Goal: Communication & Community: Participate in discussion

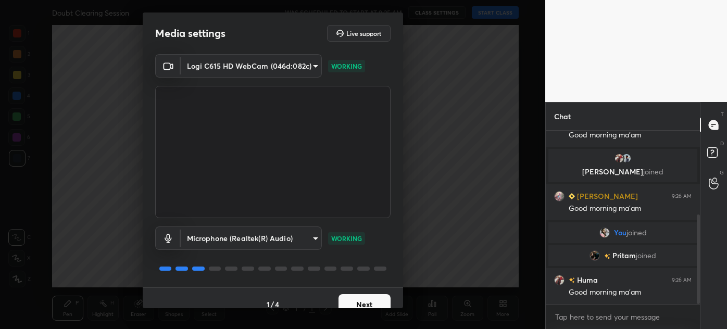
scroll to position [13, 0]
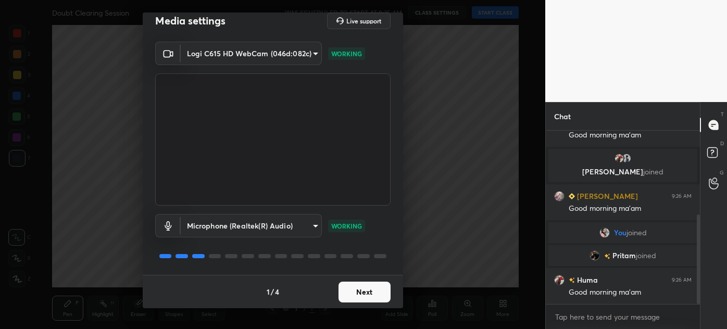
click at [365, 290] on button "Next" at bounding box center [365, 292] width 52 height 21
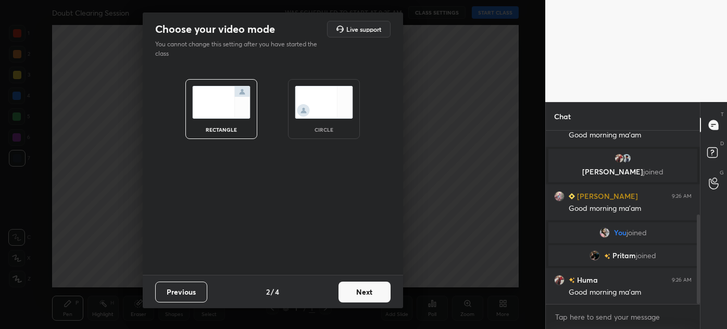
scroll to position [0, 0]
click at [328, 98] on img at bounding box center [324, 102] width 58 height 33
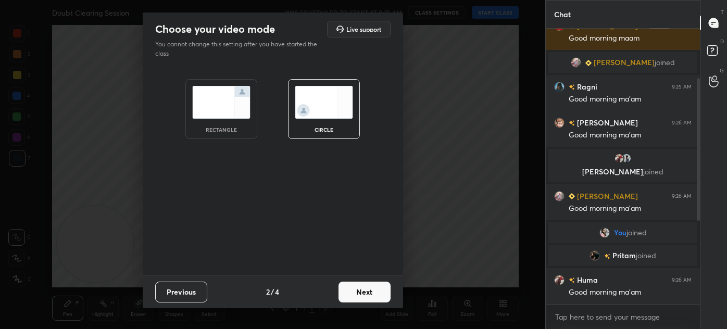
scroll to position [60, 0]
click at [371, 295] on button "Next" at bounding box center [365, 292] width 52 height 21
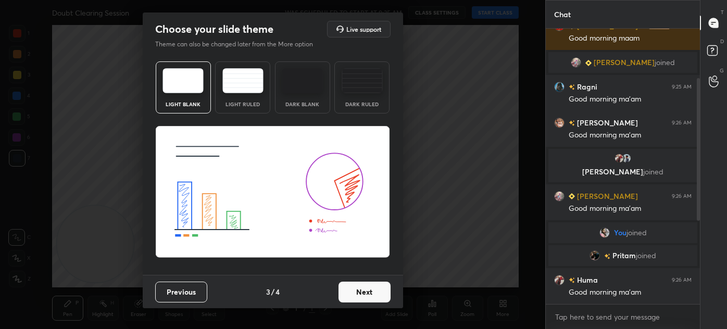
scroll to position [85, 0]
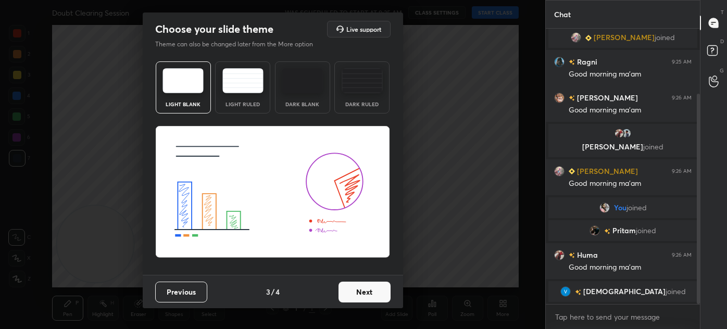
click at [369, 290] on button "Next" at bounding box center [365, 292] width 52 height 21
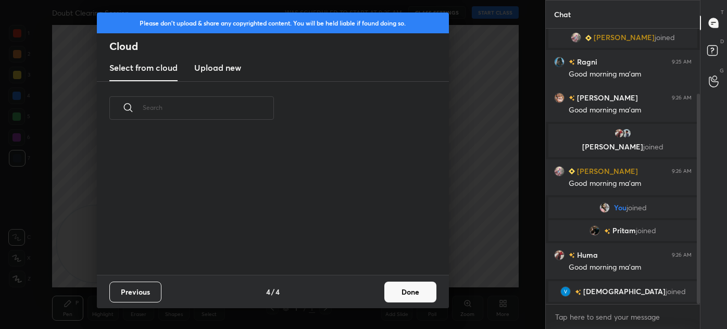
scroll to position [140, 334]
click at [410, 293] on button "Done" at bounding box center [410, 292] width 52 height 21
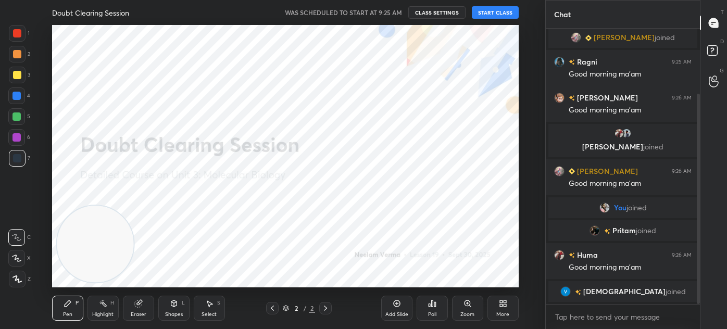
scroll to position [121, 0]
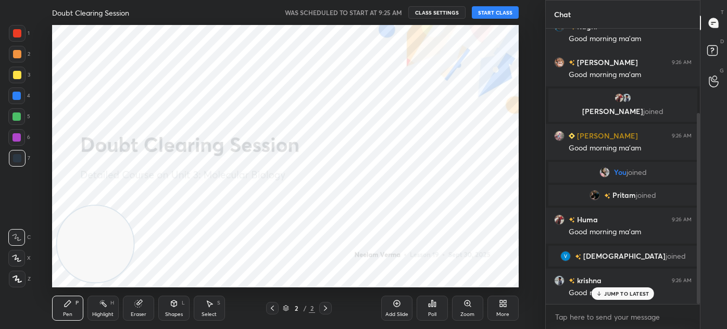
click at [507, 9] on button "START CLASS" at bounding box center [495, 12] width 47 height 13
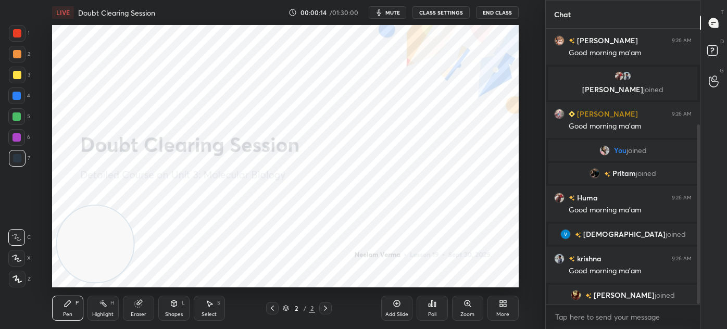
scroll to position [146, 0]
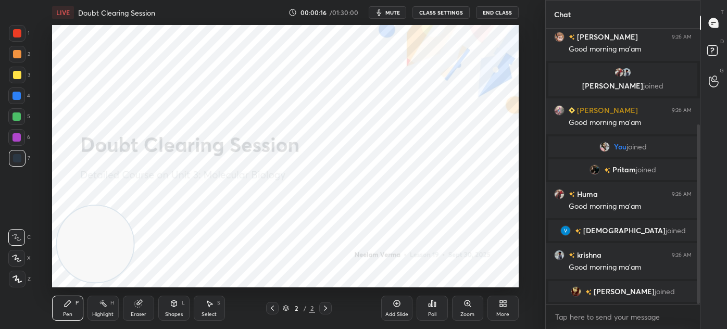
click at [512, 310] on div "More" at bounding box center [503, 308] width 31 height 25
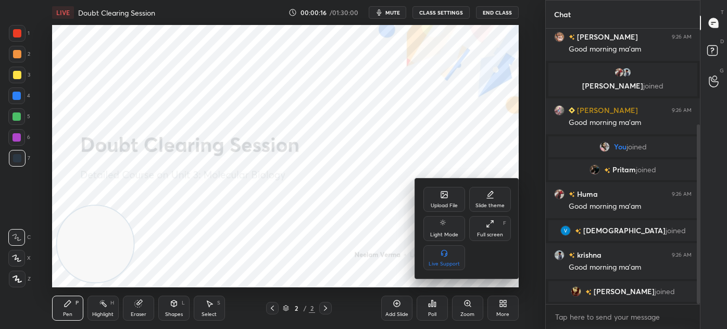
click at [441, 208] on div "Upload File" at bounding box center [444, 205] width 27 height 5
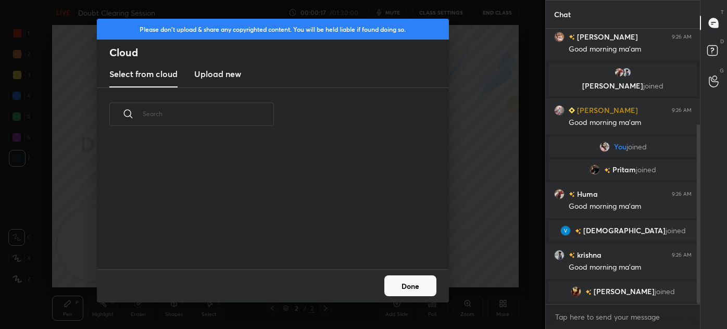
scroll to position [129, 334]
click at [225, 76] on h3 "Upload new" at bounding box center [217, 74] width 47 height 13
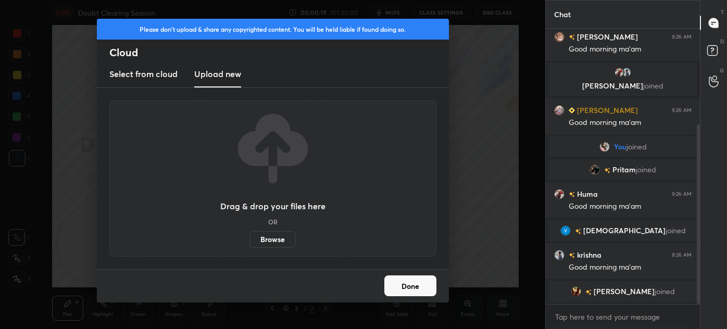
click at [276, 239] on label "Browse" at bounding box center [273, 239] width 46 height 17
click at [250, 239] on input "Browse" at bounding box center [250, 239] width 0 height 17
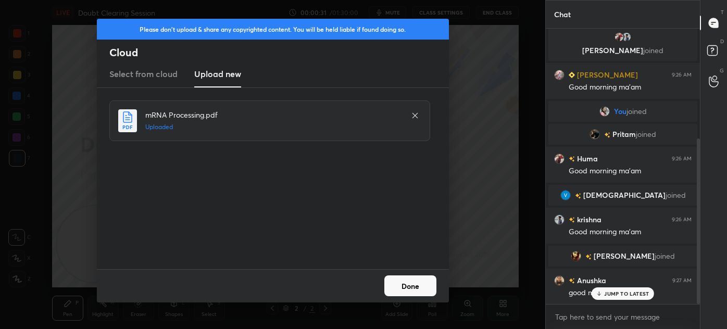
click at [429, 284] on button "Done" at bounding box center [410, 286] width 52 height 21
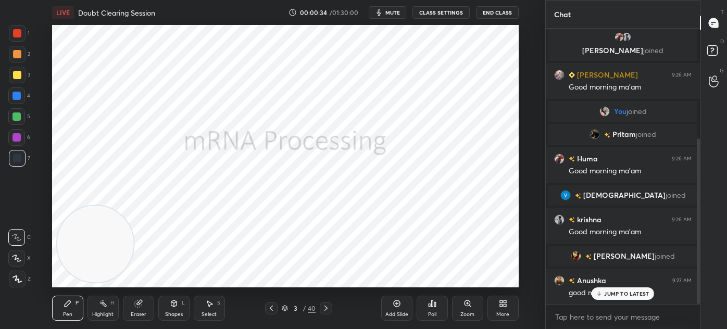
click at [273, 304] on div at bounding box center [271, 308] width 13 height 13
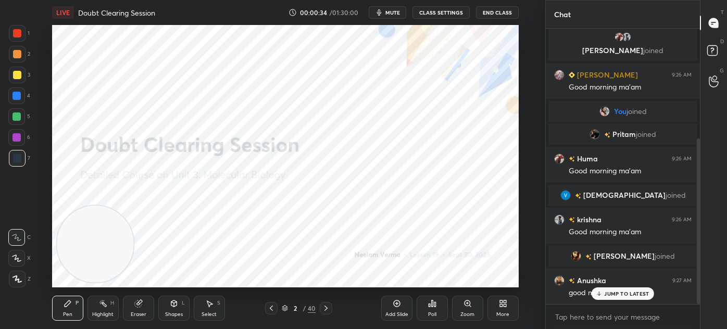
click at [275, 302] on div at bounding box center [271, 308] width 13 height 13
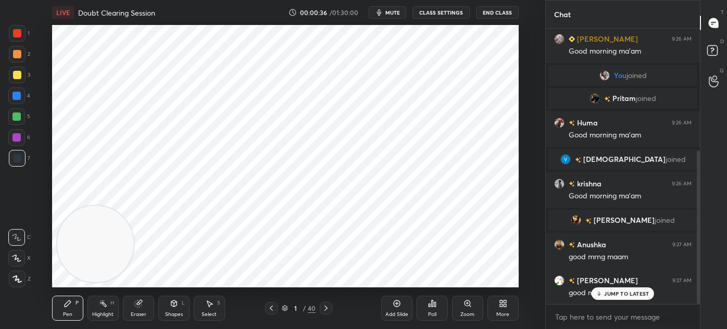
scroll to position [0, 0]
click at [21, 256] on icon at bounding box center [16, 258] width 9 height 7
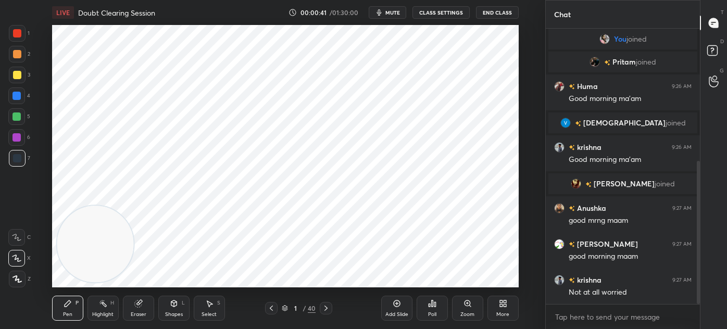
click at [21, 34] on div at bounding box center [17, 33] width 8 height 8
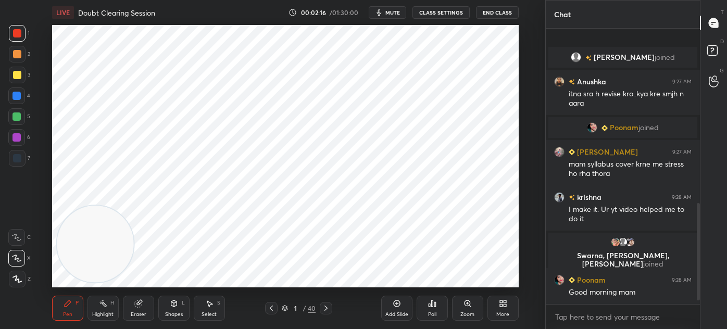
scroll to position [520, 0]
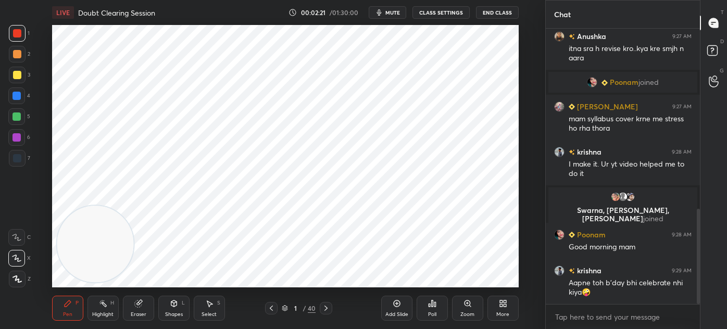
click at [28, 150] on div "6" at bounding box center [19, 139] width 22 height 21
click at [19, 152] on div at bounding box center [17, 158] width 17 height 17
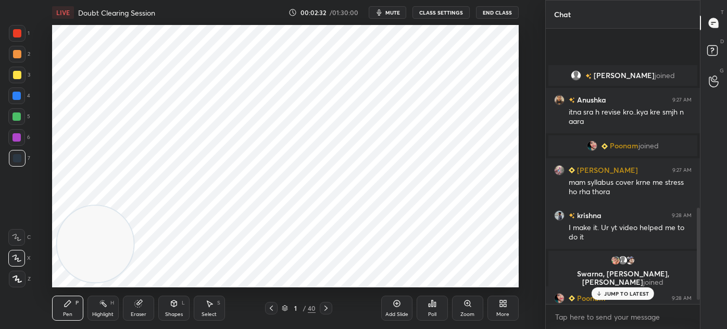
scroll to position [545, 0]
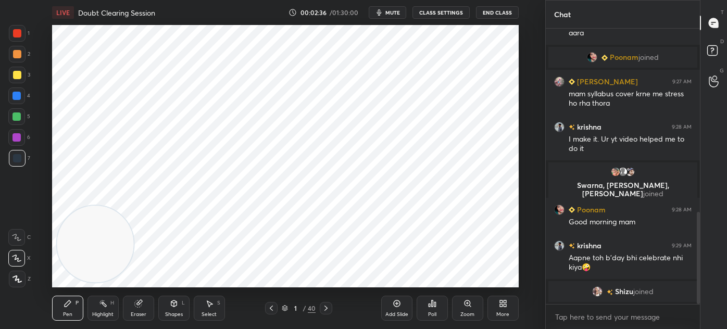
click at [18, 277] on icon at bounding box center [17, 279] width 9 height 7
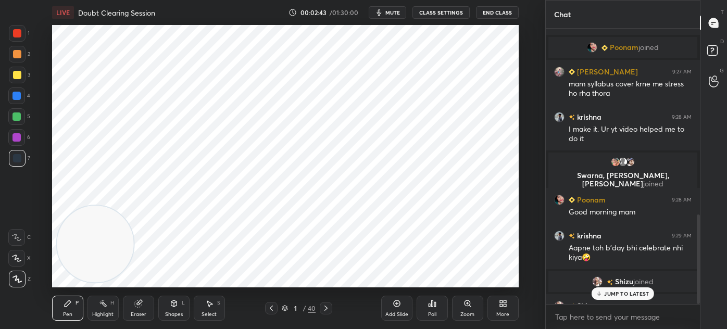
scroll to position [571, 0]
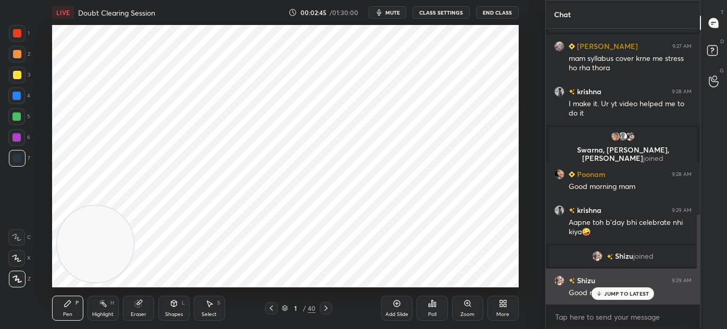
click at [630, 297] on p "JUMP TO LATEST" at bounding box center [626, 294] width 45 height 6
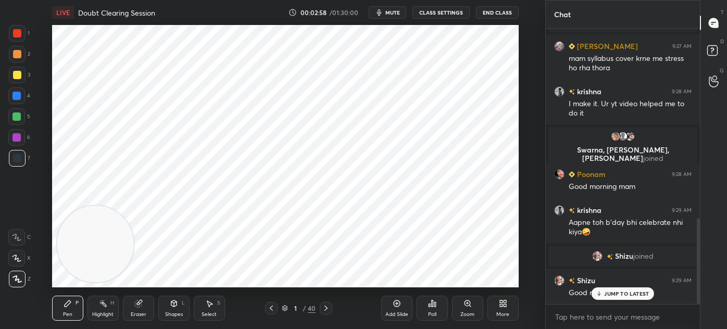
scroll to position [607, 0]
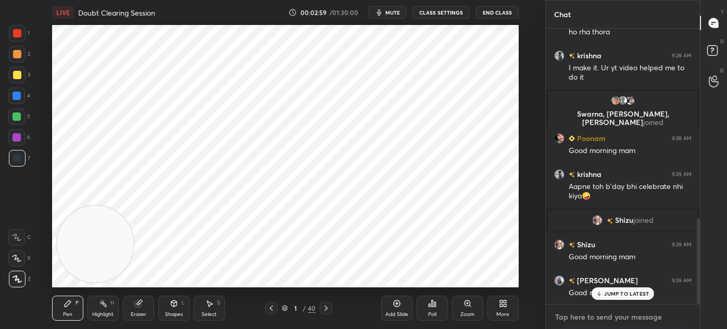
click at [566, 319] on textarea at bounding box center [623, 317] width 138 height 17
type textarea "x"
type textarea "f"
type textarea "x"
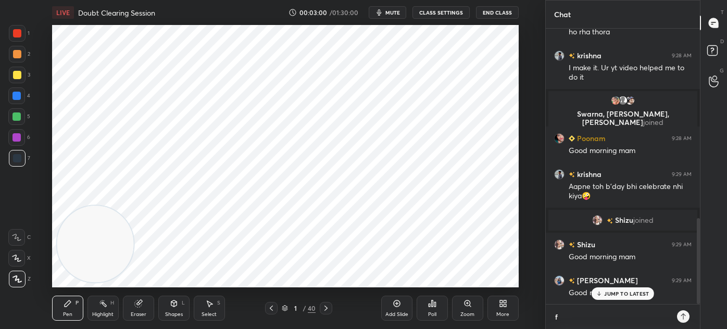
type textarea "fo"
type textarea "x"
type textarea "fol"
type textarea "x"
type textarea "foll"
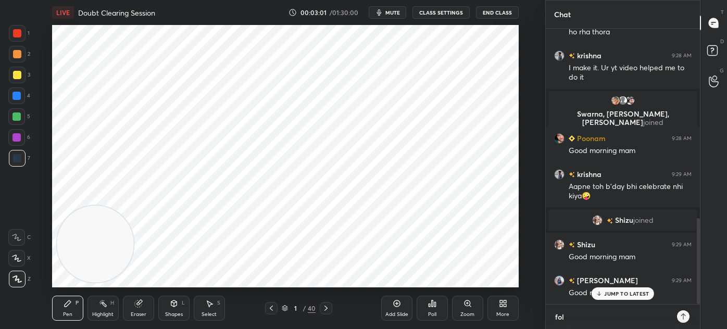
type textarea "x"
type textarea "follo"
type textarea "x"
type textarea "follow"
type textarea "x"
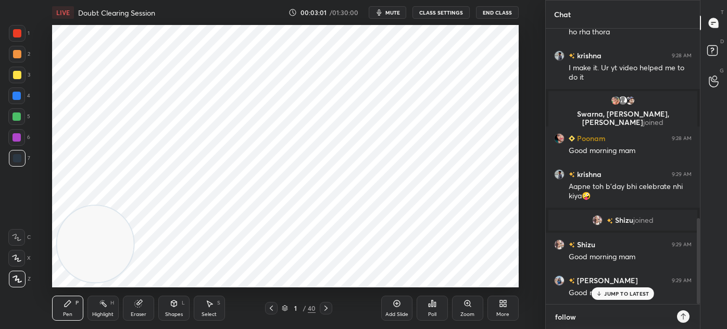
type textarea "follow-"
type textarea "x"
type textarea "follow-n"
type textarea "x"
type textarea "follow-"
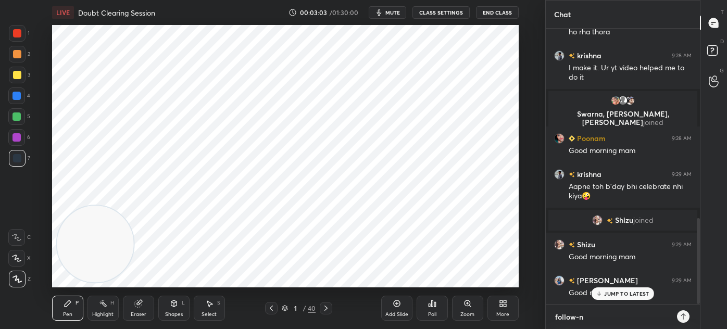
type textarea "x"
type textarea "follow-"
type textarea "x"
paste textarea "[URL][DOMAIN_NAME]"
type textarea "follow- [URL][DOMAIN_NAME]"
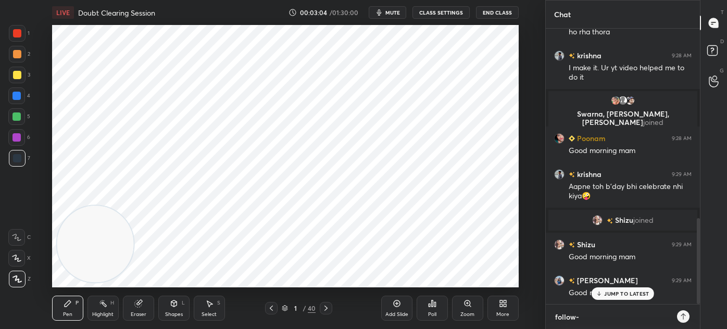
type textarea "x"
type textarea "follow- [URL][DOMAIN_NAME]"
type textarea "x"
type textarea "follow- [URL][DOMAIN_NAME]"
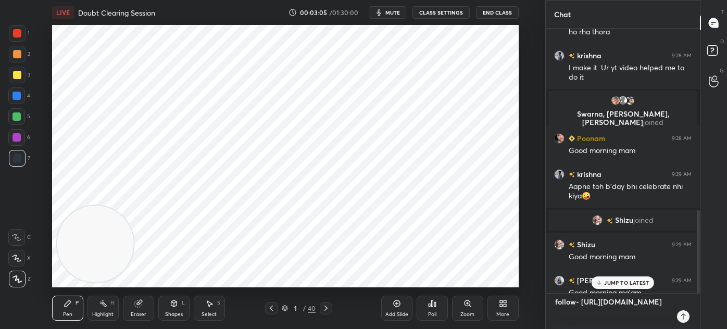
type textarea "x"
type textarea "follow- [URL][DOMAIN_NAME]"
type textarea "x"
type textarea "follow- [URL][DOMAIN_NAME]"
type textarea "x"
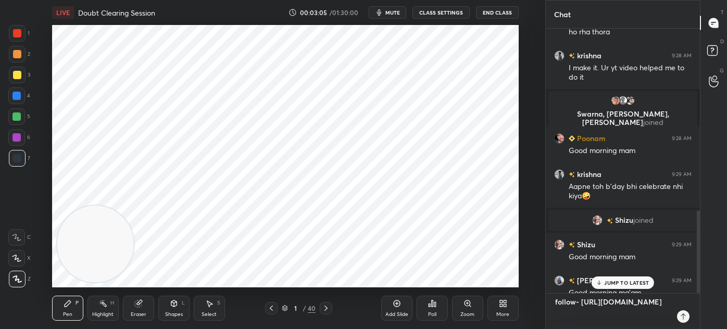
type textarea "follow- [URL][DOMAIN_NAME]"
type textarea "x"
type textarea "follow- [URL][DOMAIN_NAME]"
type textarea "x"
type textarea "follow- [URL][DOMAIN_NAME]"
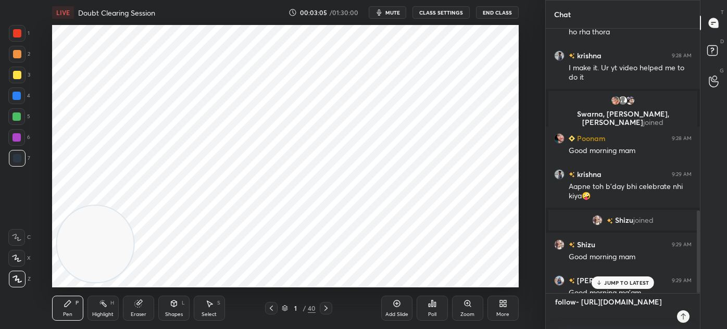
type textarea "x"
type textarea "follow- [URL][DOMAIN_NAME]"
type textarea "x"
type textarea "follow- [URL][DOMAIN_NAME]"
type textarea "x"
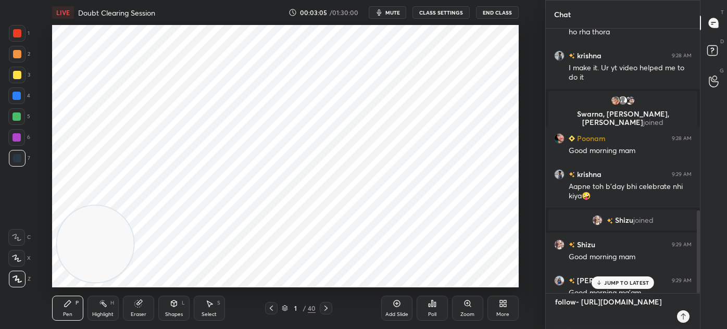
type textarea "follow- [URL][DOMAIN_NAME]"
type textarea "x"
type textarea "follow- [URL][DOMAIN_NAME]"
type textarea "x"
type textarea "follow- [URL][DOMAIN_NAME]"
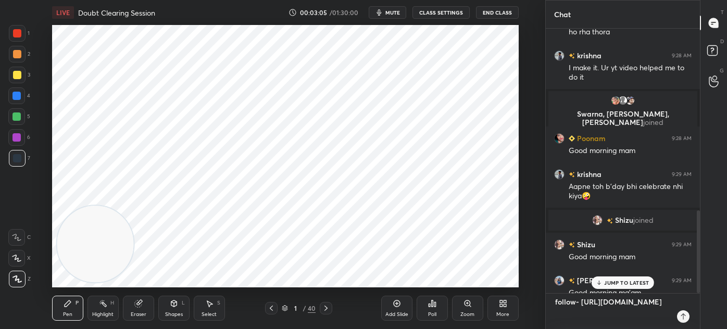
type textarea "x"
type textarea "follow- [URL][DOMAIN_NAME]"
type textarea "x"
type textarea "follow- [URL][DOMAIN_NAME]"
type textarea "x"
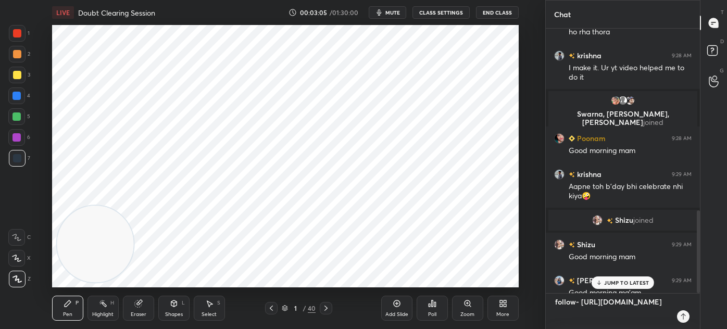
type textarea "follow- [URL][DOMAIN_NAME]"
type textarea "x"
type textarea "follow- [URL][DOMAIN_NAME]"
type textarea "x"
type textarea "follow- [URL][DOMAIN_NAME]"
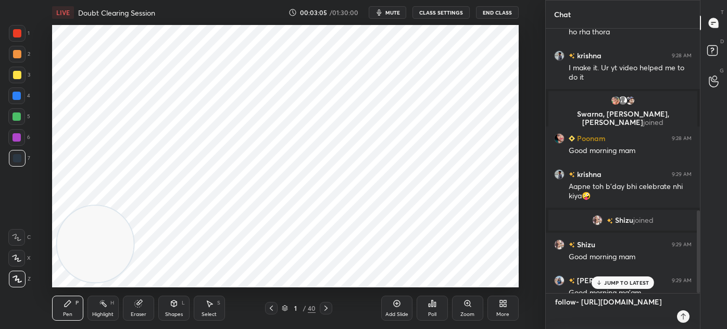
type textarea "x"
type textarea "follow- [URL][DOMAIN_NAME] t"
type textarea "x"
type textarea "follow- [URL][DOMAIN_NAME] te"
type textarea "x"
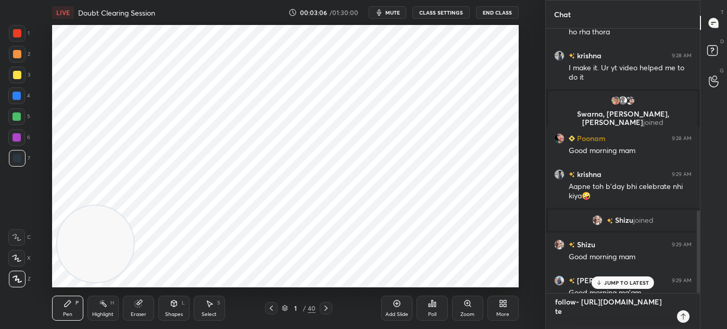
type textarea "follow- [URL][DOMAIN_NAME] tel"
type textarea "x"
type textarea "follow- [URL][DOMAIN_NAME] tele"
type textarea "x"
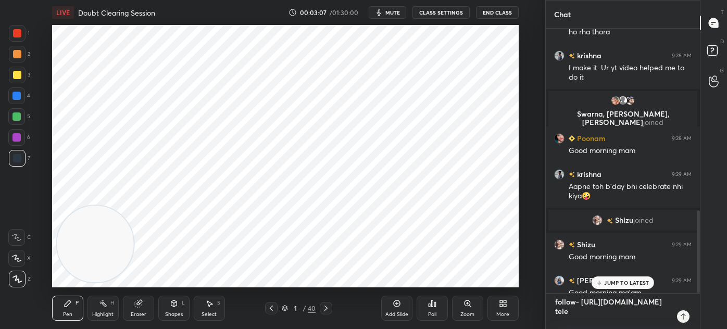
type textarea "follow- [URL][DOMAIN_NAME] teleg"
type textarea "x"
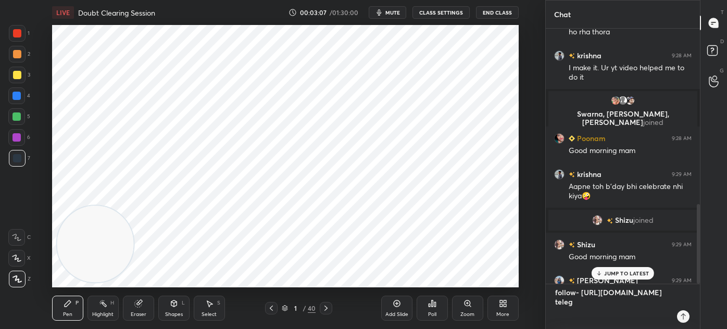
type textarea "follow- [URL][DOMAIN_NAME] telegr"
type textarea "x"
type textarea "follow- [URL][DOMAIN_NAME] telegra"
type textarea "x"
type textarea "follow- [URL][DOMAIN_NAME] telegram"
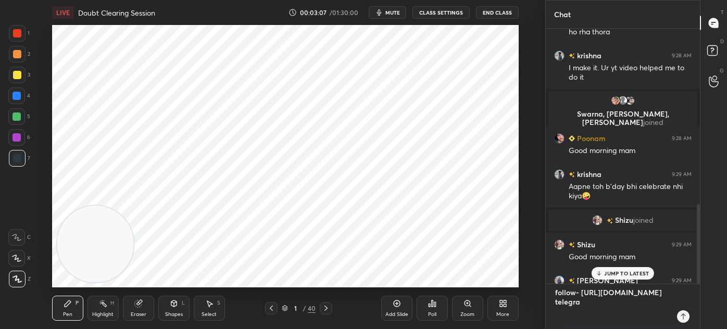
type textarea "x"
type textarea "follow- [URL][DOMAIN_NAME] telegram-"
type textarea "x"
type textarea "follow- [URL][DOMAIN_NAME] telegram-"
type textarea "x"
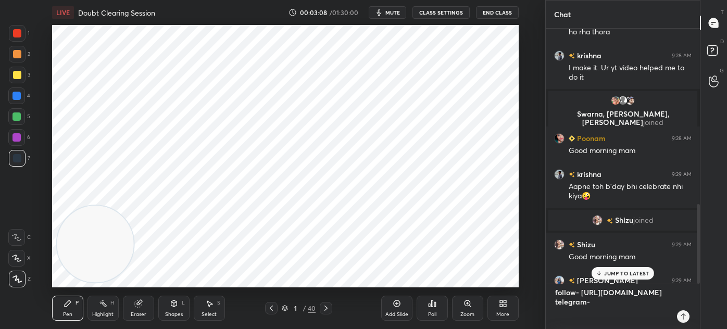
type textarea "follow- [URL][DOMAIN_NAME] telegram- t"
type textarea "x"
type textarea "follow- [URL][DOMAIN_NAME] telegram- t."
type textarea "x"
type textarea "follow- [URL][DOMAIN_NAME] telegram- t.m"
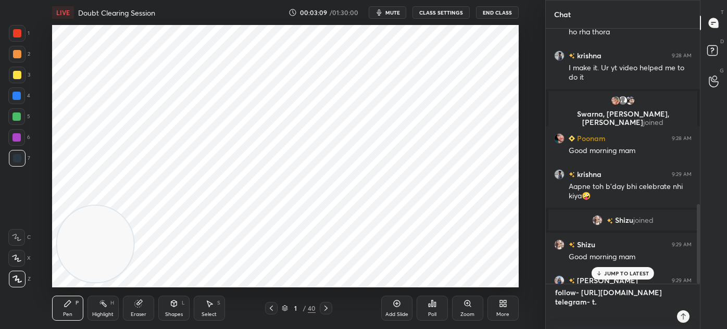
type textarea "x"
type textarea "follow- [URL][DOMAIN_NAME] telegram- [DOMAIN_NAME]"
type textarea "x"
type textarea "follow- [URL][DOMAIN_NAME] telegram- [DOMAIN_NAME][URL]"
type textarea "x"
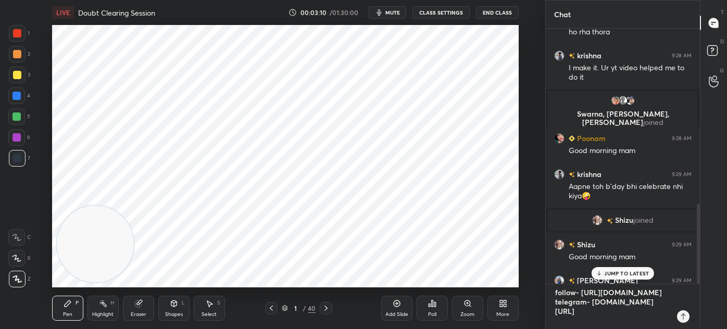
type textarea "follow- [URL][DOMAIN_NAME] telegram- [DOMAIN_NAME][URL]"
type textarea "x"
type textarea "follow- [URL][DOMAIN_NAME] telegram- [DOMAIN_NAME][URL]"
type textarea "x"
type textarea "follow- [URL][DOMAIN_NAME] telegram- [DOMAIN_NAME][URL]"
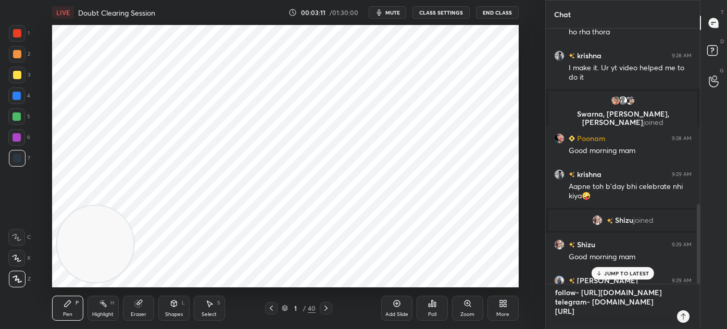
type textarea "x"
type textarea "follow- [URL][DOMAIN_NAME] telegram- [DOMAIN_NAME][URL][PERSON_NAME]"
type textarea "x"
type textarea "follow- [URL][DOMAIN_NAME] telegram- [DOMAIN_NAME][URL]"
type textarea "x"
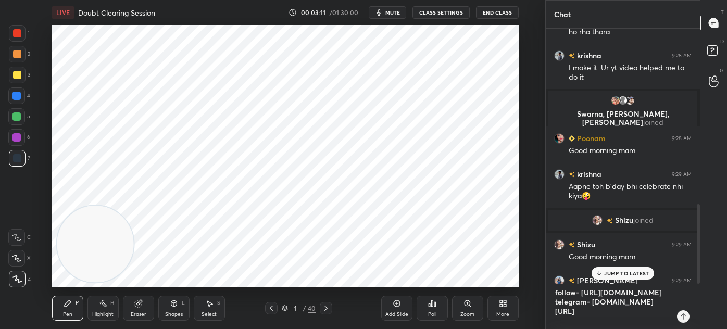
type textarea "follow- [URL][DOMAIN_NAME] telegram- [DOMAIN_NAME][URL][PERSON_NAME]"
type textarea "x"
type textarea "follow- [URL][DOMAIN_NAME] telegram- [DOMAIN_NAME][URL]"
type textarea "x"
type textarea "follow- [URL][DOMAIN_NAME] telegram- [DOMAIN_NAME][URL]"
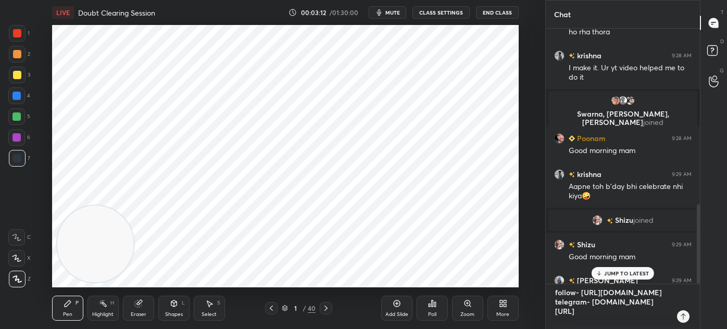
type textarea "x"
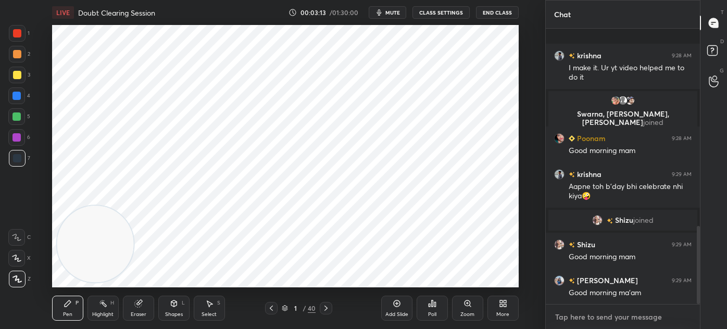
scroll to position [694, 0]
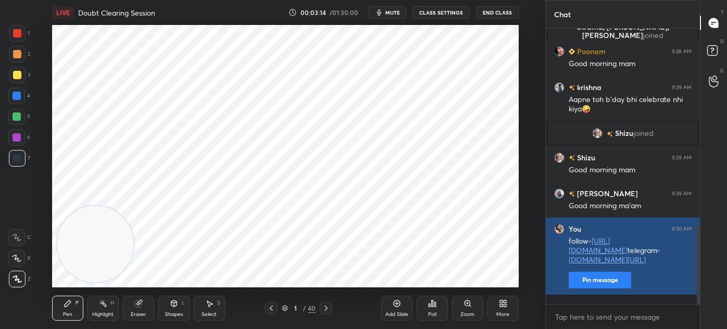
click at [592, 288] on button "Pin message" at bounding box center [600, 280] width 63 height 17
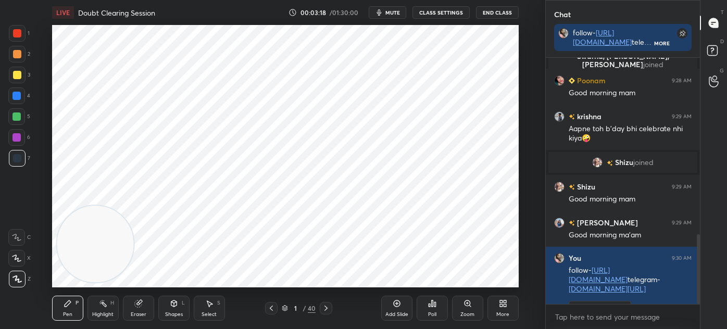
scroll to position [748, 0]
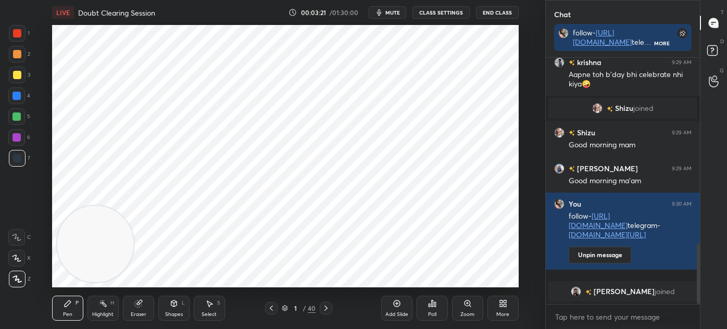
click at [20, 140] on div at bounding box center [17, 137] width 8 height 8
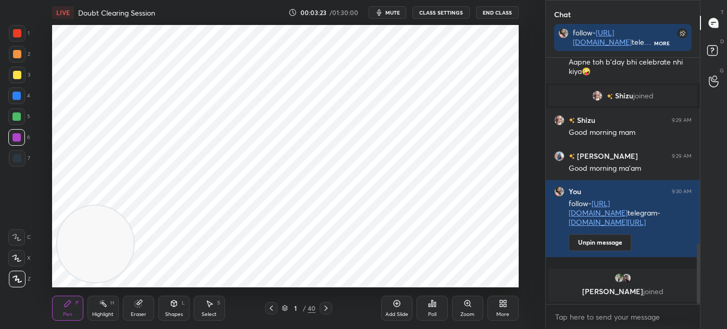
click at [325, 307] on icon at bounding box center [326, 308] width 8 height 8
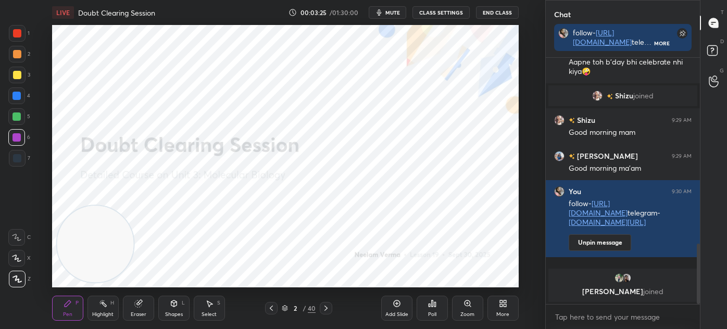
click at [176, 308] on div "Shapes L" at bounding box center [173, 308] width 31 height 25
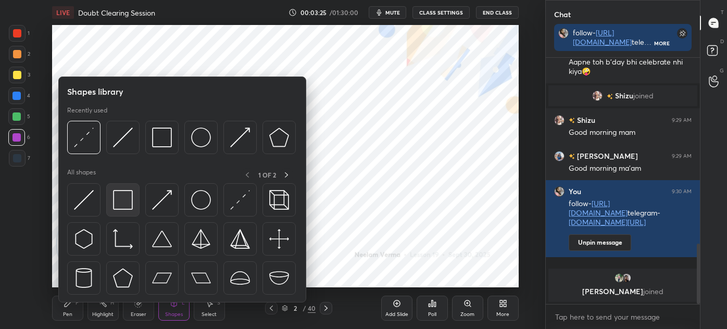
click at [121, 198] on img at bounding box center [123, 200] width 20 height 20
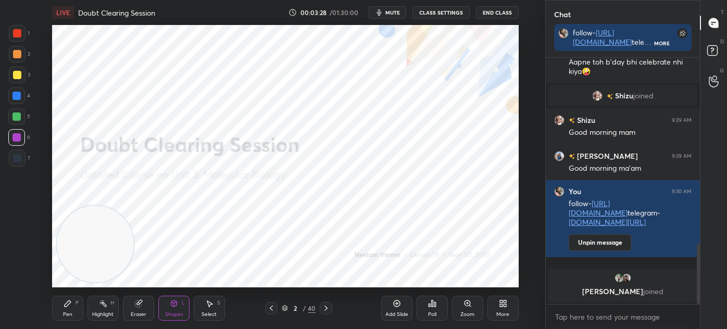
click at [68, 308] on icon at bounding box center [68, 304] width 8 height 8
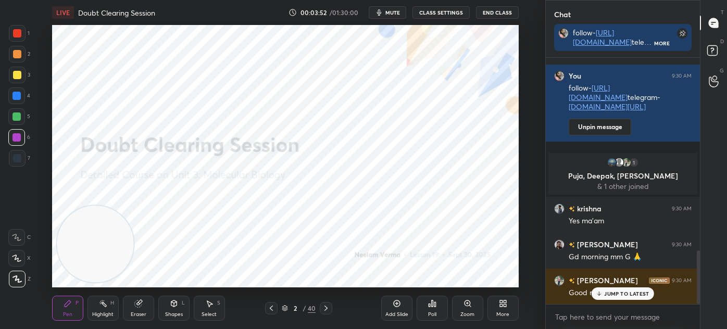
scroll to position [886, 0]
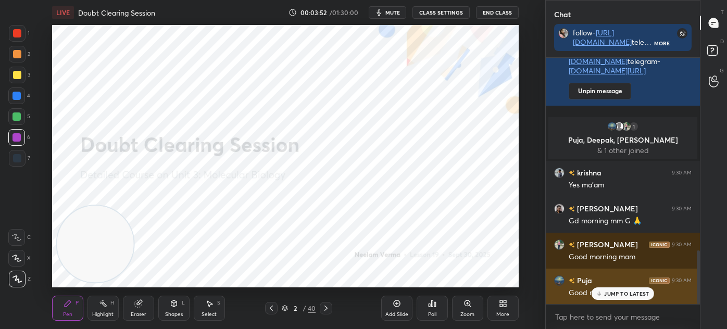
click at [634, 292] on p "JUMP TO LATEST" at bounding box center [626, 294] width 45 height 6
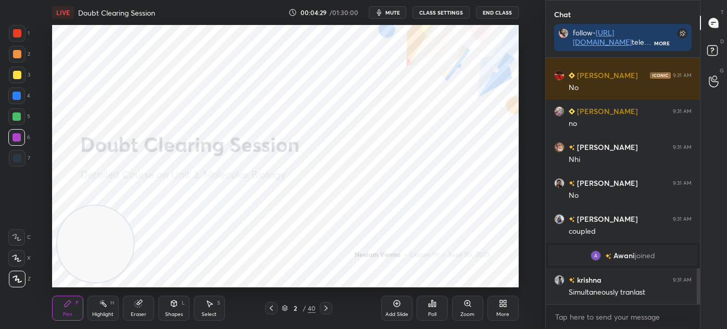
scroll to position [1487, 0]
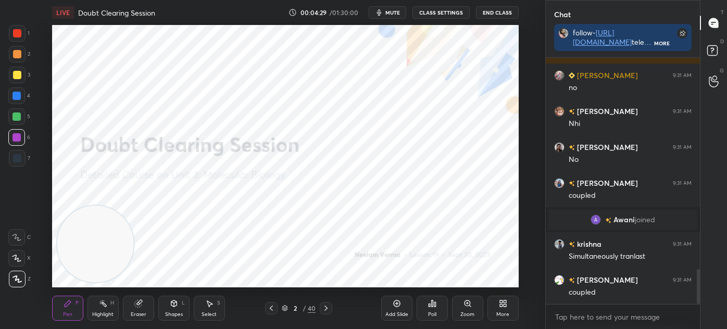
click at [327, 309] on icon at bounding box center [326, 308] width 8 height 8
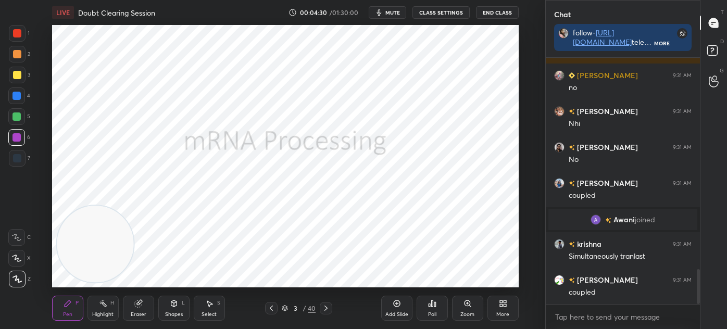
click at [323, 304] on icon at bounding box center [326, 308] width 8 height 8
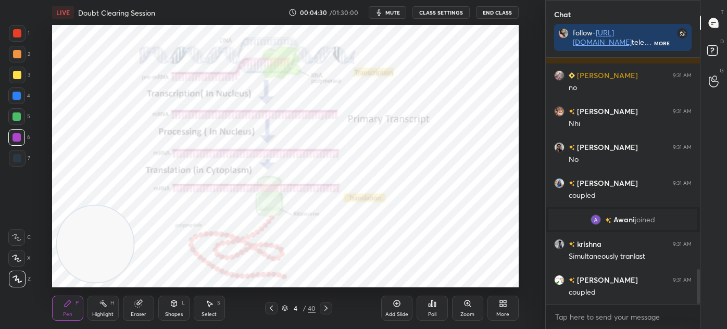
scroll to position [1523, 0]
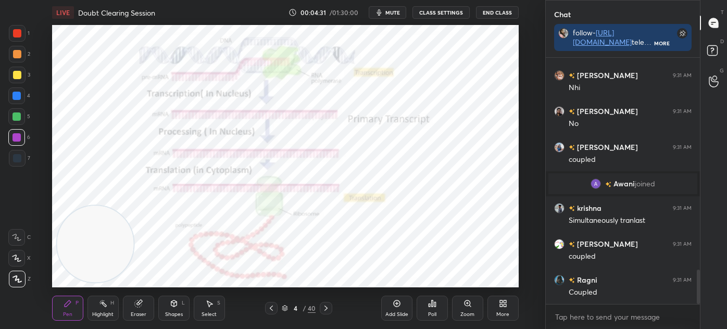
click at [271, 306] on icon at bounding box center [271, 308] width 8 height 8
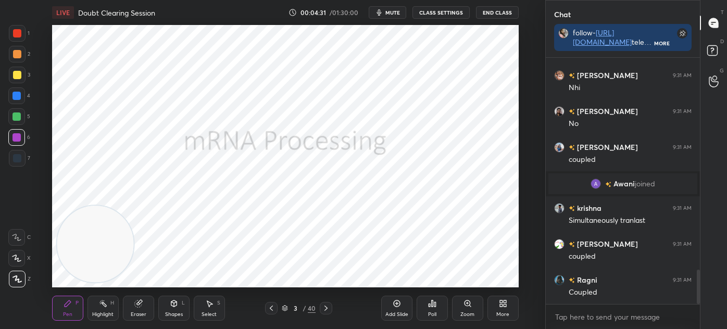
click at [167, 309] on div "Shapes L" at bounding box center [173, 308] width 31 height 25
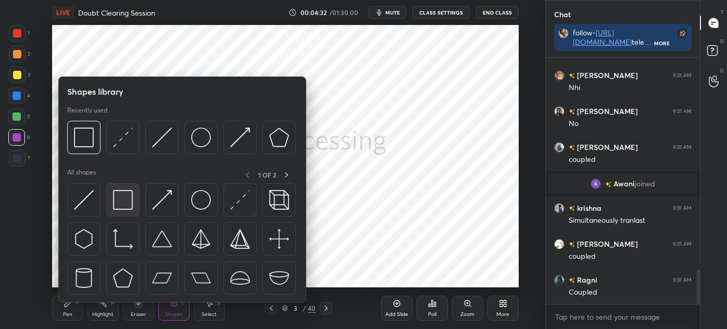
click at [115, 194] on img at bounding box center [123, 200] width 20 height 20
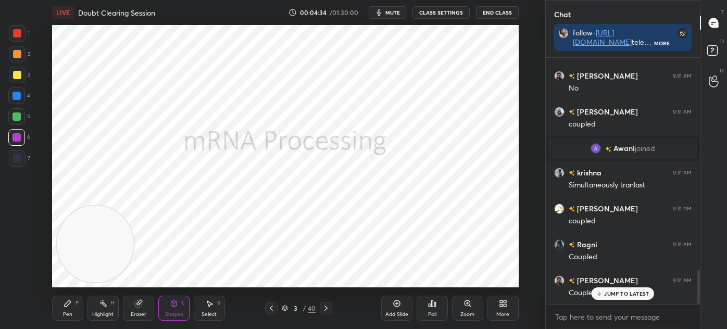
scroll to position [1595, 0]
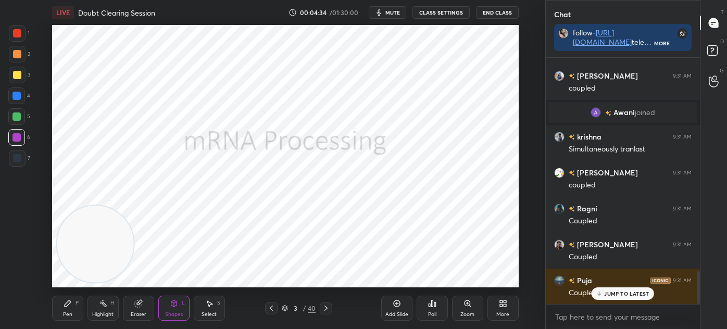
click at [20, 154] on div at bounding box center [17, 158] width 8 height 8
click at [616, 293] on p "JUMP TO LATEST" at bounding box center [626, 294] width 45 height 6
click at [326, 309] on icon at bounding box center [326, 308] width 8 height 8
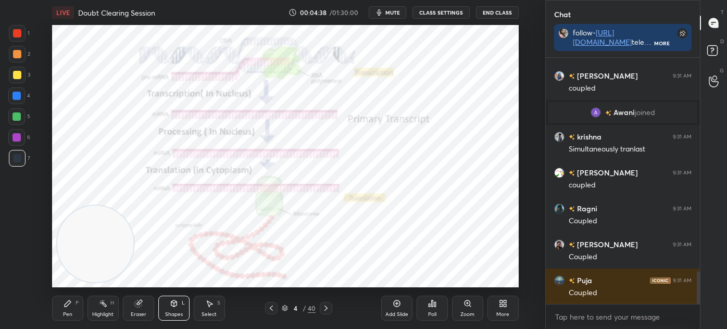
scroll to position [1640, 0]
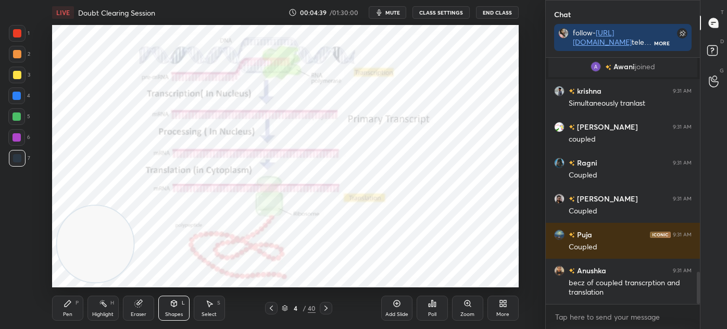
click at [59, 311] on div "Pen P" at bounding box center [67, 308] width 31 height 25
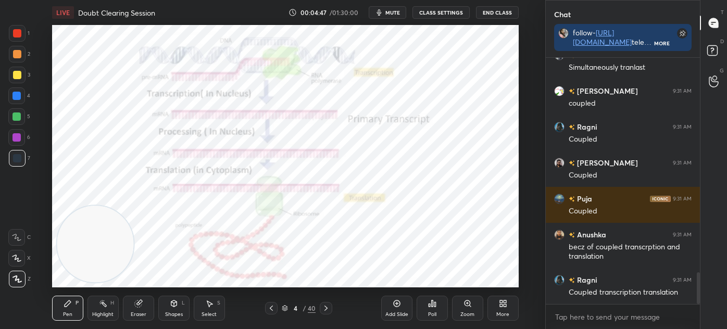
click at [325, 306] on icon at bounding box center [326, 308] width 3 height 5
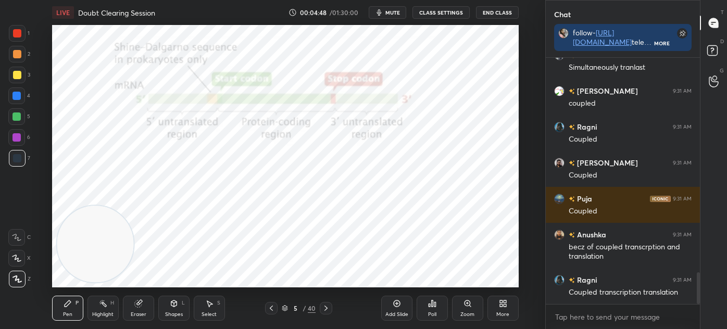
click at [326, 308] on icon at bounding box center [326, 308] width 8 height 8
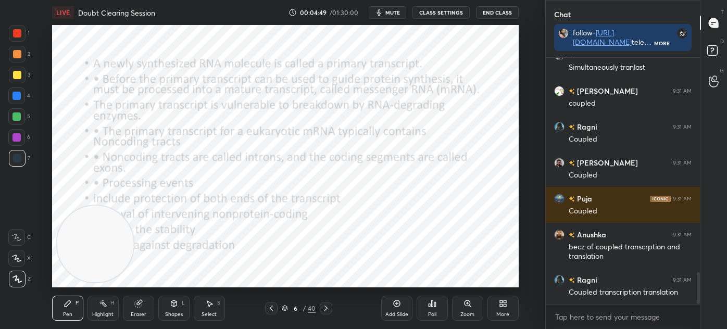
click at [269, 309] on icon at bounding box center [271, 308] width 8 height 8
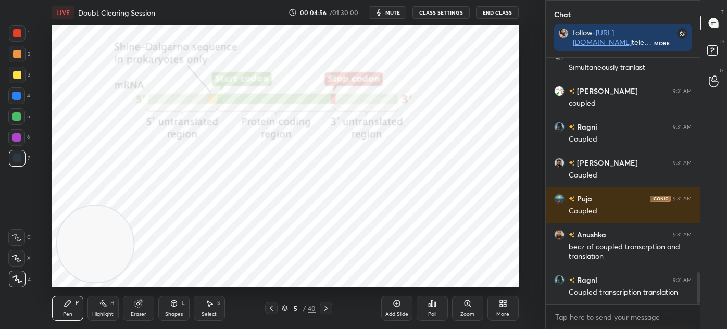
click at [327, 308] on icon at bounding box center [326, 308] width 3 height 5
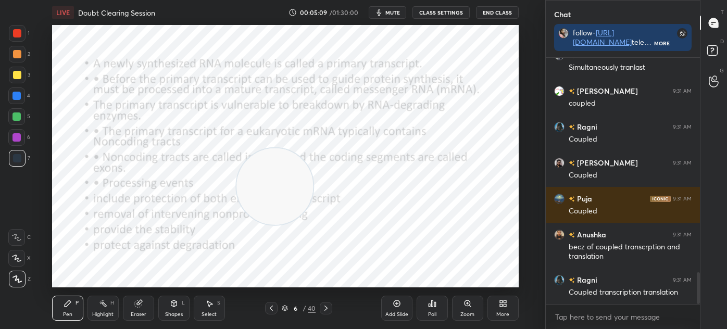
click at [396, 306] on icon at bounding box center [397, 304] width 8 height 8
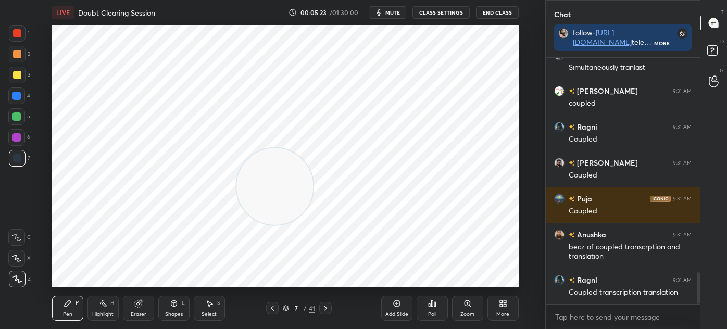
click at [176, 312] on div "Shapes" at bounding box center [174, 314] width 18 height 5
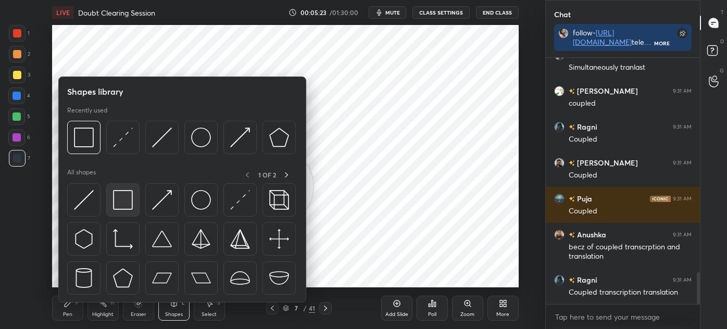
click at [122, 209] on img at bounding box center [123, 200] width 20 height 20
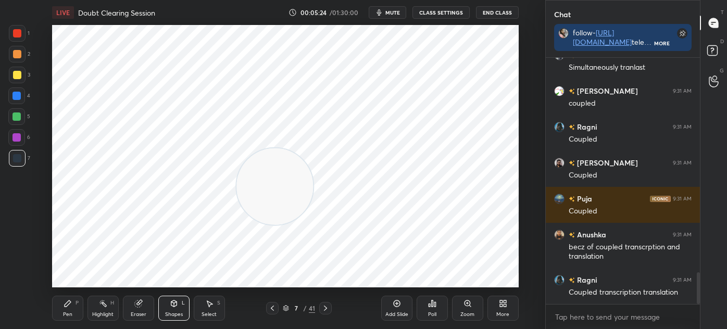
scroll to position [1701, 0]
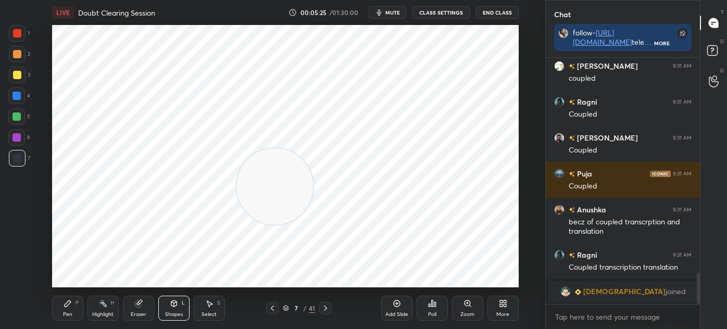
click at [22, 31] on div at bounding box center [17, 33] width 17 height 17
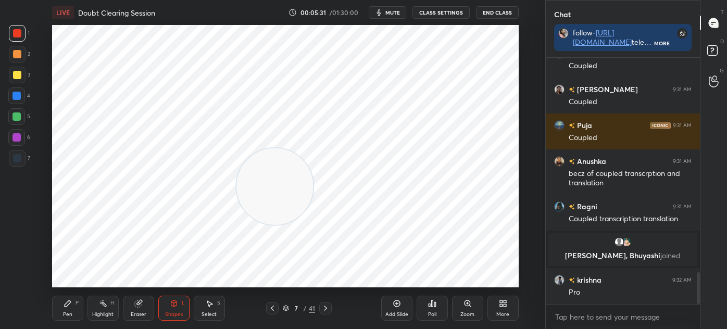
scroll to position [1696, 0]
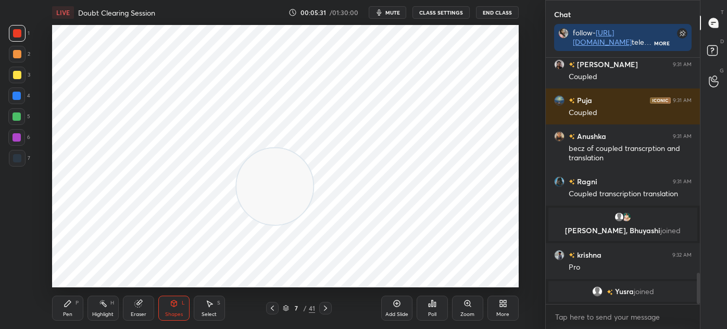
click at [68, 313] on div "Pen" at bounding box center [67, 314] width 9 height 5
click at [20, 160] on div at bounding box center [17, 158] width 8 height 8
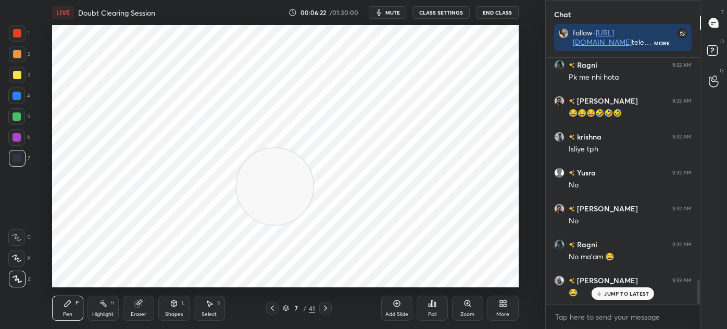
scroll to position [2286, 0]
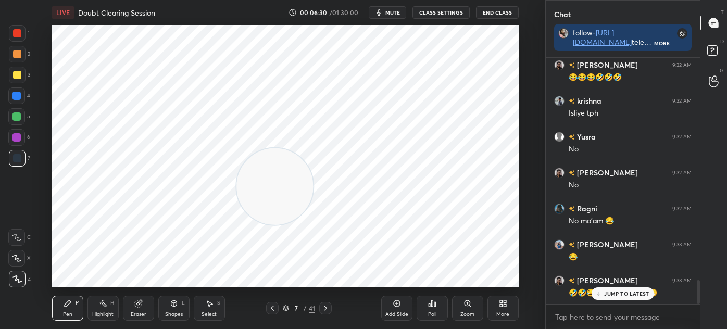
click at [215, 313] on div "Select" at bounding box center [209, 314] width 15 height 5
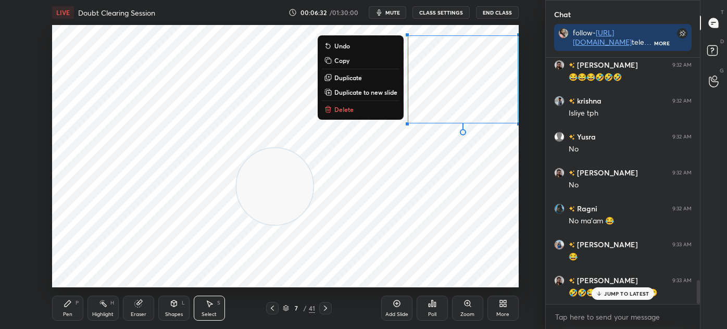
scroll to position [2311, 0]
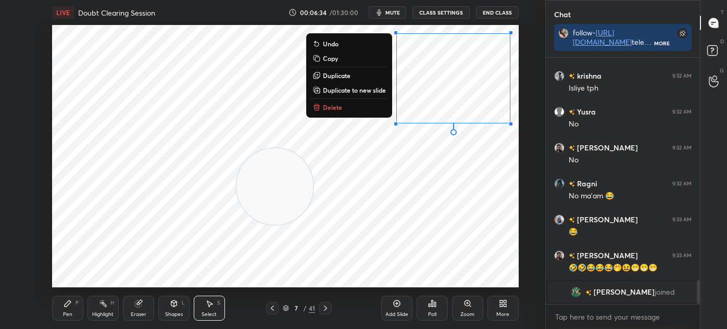
click at [399, 181] on div "0 ° Undo Copy Duplicate Duplicate to new slide Delete" at bounding box center [285, 156] width 467 height 263
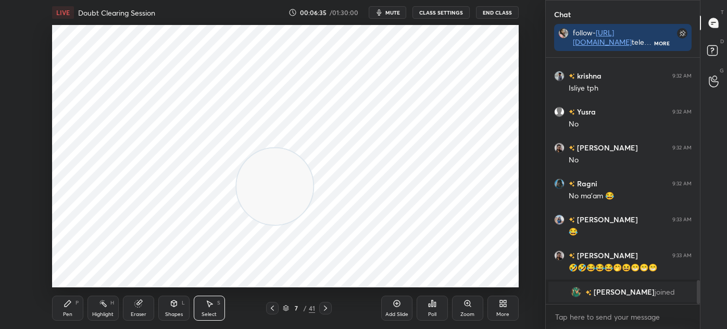
click at [76, 301] on div "P" at bounding box center [77, 303] width 3 height 5
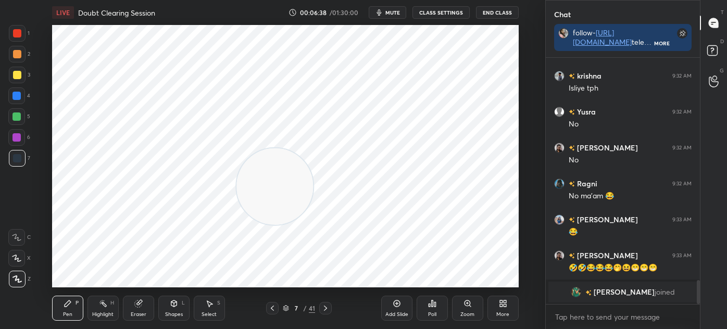
click at [172, 319] on div "Shapes L" at bounding box center [173, 308] width 31 height 25
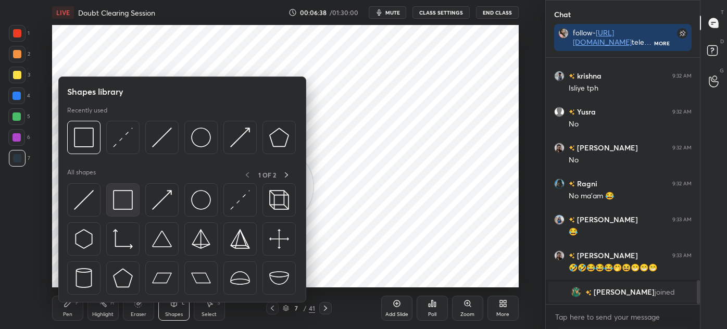
click at [120, 197] on img at bounding box center [123, 200] width 20 height 20
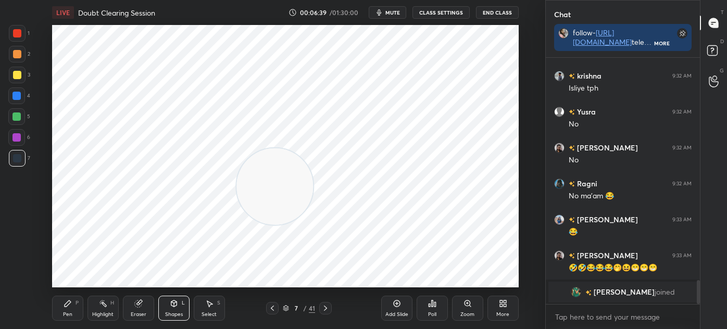
click at [14, 142] on div at bounding box center [16, 137] width 17 height 17
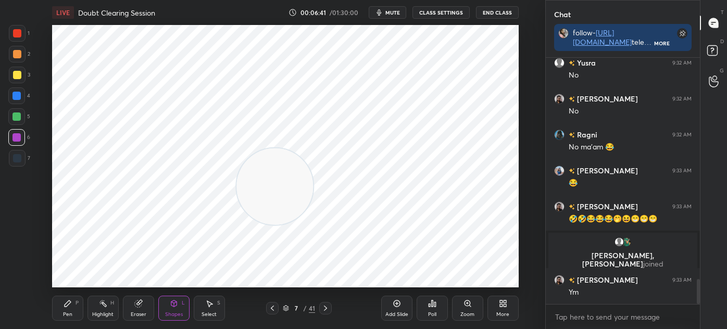
scroll to position [2173, 0]
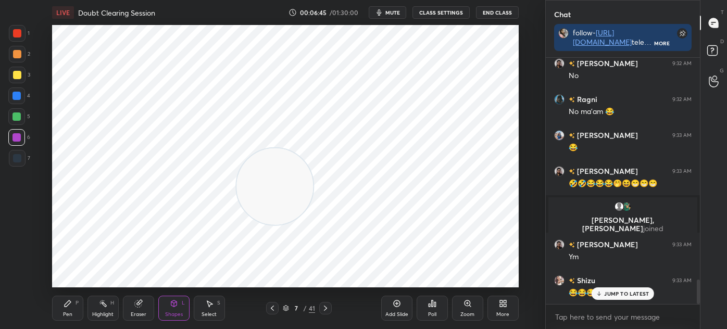
click at [71, 310] on div "Pen P" at bounding box center [67, 308] width 31 height 25
click at [23, 33] on div at bounding box center [17, 33] width 17 height 17
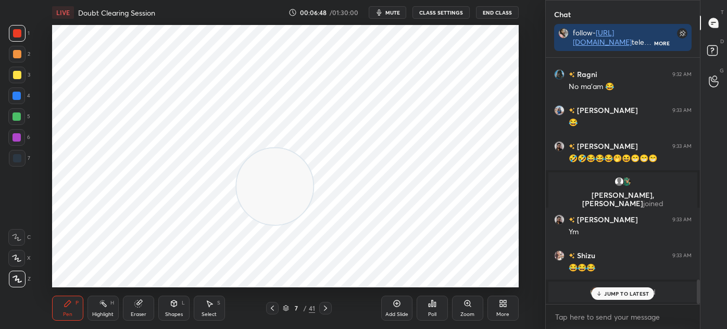
click at [21, 159] on div at bounding box center [17, 158] width 17 height 17
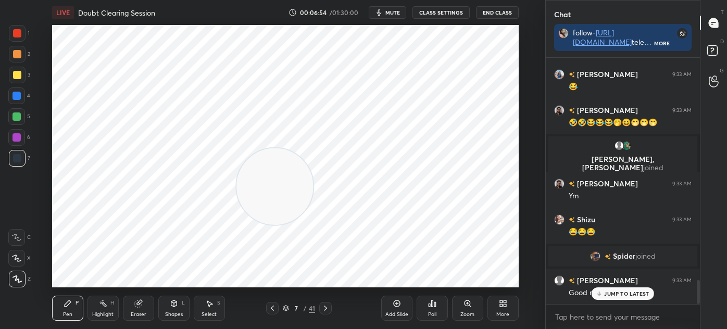
click at [22, 33] on div at bounding box center [17, 33] width 17 height 17
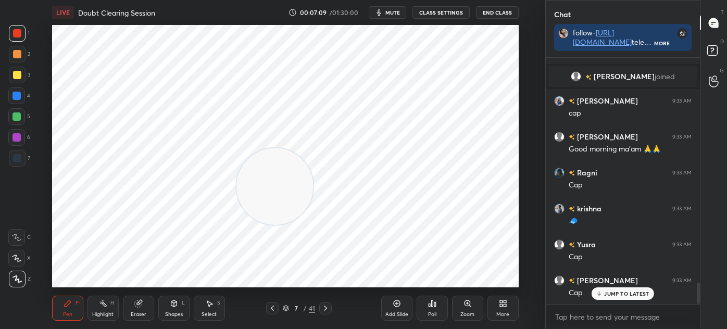
scroll to position [2582, 0]
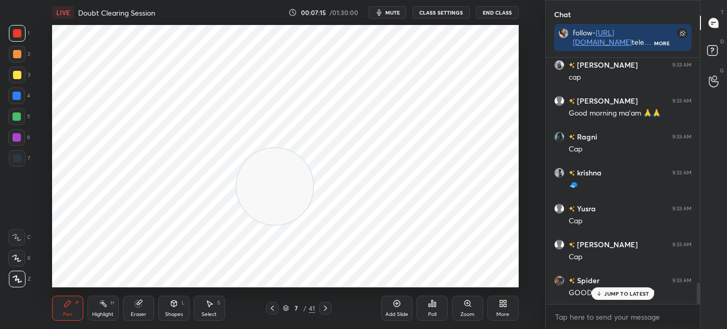
click at [143, 313] on div "Eraser" at bounding box center [139, 314] width 16 height 5
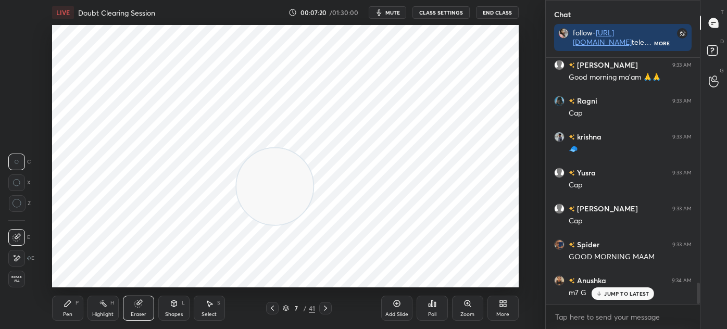
click at [72, 305] on div "Pen P" at bounding box center [67, 308] width 31 height 25
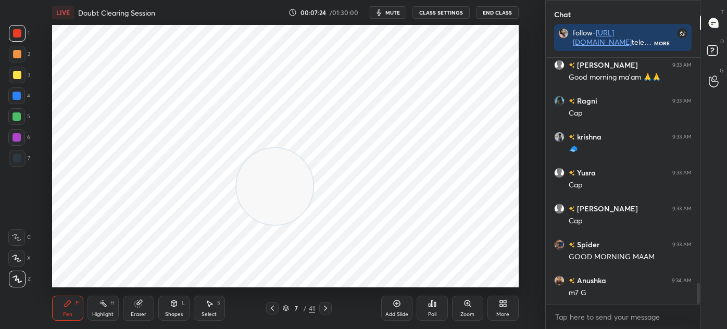
scroll to position [2655, 0]
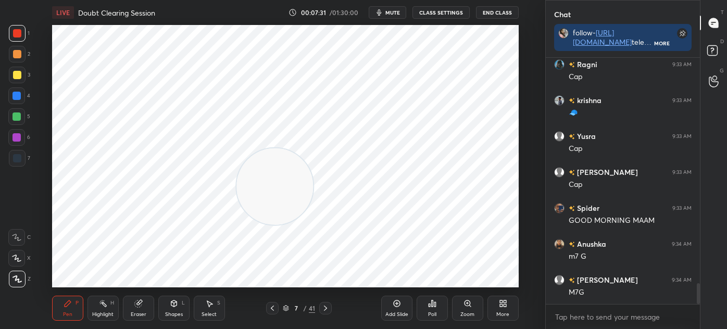
click at [19, 114] on div at bounding box center [17, 117] width 8 height 8
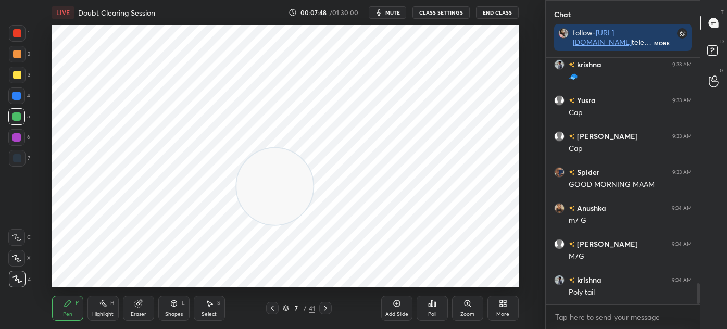
click at [21, 159] on div at bounding box center [17, 158] width 17 height 17
click at [20, 138] on div at bounding box center [17, 137] width 8 height 8
click at [21, 97] on div at bounding box center [16, 96] width 17 height 17
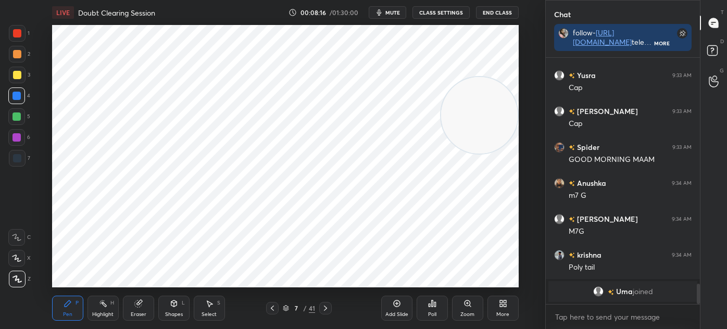
click at [142, 315] on div "Eraser" at bounding box center [139, 314] width 16 height 5
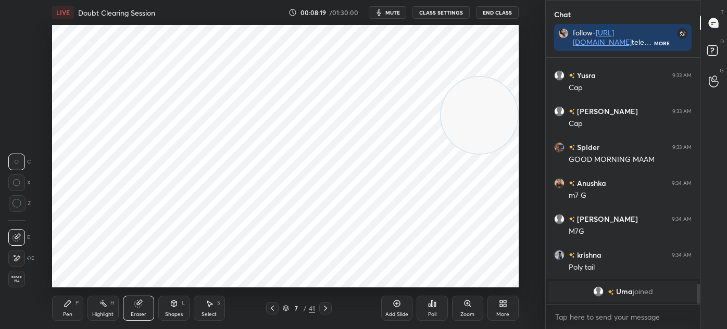
click at [80, 307] on div "Pen P" at bounding box center [67, 308] width 31 height 25
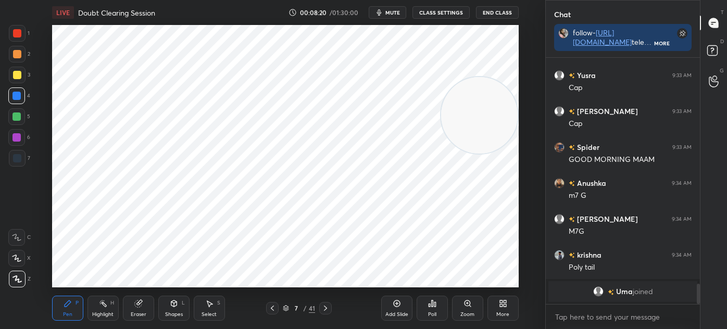
click at [19, 162] on div at bounding box center [17, 158] width 8 height 8
click at [175, 312] on div "Shapes" at bounding box center [174, 314] width 18 height 5
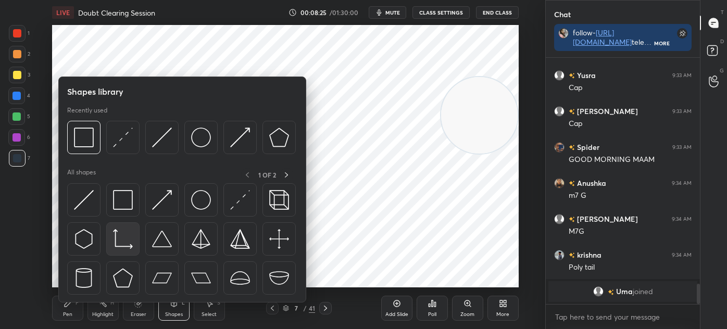
scroll to position [2603, 0]
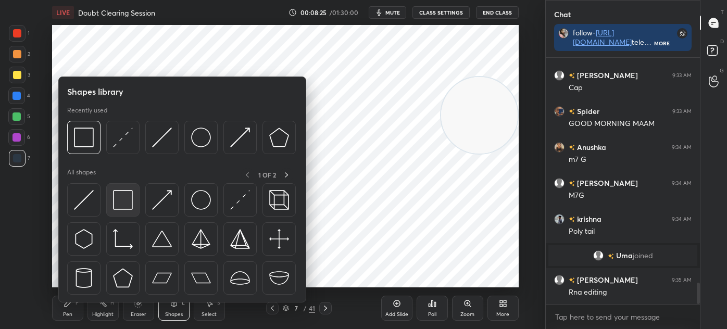
click at [129, 197] on img at bounding box center [123, 200] width 20 height 20
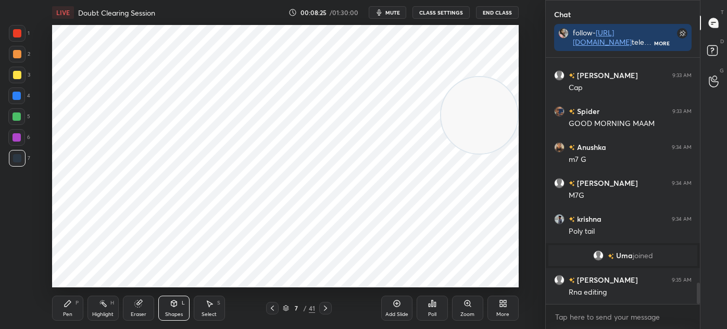
click at [18, 131] on div at bounding box center [16, 137] width 17 height 17
click at [62, 305] on div "Pen P" at bounding box center [67, 308] width 31 height 25
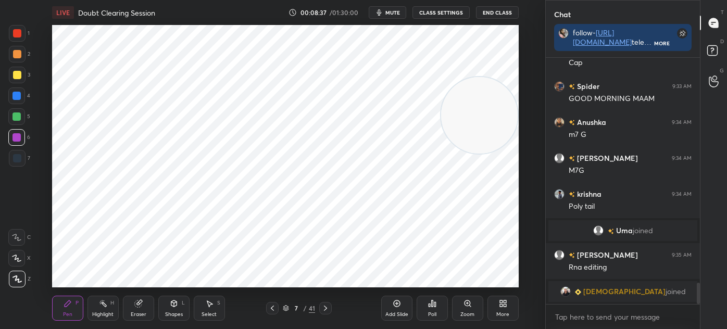
click at [22, 161] on div at bounding box center [17, 158] width 17 height 17
click at [13, 258] on icon at bounding box center [16, 258] width 9 height 7
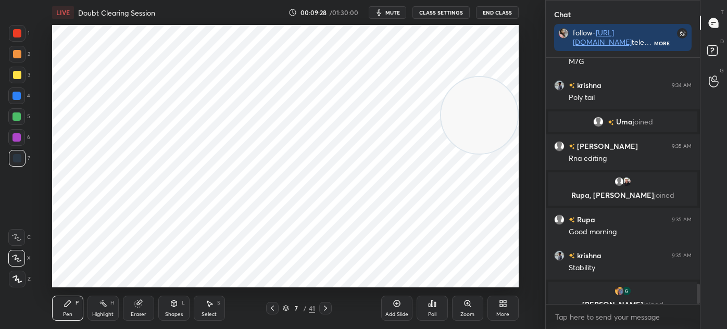
scroll to position [2752, 0]
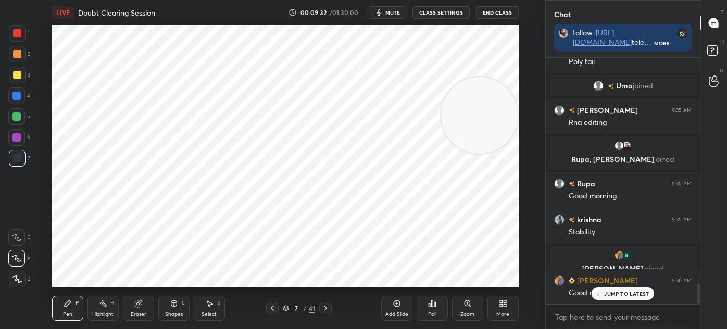
click at [321, 309] on icon at bounding box center [325, 308] width 8 height 8
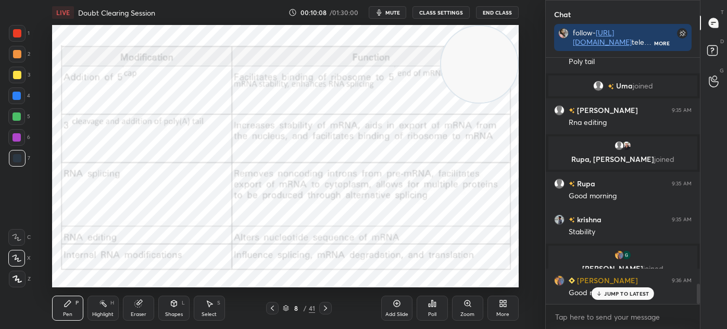
click at [325, 309] on icon at bounding box center [325, 308] width 8 height 8
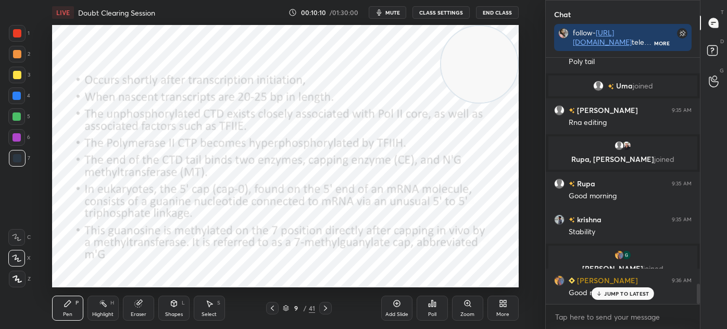
click at [17, 277] on icon at bounding box center [17, 279] width 8 height 6
click at [22, 37] on div at bounding box center [17, 33] width 17 height 17
click at [172, 314] on div "Shapes" at bounding box center [174, 314] width 18 height 5
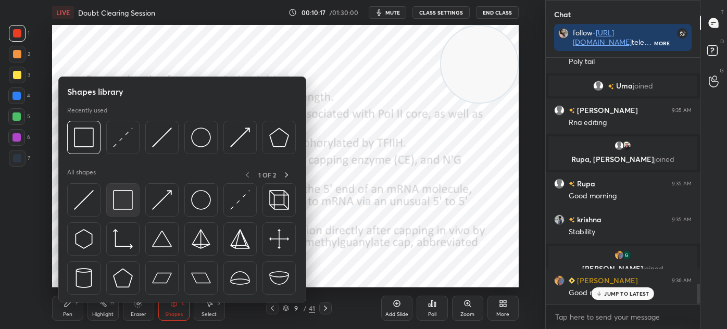
click at [125, 199] on img at bounding box center [123, 200] width 20 height 20
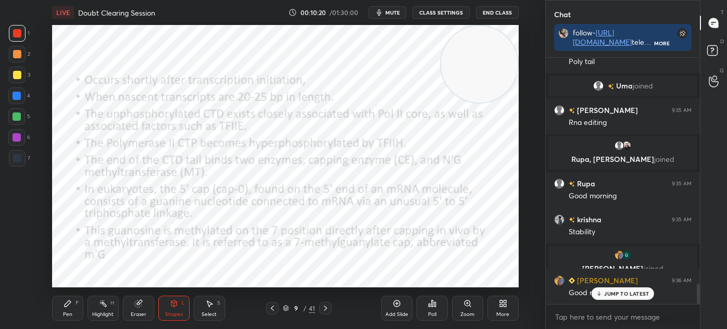
click at [60, 312] on div "Pen P" at bounding box center [67, 308] width 31 height 25
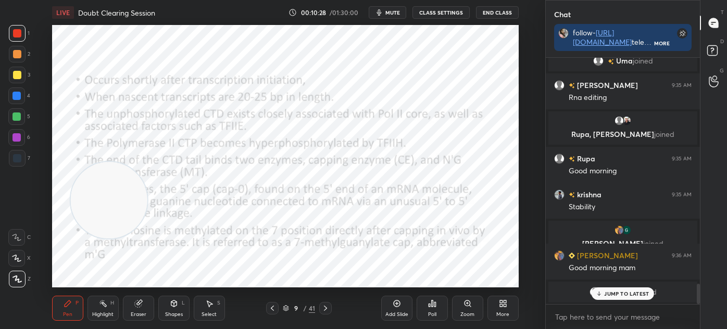
click at [18, 138] on div at bounding box center [17, 137] width 8 height 8
click at [24, 152] on div at bounding box center [17, 158] width 17 height 17
click at [14, 97] on div at bounding box center [17, 96] width 8 height 8
click at [140, 316] on div "Eraser" at bounding box center [139, 314] width 16 height 5
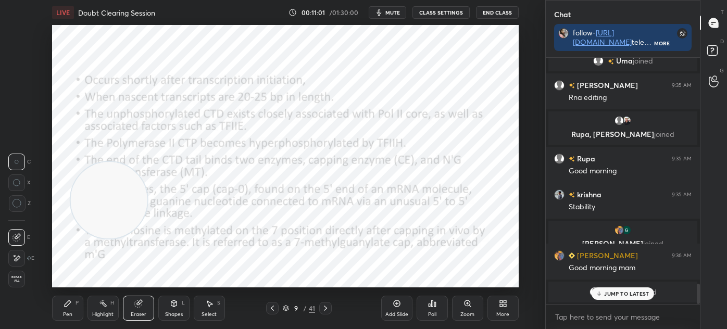
click at [75, 318] on div "Pen P" at bounding box center [67, 308] width 31 height 25
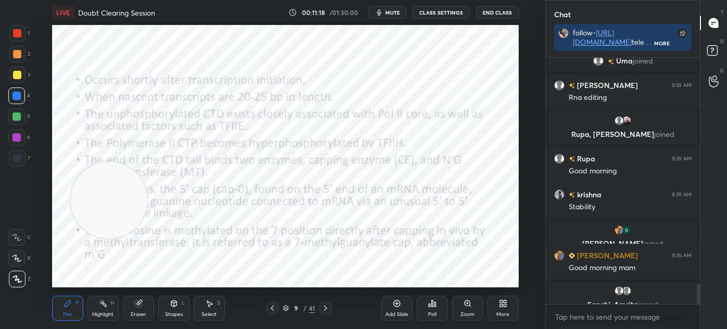
click at [25, 29] on div at bounding box center [17, 33] width 17 height 17
click at [20, 140] on div at bounding box center [17, 137] width 8 height 8
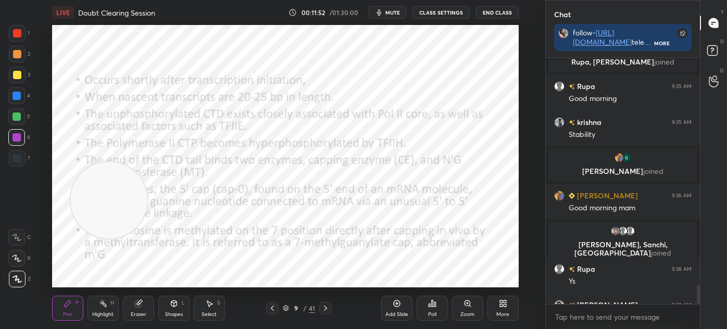
scroll to position [2899, 0]
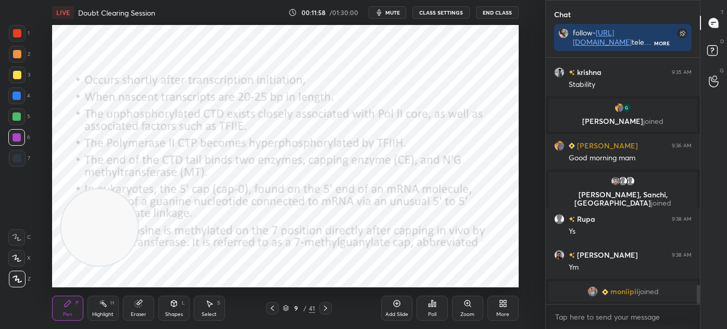
click at [18, 162] on div at bounding box center [17, 158] width 8 height 8
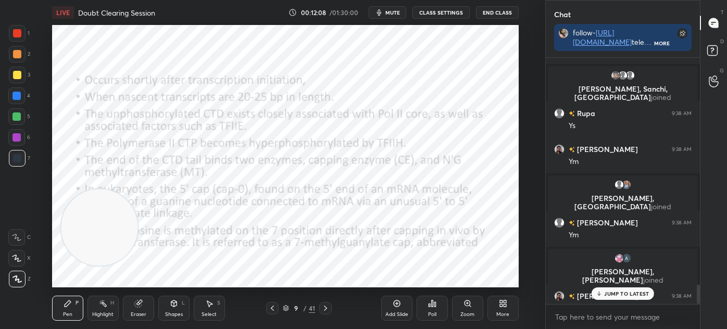
scroll to position [2943, 0]
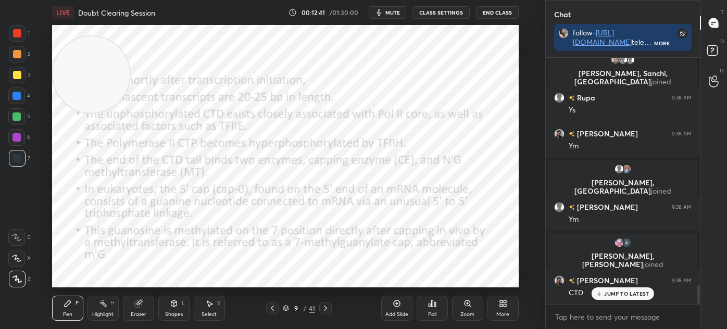
click at [388, 310] on div "Add Slide" at bounding box center [396, 308] width 31 height 25
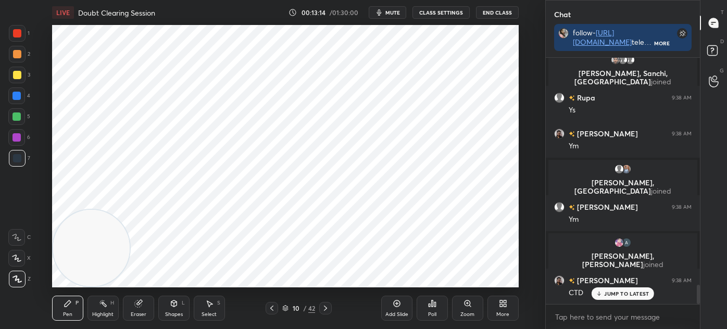
click at [211, 306] on icon at bounding box center [209, 304] width 8 height 8
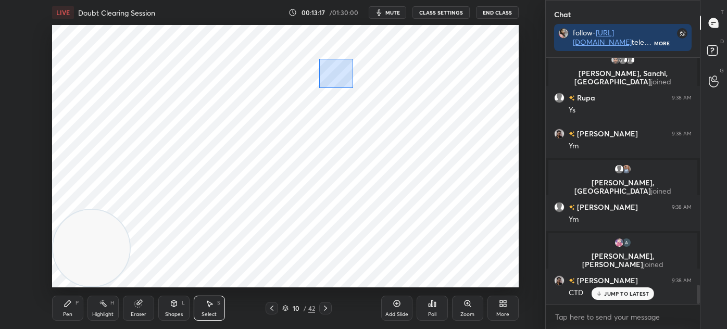
scroll to position [2980, 0]
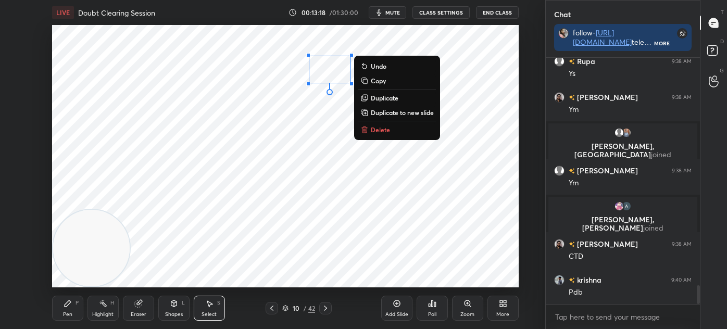
click at [384, 95] on p "Duplicate" at bounding box center [385, 98] width 28 height 8
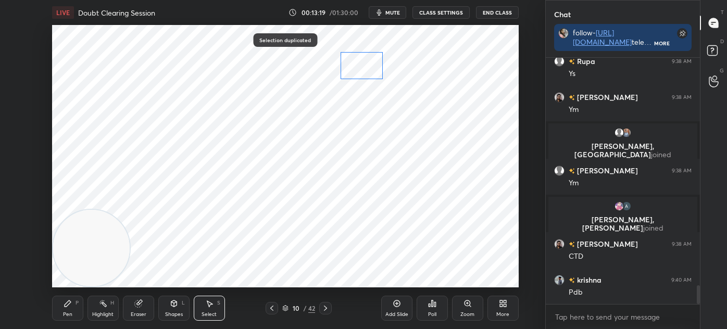
scroll to position [3016, 0]
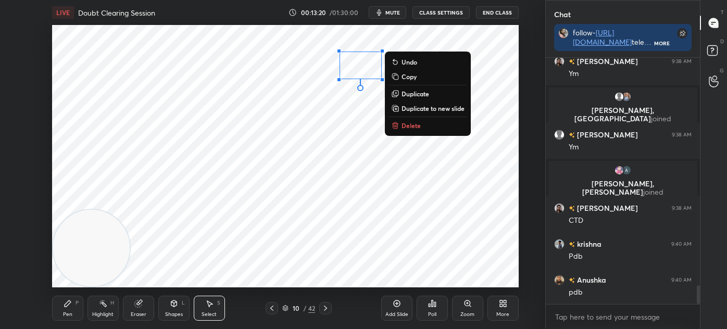
click at [408, 93] on p "Duplicate" at bounding box center [416, 94] width 28 height 8
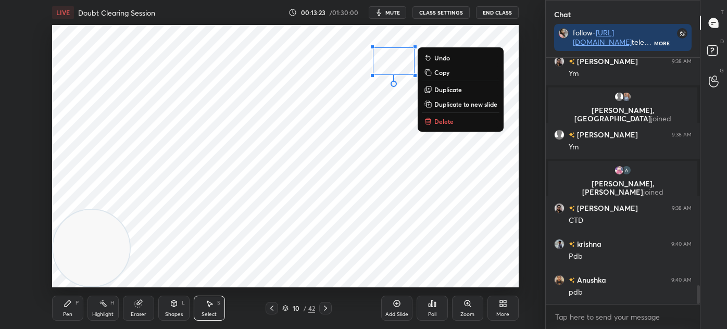
click at [443, 88] on p "Duplicate" at bounding box center [448, 89] width 28 height 8
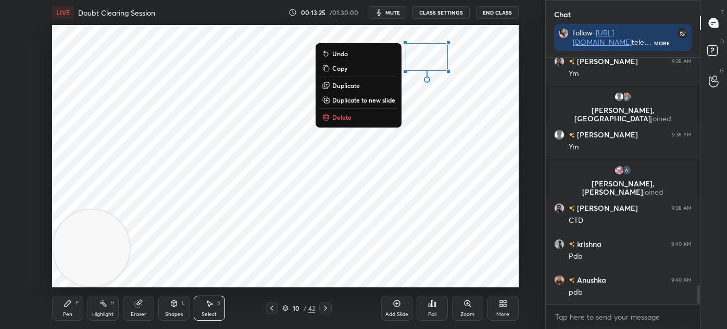
click at [362, 81] on button "Duplicate" at bounding box center [359, 85] width 78 height 13
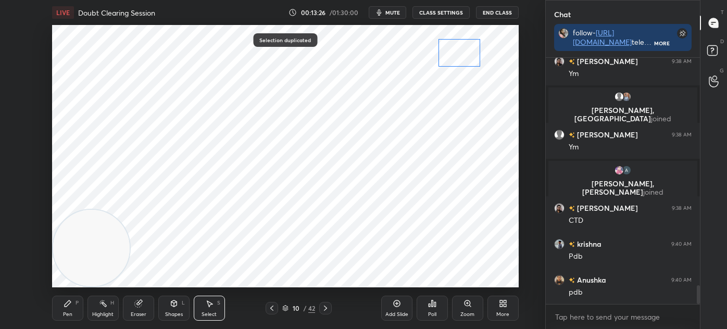
scroll to position [3098, 0]
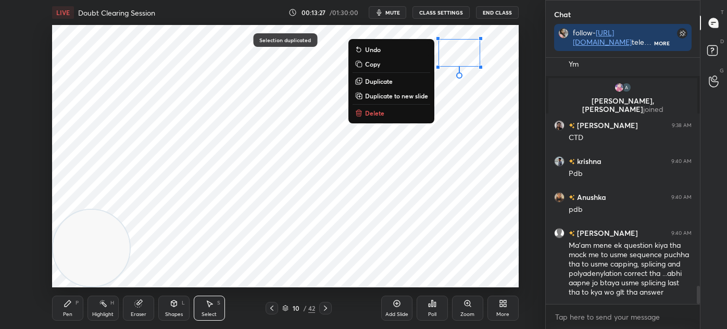
click at [353, 181] on div "0 ° Undo Copy Duplicate Duplicate to new slide Delete" at bounding box center [285, 156] width 467 height 263
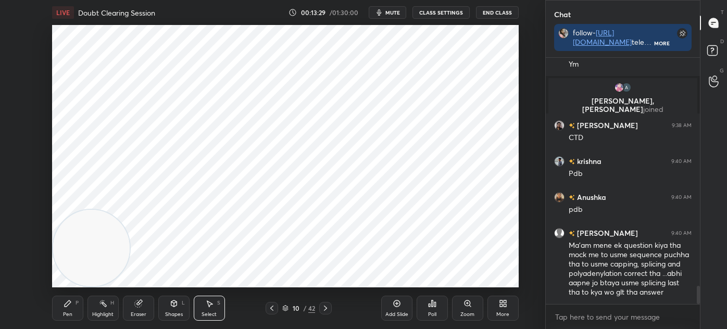
click at [80, 307] on div "Pen P" at bounding box center [67, 308] width 31 height 25
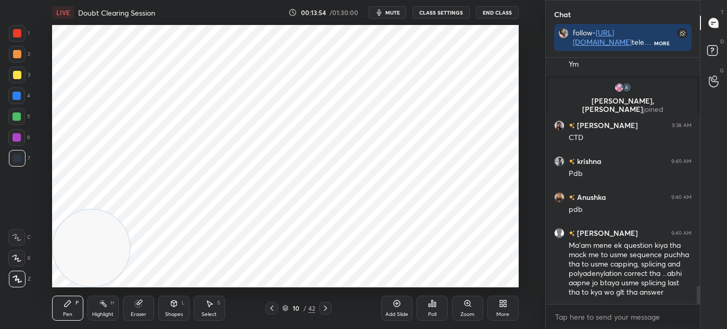
click at [277, 312] on div at bounding box center [272, 308] width 13 height 13
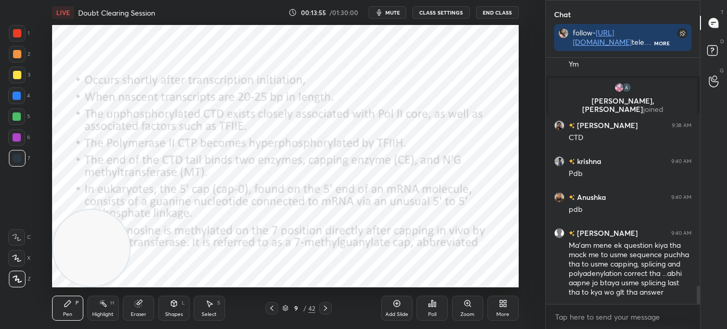
click at [275, 309] on icon at bounding box center [272, 308] width 8 height 8
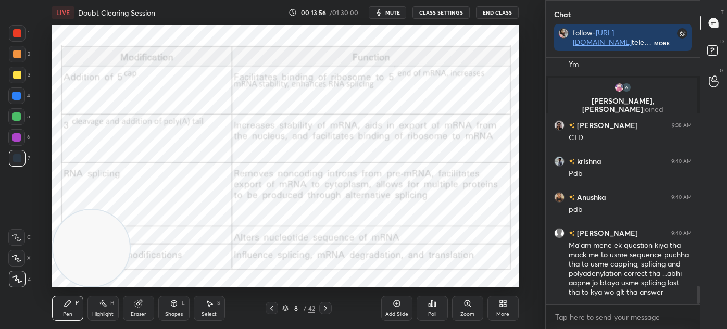
click at [275, 310] on icon at bounding box center [272, 308] width 8 height 8
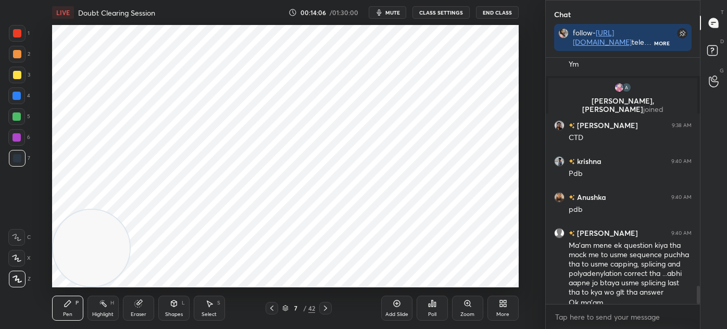
scroll to position [3109, 0]
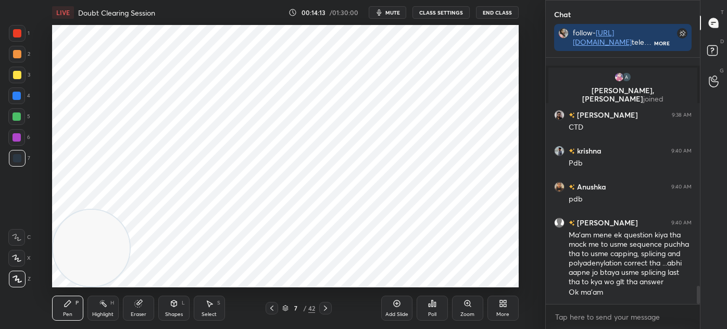
click at [327, 308] on icon at bounding box center [325, 308] width 8 height 8
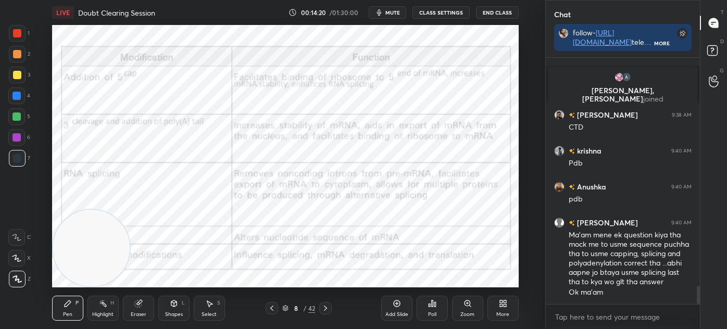
click at [276, 310] on div at bounding box center [272, 308] width 13 height 13
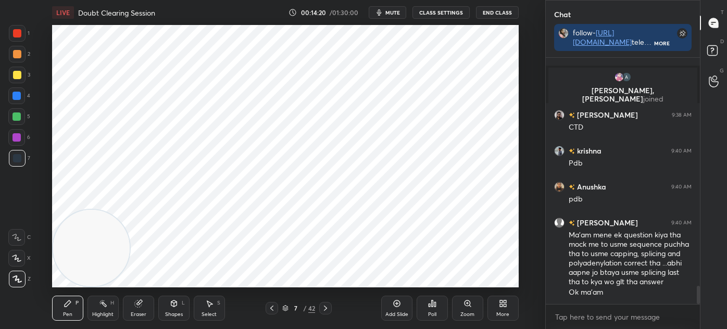
scroll to position [3145, 0]
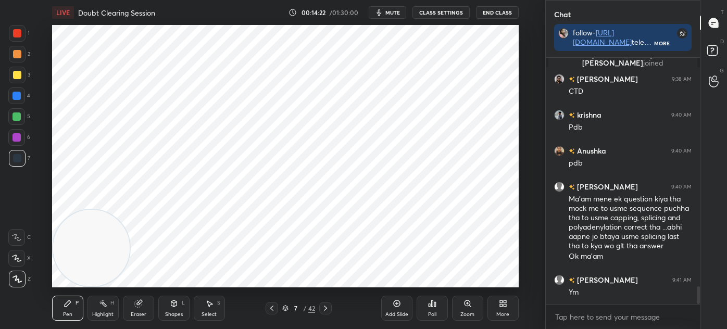
click at [327, 310] on icon at bounding box center [325, 308] width 8 height 8
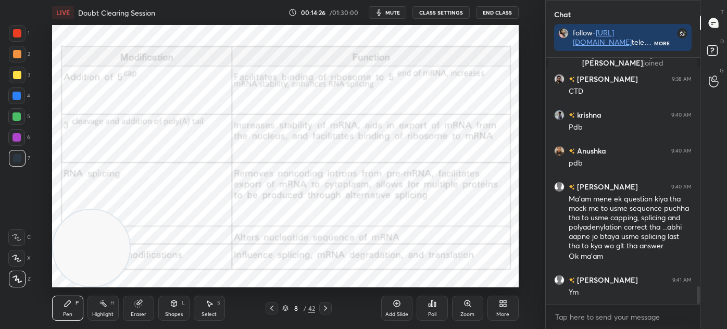
click at [329, 306] on icon at bounding box center [325, 308] width 8 height 8
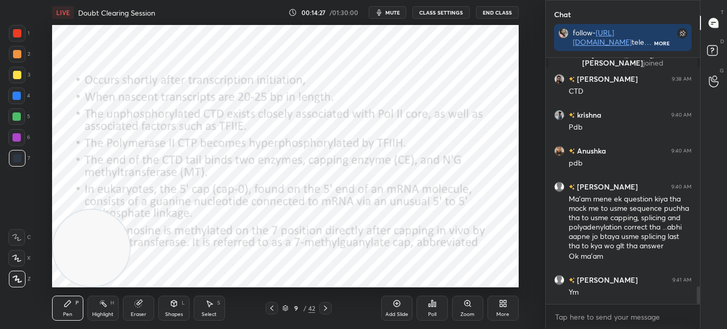
click at [327, 307] on icon at bounding box center [325, 308] width 8 height 8
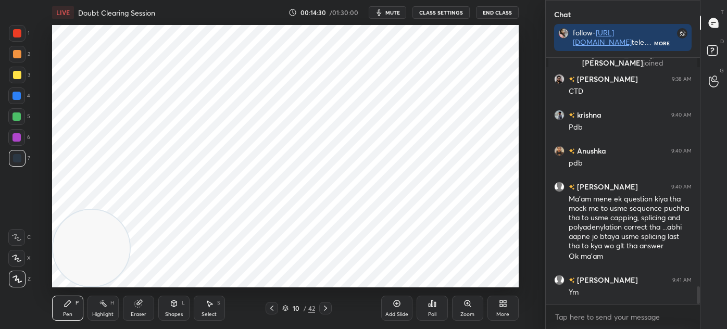
click at [14, 24] on div "1 2 3 4 5 6 7 C X Z C X Z E E Erase all H H LIVE Doubt Clearing Session 00:14:3…" at bounding box center [268, 164] width 537 height 329
click at [22, 33] on div at bounding box center [17, 33] width 17 height 17
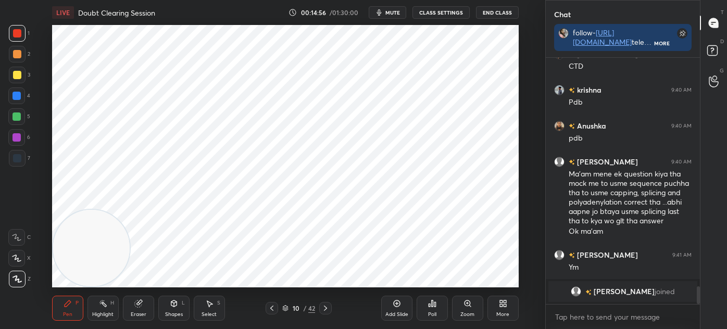
click at [221, 309] on div "Select S" at bounding box center [209, 308] width 31 height 25
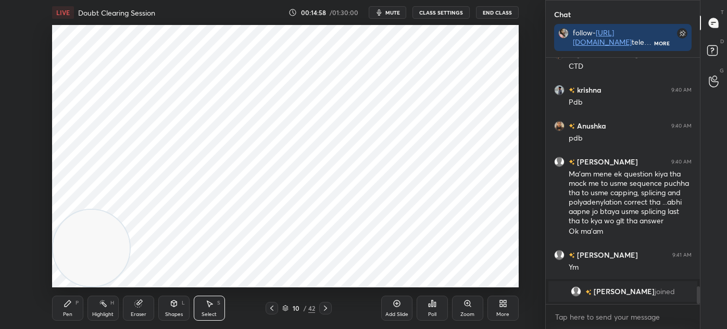
click at [67, 312] on div "Pen" at bounding box center [67, 314] width 9 height 5
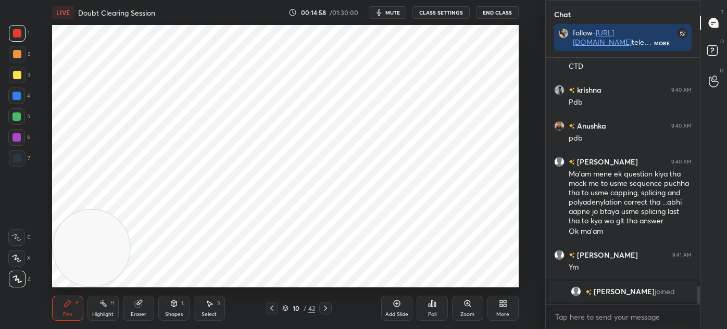
click at [17, 166] on div at bounding box center [17, 158] width 17 height 17
click at [24, 31] on div at bounding box center [17, 33] width 17 height 17
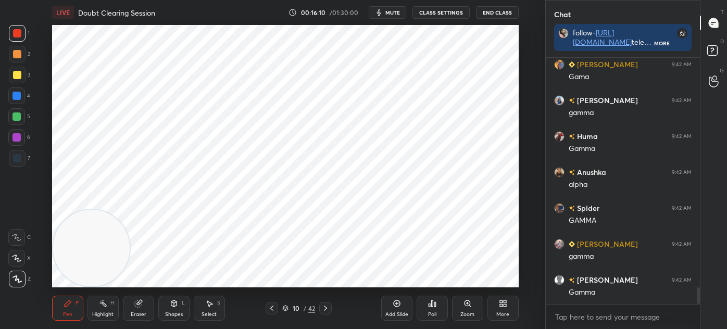
scroll to position [3471, 0]
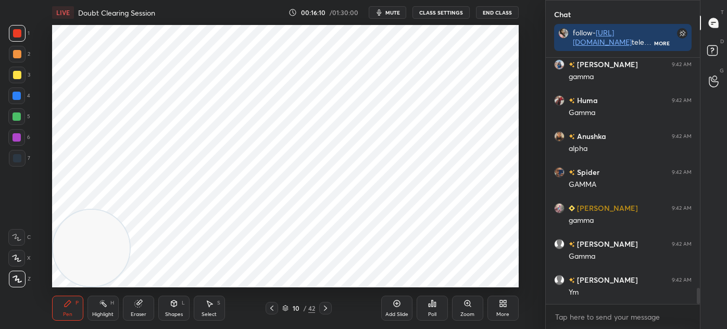
click at [205, 316] on div "Select" at bounding box center [209, 314] width 15 height 5
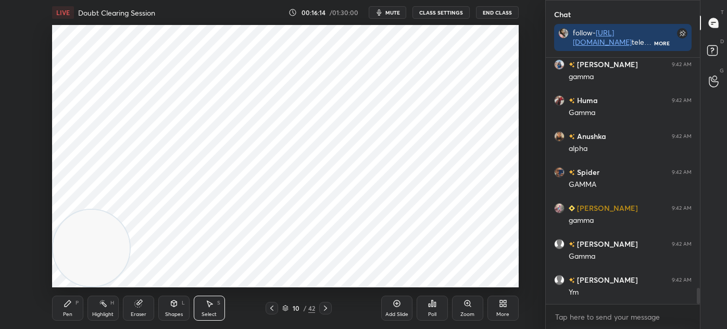
click at [71, 306] on icon at bounding box center [68, 304] width 8 height 8
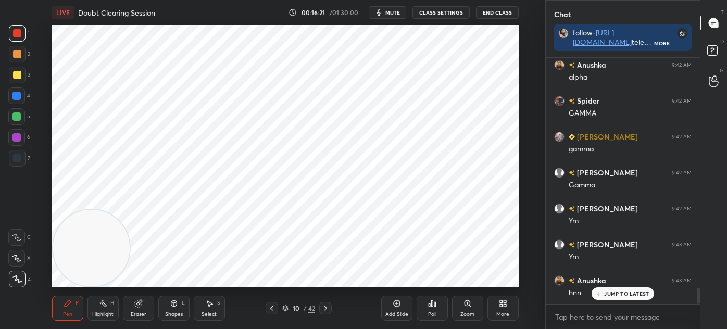
scroll to position [3578, 0]
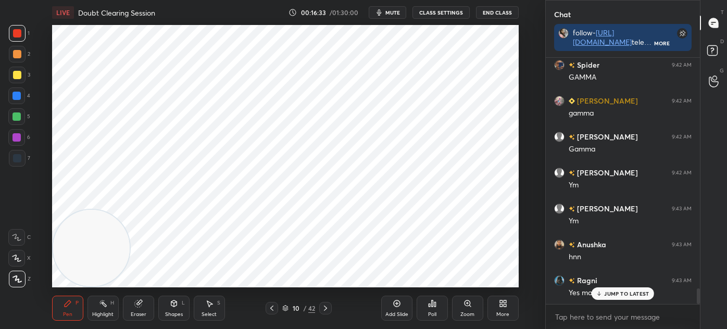
click at [214, 313] on div "Select" at bounding box center [209, 314] width 15 height 5
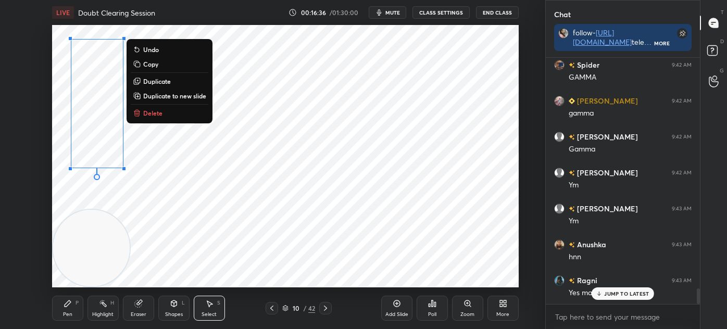
click at [172, 115] on button "Delete" at bounding box center [170, 113] width 78 height 13
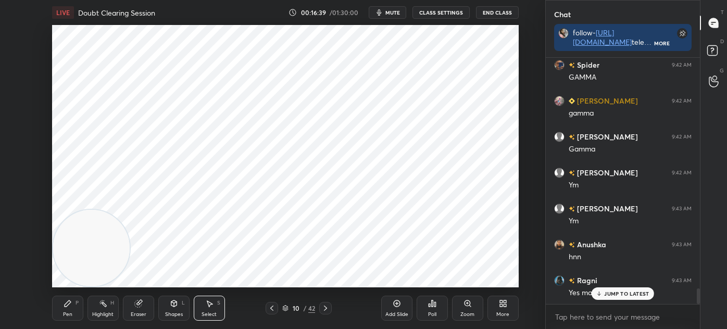
click at [63, 310] on div "Pen P" at bounding box center [67, 308] width 31 height 25
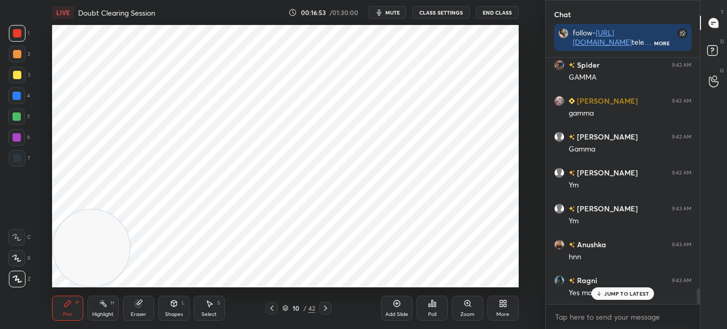
scroll to position [3589, 0]
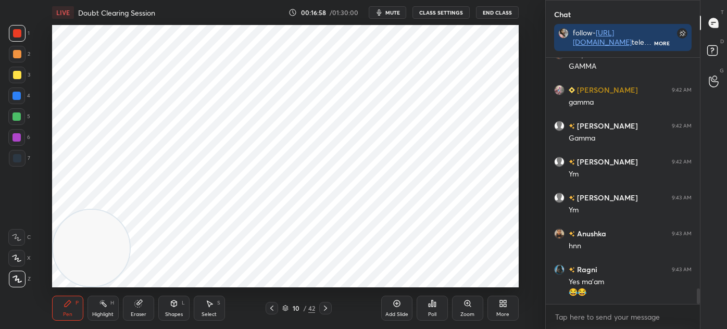
click at [201, 310] on div "Select S" at bounding box center [209, 308] width 31 height 25
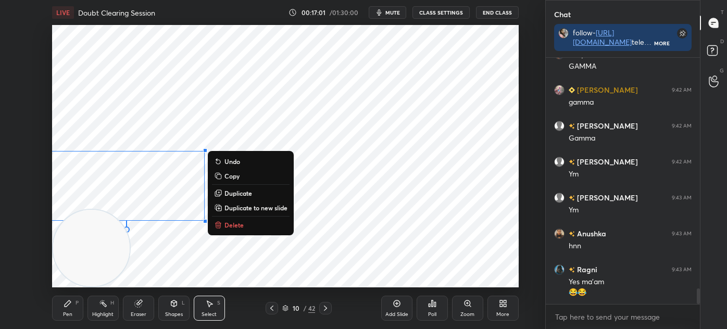
click at [239, 230] on button "Delete" at bounding box center [251, 225] width 78 height 13
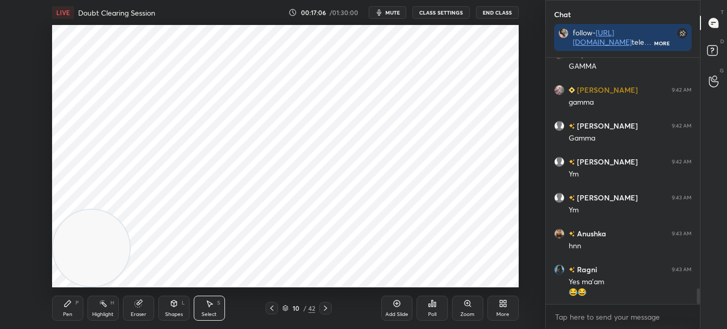
click at [71, 317] on div "Pen" at bounding box center [67, 314] width 9 height 5
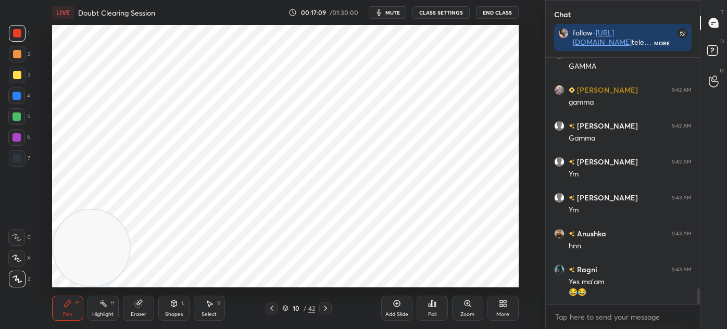
click at [215, 321] on div "Pen P Highlight H Eraser Shapes L Select S 10 / 42 Add Slide Poll Zoom More" at bounding box center [285, 309] width 467 height 42
click at [209, 314] on div "Select" at bounding box center [209, 314] width 15 height 5
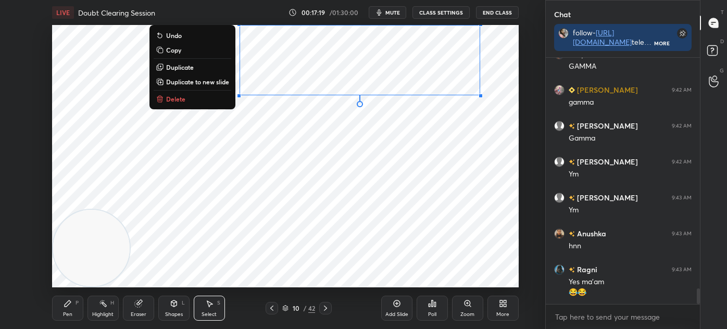
click at [213, 69] on button "Duplicate" at bounding box center [193, 67] width 78 height 13
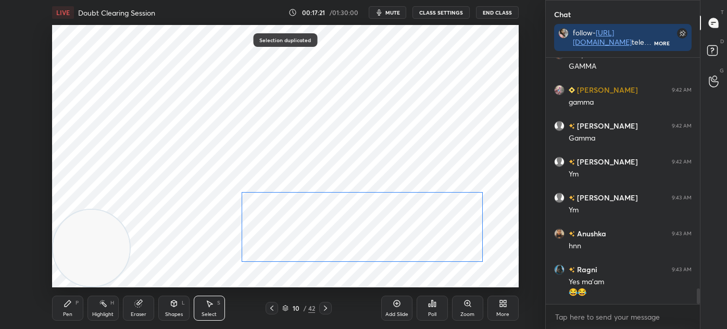
scroll to position [3625, 0]
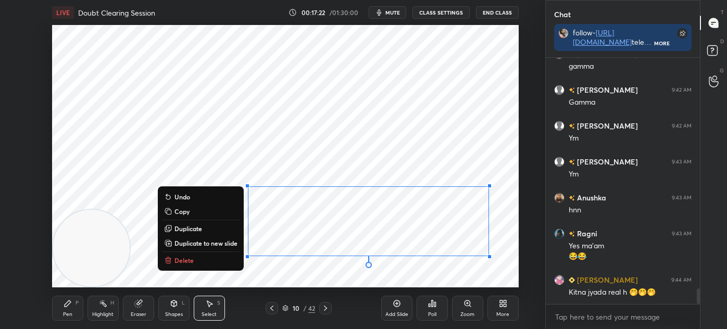
click at [151, 279] on div "0 ° Undo Copy Duplicate Duplicate to new slide Delete" at bounding box center [285, 156] width 467 height 263
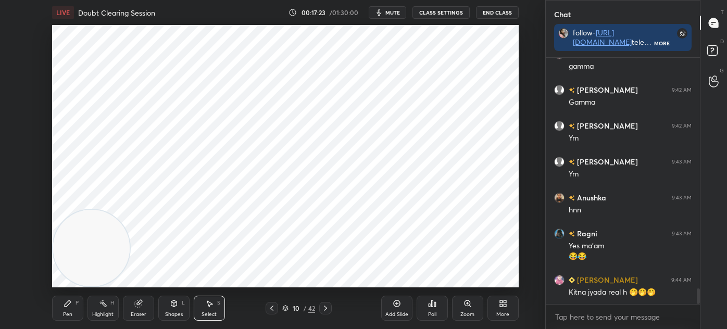
click at [139, 312] on div "Eraser" at bounding box center [139, 314] width 16 height 5
click at [71, 308] on icon at bounding box center [68, 304] width 8 height 8
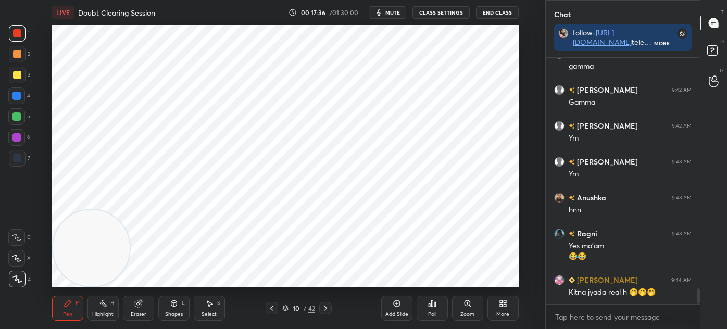
click at [14, 97] on div at bounding box center [17, 96] width 8 height 8
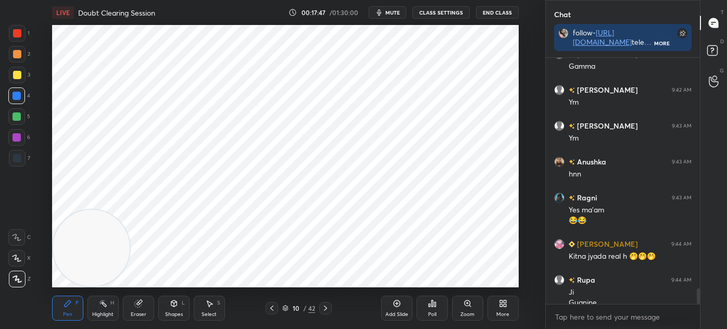
scroll to position [3671, 0]
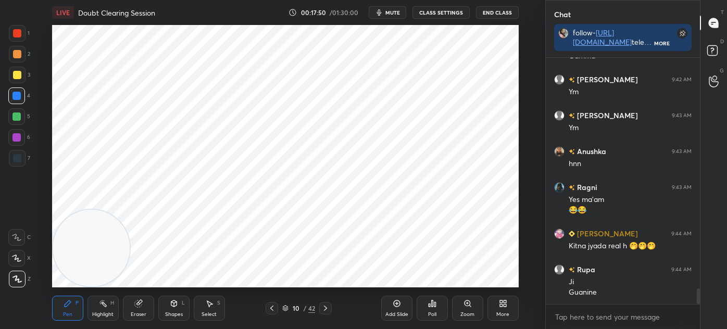
click at [18, 164] on div at bounding box center [17, 158] width 17 height 17
click at [19, 99] on div at bounding box center [17, 96] width 8 height 8
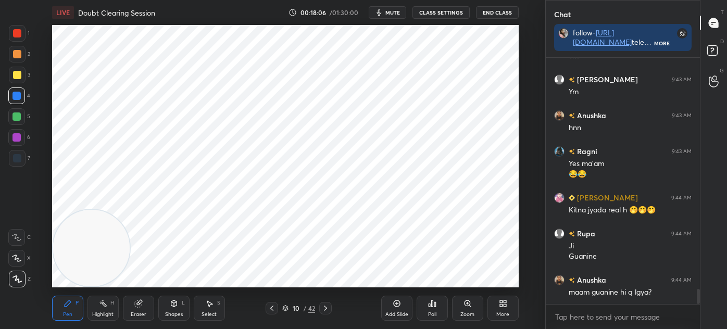
scroll to position [3743, 0]
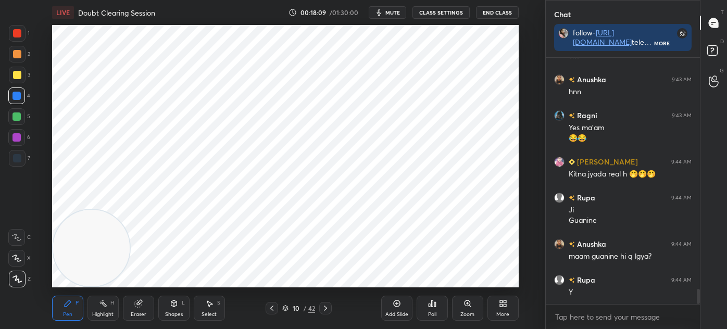
click at [213, 314] on div "Select" at bounding box center [209, 314] width 15 height 5
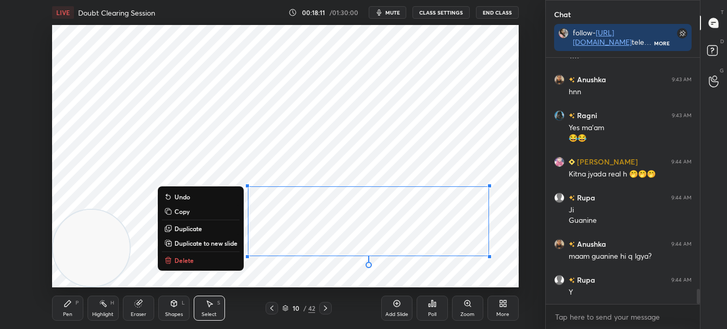
click at [217, 244] on p "Duplicate to new slide" at bounding box center [206, 243] width 63 height 8
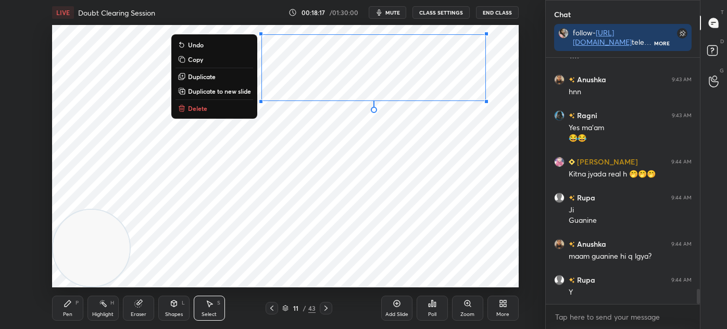
click at [238, 183] on div "0 ° Undo Copy Duplicate Duplicate to new slide Delete" at bounding box center [285, 156] width 467 height 263
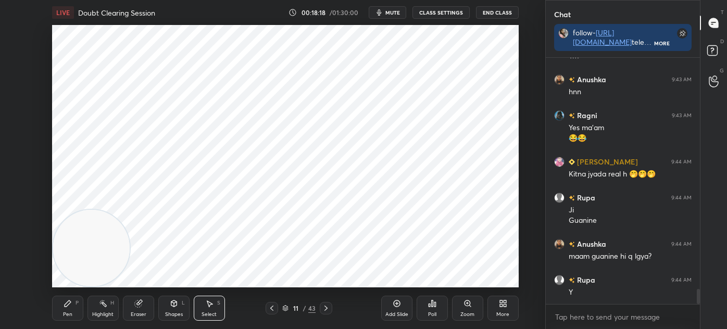
click at [275, 307] on icon at bounding box center [272, 308] width 8 height 8
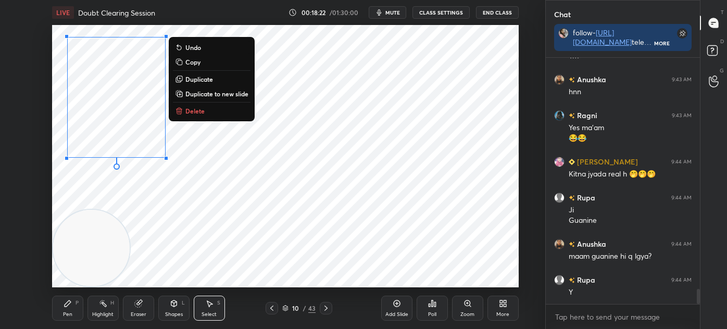
scroll to position [3788, 0]
click at [206, 61] on button "Copy" at bounding box center [212, 62] width 78 height 13
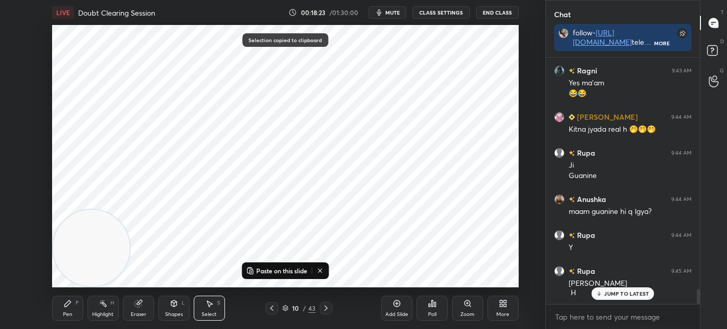
click at [326, 307] on icon at bounding box center [326, 308] width 3 height 5
click at [267, 265] on button "Paste on this slide" at bounding box center [277, 271] width 66 height 13
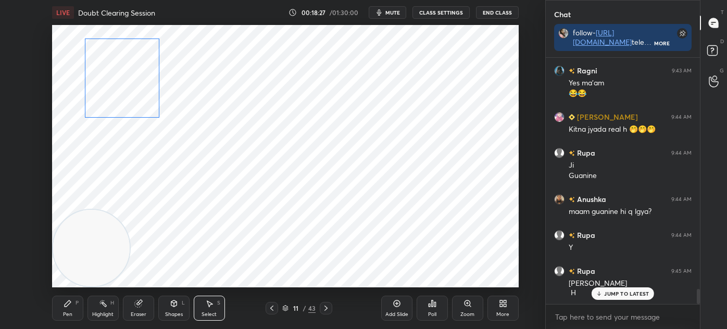
click at [101, 91] on div "0 ° Undo Copy Paste here Duplicate Duplicate to new slide Delete" at bounding box center [285, 156] width 467 height 263
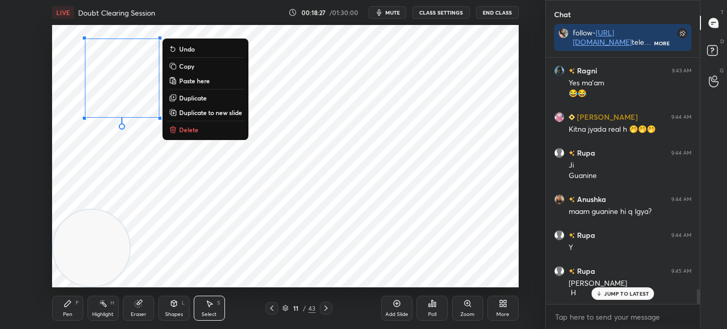
click at [105, 176] on div "0 ° Undo Copy Paste here Duplicate Duplicate to new slide Delete" at bounding box center [285, 156] width 467 height 263
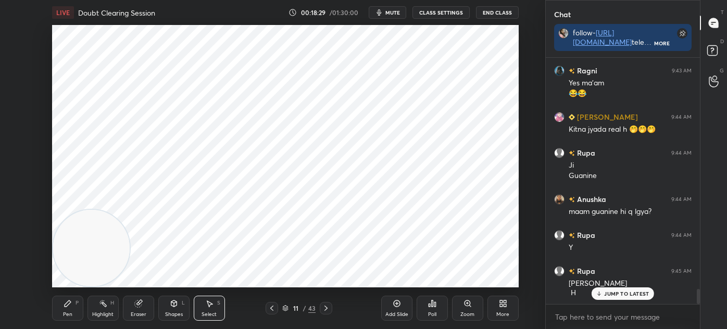
scroll to position [3824, 0]
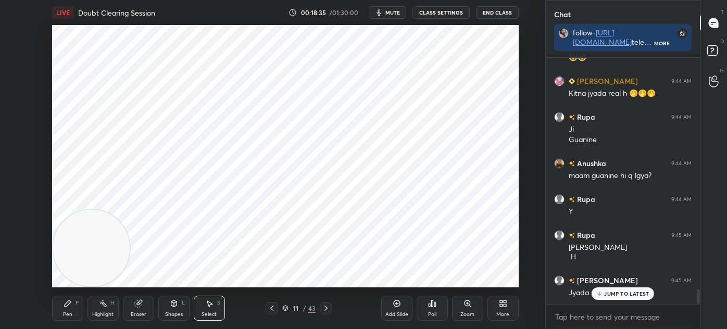
click at [611, 295] on p "JUMP TO LATEST" at bounding box center [626, 294] width 45 height 6
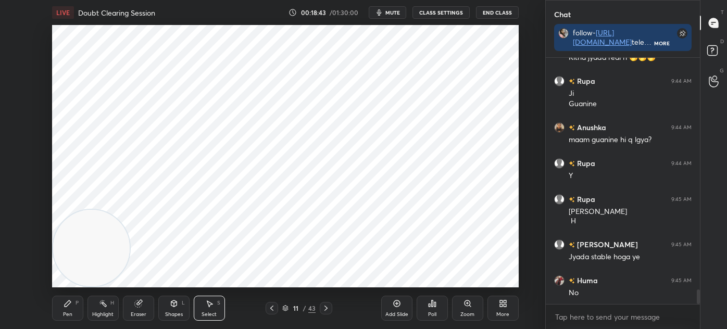
scroll to position [3897, 0]
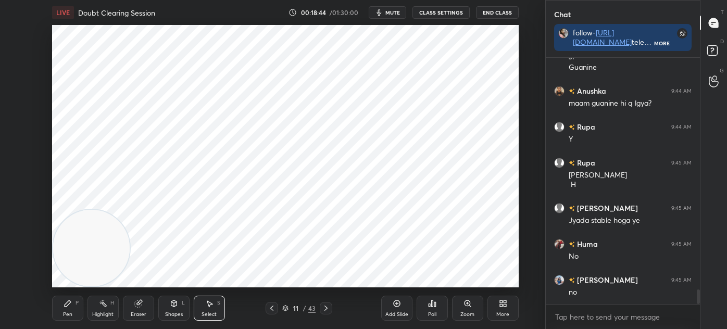
click at [71, 308] on icon at bounding box center [68, 304] width 8 height 8
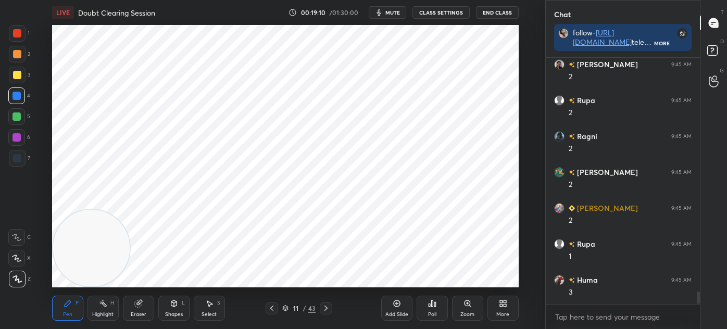
scroll to position [4579, 0]
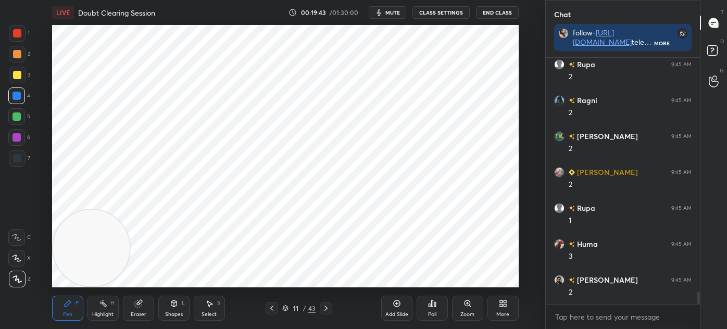
click at [26, 160] on div "7" at bounding box center [19, 158] width 21 height 17
click at [17, 31] on div at bounding box center [17, 33] width 8 height 8
click at [18, 259] on icon at bounding box center [17, 258] width 8 height 6
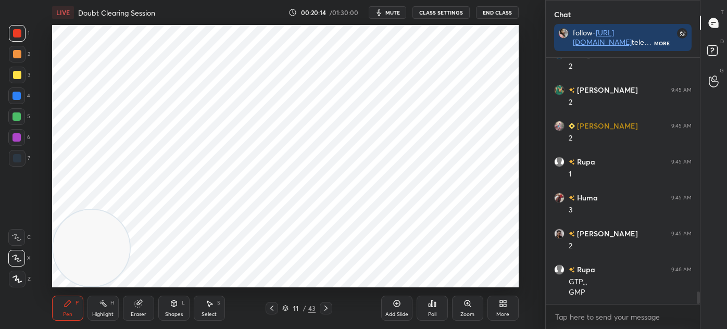
scroll to position [4662, 0]
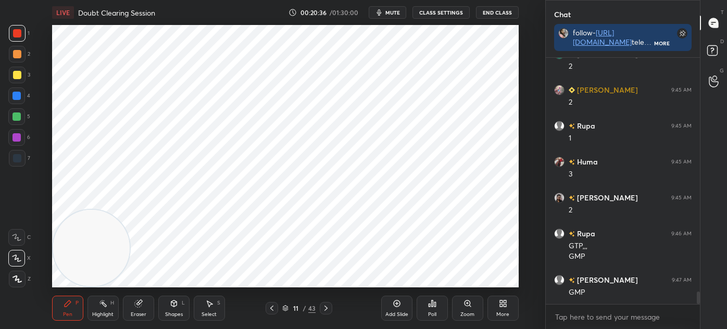
click at [23, 152] on div at bounding box center [17, 158] width 17 height 17
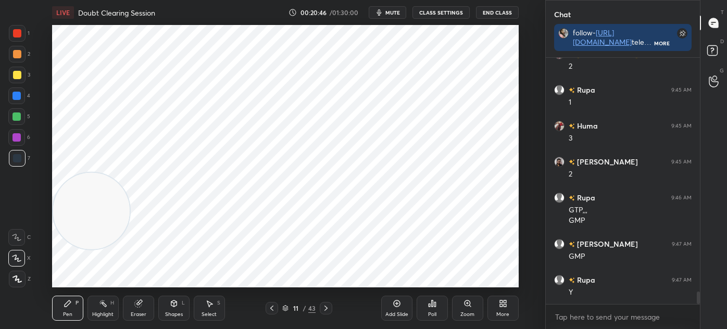
click at [211, 317] on div "Select" at bounding box center [209, 314] width 15 height 5
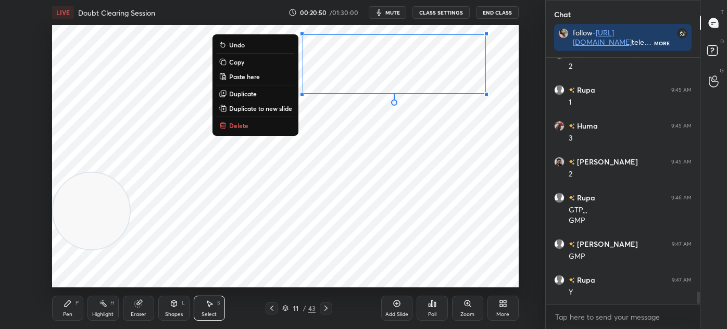
click at [252, 93] on p "Duplicate" at bounding box center [243, 94] width 28 height 8
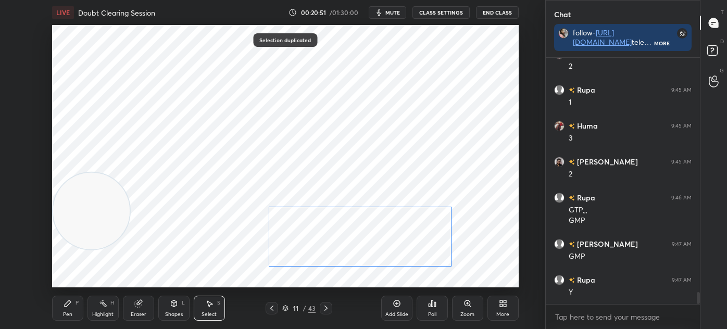
scroll to position [4734, 0]
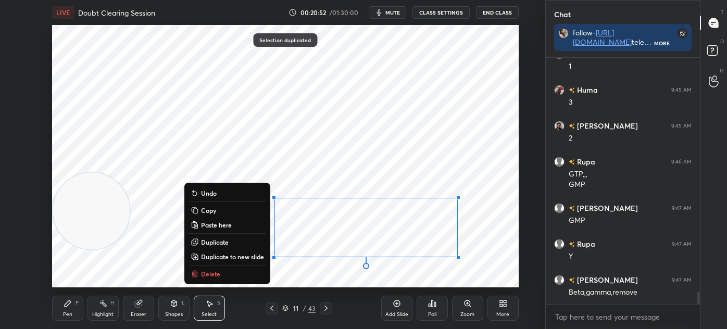
click at [61, 316] on div "Pen P" at bounding box center [67, 308] width 31 height 25
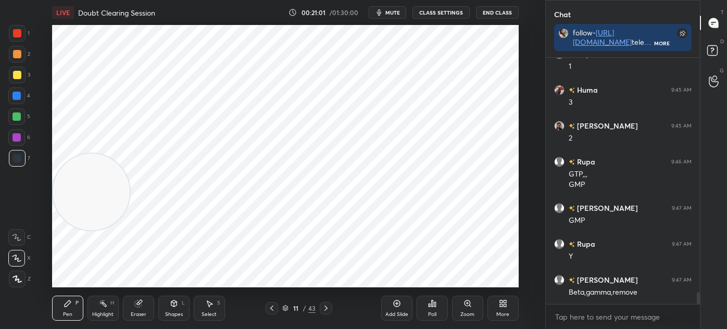
click at [212, 306] on icon at bounding box center [209, 304] width 8 height 8
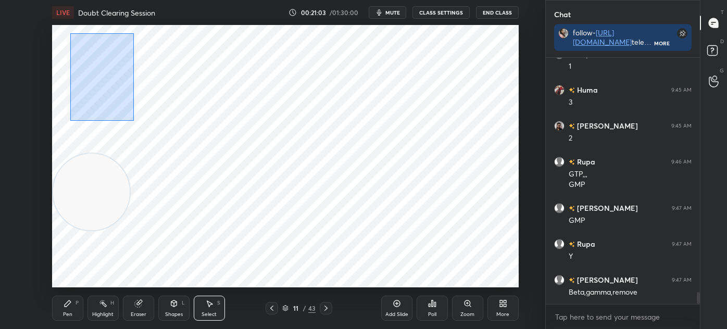
scroll to position [4770, 0]
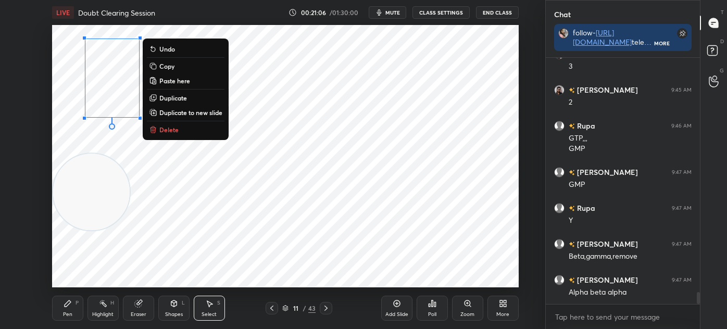
click at [175, 98] on p "Duplicate" at bounding box center [173, 98] width 28 height 8
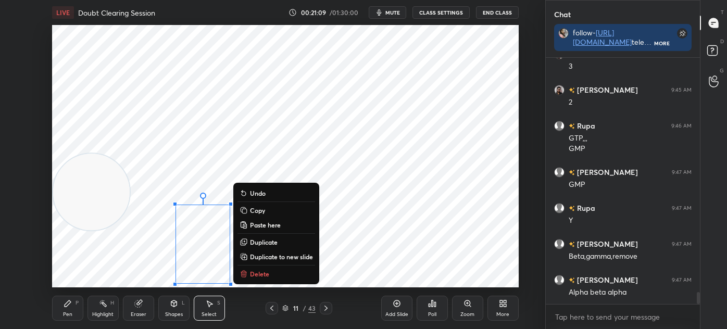
click at [135, 260] on div "0 ° Undo Copy Paste here Duplicate Duplicate to new slide Delete" at bounding box center [285, 156] width 467 height 263
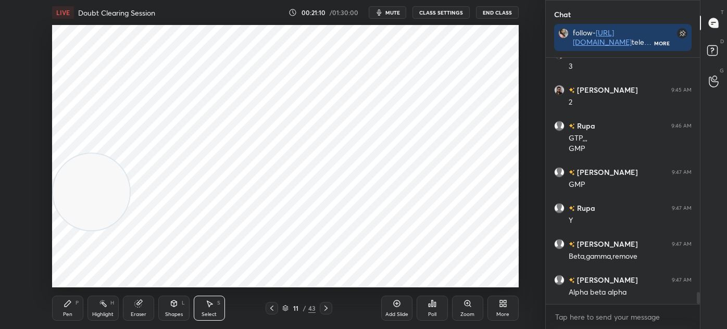
click at [66, 314] on div "Pen" at bounding box center [67, 314] width 9 height 5
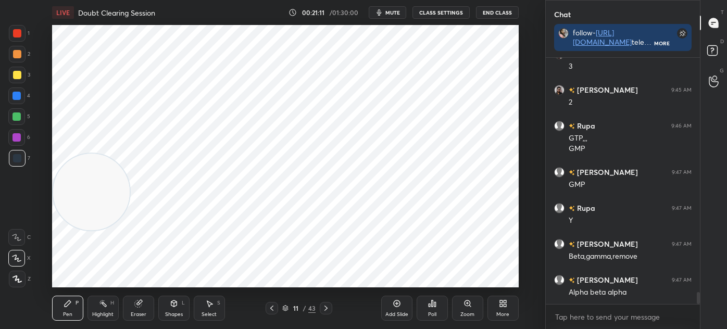
click at [20, 35] on div at bounding box center [17, 33] width 8 height 8
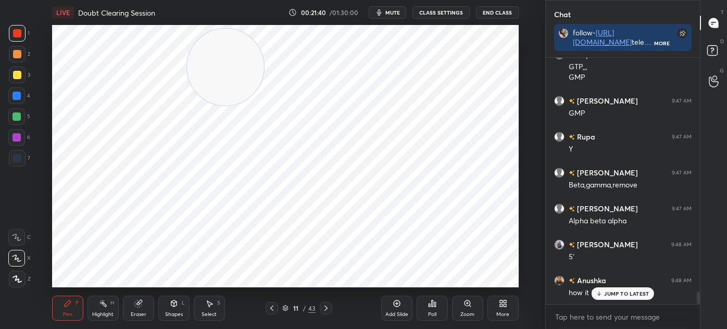
scroll to position [4866, 0]
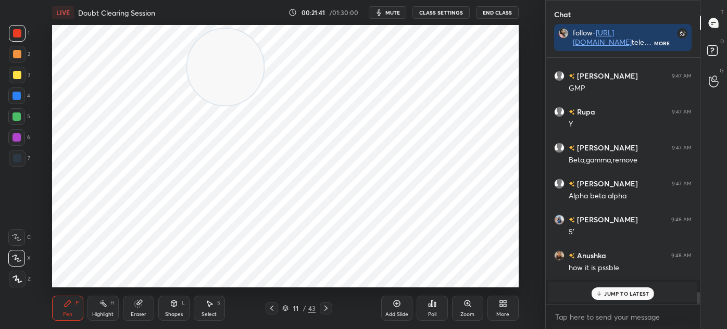
click at [143, 315] on div "Eraser" at bounding box center [139, 314] width 16 height 5
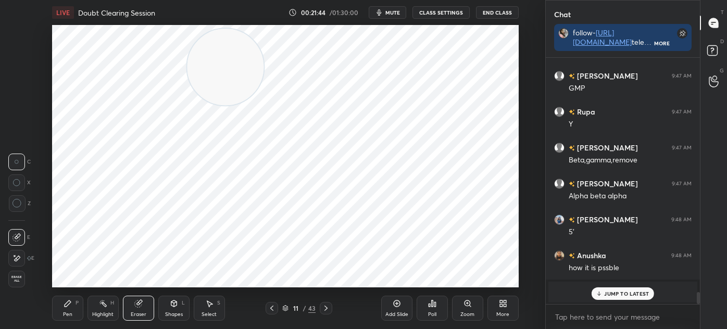
click at [64, 309] on div "Pen P" at bounding box center [67, 308] width 31 height 25
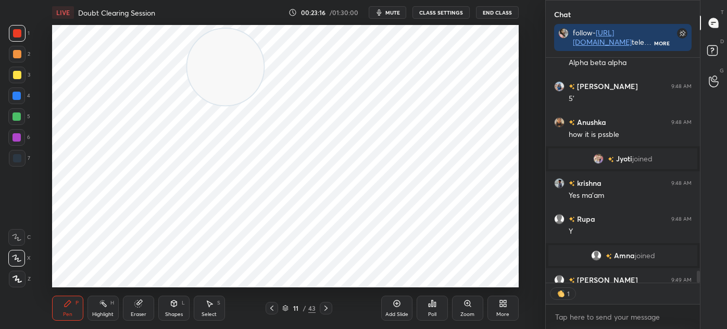
scroll to position [3, 3]
click at [210, 318] on div "Select S" at bounding box center [209, 308] width 31 height 25
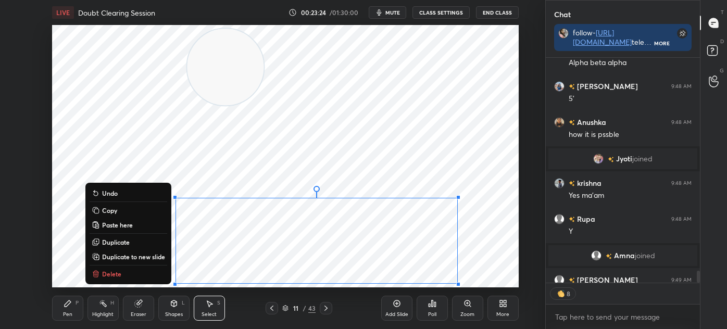
click at [139, 256] on p "Duplicate to new slide" at bounding box center [133, 257] width 63 height 8
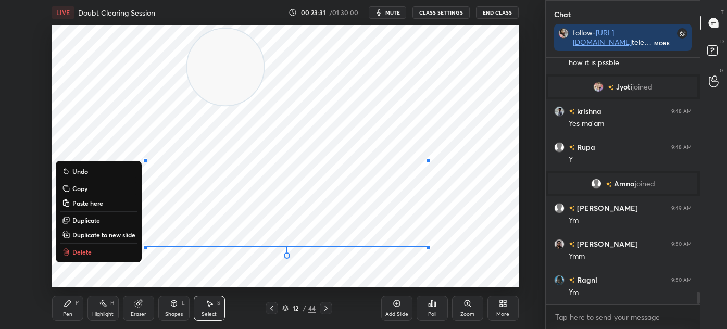
scroll to position [4538, 0]
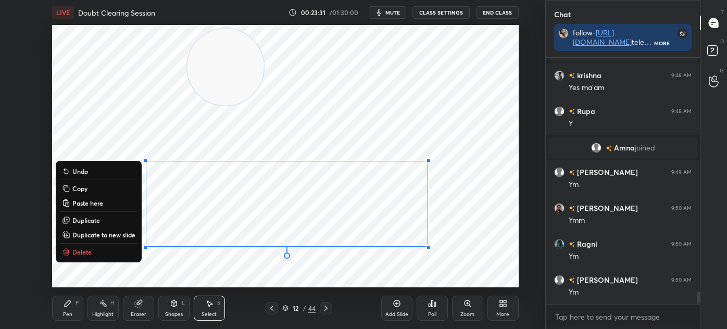
click at [202, 283] on div "0 ° Undo Copy Paste here Duplicate Duplicate to new slide Delete" at bounding box center [285, 156] width 467 height 263
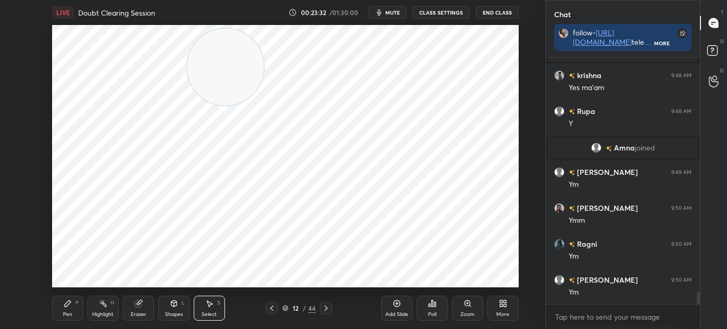
click at [60, 311] on div "Pen P" at bounding box center [67, 308] width 31 height 25
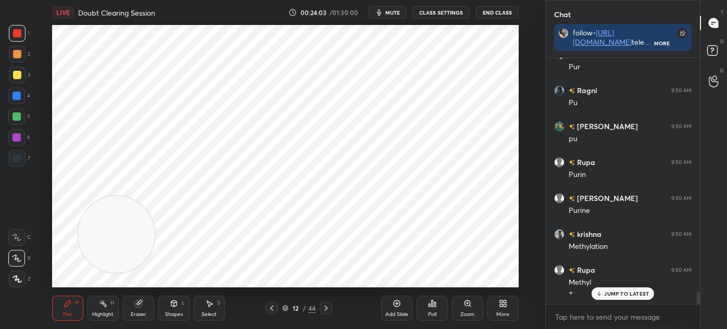
scroll to position [4872, 0]
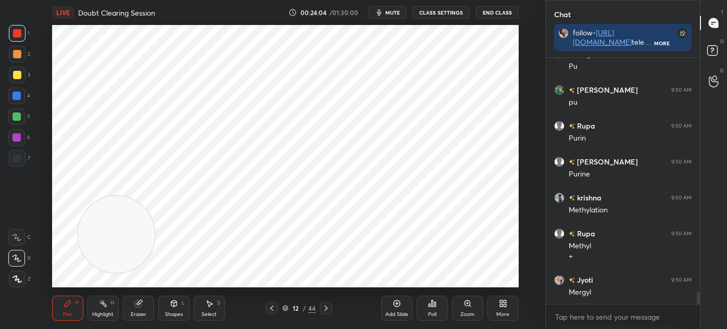
click at [11, 158] on div at bounding box center [17, 158] width 17 height 17
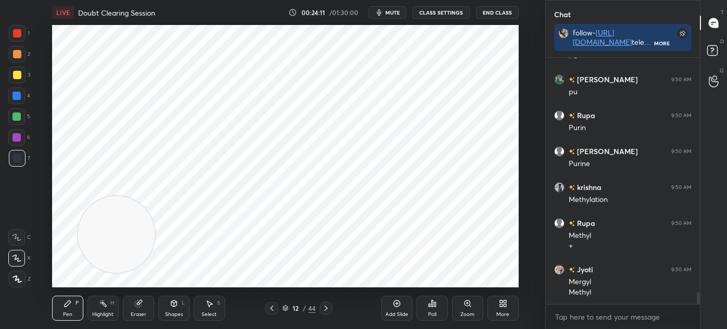
click at [171, 312] on div "Shapes" at bounding box center [174, 314] width 18 height 5
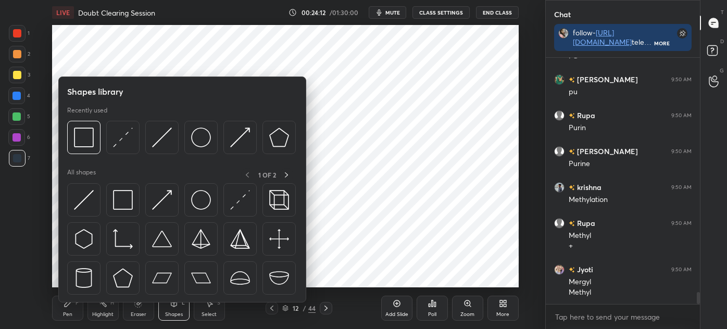
click at [122, 203] on img at bounding box center [123, 200] width 20 height 20
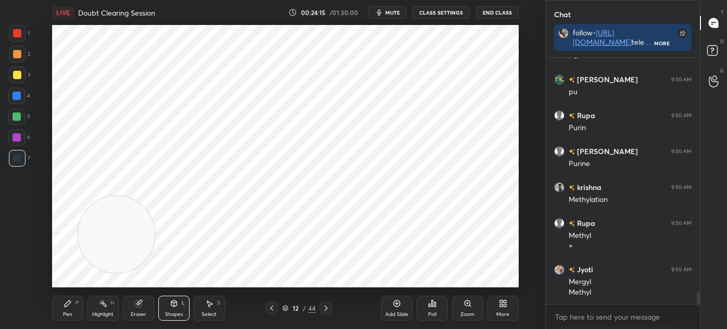
click at [65, 315] on div "Pen" at bounding box center [67, 314] width 9 height 5
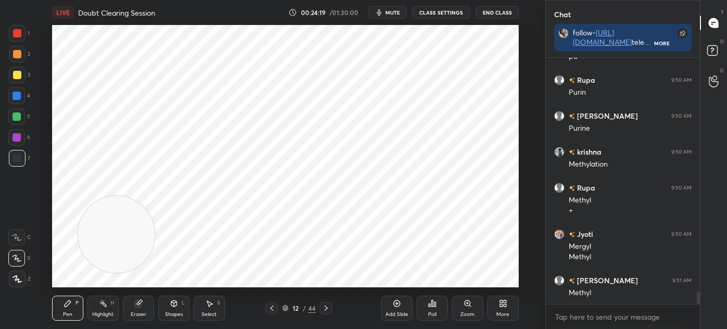
click at [20, 41] on div at bounding box center [17, 33] width 17 height 17
click at [22, 155] on div at bounding box center [17, 158] width 17 height 17
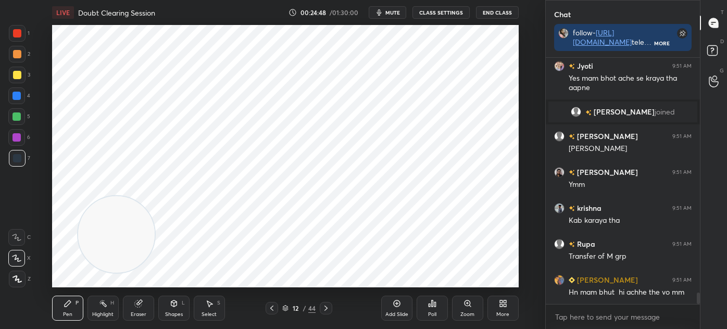
scroll to position [5125, 0]
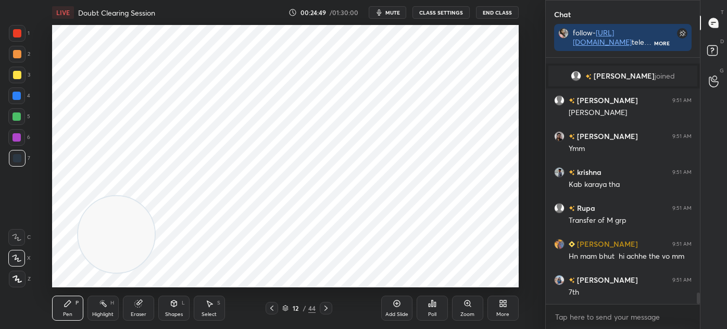
click at [213, 307] on icon at bounding box center [209, 304] width 8 height 8
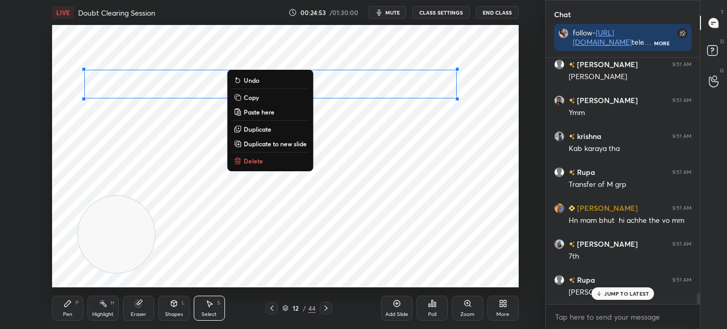
scroll to position [5197, 0]
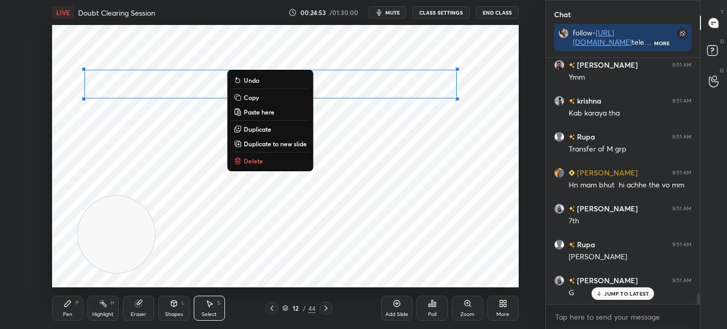
click at [74, 305] on div "Pen P" at bounding box center [67, 308] width 31 height 25
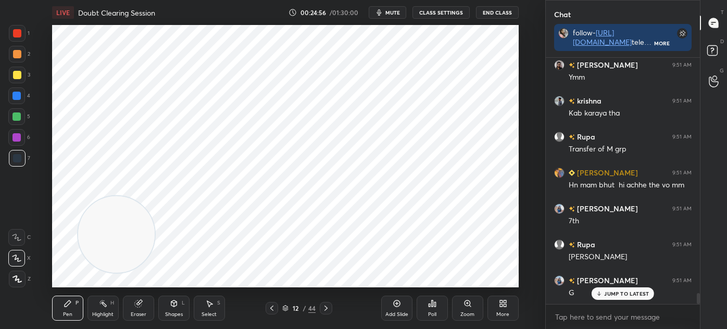
click at [178, 308] on div "Shapes L" at bounding box center [173, 308] width 31 height 25
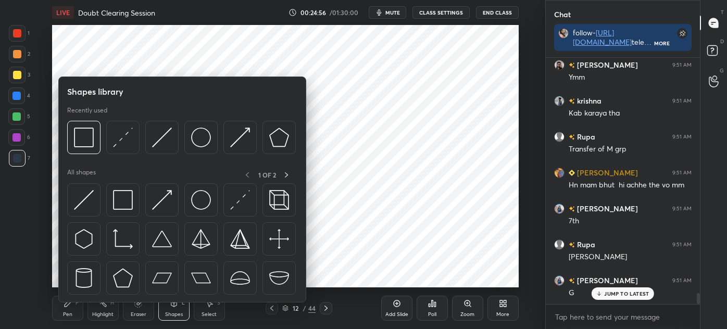
click at [126, 204] on img at bounding box center [123, 200] width 20 height 20
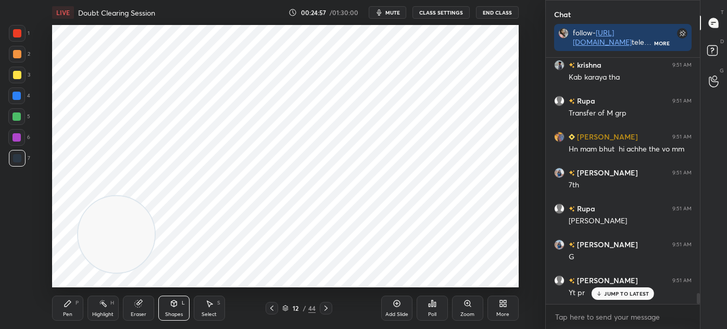
click at [20, 35] on div at bounding box center [17, 33] width 8 height 8
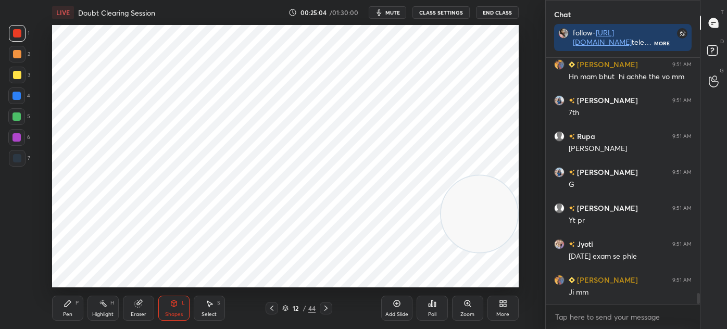
scroll to position [5341, 0]
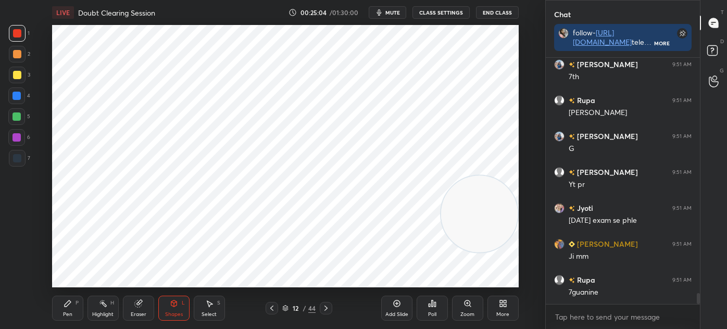
click at [17, 164] on div at bounding box center [17, 158] width 17 height 17
click at [59, 302] on div "Pen P" at bounding box center [67, 308] width 31 height 25
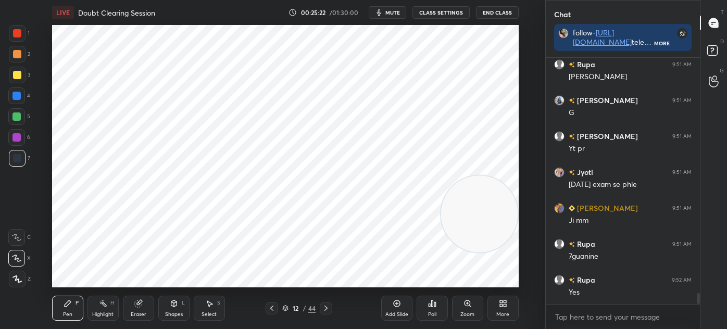
click at [138, 308] on div "Eraser" at bounding box center [138, 308] width 31 height 25
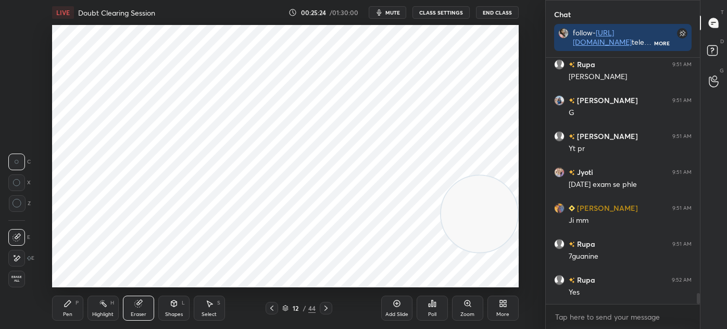
scroll to position [5402, 0]
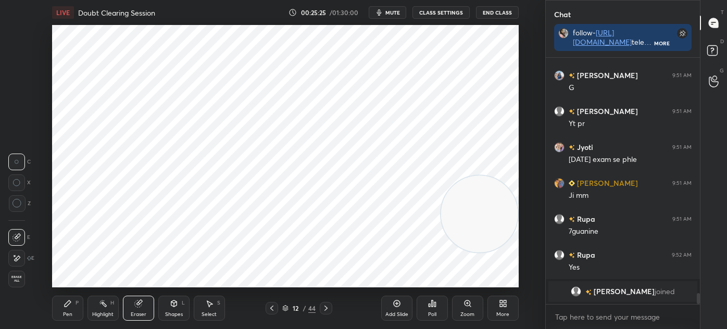
click at [76, 308] on div "Pen P" at bounding box center [67, 308] width 31 height 25
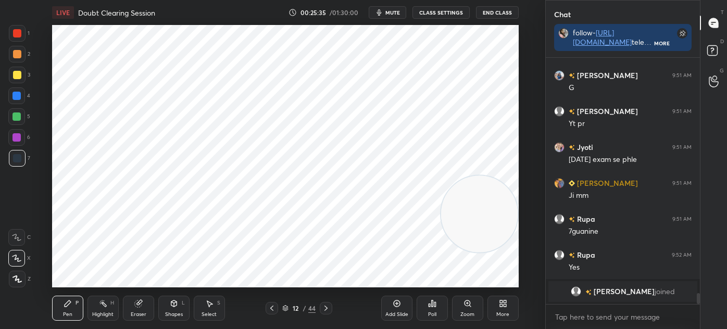
click at [288, 309] on icon at bounding box center [285, 310] width 5 height 2
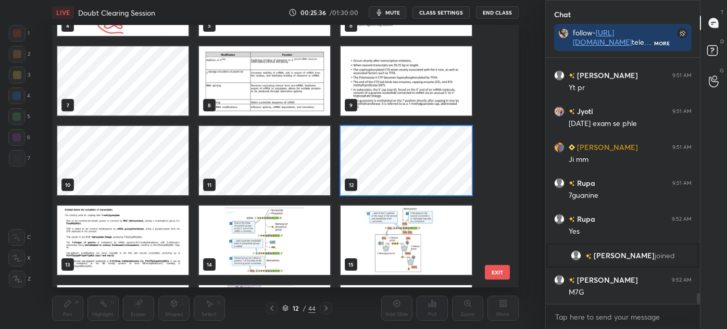
scroll to position [154, 0]
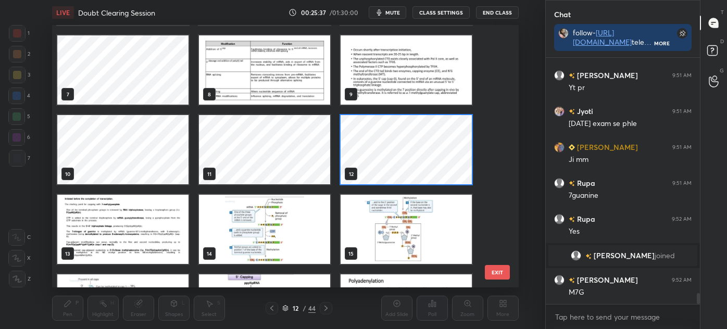
click at [282, 237] on img "grid" at bounding box center [264, 229] width 131 height 69
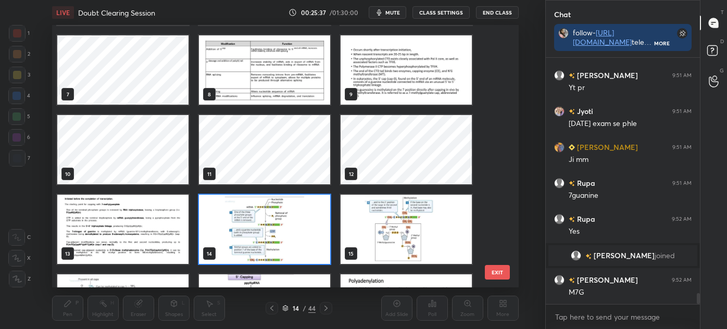
click at [289, 237] on img "grid" at bounding box center [264, 229] width 131 height 69
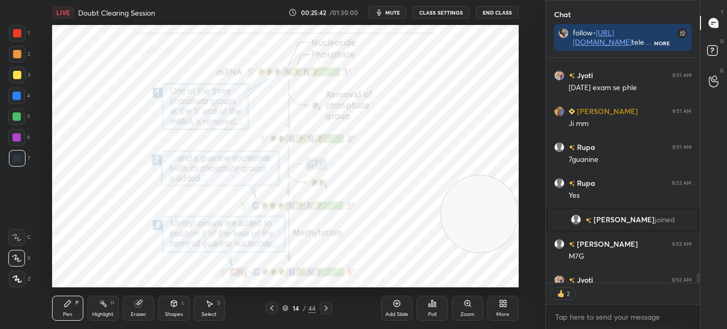
scroll to position [5381, 0]
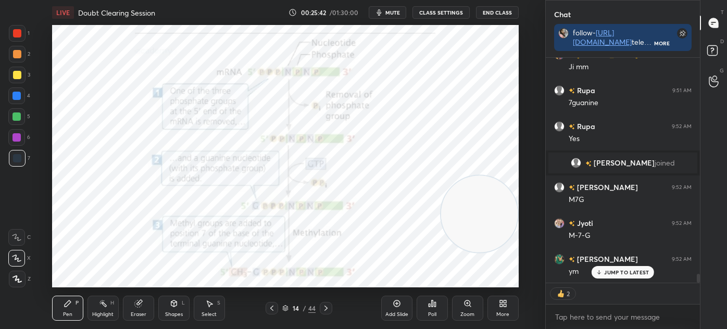
click at [106, 314] on div "Highlight" at bounding box center [102, 314] width 21 height 5
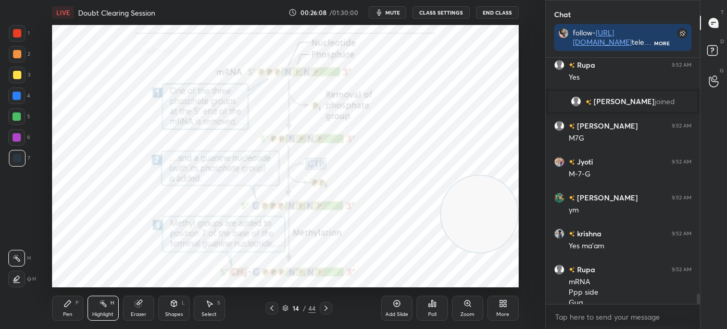
scroll to position [5453, 0]
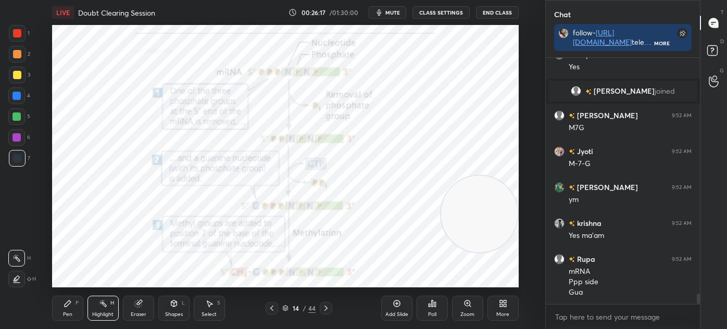
click at [60, 315] on div "Pen P" at bounding box center [67, 308] width 31 height 25
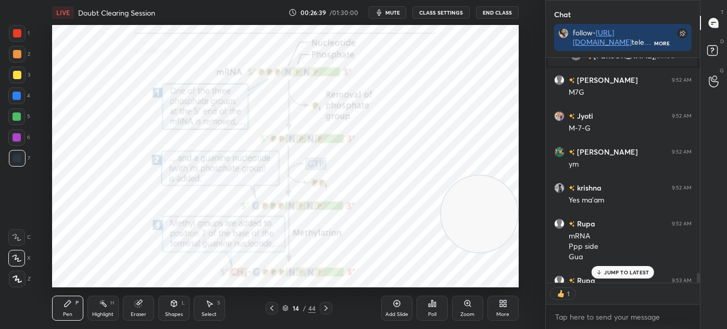
scroll to position [222, 151]
click at [323, 308] on icon at bounding box center [326, 308] width 8 height 8
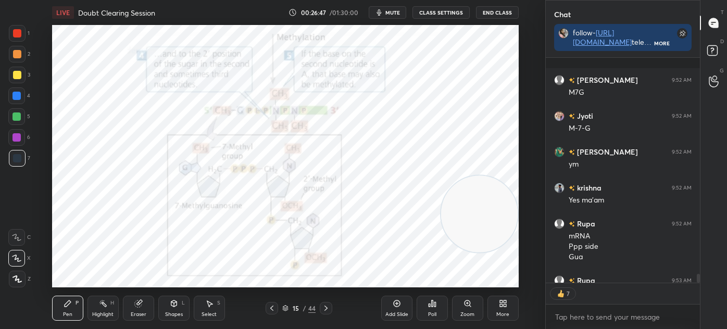
scroll to position [5535, 0]
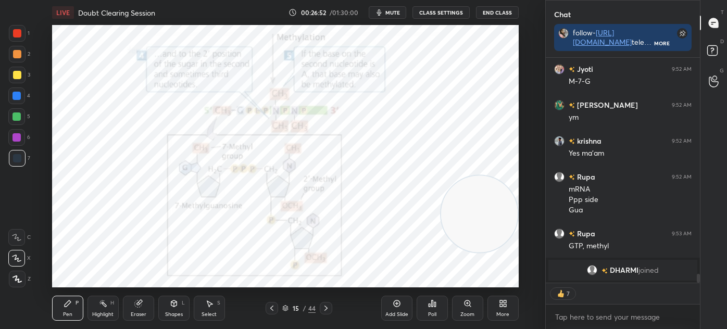
click at [271, 307] on icon at bounding box center [271, 308] width 3 height 5
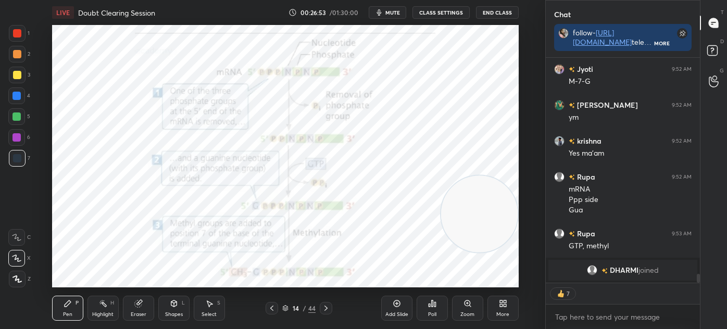
click at [269, 306] on icon at bounding box center [272, 308] width 8 height 8
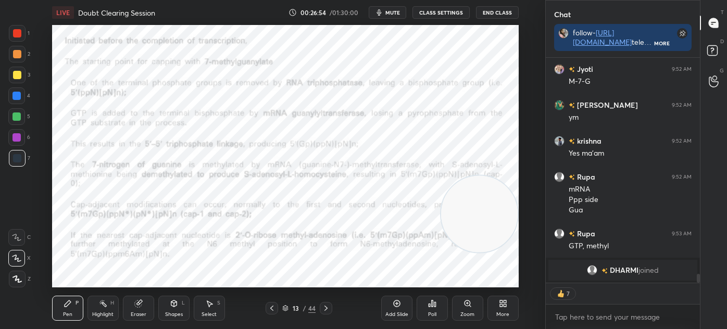
click at [275, 309] on icon at bounding box center [272, 308] width 8 height 8
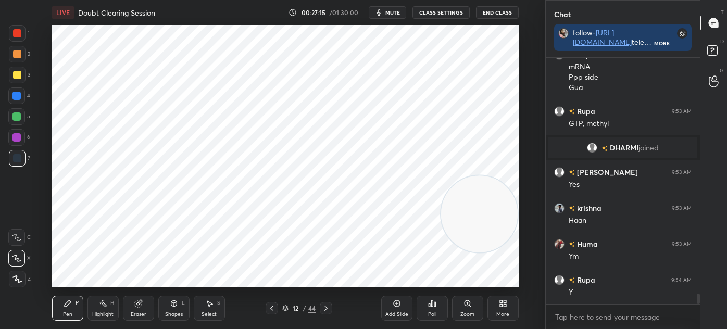
scroll to position [5694, 0]
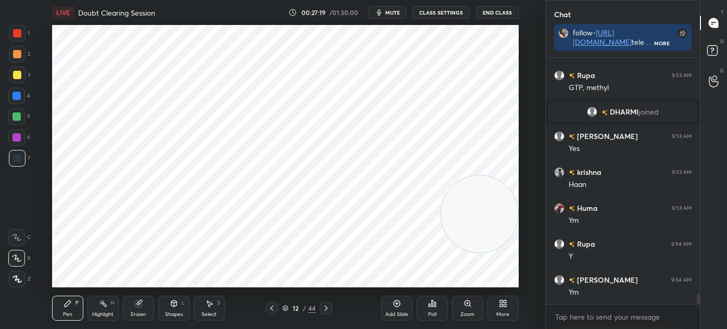
click at [21, 34] on div at bounding box center [17, 33] width 8 height 8
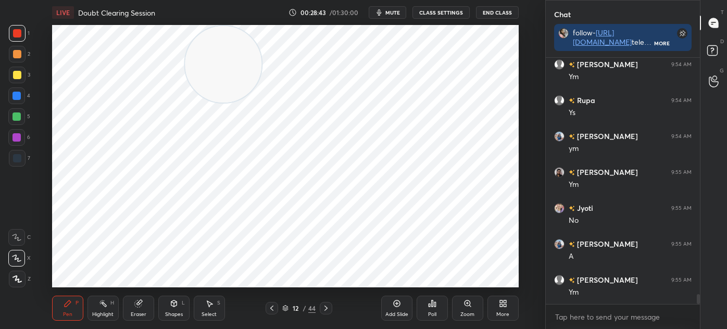
scroll to position [5945, 0]
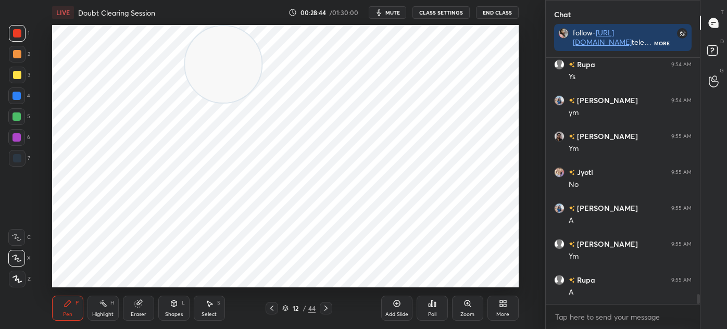
click at [209, 318] on div "Select S" at bounding box center [209, 308] width 31 height 25
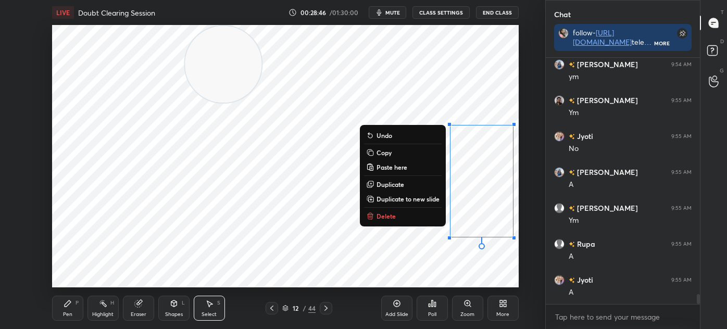
scroll to position [6017, 0]
click at [411, 216] on button "Delete" at bounding box center [403, 216] width 78 height 13
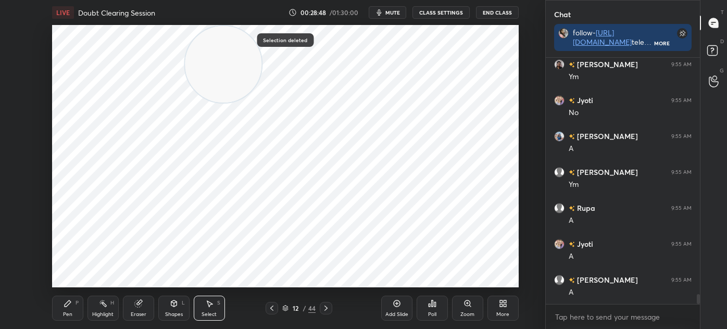
click at [71, 307] on icon at bounding box center [68, 304] width 8 height 8
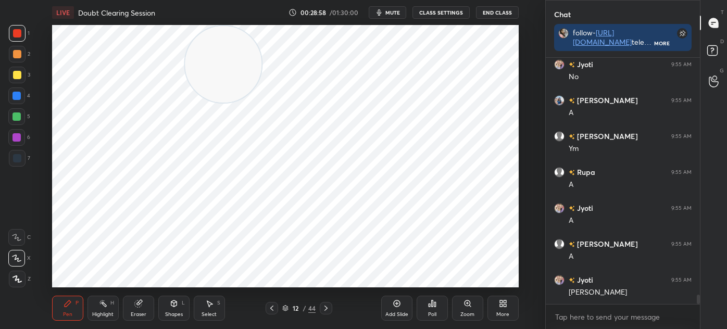
scroll to position [6089, 0]
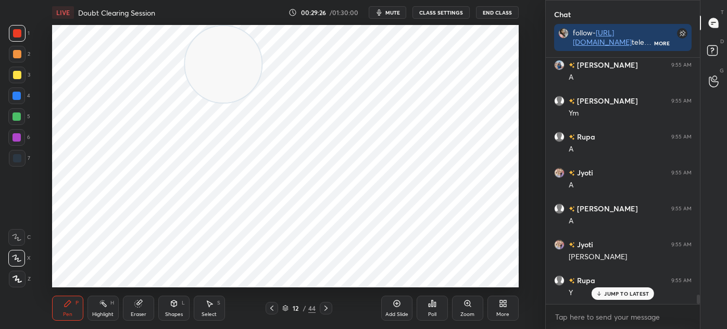
click at [328, 306] on icon at bounding box center [326, 308] width 8 height 8
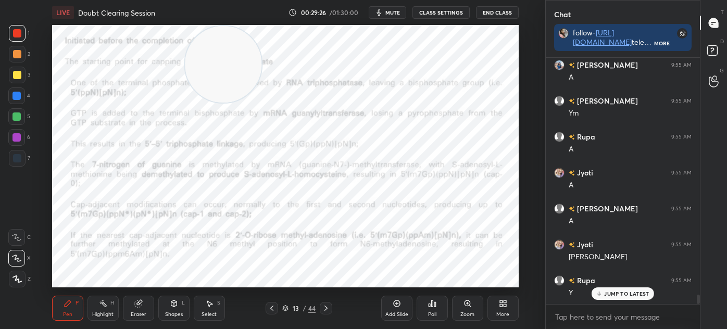
click at [328, 306] on icon at bounding box center [326, 308] width 8 height 8
click at [328, 305] on icon at bounding box center [326, 308] width 8 height 8
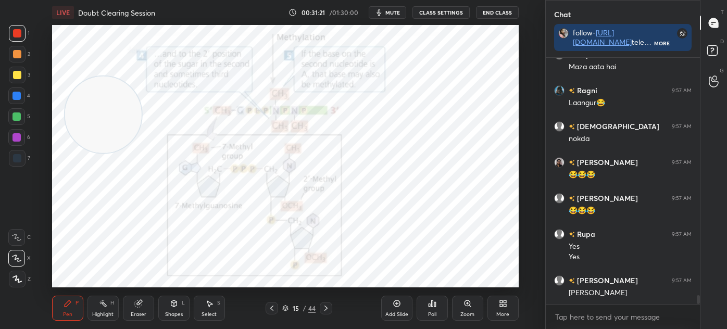
scroll to position [6659, 0]
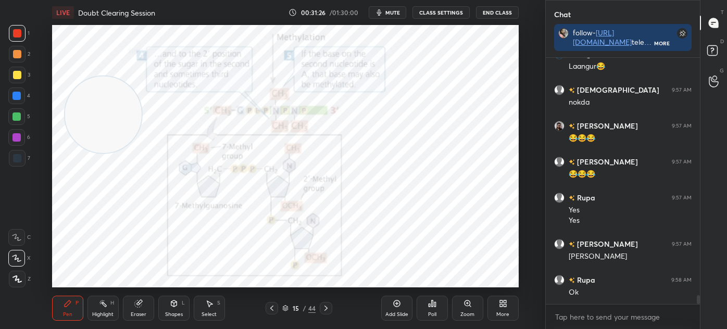
click at [327, 308] on icon at bounding box center [326, 308] width 3 height 5
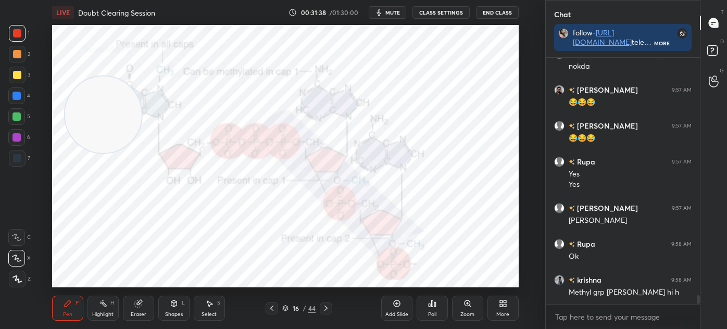
scroll to position [6731, 0]
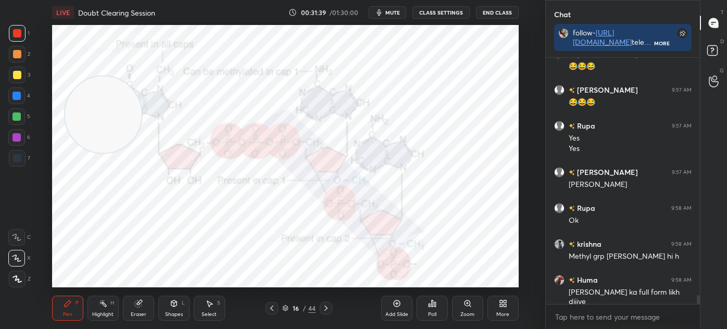
click at [283, 308] on icon at bounding box center [285, 308] width 6 height 6
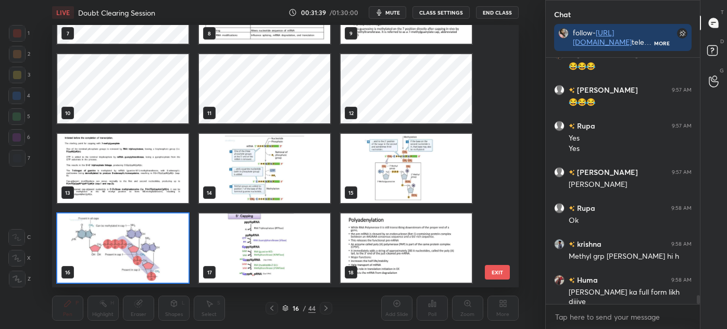
scroll to position [259, 462]
click at [120, 164] on img "grid" at bounding box center [122, 168] width 131 height 69
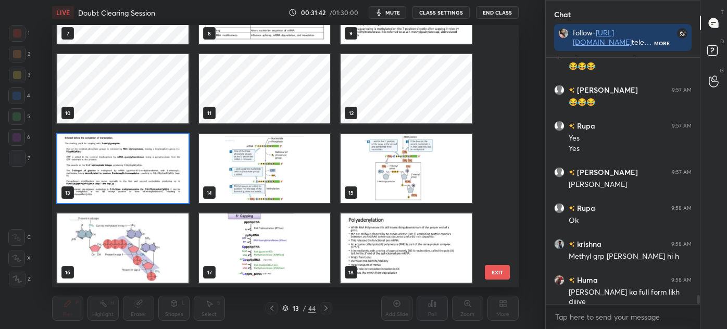
click at [126, 173] on img "grid" at bounding box center [122, 168] width 131 height 69
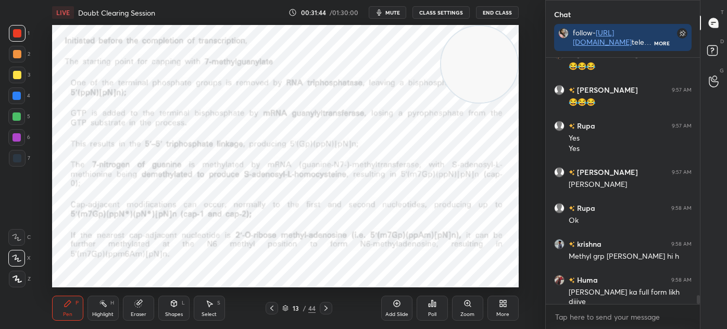
click at [180, 308] on div "Shapes L" at bounding box center [173, 308] width 31 height 25
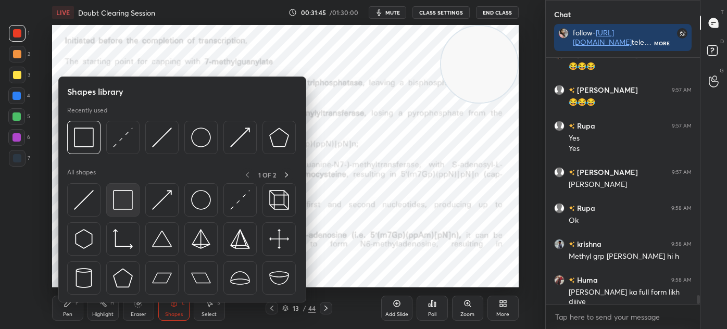
click at [131, 200] on img at bounding box center [123, 200] width 20 height 20
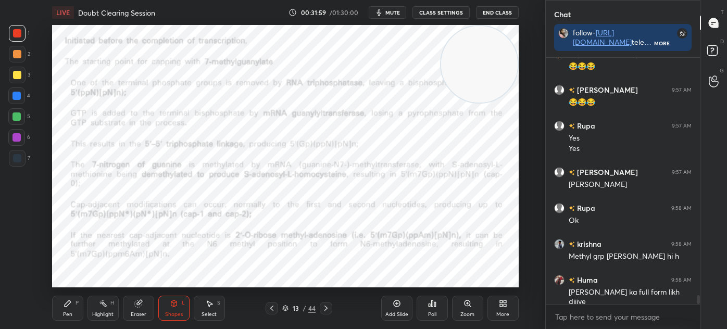
click at [18, 143] on div at bounding box center [16, 137] width 17 height 17
click at [69, 307] on icon at bounding box center [68, 304] width 8 height 8
click at [178, 309] on div "Shapes L" at bounding box center [173, 308] width 31 height 25
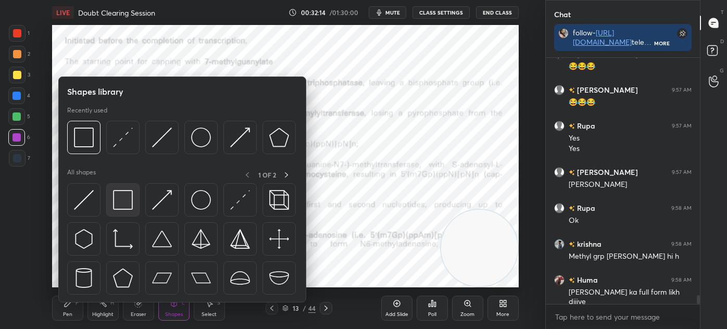
click at [119, 201] on img at bounding box center [123, 200] width 20 height 20
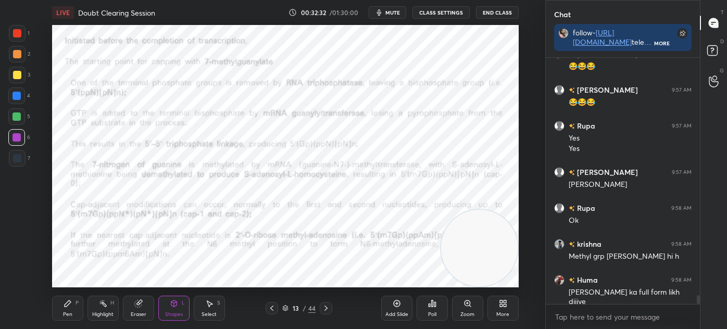
scroll to position [6756, 0]
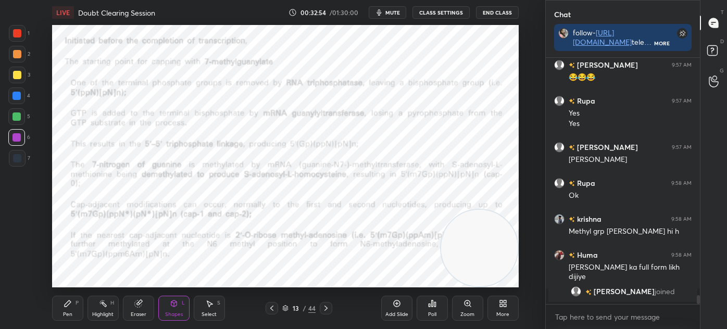
click at [72, 316] on div "Pen P" at bounding box center [67, 308] width 31 height 25
click at [18, 159] on div at bounding box center [17, 158] width 8 height 8
click at [15, 268] on div "Z" at bounding box center [20, 277] width 22 height 21
click at [16, 36] on div at bounding box center [17, 33] width 8 height 8
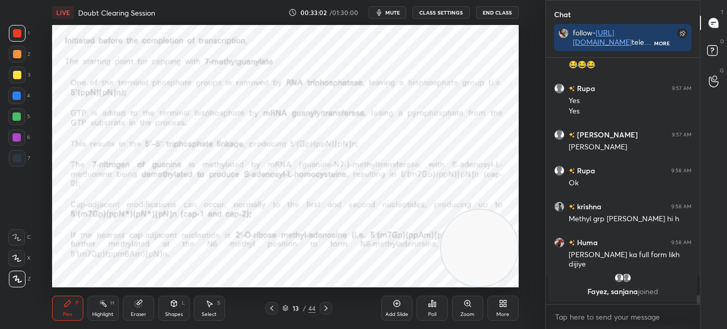
click at [16, 156] on div at bounding box center [17, 158] width 8 height 8
click at [65, 304] on icon at bounding box center [68, 304] width 8 height 8
click at [285, 309] on icon at bounding box center [285, 308] width 6 height 6
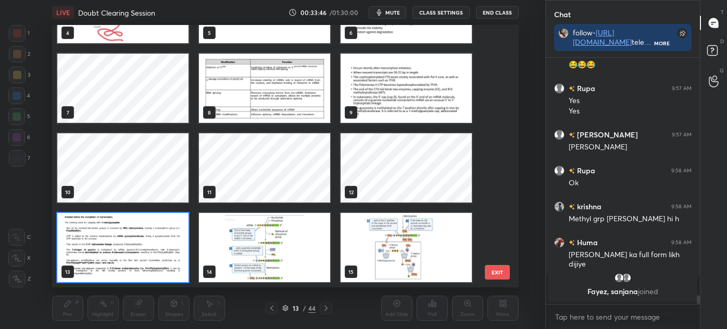
scroll to position [222, 0]
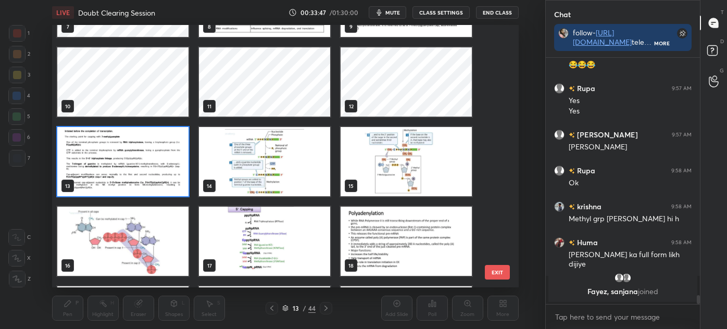
click at [113, 251] on img "grid" at bounding box center [122, 241] width 131 height 69
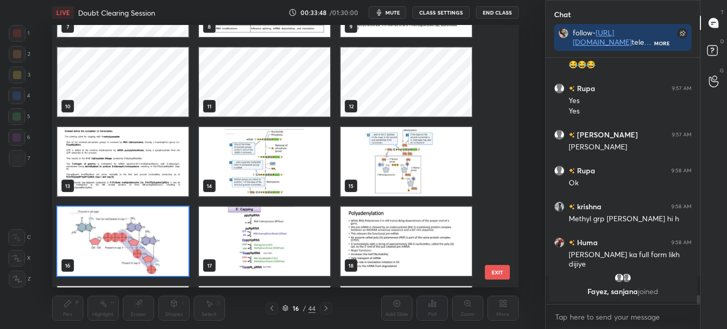
click at [118, 250] on img "grid" at bounding box center [122, 241] width 131 height 69
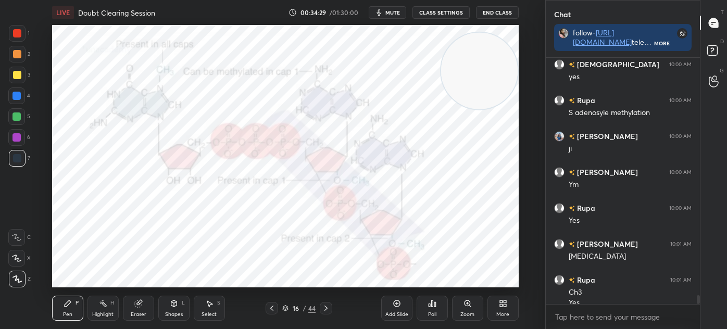
scroll to position [6664, 0]
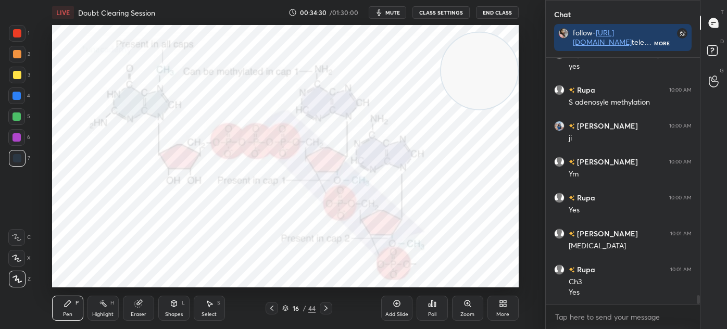
click at [330, 310] on icon at bounding box center [326, 308] width 8 height 8
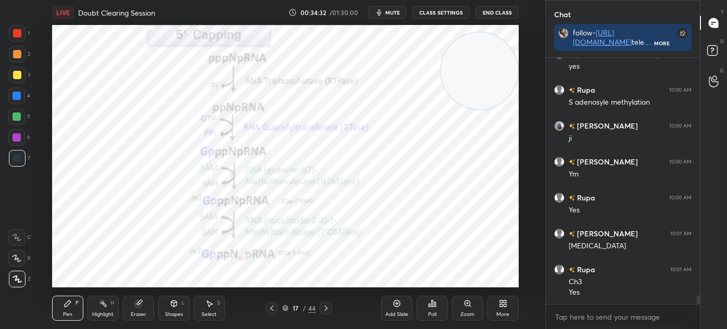
click at [175, 312] on div "Shapes" at bounding box center [174, 314] width 18 height 5
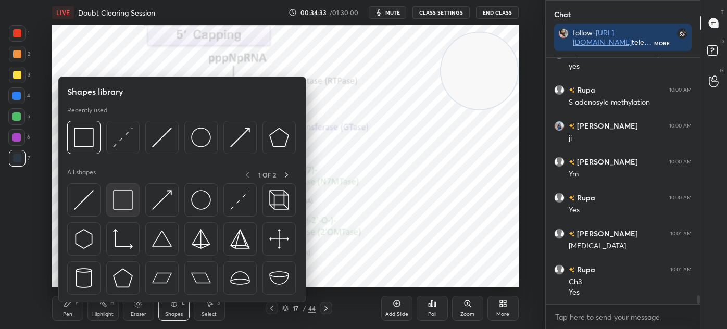
click at [123, 199] on img at bounding box center [123, 200] width 20 height 20
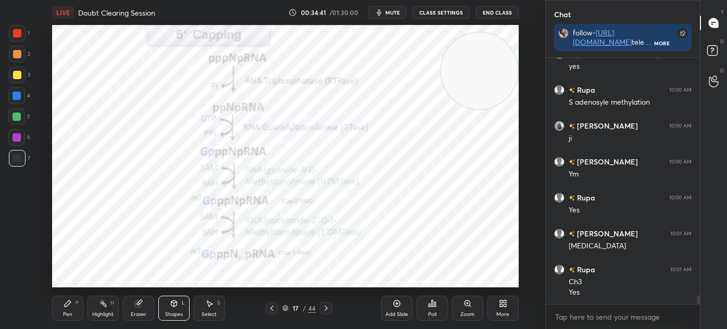
click at [81, 306] on div "Pen P" at bounding box center [67, 308] width 31 height 25
click at [22, 164] on div at bounding box center [17, 158] width 17 height 17
click at [14, 143] on div at bounding box center [16, 137] width 17 height 17
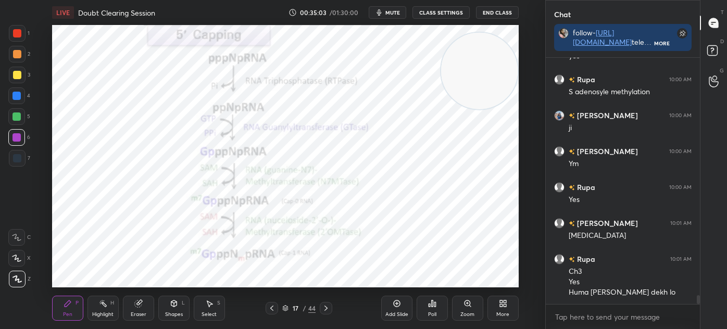
click at [29, 160] on div "7" at bounding box center [19, 158] width 21 height 17
click at [19, 42] on div "1" at bounding box center [19, 35] width 21 height 21
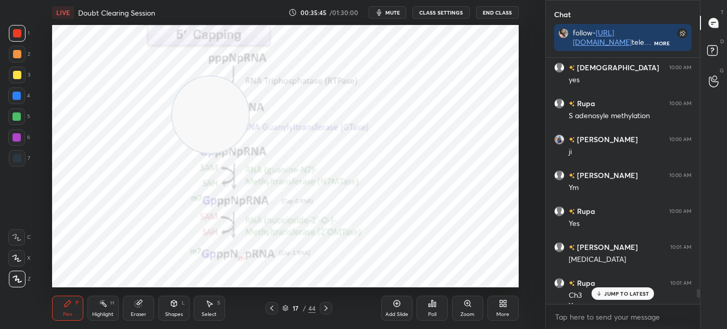
scroll to position [6650, 0]
click at [283, 310] on icon at bounding box center [285, 310] width 5 height 2
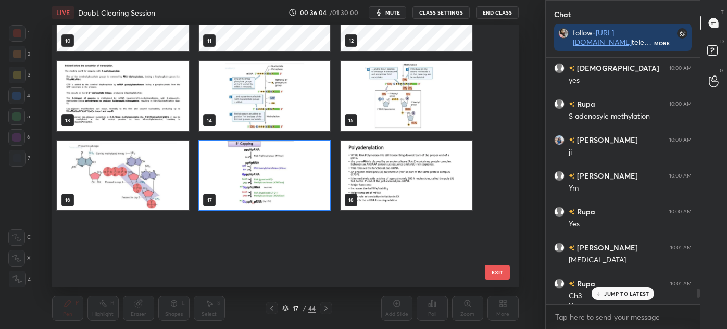
scroll to position [290, 0]
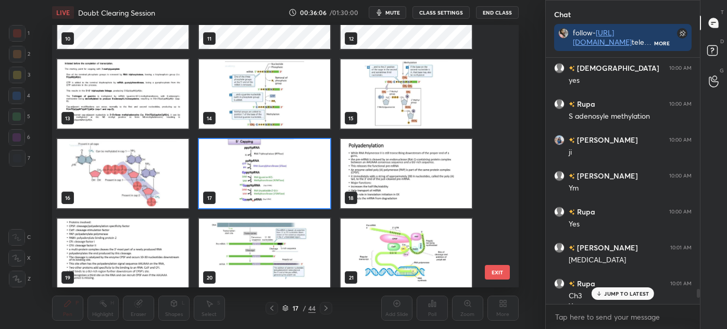
click at [291, 177] on img "grid" at bounding box center [264, 173] width 131 height 69
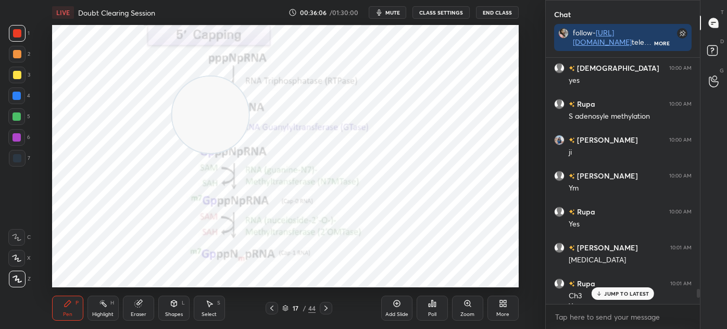
click at [292, 175] on img "grid" at bounding box center [264, 173] width 131 height 69
click at [328, 310] on icon at bounding box center [326, 308] width 8 height 8
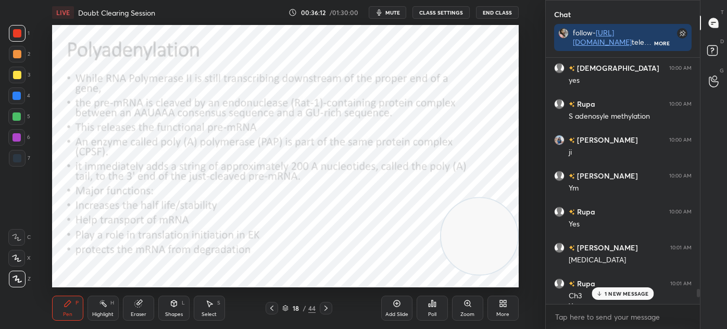
click at [171, 310] on div "Shapes L" at bounding box center [173, 308] width 31 height 25
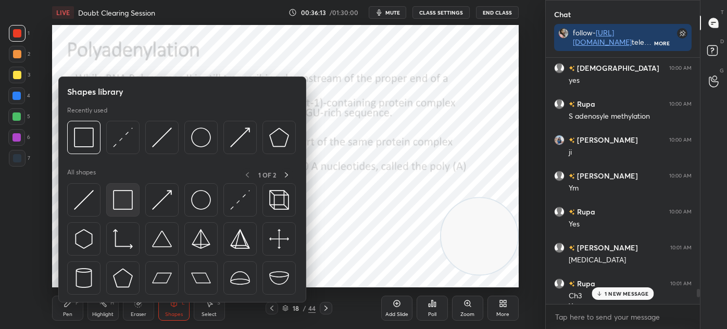
click at [122, 191] on img at bounding box center [123, 200] width 20 height 20
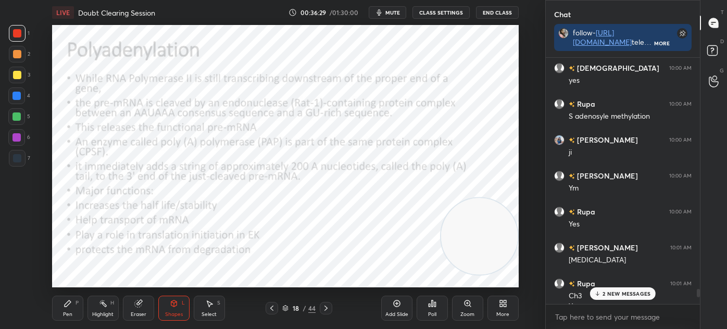
click at [176, 307] on icon at bounding box center [174, 304] width 8 height 8
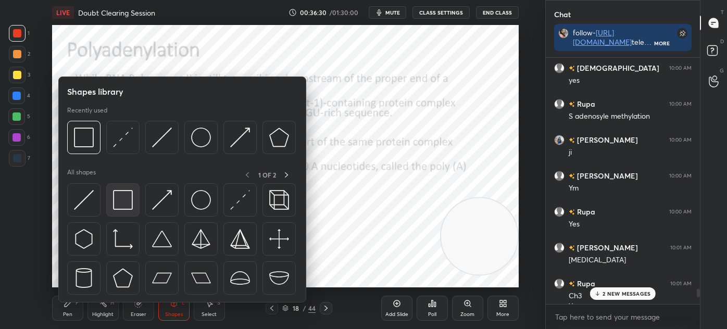
click at [131, 198] on img at bounding box center [123, 200] width 20 height 20
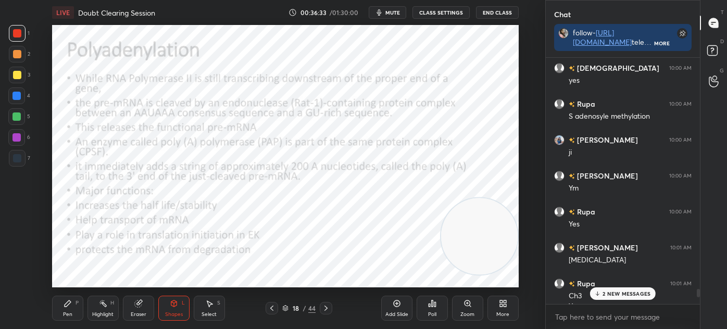
click at [72, 314] on div "Pen P" at bounding box center [67, 308] width 31 height 25
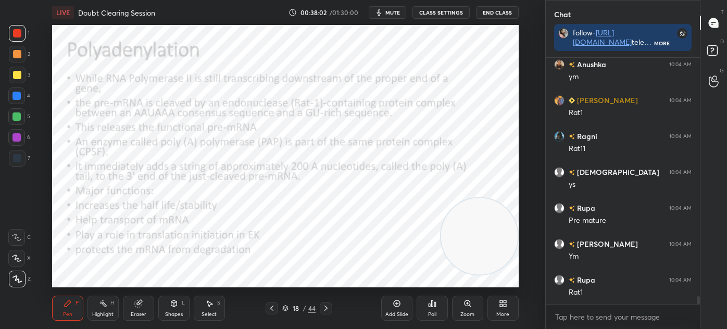
scroll to position [7782, 0]
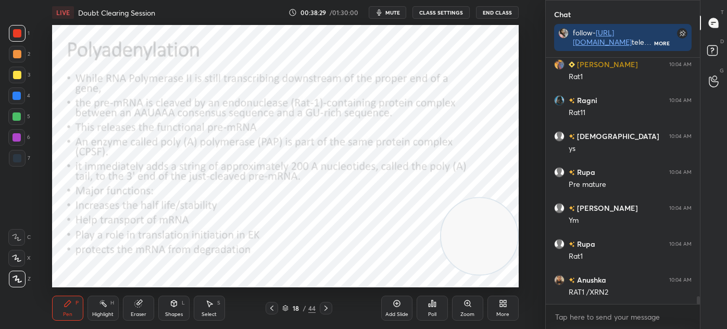
click at [327, 309] on icon at bounding box center [326, 308] width 8 height 8
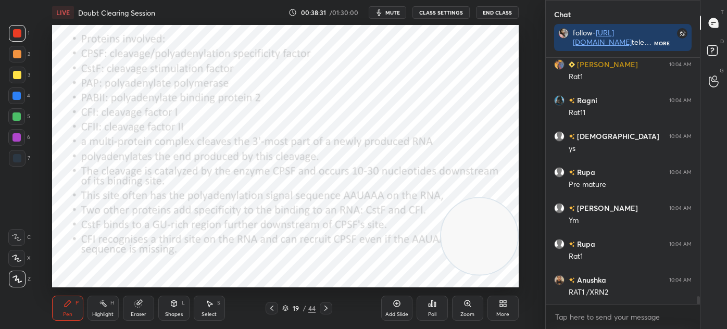
click at [176, 308] on div "Shapes L" at bounding box center [173, 308] width 31 height 25
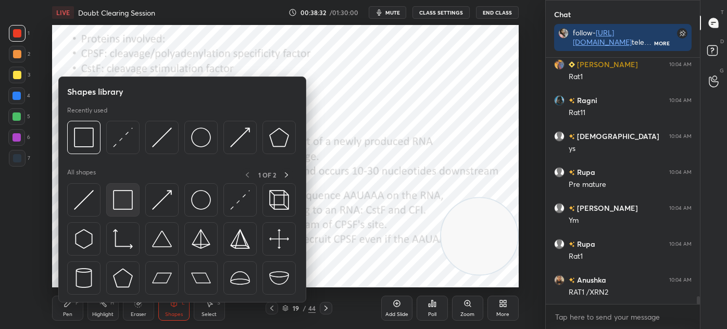
click at [123, 193] on img at bounding box center [123, 200] width 20 height 20
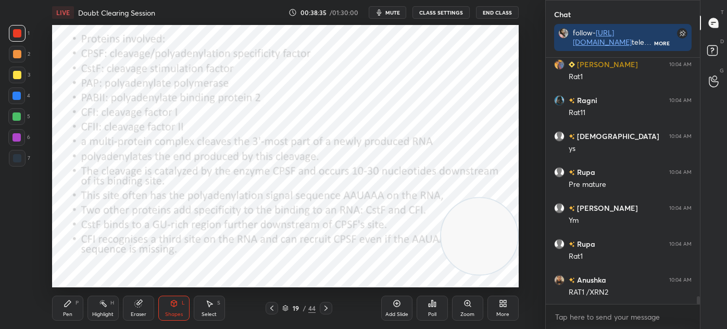
click at [58, 305] on div "Pen P" at bounding box center [67, 308] width 31 height 25
click at [177, 309] on div "Shapes L" at bounding box center [173, 308] width 31 height 25
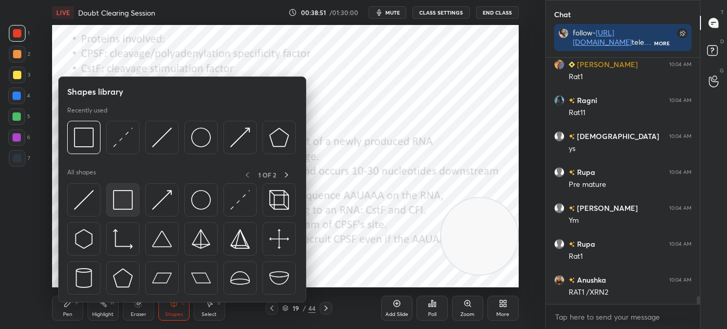
click at [119, 200] on img at bounding box center [123, 200] width 20 height 20
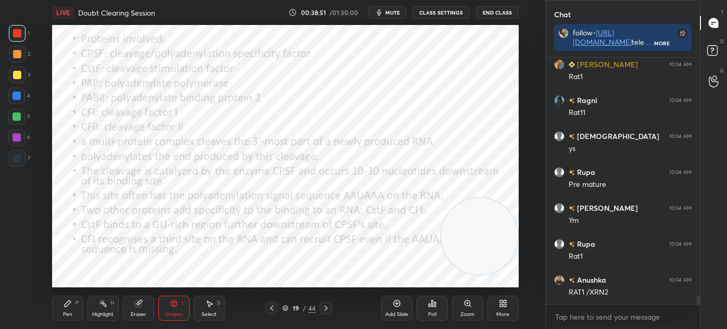
click at [17, 118] on div at bounding box center [17, 117] width 8 height 8
click at [63, 310] on div "Pen P" at bounding box center [67, 308] width 31 height 25
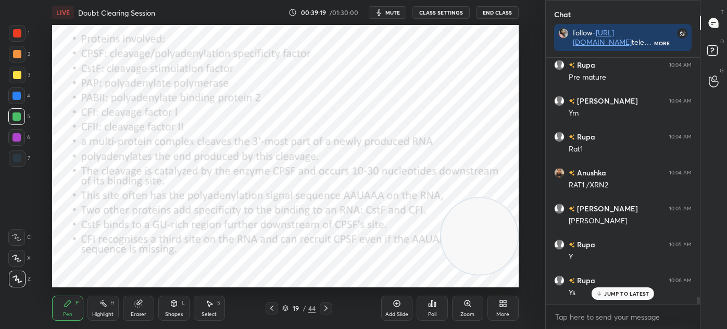
scroll to position [7900, 0]
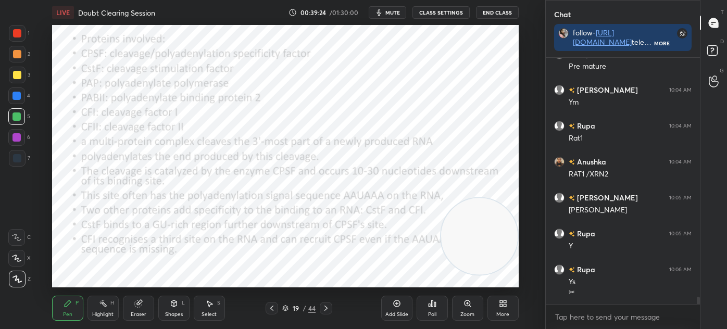
click at [18, 36] on div at bounding box center [17, 33] width 8 height 8
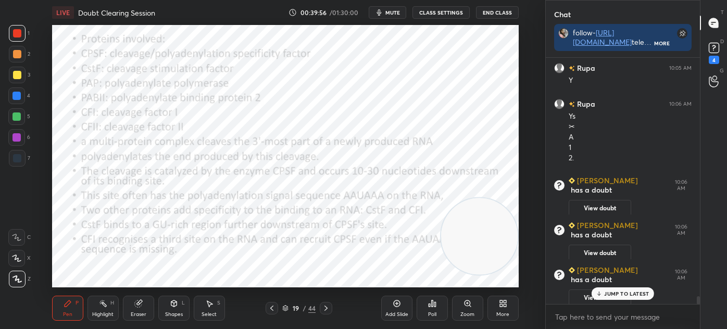
scroll to position [7582, 0]
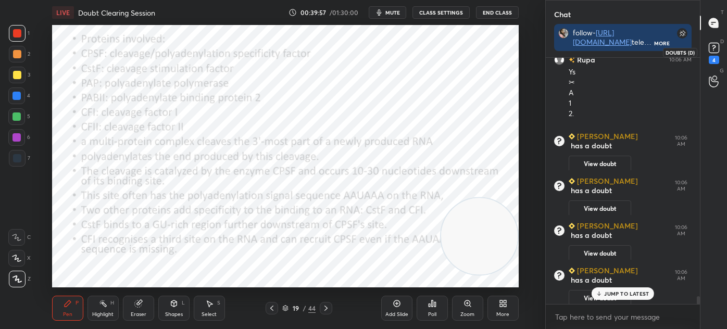
click at [715, 52] on rect at bounding box center [714, 48] width 10 height 10
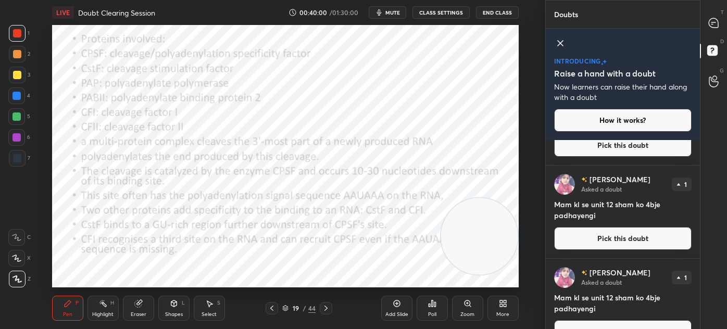
scroll to position [184, 0]
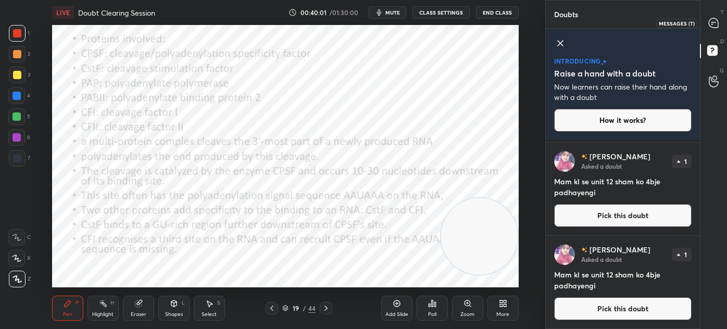
click at [713, 17] on div at bounding box center [714, 23] width 21 height 19
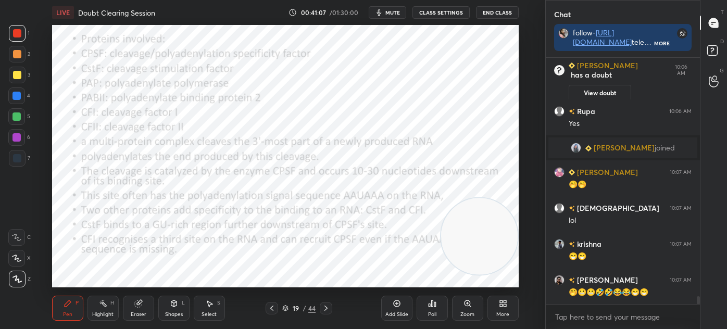
scroll to position [7773, 0]
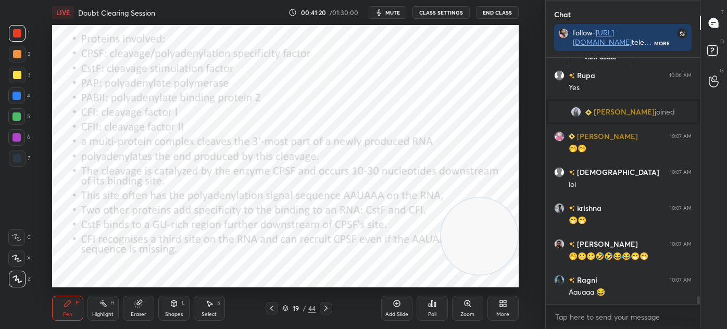
click at [325, 308] on icon at bounding box center [326, 308] width 8 height 8
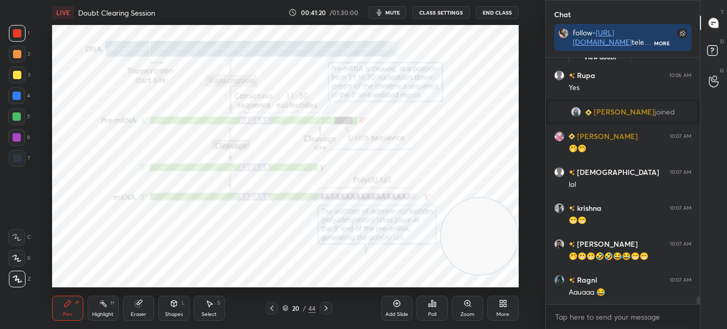
click at [325, 309] on icon at bounding box center [326, 308] width 8 height 8
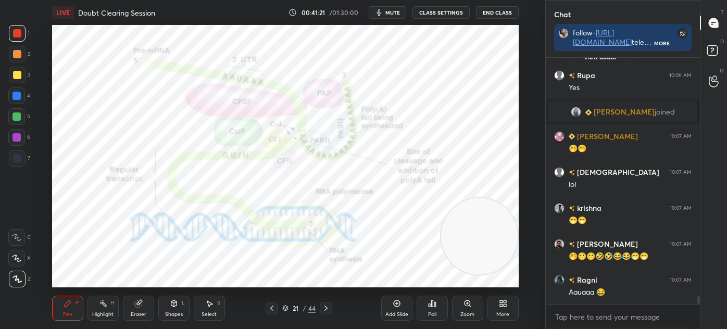
click at [271, 306] on icon at bounding box center [272, 308] width 8 height 8
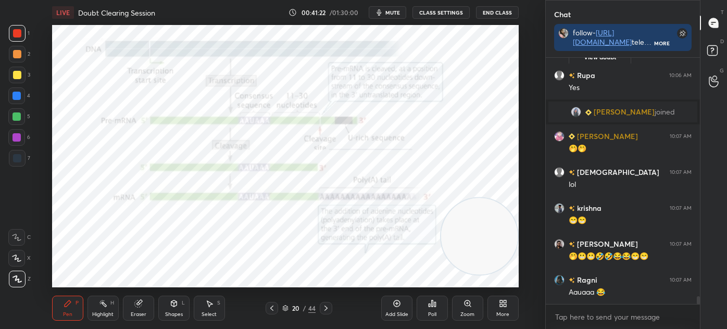
click at [382, 307] on div "Add Slide" at bounding box center [396, 308] width 31 height 25
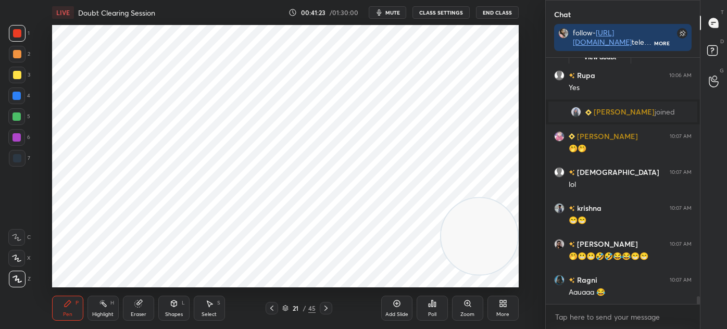
click at [16, 163] on div at bounding box center [17, 158] width 17 height 17
click at [107, 306] on icon at bounding box center [103, 304] width 8 height 8
click at [16, 280] on icon at bounding box center [17, 279] width 8 height 8
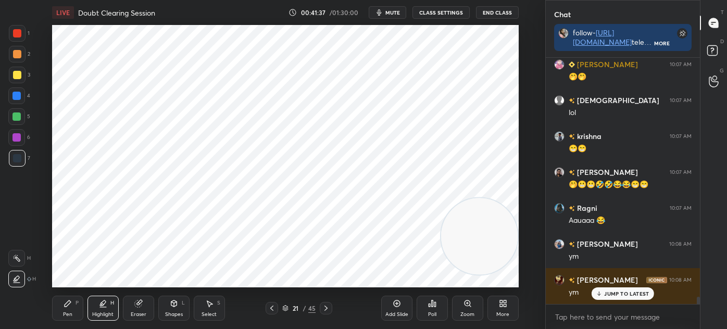
scroll to position [7881, 0]
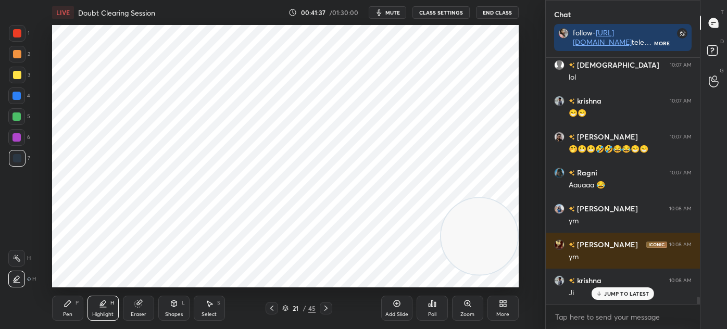
click at [15, 31] on div at bounding box center [17, 33] width 8 height 8
click at [66, 303] on icon at bounding box center [68, 304] width 8 height 8
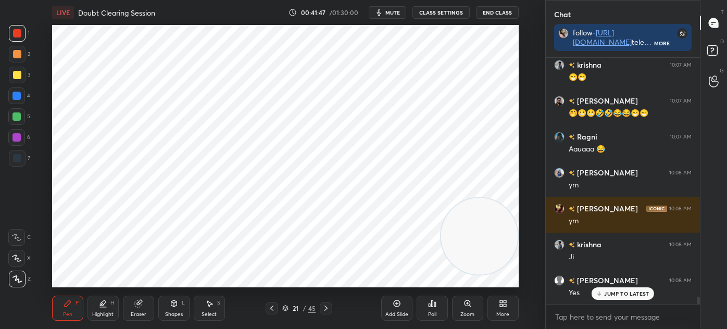
scroll to position [7952, 0]
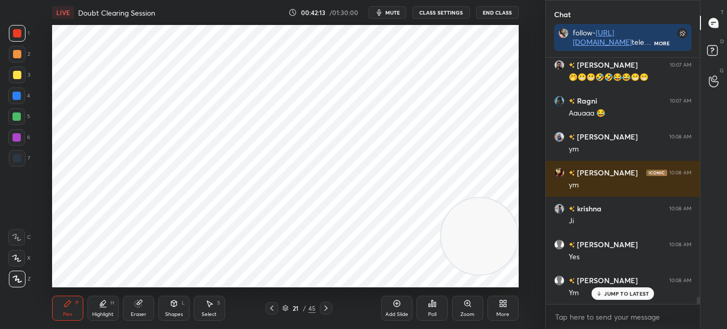
click at [19, 154] on div at bounding box center [17, 158] width 8 height 8
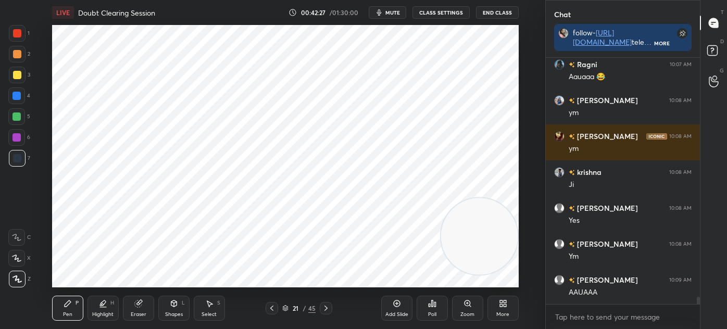
click at [283, 304] on div "21 / 45" at bounding box center [298, 308] width 33 height 9
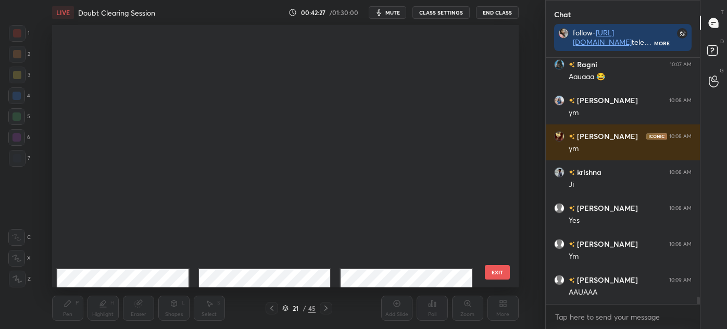
scroll to position [259, 462]
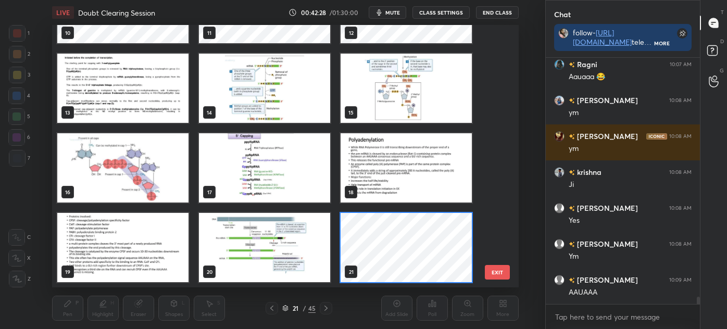
click at [379, 160] on img "grid" at bounding box center [406, 167] width 131 height 69
click at [386, 161] on img "grid" at bounding box center [406, 167] width 131 height 69
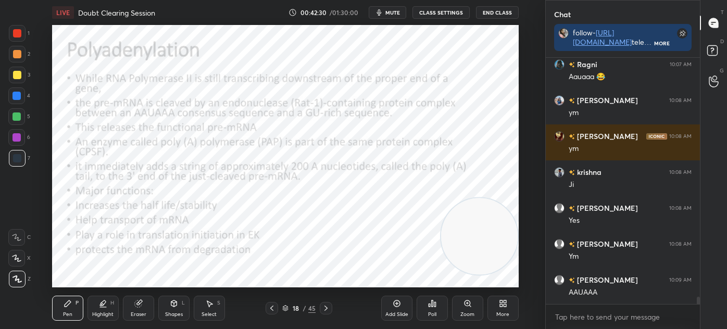
click at [286, 306] on icon at bounding box center [285, 307] width 5 height 3
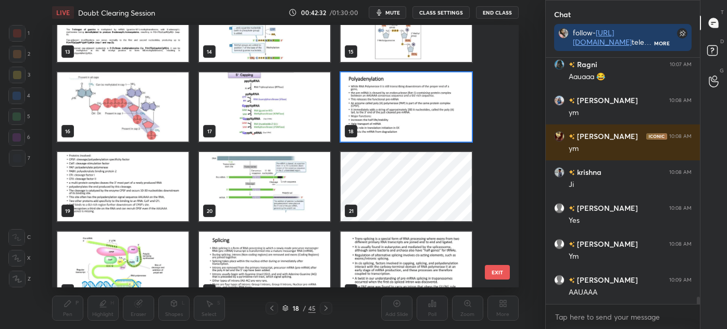
scroll to position [356, 0]
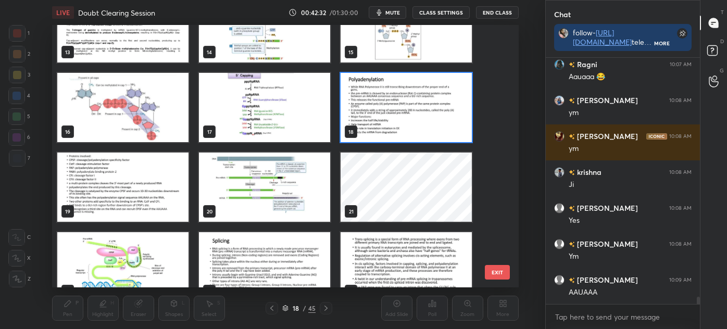
click at [123, 185] on img "grid" at bounding box center [122, 187] width 131 height 69
click at [131, 184] on img "grid" at bounding box center [122, 187] width 131 height 69
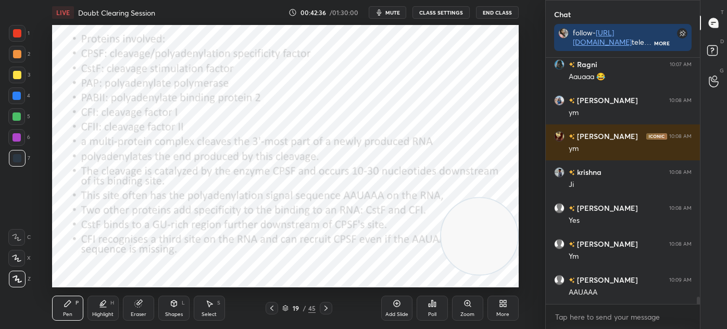
scroll to position [8025, 0]
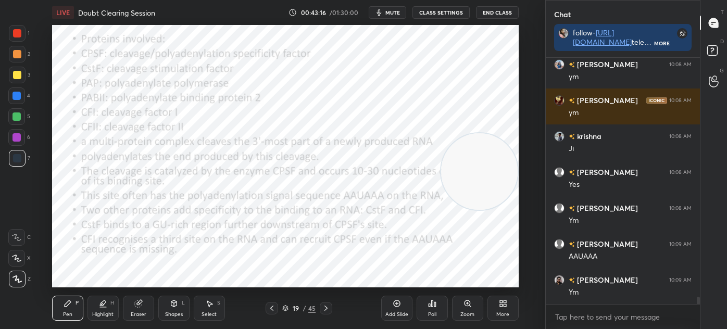
click at [329, 307] on icon at bounding box center [326, 308] width 8 height 8
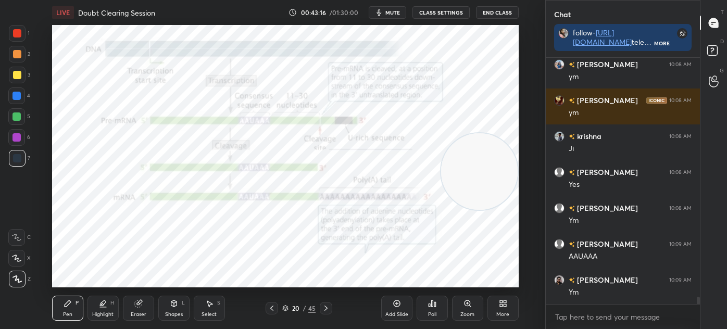
click at [327, 308] on icon at bounding box center [326, 308] width 8 height 8
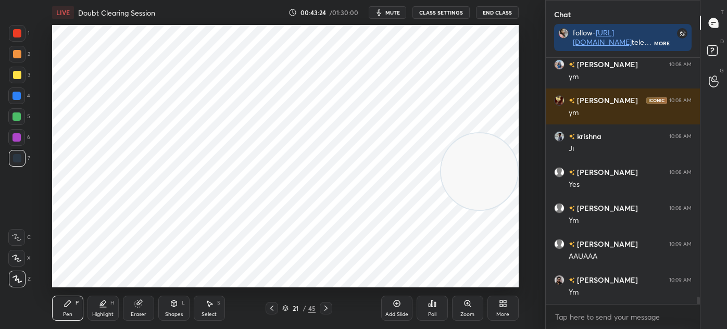
click at [400, 308] on div "Add Slide" at bounding box center [396, 308] width 31 height 25
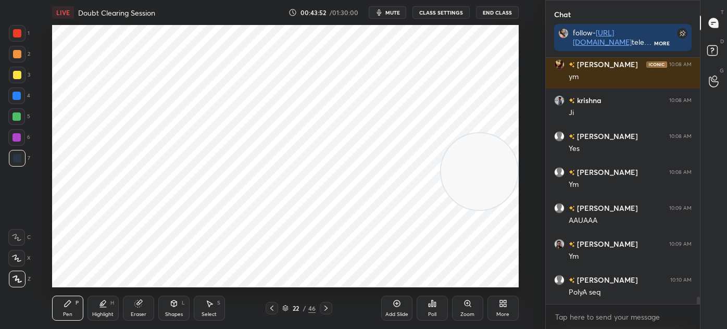
click at [24, 98] on div at bounding box center [16, 96] width 17 height 17
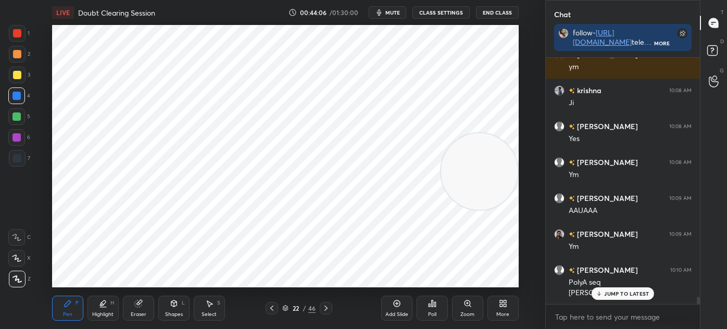
click at [274, 311] on icon at bounding box center [272, 308] width 8 height 8
click at [17, 164] on div at bounding box center [17, 158] width 17 height 17
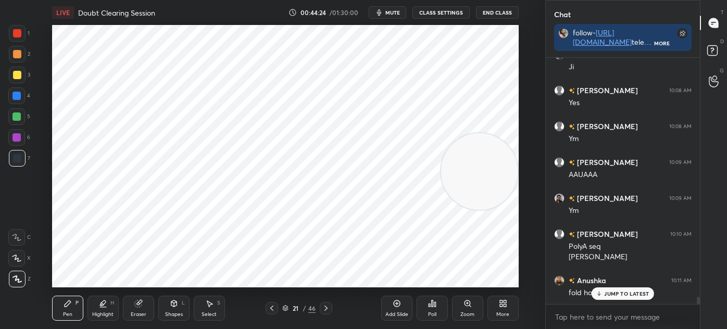
click at [18, 35] on div at bounding box center [17, 33] width 8 height 8
click at [109, 312] on div "Highlight" at bounding box center [102, 314] width 21 height 5
click at [70, 300] on icon at bounding box center [68, 304] width 8 height 8
click at [19, 145] on div at bounding box center [16, 137] width 17 height 17
click at [23, 39] on div at bounding box center [17, 33] width 17 height 17
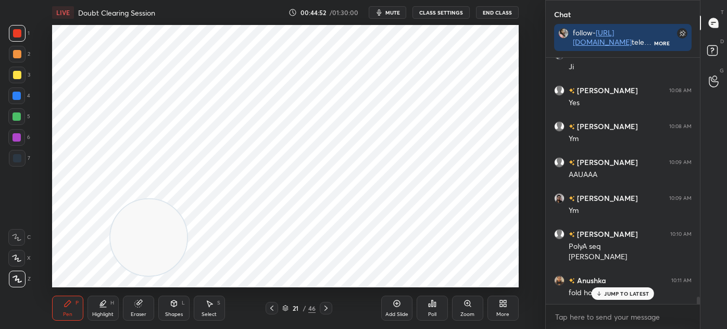
click at [21, 134] on div at bounding box center [16, 137] width 17 height 17
click at [17, 94] on div at bounding box center [17, 96] width 8 height 8
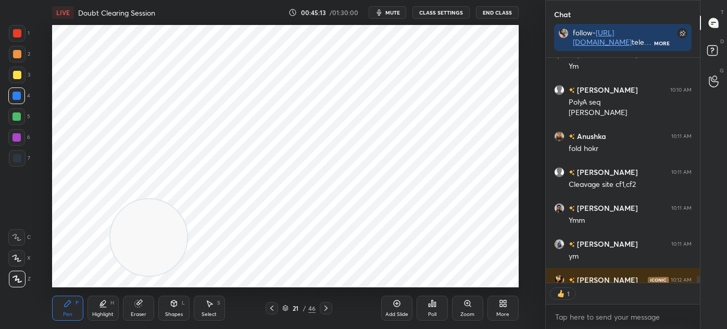
scroll to position [3, 3]
click at [201, 300] on div "Select S" at bounding box center [209, 308] width 31 height 25
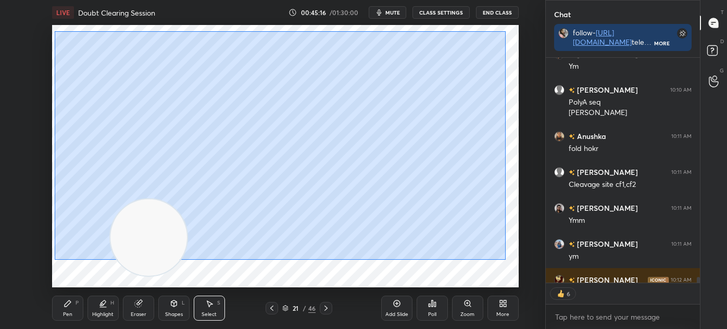
scroll to position [8308, 0]
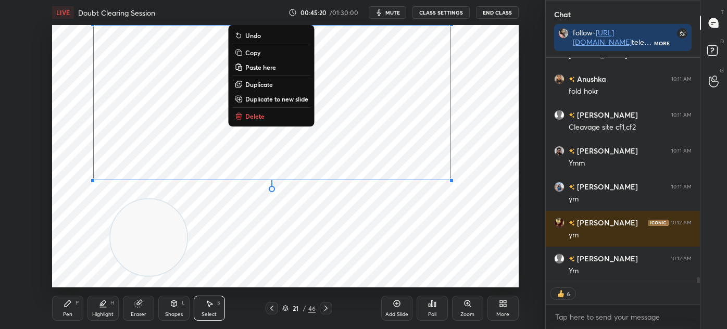
click at [119, 245] on video at bounding box center [148, 238] width 77 height 77
click at [177, 307] on icon at bounding box center [174, 304] width 8 height 8
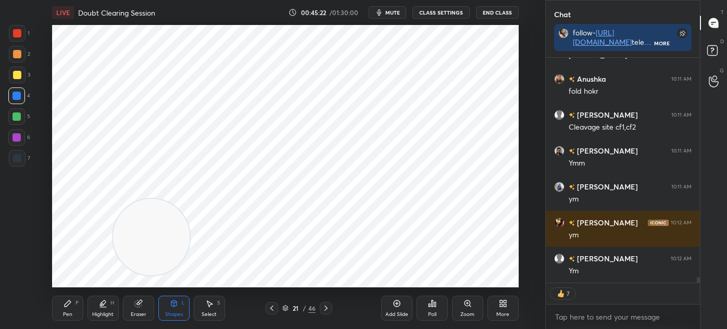
click at [142, 309] on div "Eraser" at bounding box center [138, 308] width 31 height 25
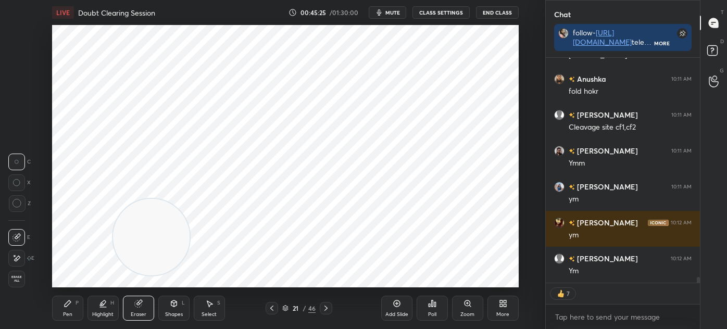
click at [66, 305] on icon at bounding box center [68, 304] width 6 height 6
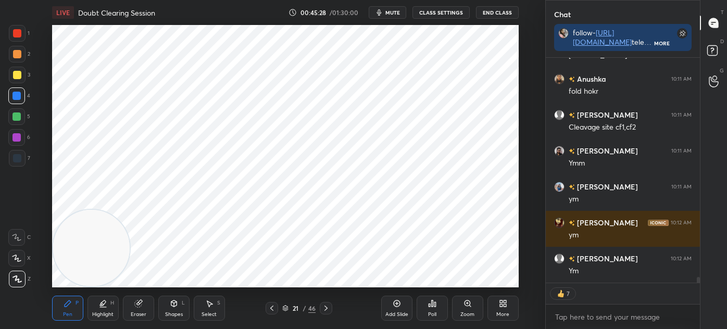
click at [19, 157] on div at bounding box center [17, 158] width 8 height 8
click at [109, 313] on div "Highlight" at bounding box center [102, 314] width 21 height 5
click at [22, 35] on div at bounding box center [17, 33] width 17 height 17
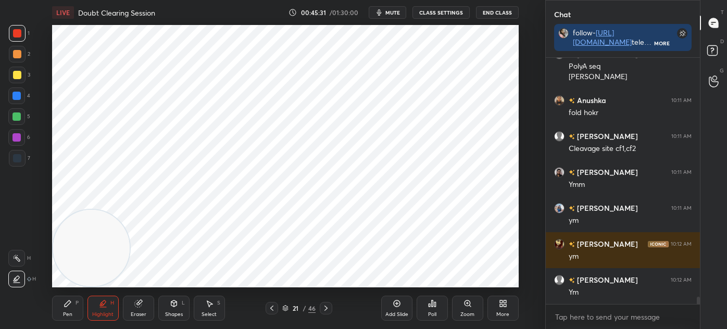
scroll to position [3, 3]
click at [62, 314] on div "Pen P" at bounding box center [67, 308] width 31 height 25
click at [14, 160] on div at bounding box center [17, 158] width 8 height 8
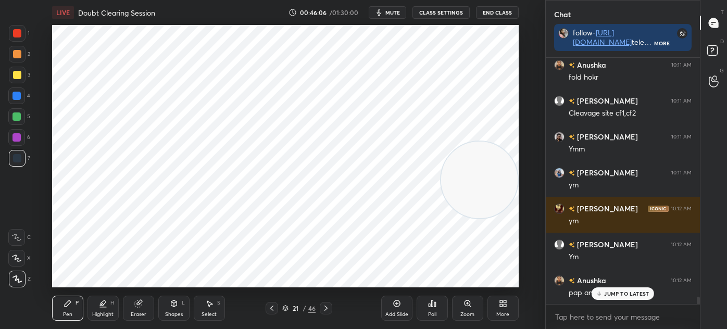
click at [134, 313] on div "Eraser" at bounding box center [139, 314] width 16 height 5
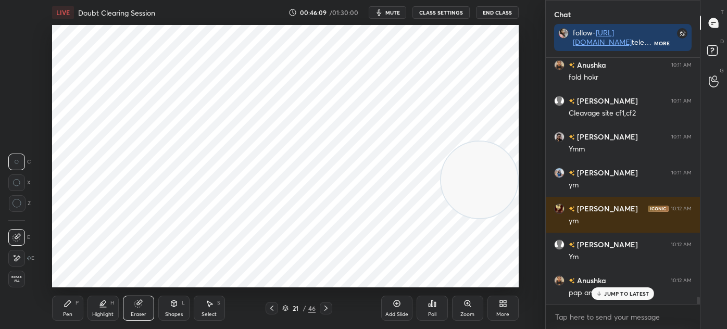
scroll to position [8358, 0]
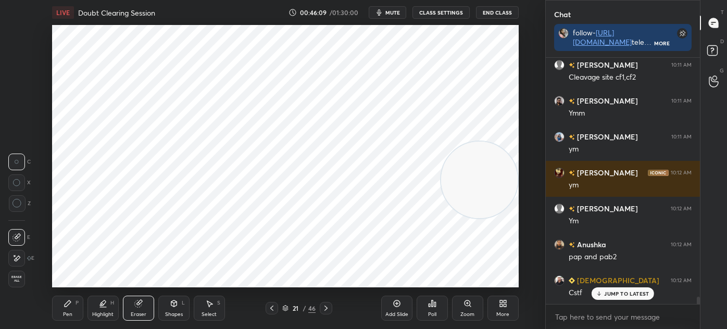
click at [69, 309] on div "Pen P" at bounding box center [67, 308] width 31 height 25
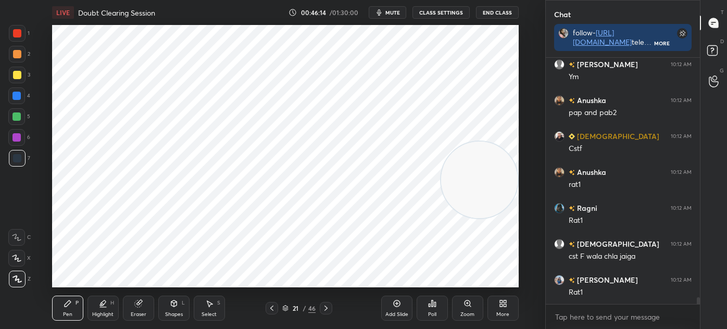
scroll to position [8538, 0]
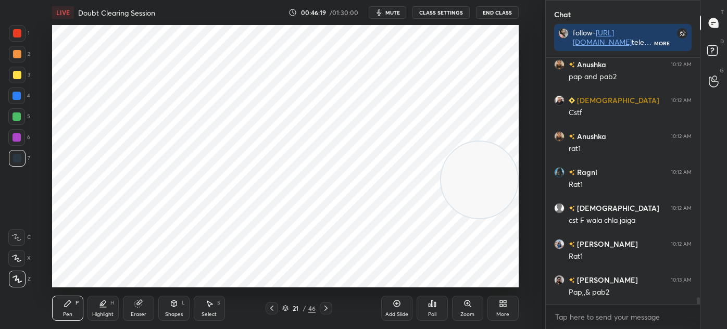
click at [106, 306] on icon at bounding box center [103, 304] width 8 height 8
click at [18, 262] on rect at bounding box center [17, 259] width 5 height 5
click at [63, 308] on div "Pen P" at bounding box center [67, 308] width 31 height 25
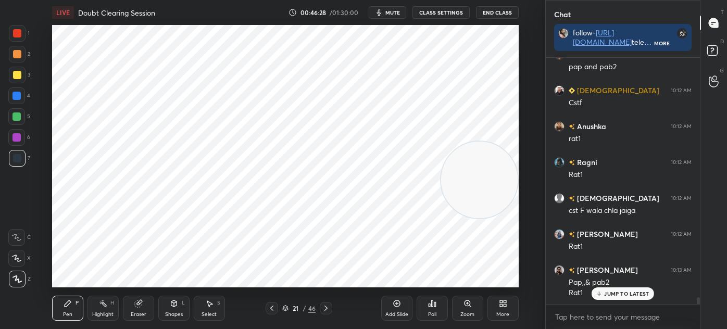
click at [23, 140] on div at bounding box center [16, 137] width 17 height 17
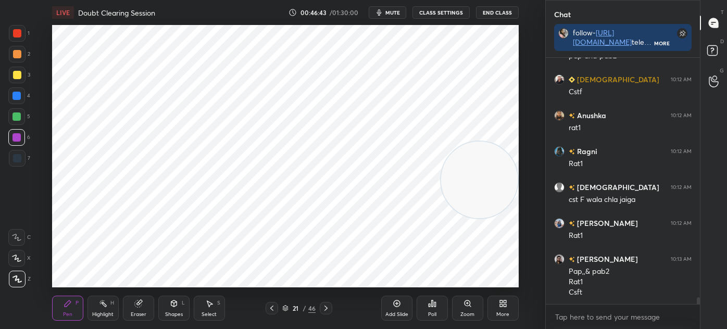
scroll to position [8595, 0]
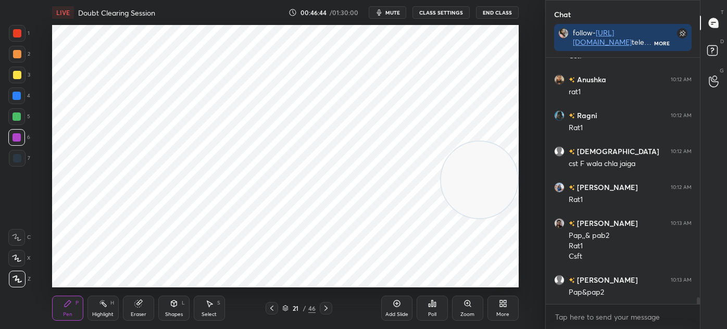
click at [102, 302] on rect at bounding box center [103, 304] width 5 height 5
click at [14, 282] on icon at bounding box center [17, 279] width 8 height 8
click at [16, 35] on div at bounding box center [17, 33] width 8 height 8
click at [69, 304] on icon at bounding box center [68, 304] width 6 height 6
click at [18, 163] on div at bounding box center [17, 158] width 17 height 17
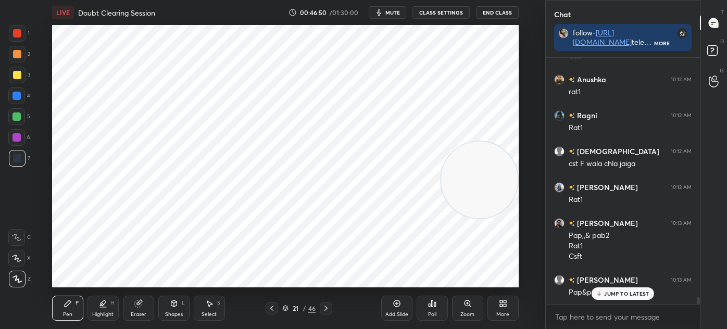
scroll to position [8631, 0]
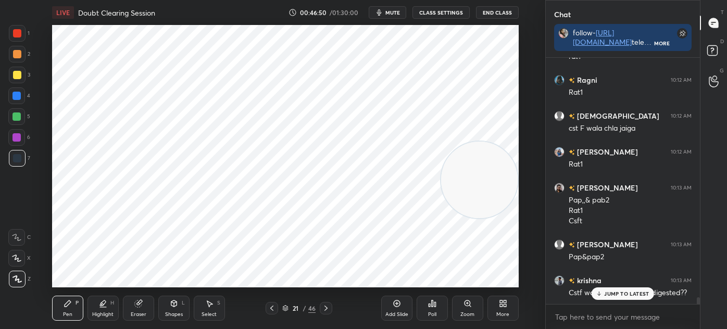
click at [21, 145] on div at bounding box center [16, 137] width 17 height 17
click at [18, 144] on div at bounding box center [16, 137] width 17 height 17
click at [22, 102] on div at bounding box center [16, 96] width 17 height 17
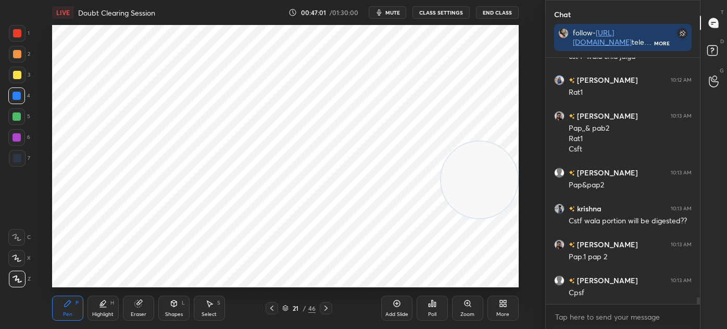
scroll to position [8739, 0]
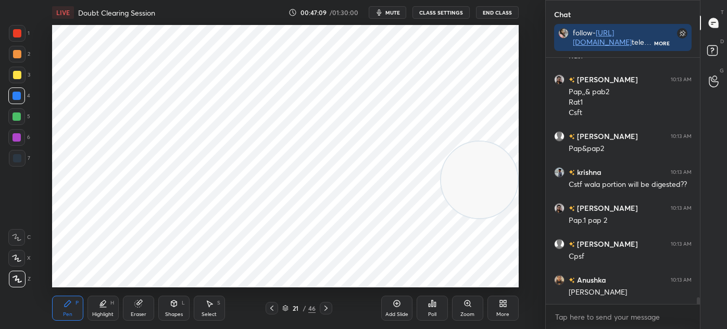
click at [283, 312] on div "21 / 46" at bounding box center [298, 308] width 33 height 9
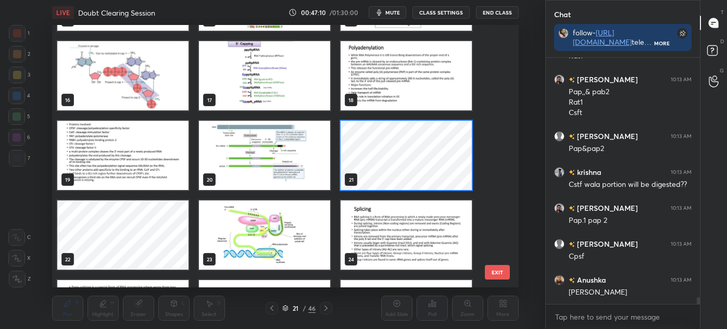
scroll to position [388, 0]
click at [278, 162] on img "grid" at bounding box center [264, 155] width 131 height 69
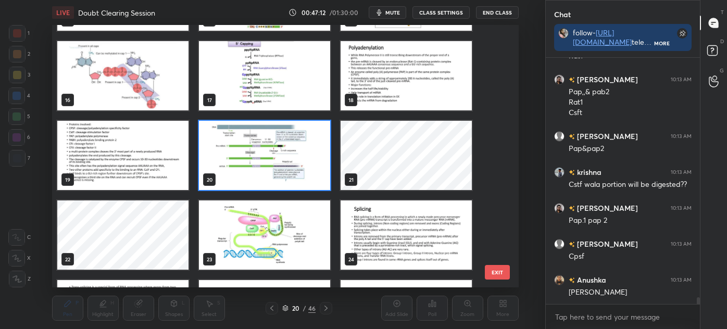
click at [282, 166] on img "grid" at bounding box center [264, 155] width 131 height 69
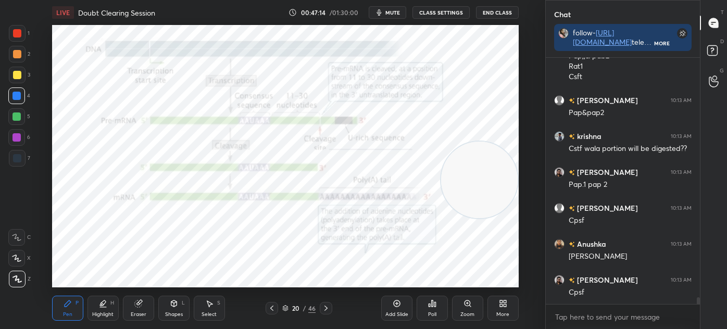
click at [291, 308] on div "20" at bounding box center [296, 308] width 10 height 6
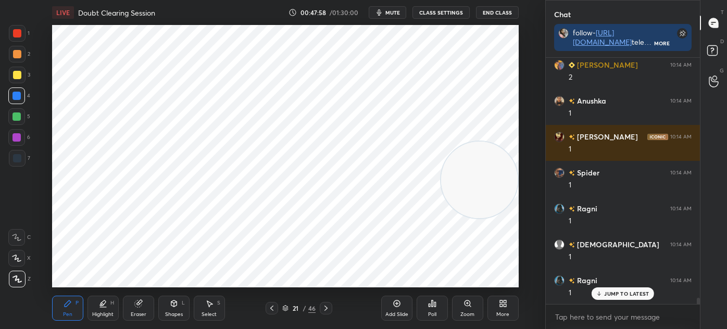
scroll to position [9175, 0]
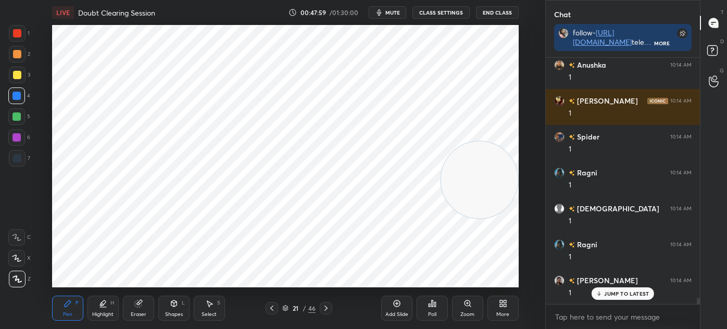
click at [286, 308] on icon at bounding box center [285, 308] width 6 height 6
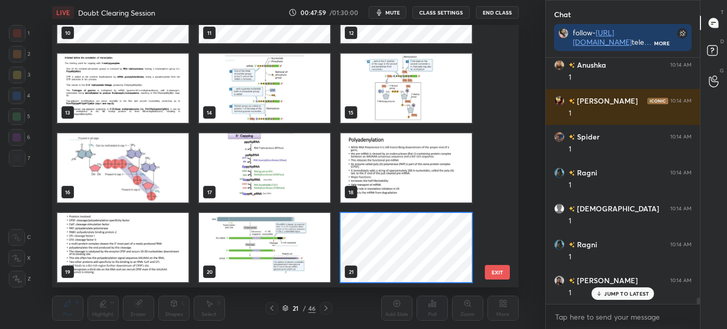
scroll to position [3, 5]
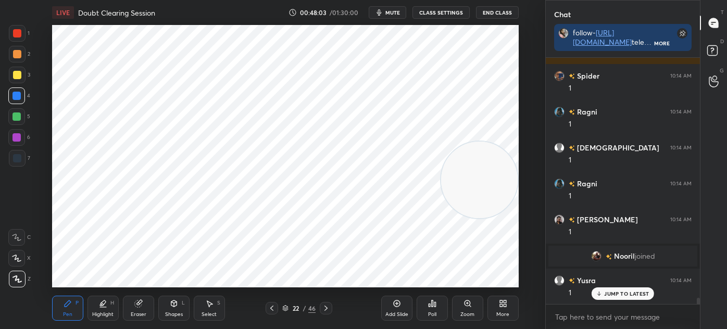
click at [9, 151] on div at bounding box center [17, 158] width 17 height 17
click at [402, 9] on button "mute" at bounding box center [388, 12] width 38 height 13
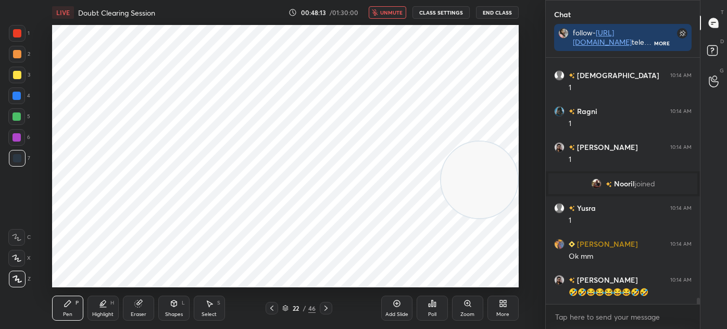
click at [395, 12] on span "unmute" at bounding box center [391, 12] width 22 height 7
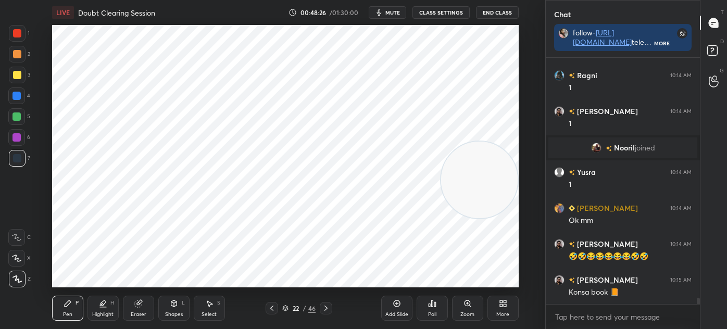
click at [19, 140] on div at bounding box center [17, 137] width 8 height 8
click at [22, 95] on div at bounding box center [16, 96] width 17 height 17
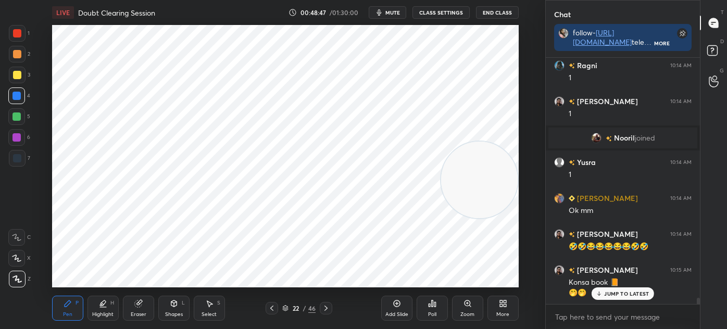
click at [143, 310] on div "Eraser" at bounding box center [138, 308] width 31 height 25
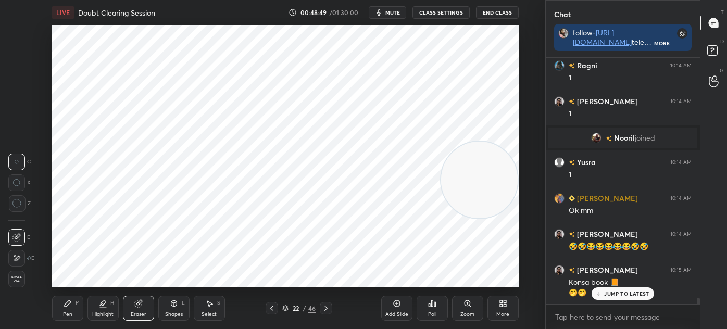
click at [71, 305] on icon at bounding box center [68, 304] width 8 height 8
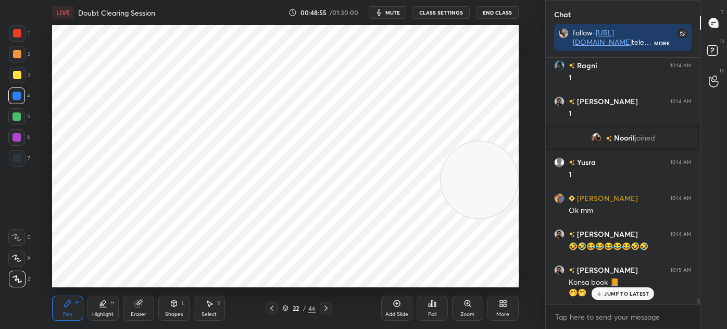
scroll to position [9390, 0]
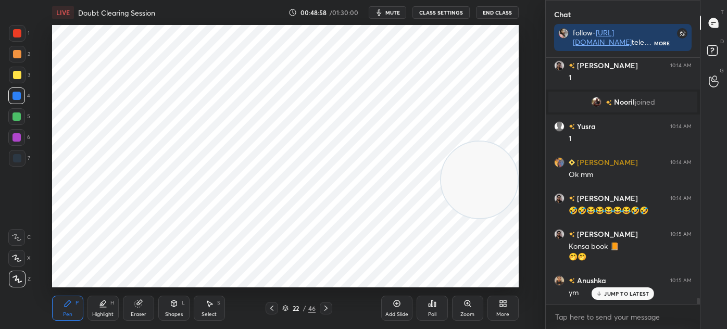
click at [19, 166] on div at bounding box center [17, 158] width 17 height 17
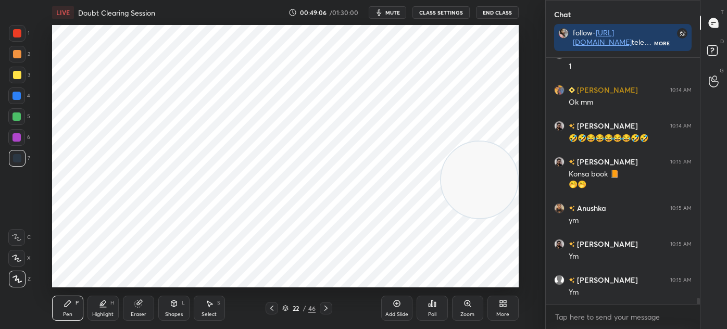
scroll to position [9499, 0]
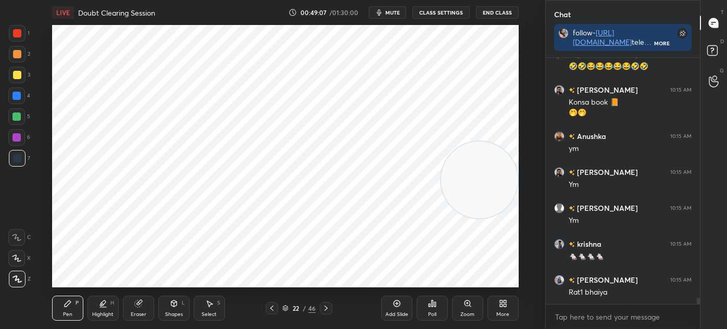
click at [210, 314] on div "Select" at bounding box center [209, 314] width 15 height 5
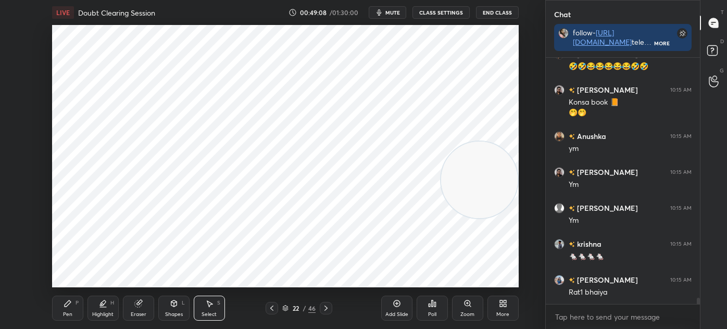
scroll to position [9570, 0]
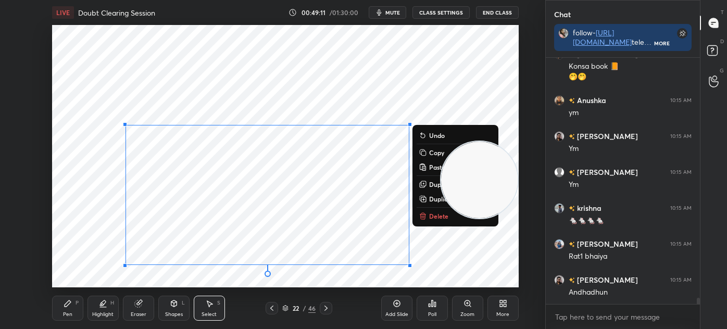
click at [439, 219] on p "Delete" at bounding box center [438, 216] width 19 height 8
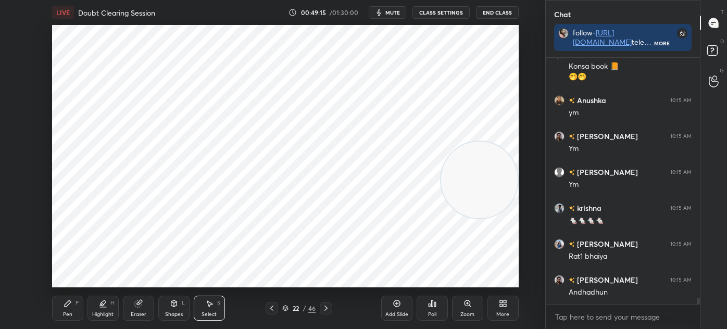
click at [64, 306] on icon at bounding box center [68, 304] width 8 height 8
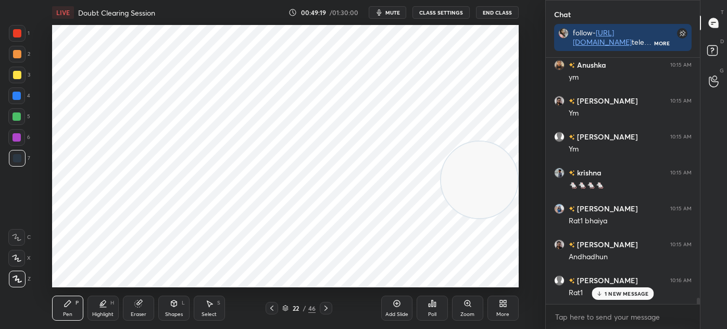
scroll to position [9642, 0]
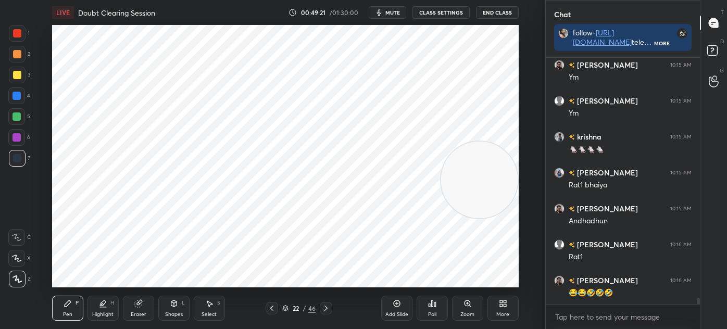
click at [17, 35] on div at bounding box center [17, 33] width 8 height 8
click at [22, 137] on div at bounding box center [16, 137] width 17 height 17
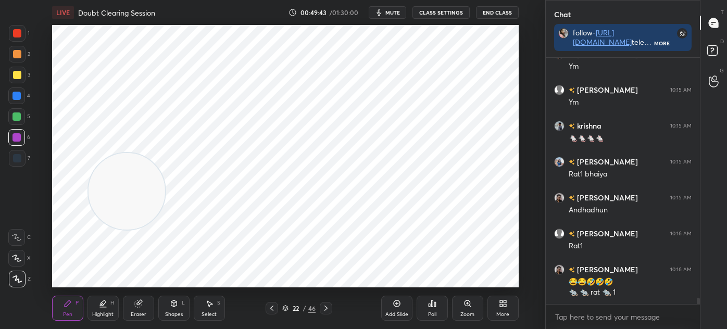
click at [23, 36] on div at bounding box center [17, 33] width 17 height 17
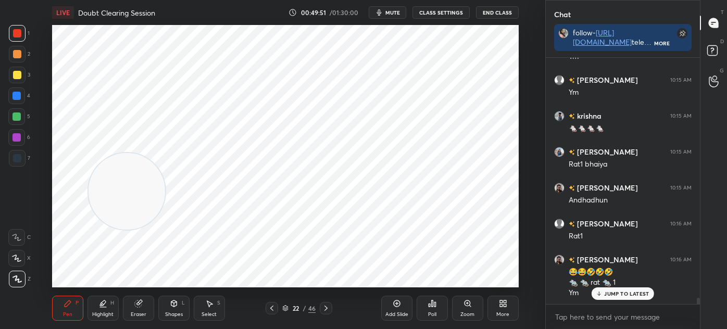
click at [178, 310] on div "Shapes L" at bounding box center [173, 308] width 31 height 25
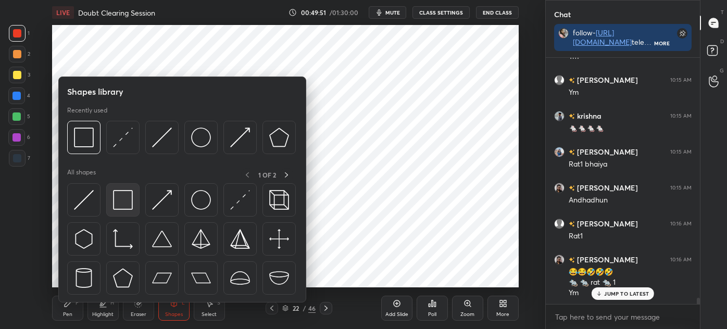
click at [127, 200] on img at bounding box center [123, 200] width 20 height 20
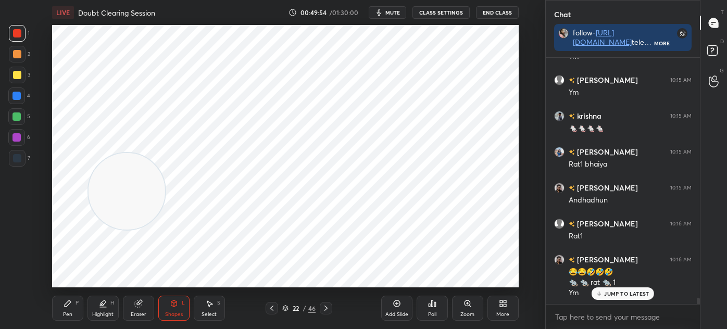
click at [72, 314] on div "Pen P" at bounding box center [67, 308] width 31 height 25
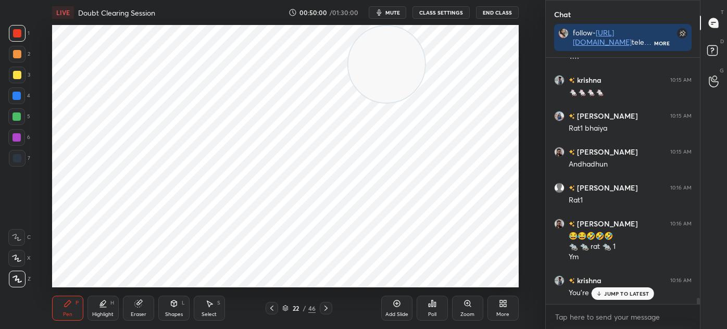
click at [19, 163] on div at bounding box center [17, 158] width 17 height 17
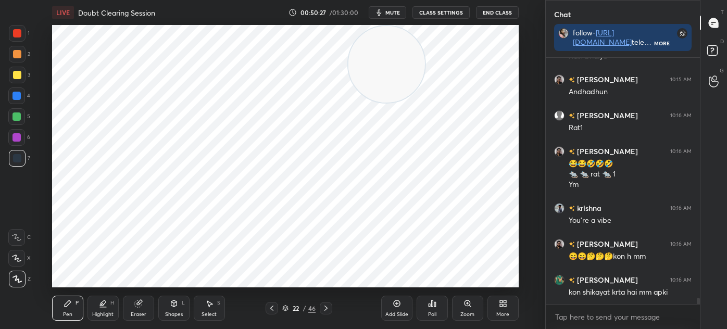
scroll to position [9807, 0]
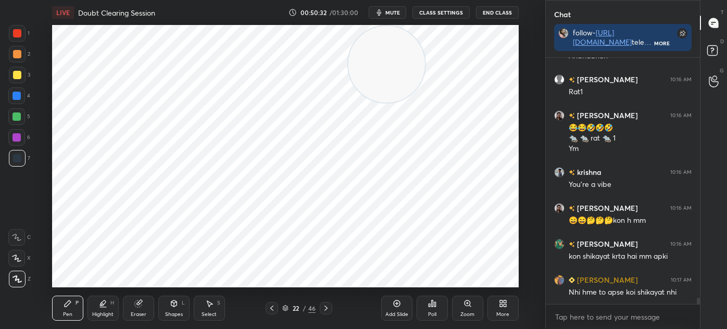
click at [22, 144] on div at bounding box center [16, 137] width 17 height 17
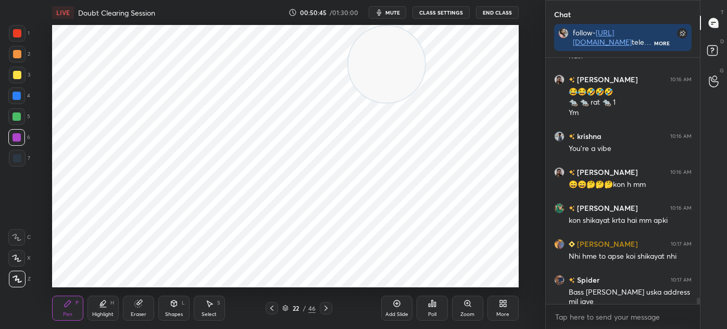
click at [205, 312] on div "Select" at bounding box center [209, 314] width 15 height 5
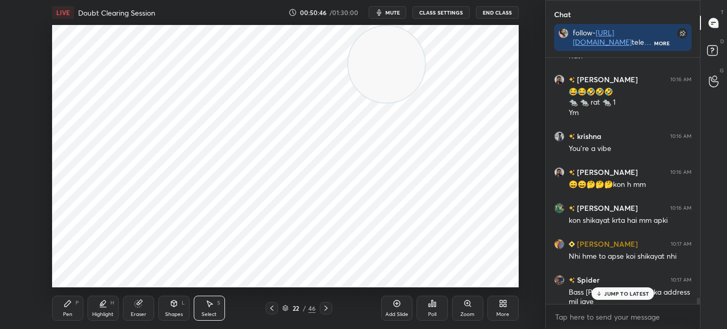
scroll to position [9888, 0]
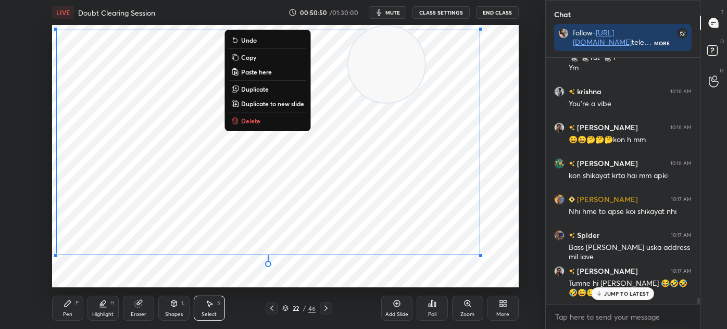
click at [86, 279] on div "0 ° Undo Copy Paste here Duplicate Duplicate to new slide Delete" at bounding box center [285, 156] width 467 height 263
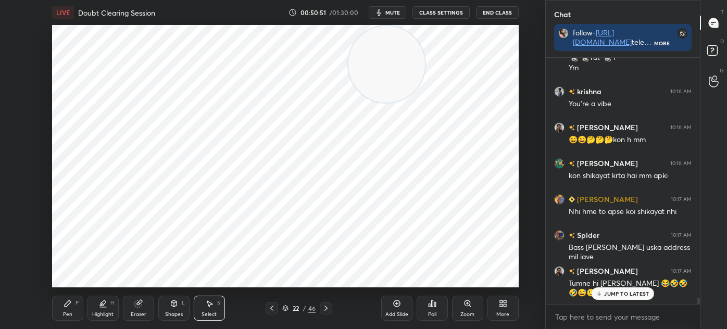
click at [65, 302] on icon at bounding box center [68, 304] width 8 height 8
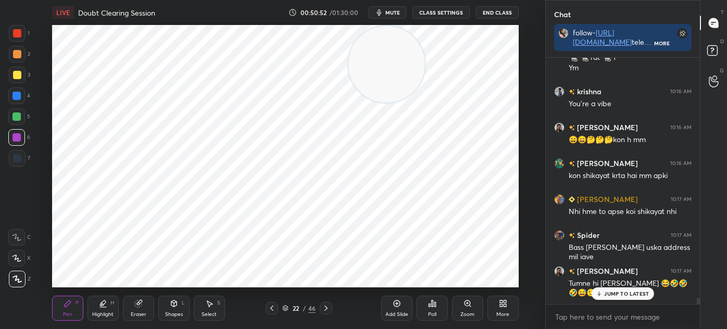
click at [15, 165] on div at bounding box center [17, 158] width 17 height 17
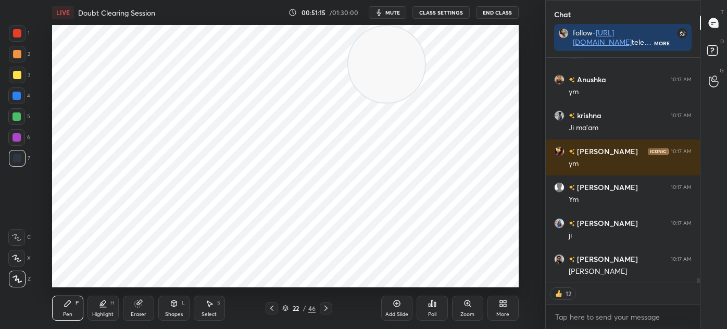
scroll to position [10171, 0]
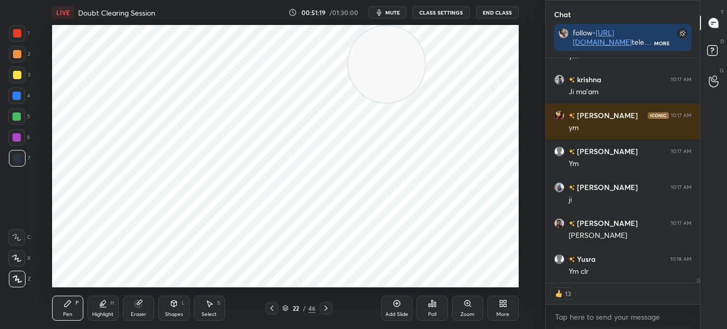
click at [325, 312] on icon at bounding box center [326, 308] width 8 height 8
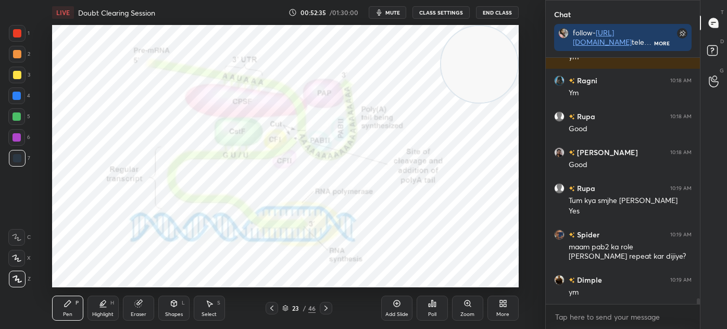
scroll to position [10601, 0]
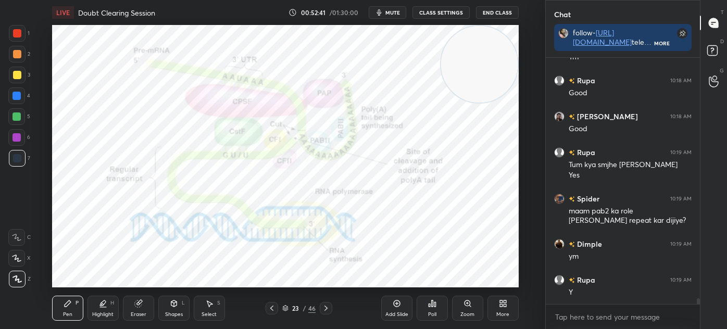
click at [287, 308] on icon at bounding box center [285, 308] width 6 height 6
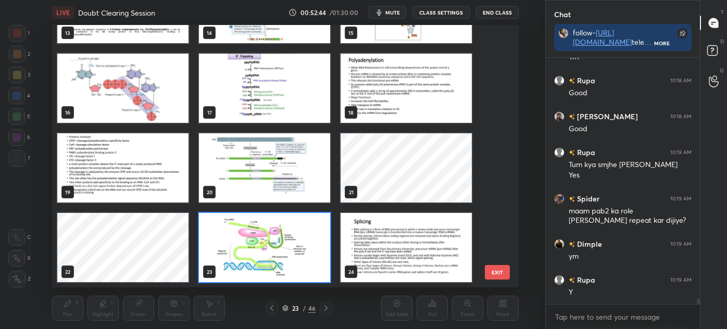
scroll to position [322, 0]
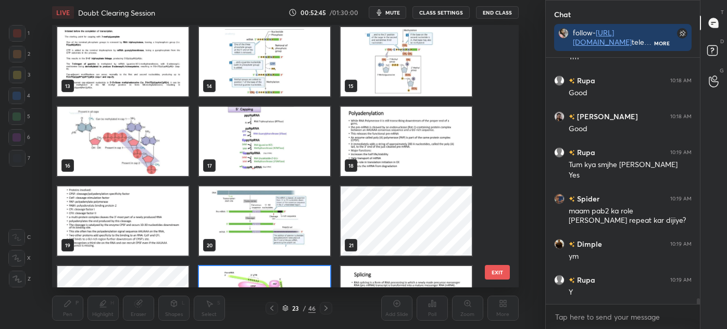
click at [380, 145] on img "grid" at bounding box center [406, 141] width 131 height 69
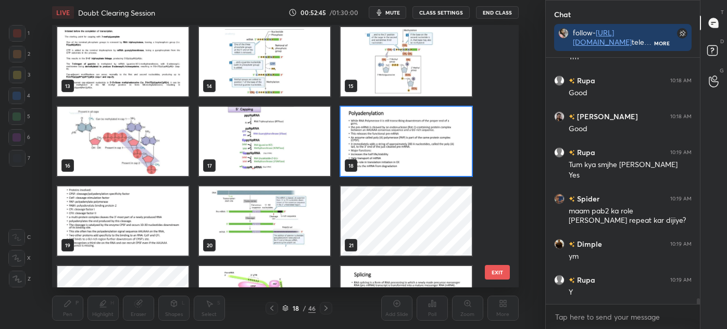
click at [383, 147] on img "grid" at bounding box center [406, 141] width 131 height 69
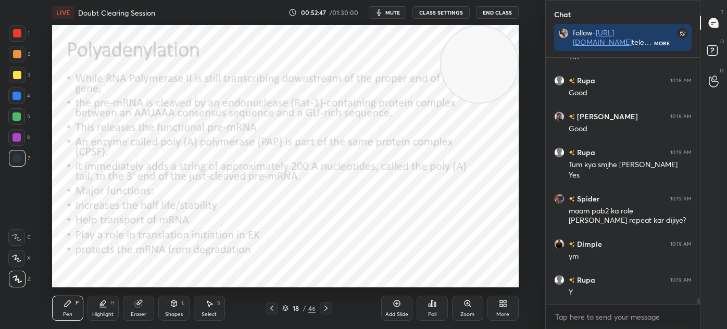
click at [327, 308] on icon at bounding box center [326, 308] width 3 height 5
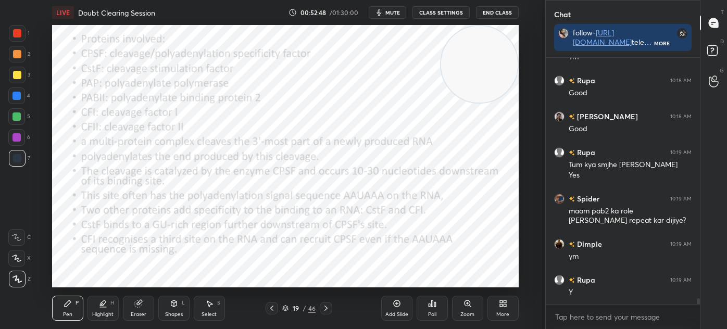
scroll to position [10646, 0]
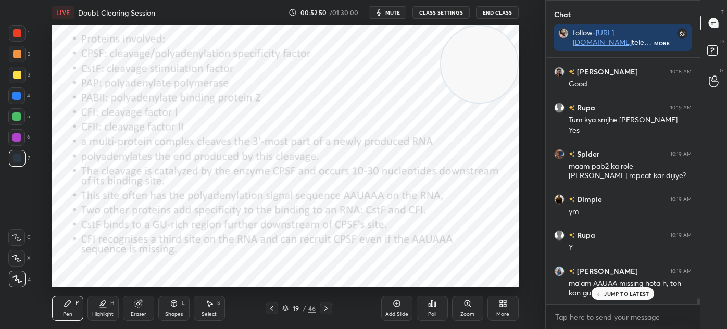
click at [328, 304] on div at bounding box center [326, 308] width 13 height 13
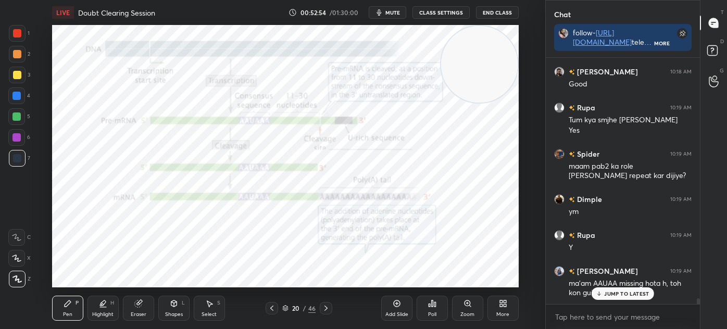
click at [329, 306] on icon at bounding box center [326, 308] width 8 height 8
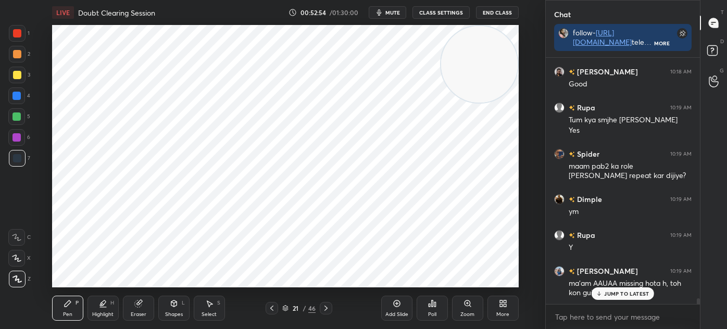
click at [325, 308] on icon at bounding box center [326, 308] width 8 height 8
click at [325, 307] on icon at bounding box center [326, 308] width 3 height 5
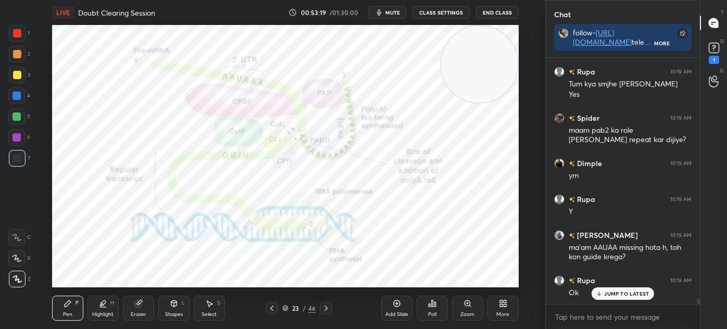
scroll to position [10719, 0]
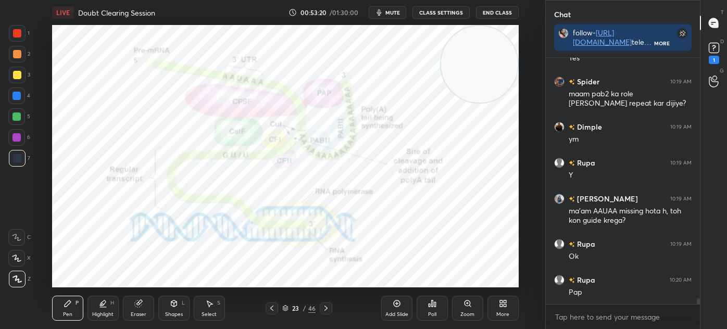
click at [715, 51] on rect at bounding box center [714, 48] width 10 height 10
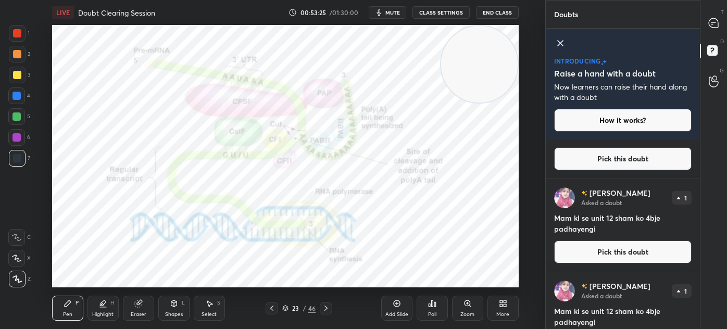
scroll to position [266, 0]
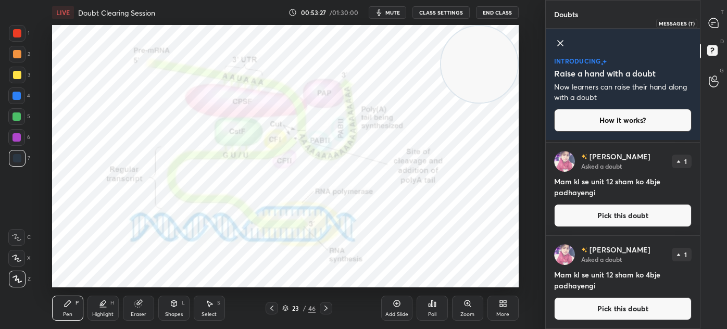
click at [718, 27] on icon at bounding box center [713, 22] width 9 height 9
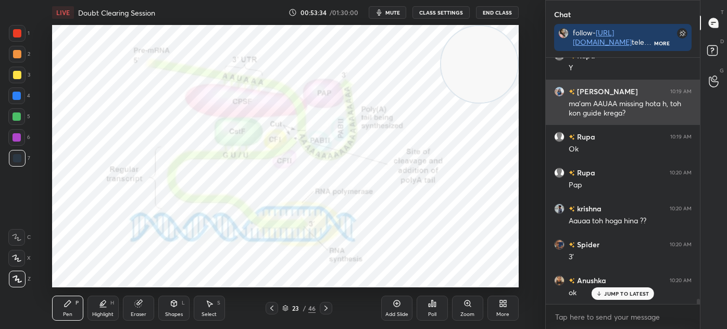
scroll to position [10976, 0]
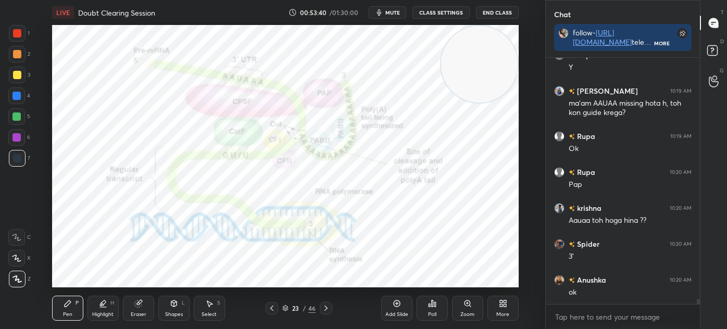
click at [270, 310] on icon at bounding box center [272, 308] width 8 height 8
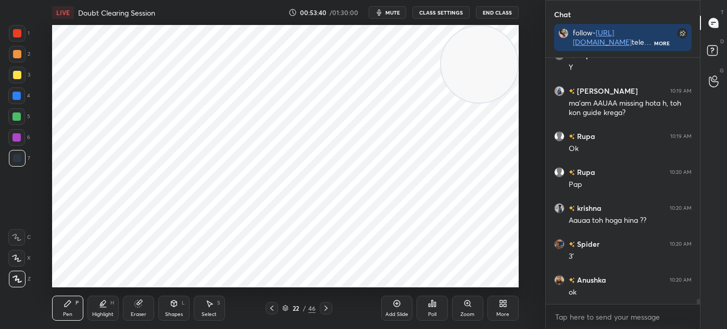
click at [270, 309] on icon at bounding box center [272, 308] width 8 height 8
click at [268, 309] on icon at bounding box center [272, 308] width 8 height 8
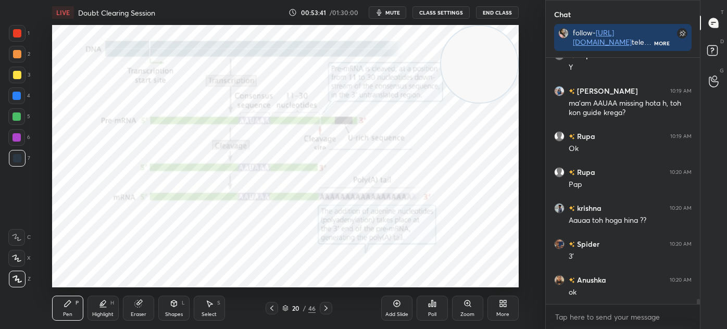
scroll to position [11011, 0]
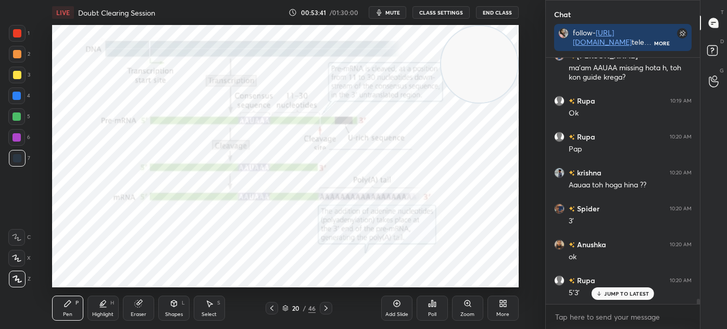
click at [268, 309] on icon at bounding box center [272, 308] width 8 height 8
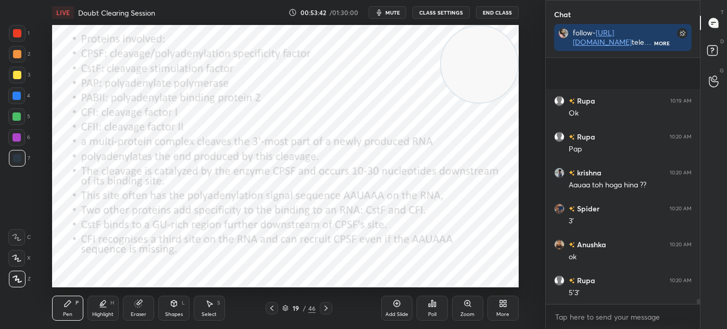
scroll to position [11048, 0]
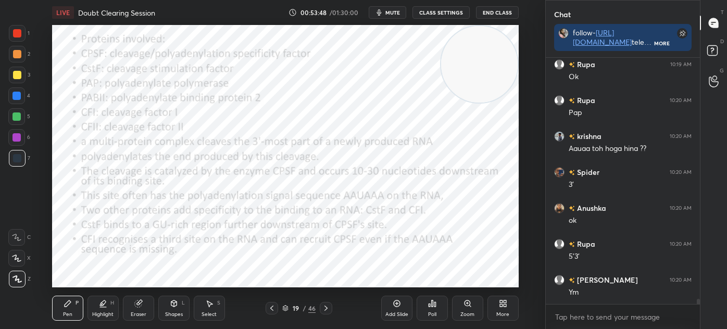
click at [326, 310] on icon at bounding box center [326, 308] width 8 height 8
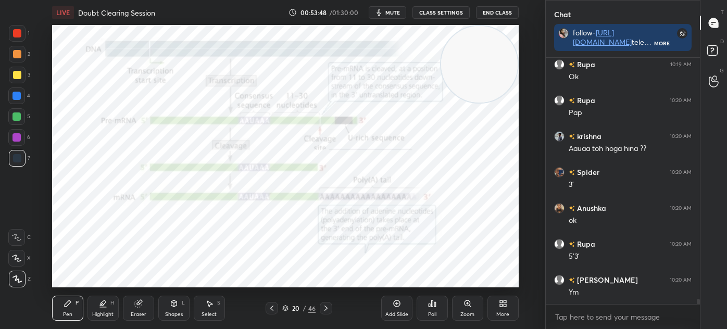
click at [326, 308] on icon at bounding box center [326, 308] width 3 height 5
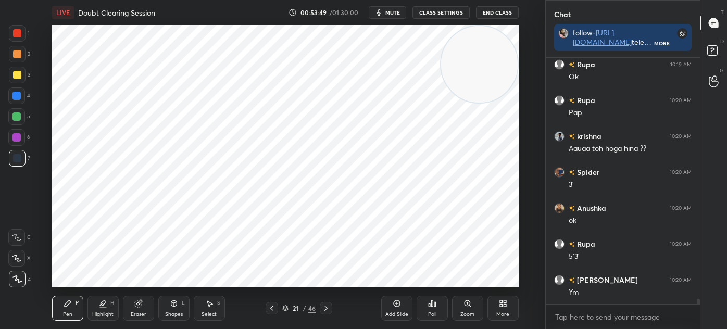
click at [274, 312] on icon at bounding box center [272, 308] width 8 height 8
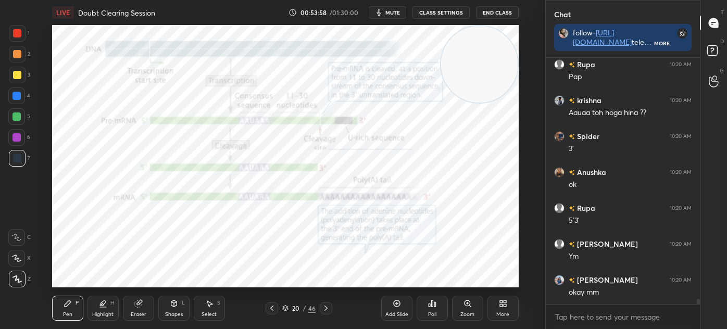
scroll to position [11120, 0]
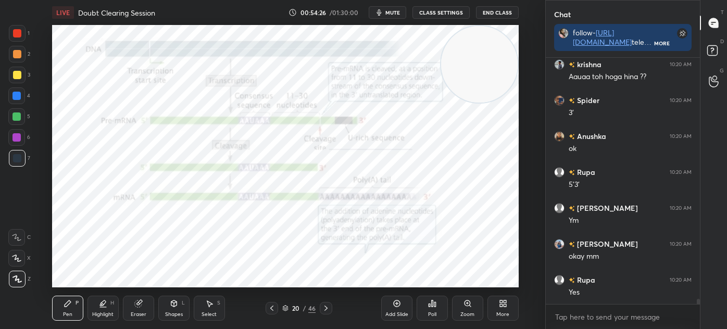
click at [284, 312] on div "20 / 46" at bounding box center [298, 308] width 33 height 9
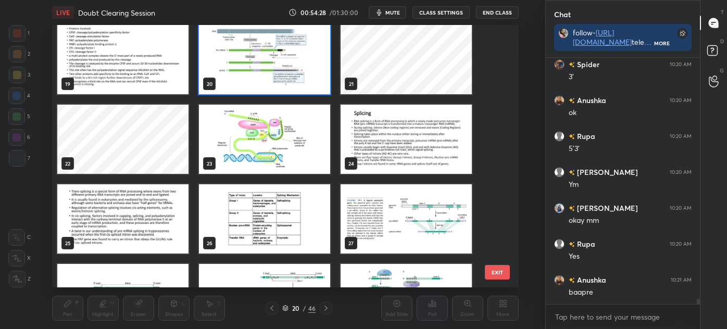
scroll to position [484, 0]
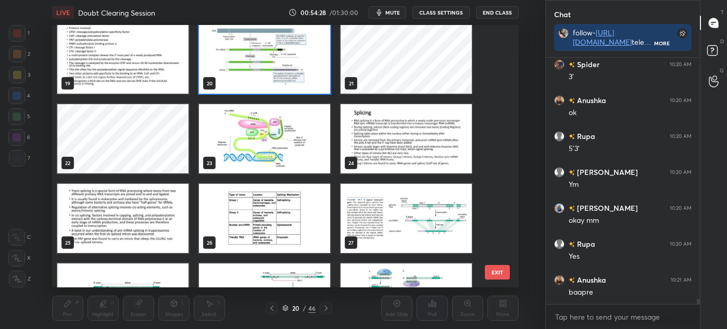
click at [395, 144] on img "grid" at bounding box center [406, 138] width 131 height 69
click at [396, 151] on img "grid" at bounding box center [406, 138] width 131 height 69
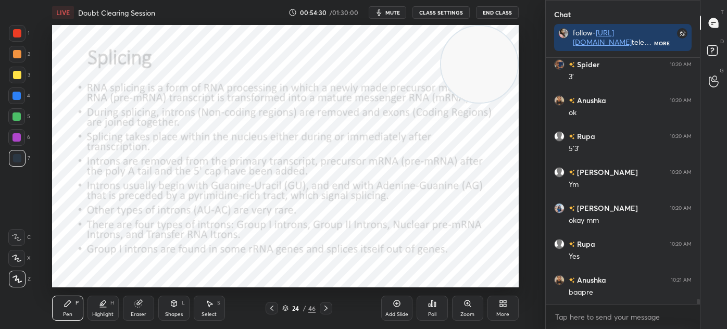
click at [165, 309] on div "Shapes L" at bounding box center [173, 308] width 31 height 25
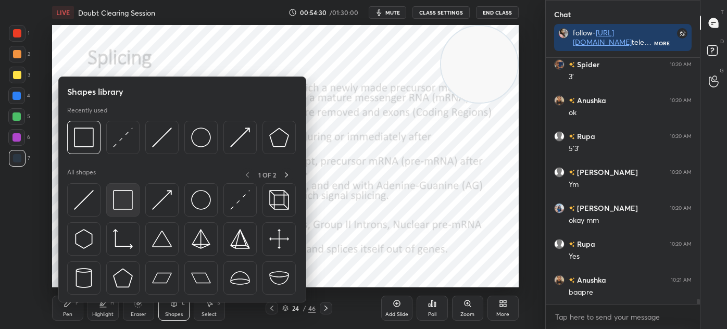
click at [128, 200] on img at bounding box center [123, 200] width 20 height 20
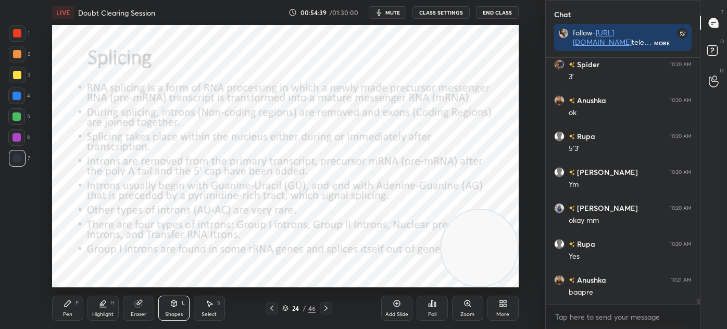
click at [65, 308] on div "Pen P" at bounding box center [67, 308] width 31 height 25
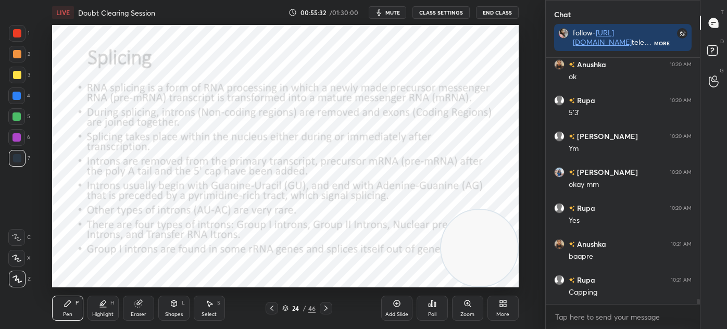
click at [139, 308] on icon at bounding box center [138, 304] width 8 height 8
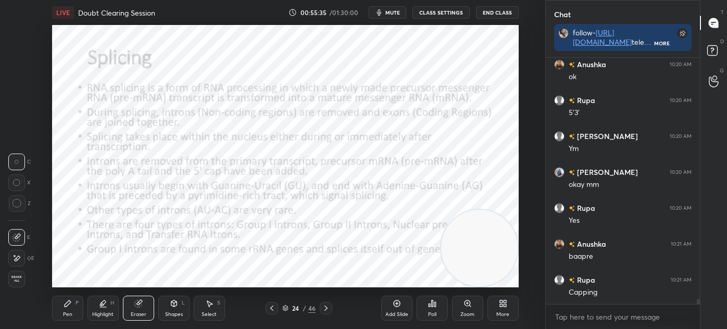
click at [75, 303] on div "Pen P" at bounding box center [67, 308] width 31 height 25
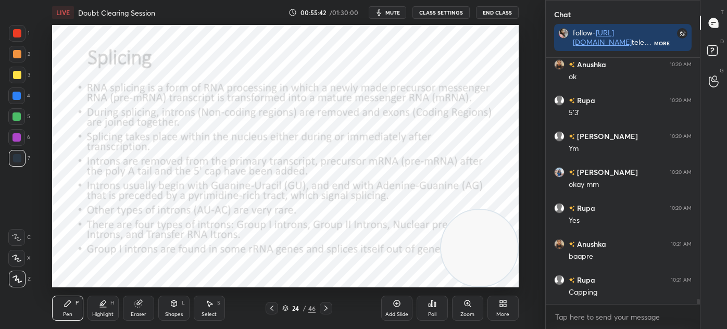
click at [328, 310] on icon at bounding box center [326, 308] width 8 height 8
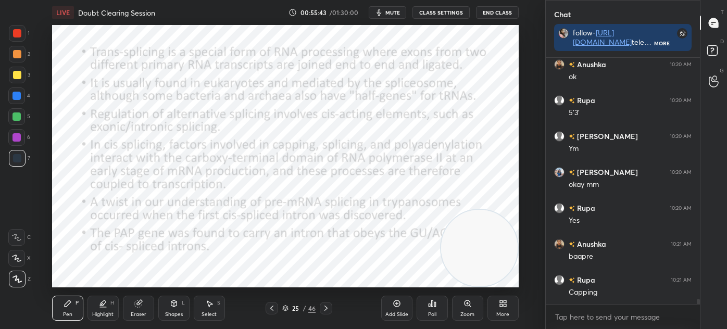
click at [272, 309] on icon at bounding box center [272, 308] width 8 height 8
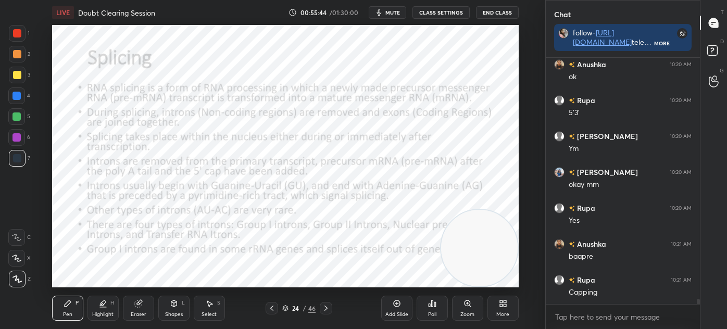
click at [381, 306] on div "Add Slide" at bounding box center [396, 308] width 31 height 25
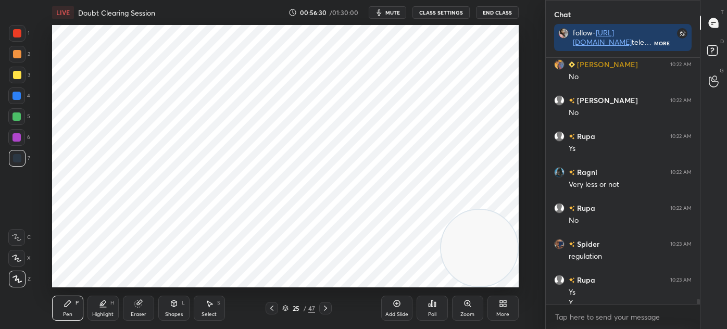
scroll to position [11777, 0]
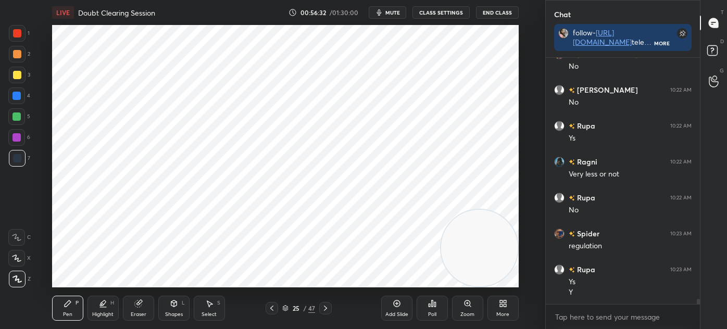
click at [211, 305] on icon at bounding box center [210, 304] width 6 height 6
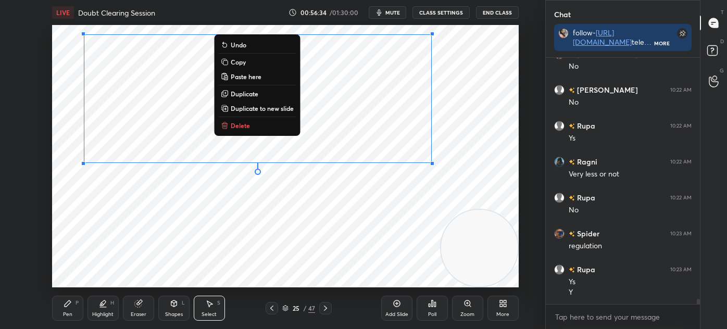
scroll to position [11813, 0]
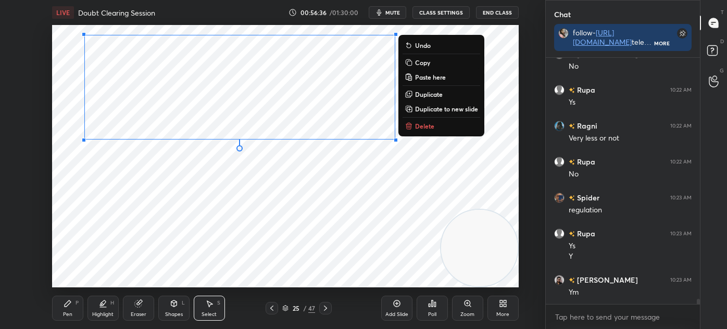
click at [99, 209] on div "0 ° Undo Copy Paste here Duplicate Duplicate to new slide Delete" at bounding box center [285, 156] width 467 height 263
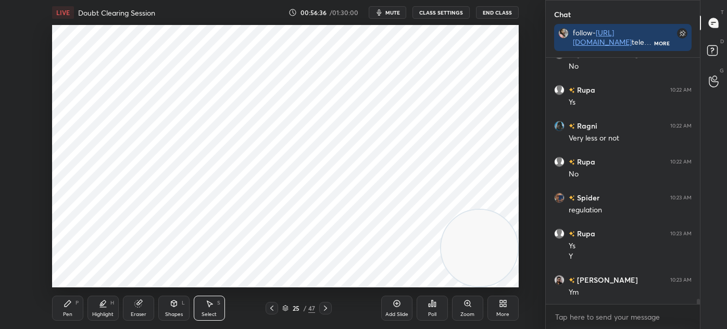
click at [69, 312] on div "Pen" at bounding box center [67, 314] width 9 height 5
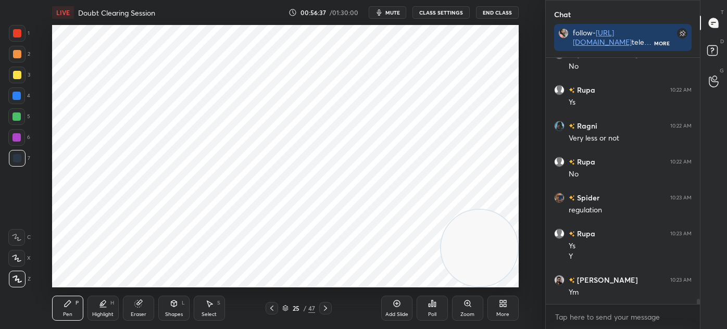
click at [16, 139] on div at bounding box center [17, 137] width 8 height 8
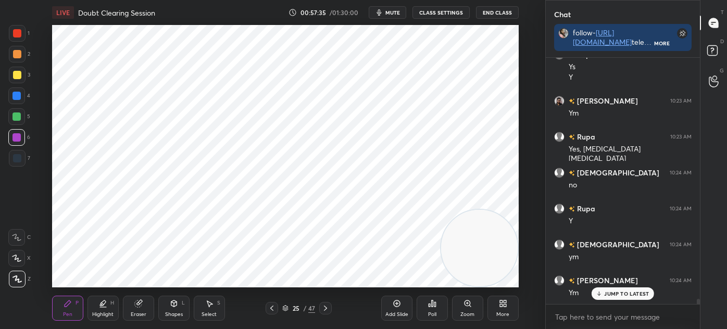
scroll to position [12028, 0]
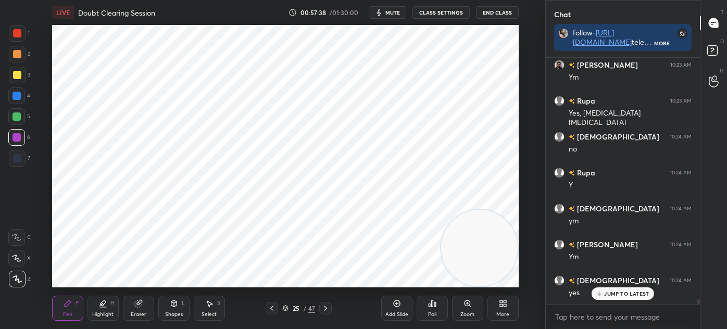
click at [285, 309] on icon at bounding box center [285, 309] width 5 height 2
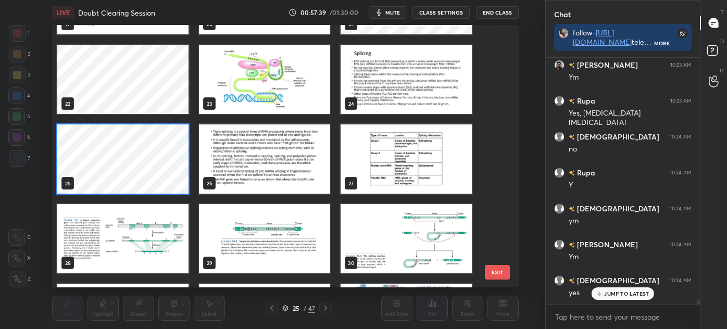
scroll to position [541, 0]
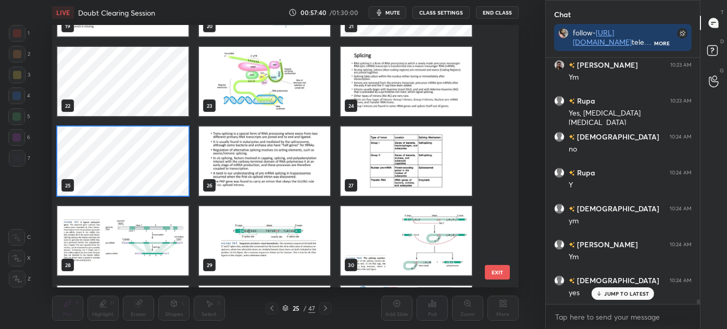
click at [381, 160] on img "grid" at bounding box center [406, 161] width 131 height 69
click at [386, 163] on img "grid" at bounding box center [406, 161] width 131 height 69
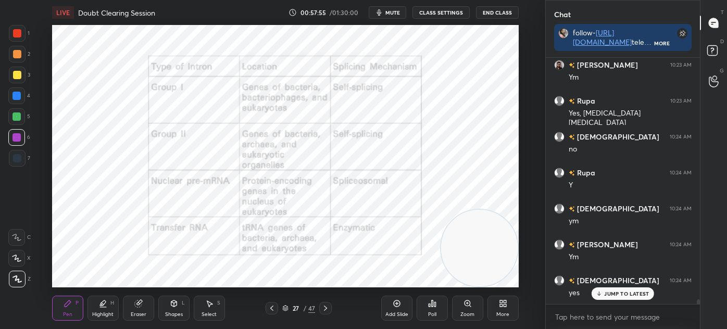
click at [22, 37] on div at bounding box center [17, 33] width 17 height 17
click at [20, 165] on div at bounding box center [17, 158] width 17 height 17
click at [19, 142] on div at bounding box center [16, 137] width 17 height 17
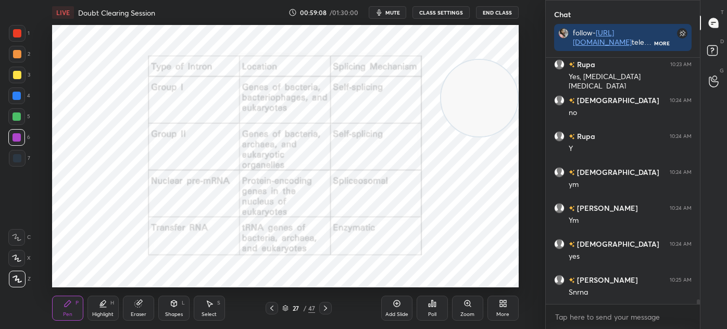
click at [400, 307] on icon at bounding box center [397, 304] width 8 height 8
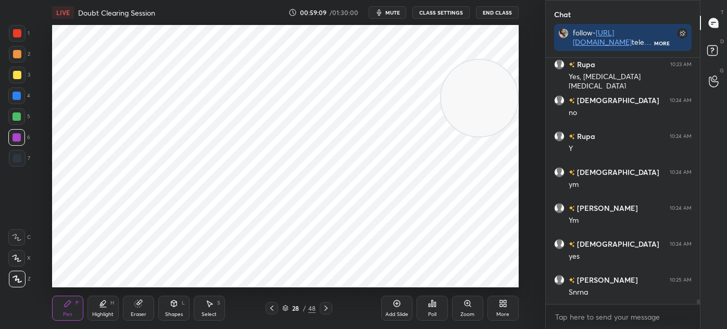
click at [21, 158] on div at bounding box center [17, 158] width 17 height 17
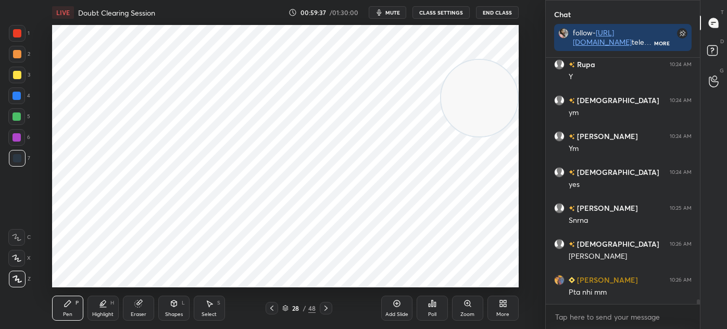
scroll to position [12172, 0]
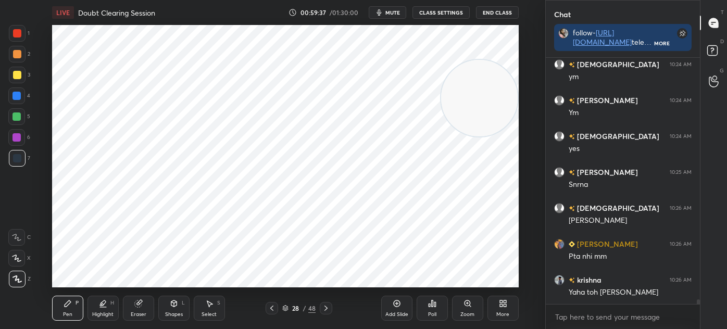
click at [286, 309] on icon at bounding box center [285, 309] width 5 height 2
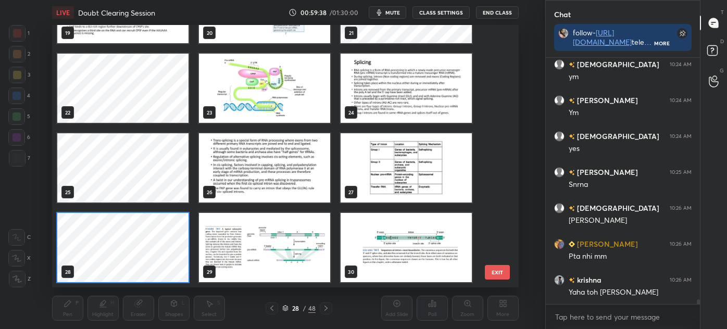
scroll to position [12208, 0]
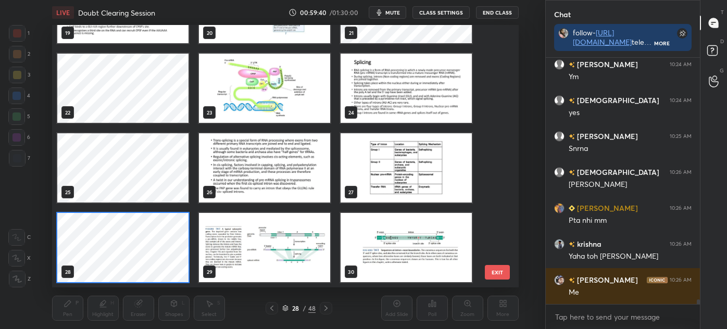
click at [279, 243] on img "grid" at bounding box center [264, 247] width 131 height 69
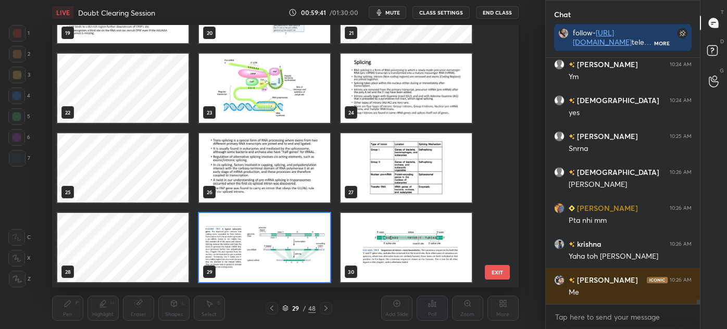
click at [278, 246] on img "grid" at bounding box center [264, 247] width 131 height 69
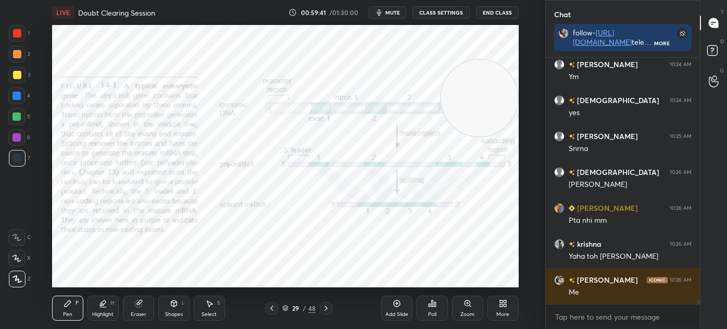
click at [279, 247] on img "grid" at bounding box center [264, 247] width 131 height 69
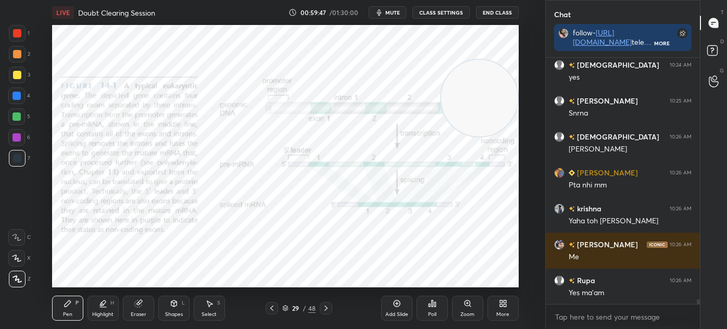
scroll to position [12280, 0]
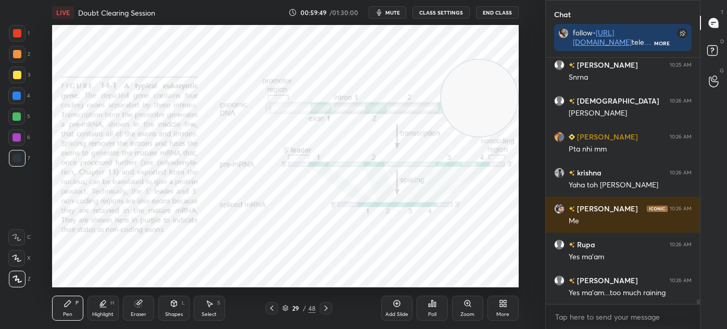
click at [284, 310] on icon at bounding box center [285, 308] width 6 height 6
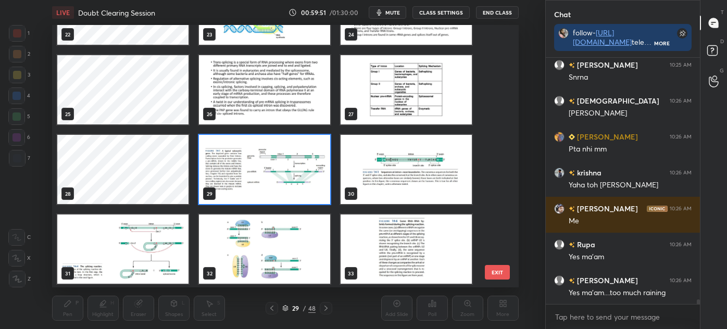
scroll to position [613, 0]
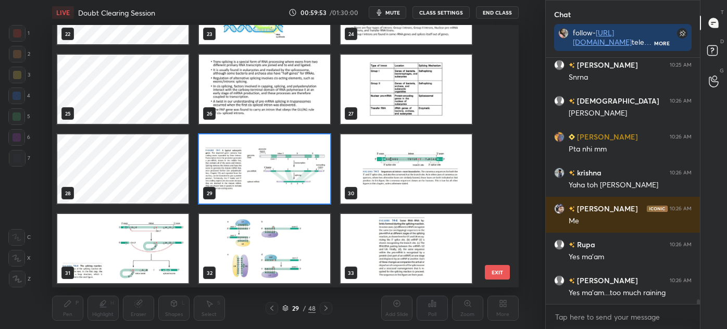
click at [377, 169] on img "grid" at bounding box center [406, 168] width 131 height 69
click at [384, 168] on img "grid" at bounding box center [406, 168] width 131 height 69
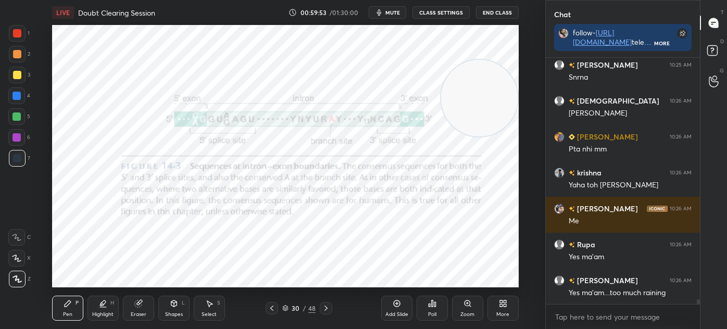
click at [390, 166] on img "grid" at bounding box center [406, 168] width 131 height 69
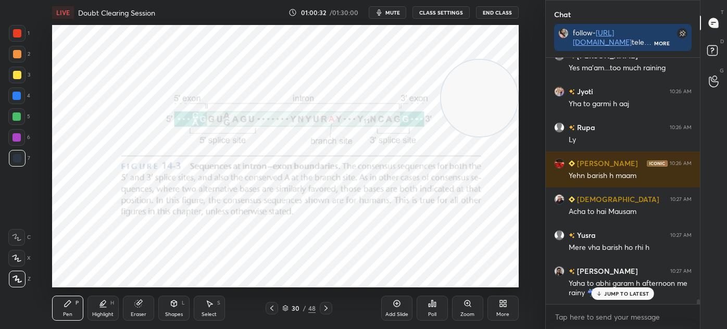
scroll to position [12541, 0]
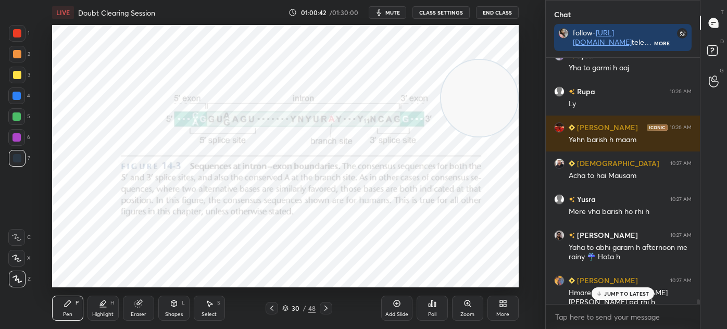
click at [289, 307] on div "30 / 48" at bounding box center [298, 308] width 33 height 9
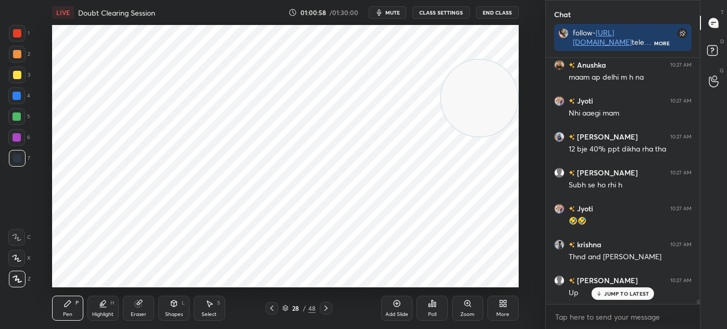
scroll to position [12828, 0]
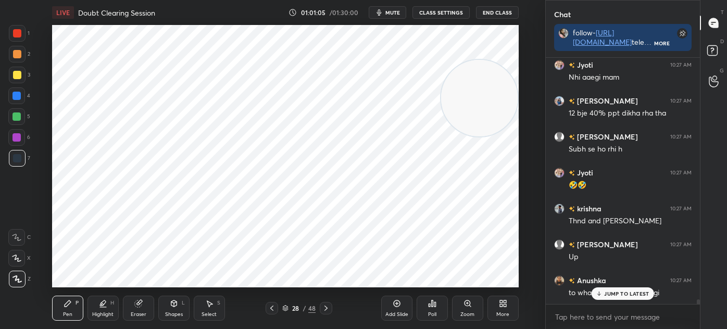
click at [21, 135] on div at bounding box center [16, 137] width 17 height 17
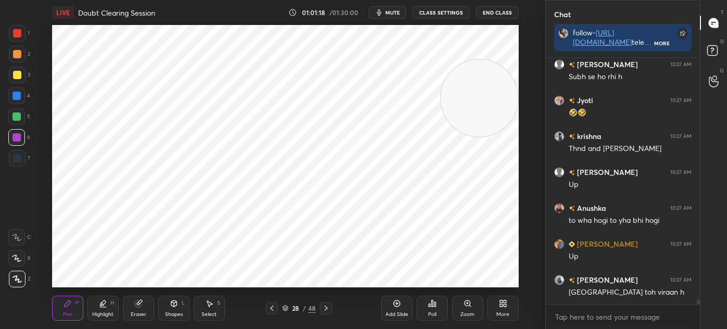
scroll to position [12937, 0]
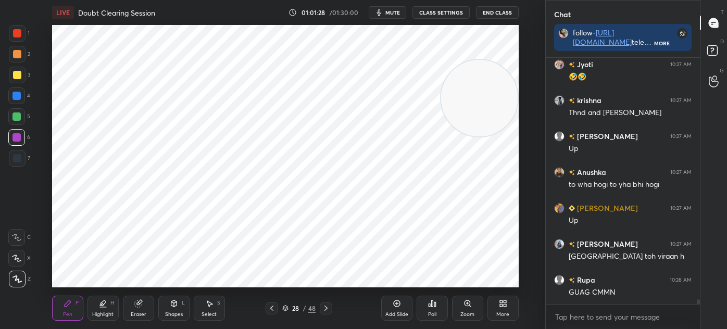
click at [6, 106] on div "1 2 3 4 5 6 7 C X Z C X Z E E Erase all H H" at bounding box center [16, 156] width 33 height 263
click at [216, 310] on div "Select S" at bounding box center [209, 308] width 31 height 25
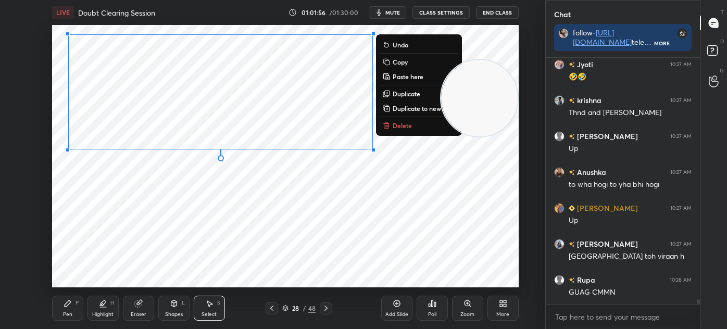
click at [71, 306] on icon at bounding box center [68, 304] width 8 height 8
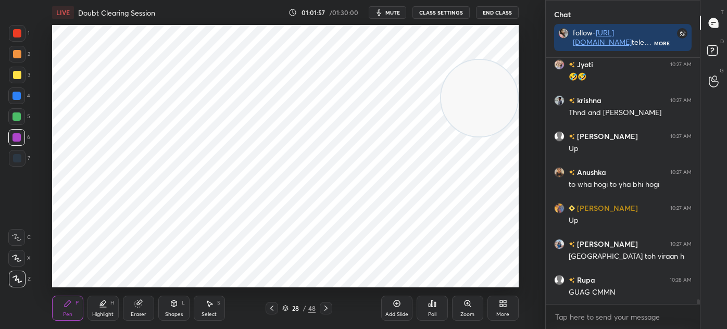
click at [22, 155] on div at bounding box center [17, 158] width 17 height 17
click at [18, 35] on div at bounding box center [17, 33] width 8 height 8
click at [22, 160] on div at bounding box center [17, 158] width 17 height 17
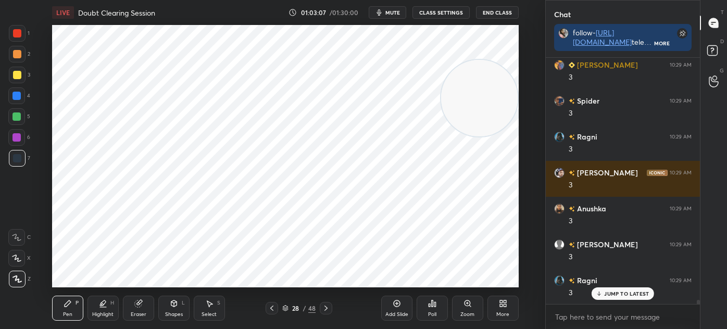
scroll to position [13676, 0]
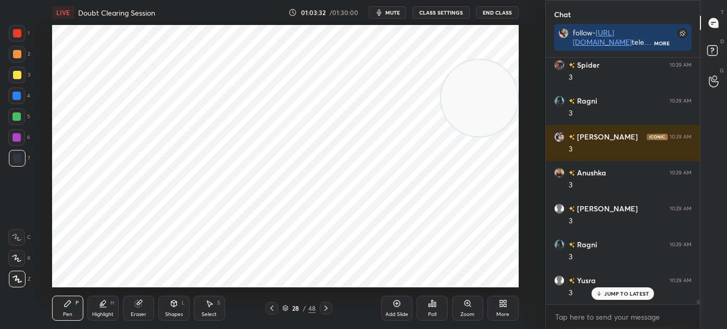
click at [325, 308] on icon at bounding box center [326, 308] width 8 height 8
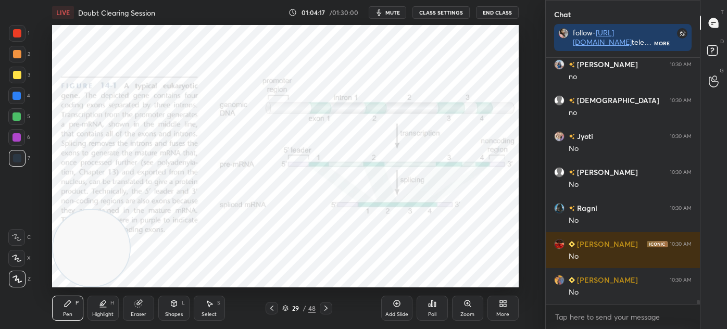
scroll to position [14061, 0]
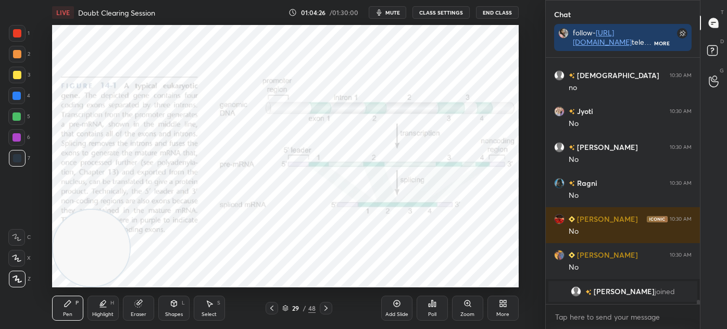
click at [330, 307] on div at bounding box center [326, 308] width 13 height 13
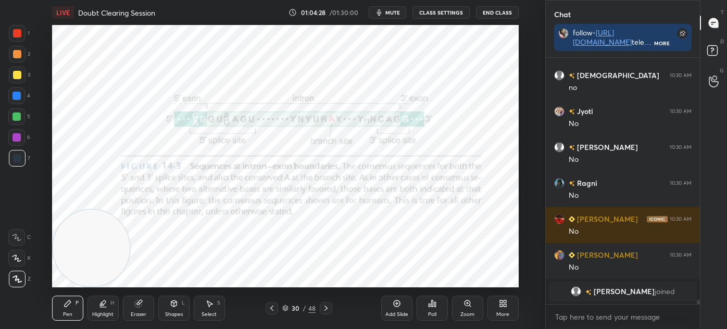
click at [180, 310] on div "Shapes L" at bounding box center [173, 308] width 31 height 25
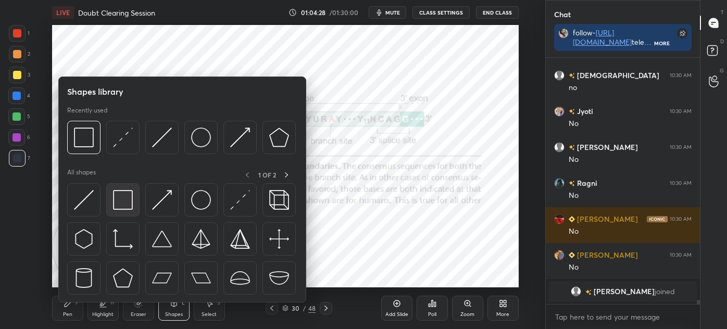
click at [126, 208] on img at bounding box center [123, 200] width 20 height 20
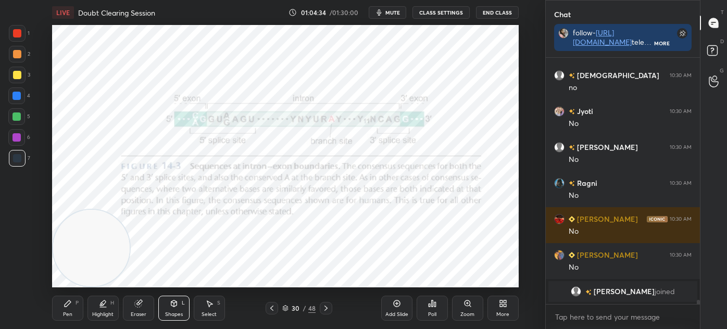
click at [79, 304] on div "Pen P" at bounding box center [67, 308] width 31 height 25
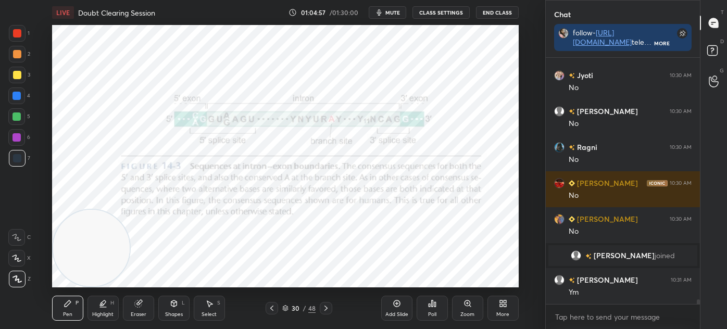
click at [13, 140] on div at bounding box center [17, 137] width 8 height 8
click at [19, 36] on div at bounding box center [17, 33] width 8 height 8
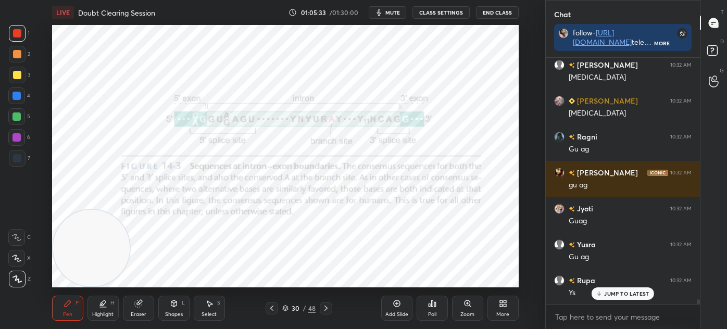
scroll to position [12919, 0]
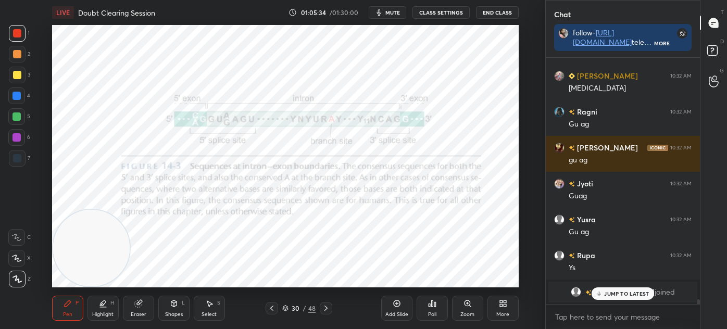
click at [16, 137] on div at bounding box center [17, 137] width 8 height 8
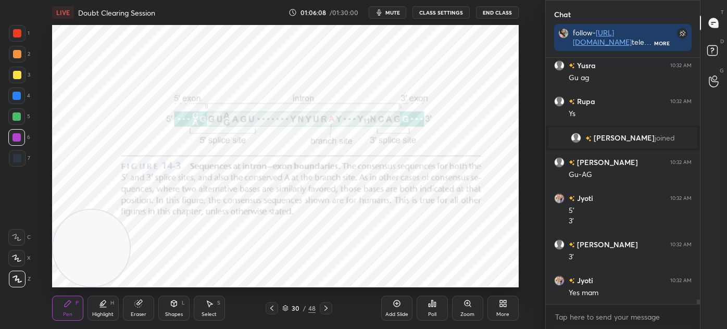
scroll to position [13109, 0]
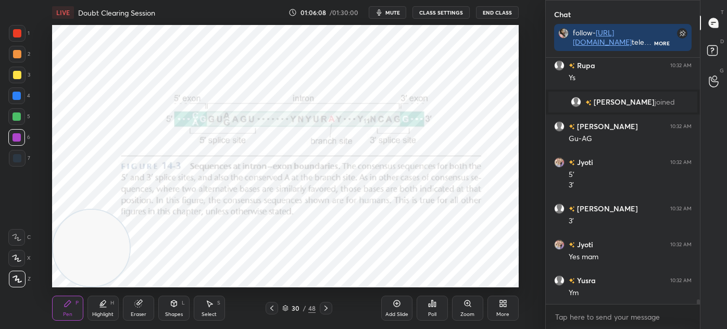
click at [15, 35] on div at bounding box center [17, 33] width 8 height 8
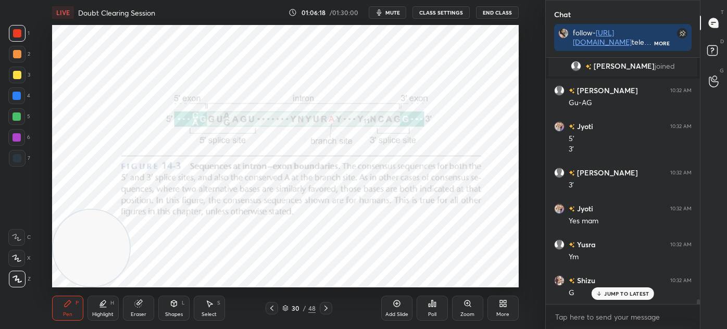
click at [135, 314] on div "Eraser" at bounding box center [139, 314] width 16 height 5
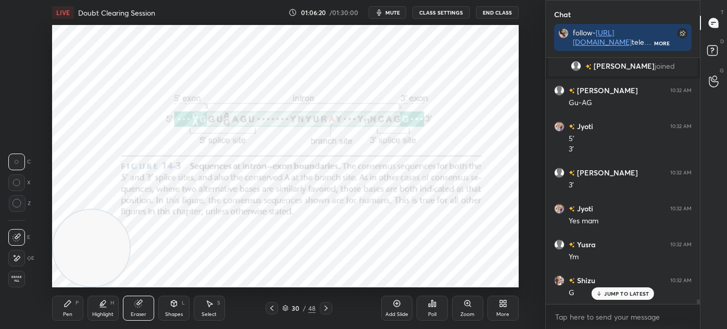
click at [108, 313] on div "Highlight" at bounding box center [102, 314] width 21 height 5
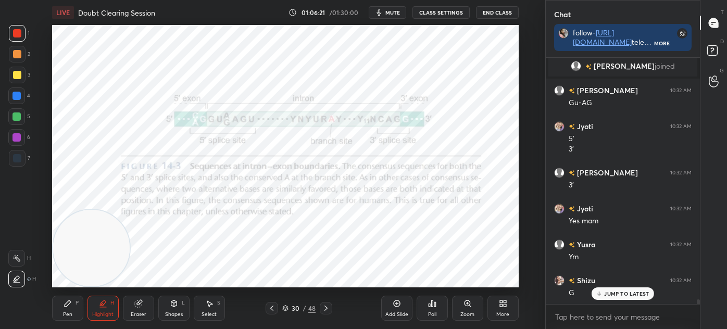
scroll to position [13181, 0]
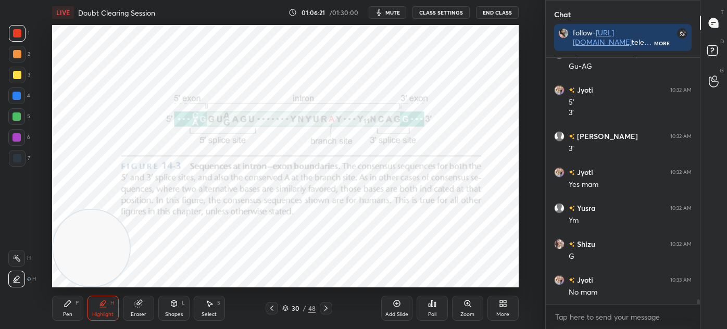
click at [15, 78] on div at bounding box center [17, 75] width 8 height 8
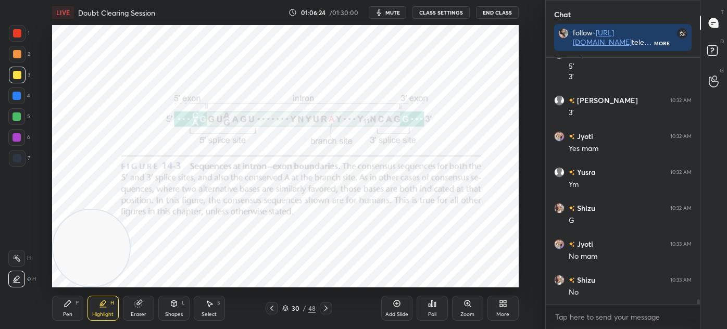
scroll to position [13253, 0]
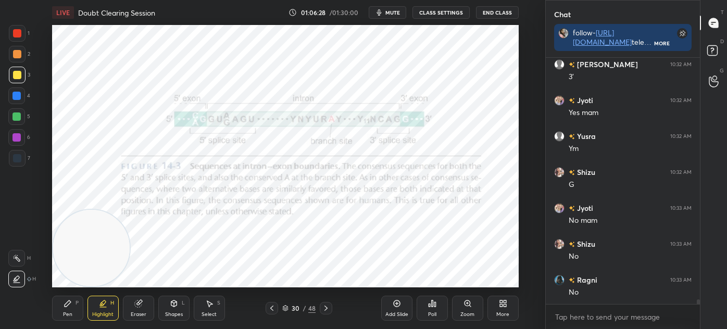
click at [82, 315] on div "Pen P" at bounding box center [67, 308] width 31 height 25
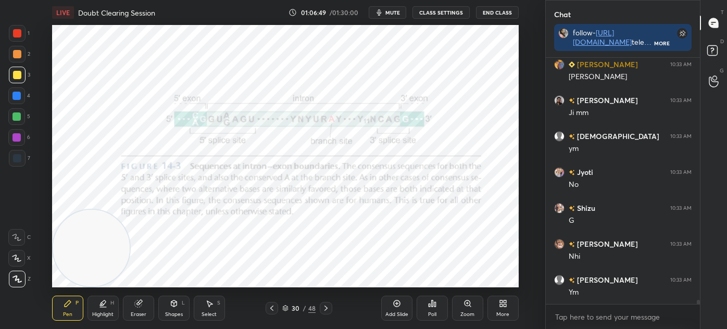
scroll to position [13613, 0]
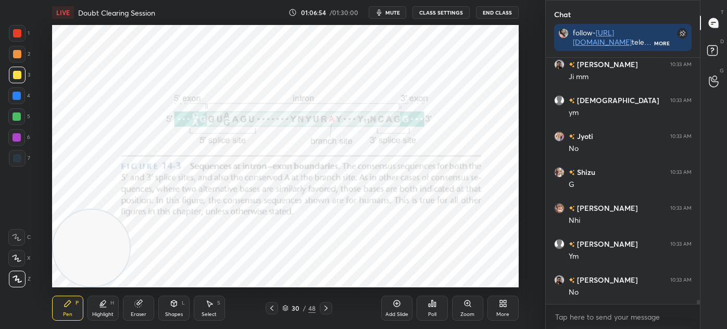
click at [146, 314] on div "Eraser" at bounding box center [139, 314] width 16 height 5
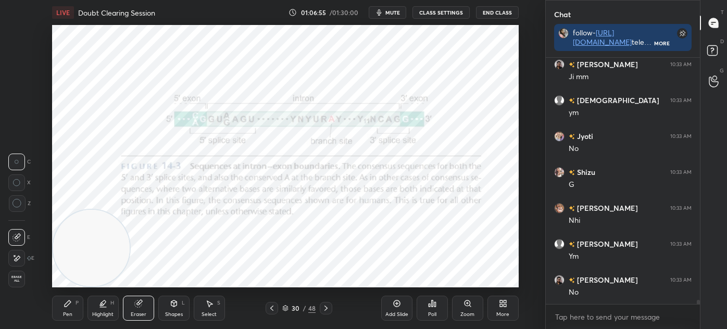
scroll to position [13648, 0]
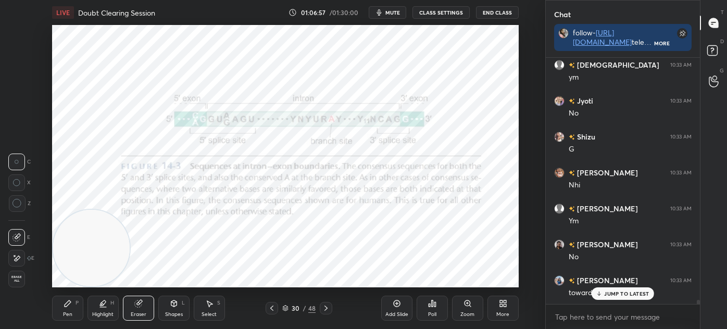
click at [59, 315] on div "Pen P" at bounding box center [67, 308] width 31 height 25
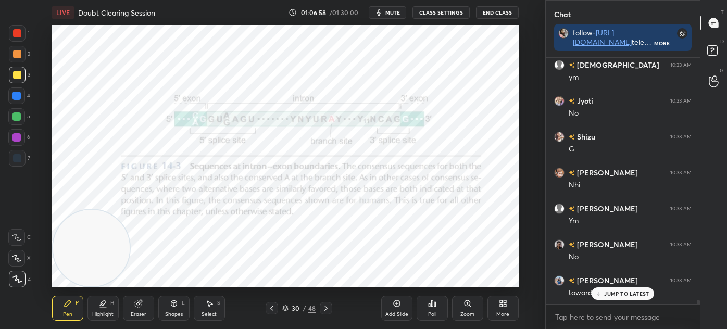
click at [167, 312] on div "Shapes" at bounding box center [174, 314] width 18 height 5
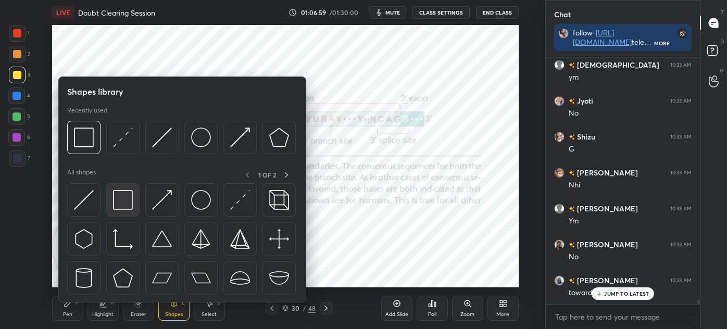
click at [118, 203] on img at bounding box center [123, 200] width 20 height 20
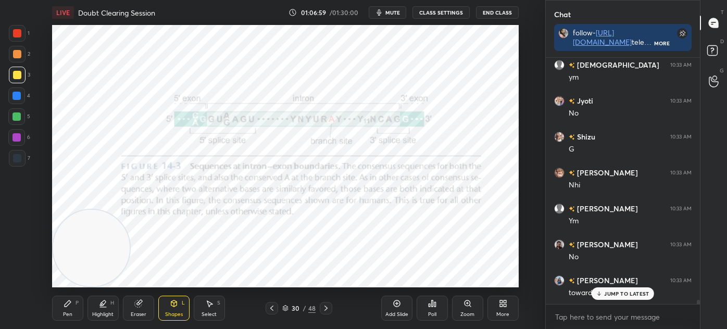
scroll to position [13684, 0]
click at [177, 316] on div "Shapes" at bounding box center [174, 314] width 18 height 5
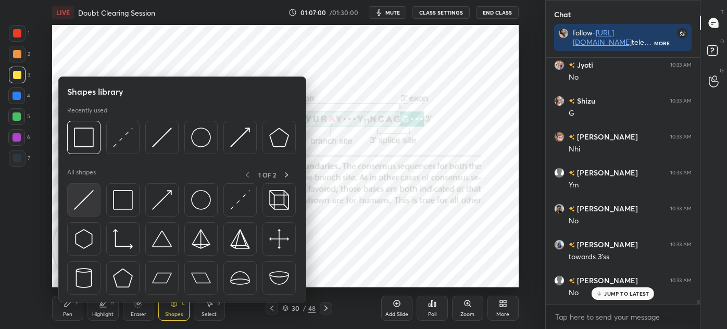
click at [88, 200] on img at bounding box center [84, 200] width 20 height 20
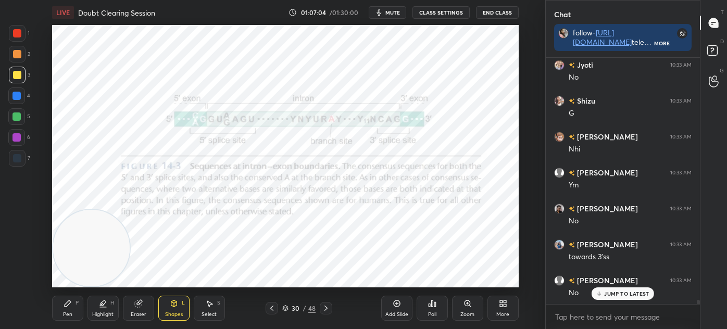
click at [76, 318] on div "Pen P" at bounding box center [67, 308] width 31 height 25
click at [17, 155] on div at bounding box center [17, 158] width 8 height 8
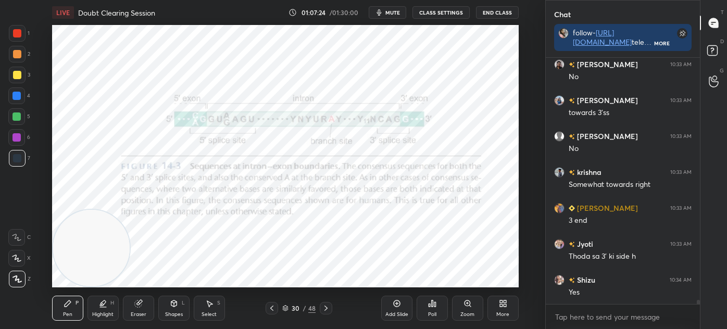
scroll to position [13864, 0]
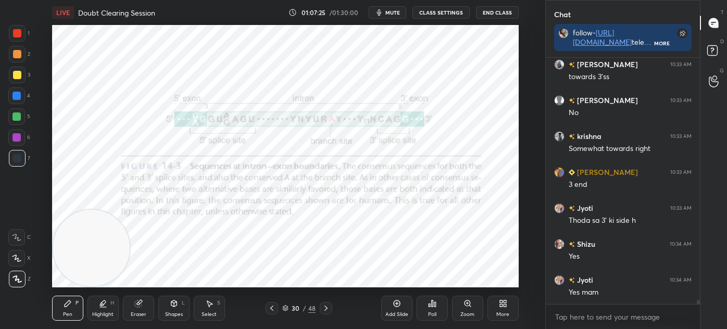
click at [14, 44] on div "1" at bounding box center [19, 35] width 21 height 21
click at [21, 156] on div at bounding box center [17, 158] width 17 height 17
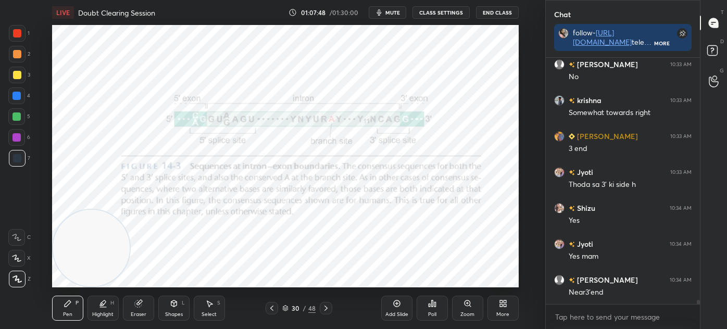
scroll to position [13936, 0]
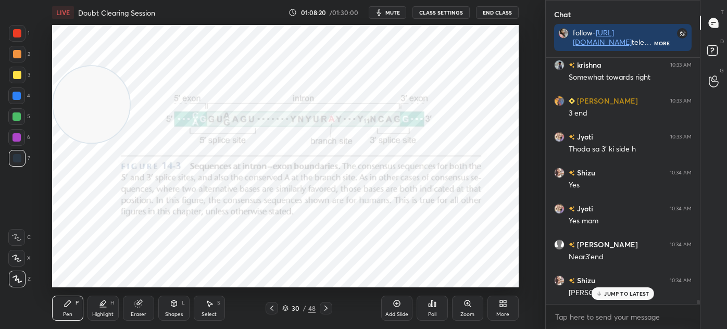
click at [17, 142] on div at bounding box center [16, 137] width 17 height 17
click at [178, 310] on div "Shapes L" at bounding box center [173, 308] width 31 height 25
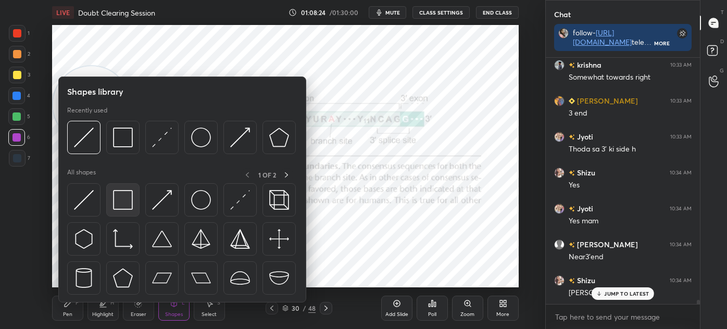
click at [117, 205] on img at bounding box center [123, 200] width 20 height 20
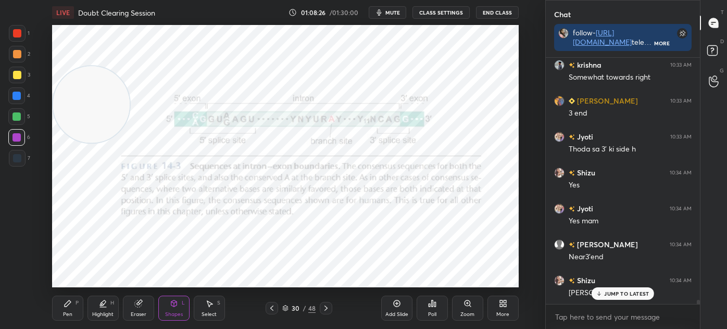
click at [76, 315] on div "Pen P" at bounding box center [67, 308] width 31 height 25
click at [21, 96] on div at bounding box center [17, 96] width 8 height 8
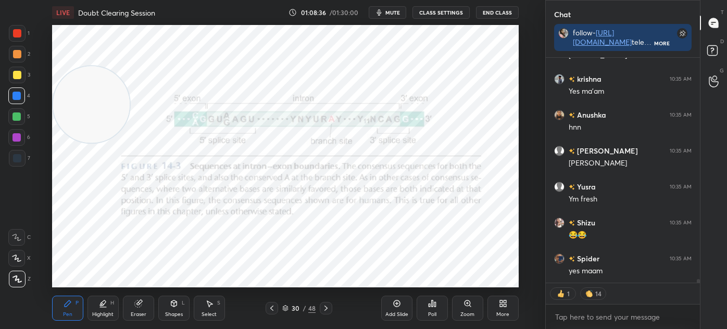
scroll to position [14209, 0]
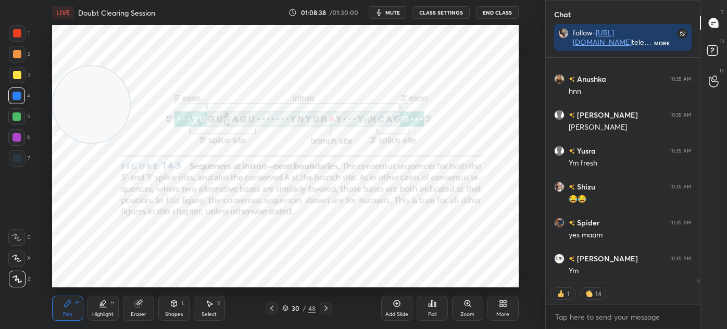
click at [213, 312] on div "Select" at bounding box center [209, 314] width 15 height 5
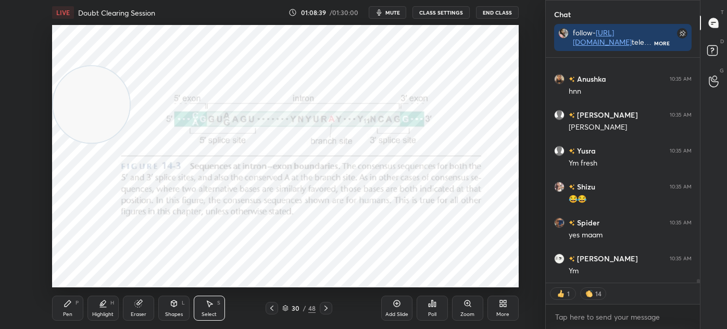
scroll to position [14245, 0]
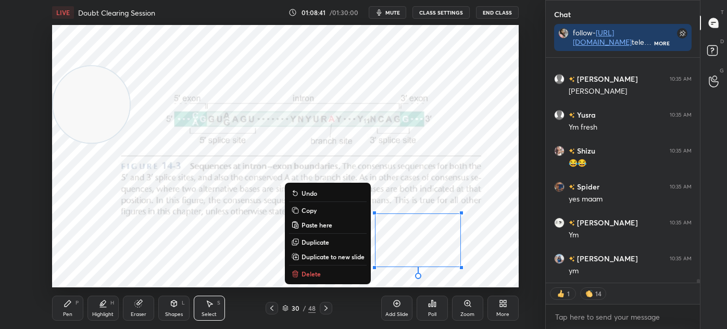
click at [75, 315] on div "Pen P" at bounding box center [67, 308] width 31 height 25
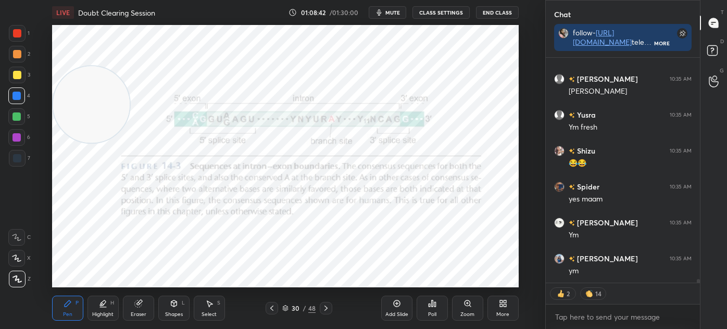
click at [19, 137] on div at bounding box center [17, 137] width 8 height 8
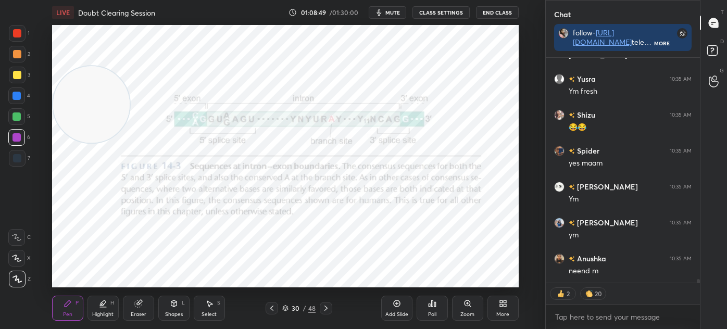
scroll to position [14317, 0]
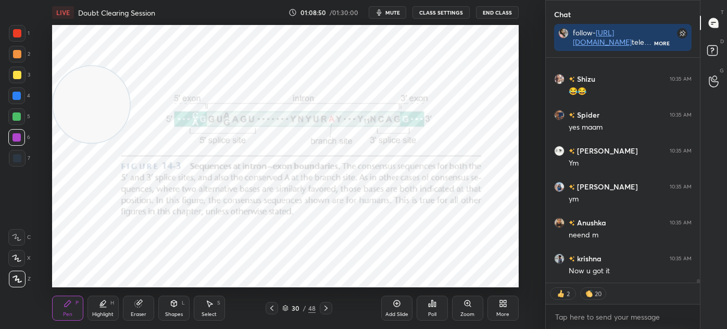
click at [284, 310] on icon at bounding box center [285, 308] width 6 height 6
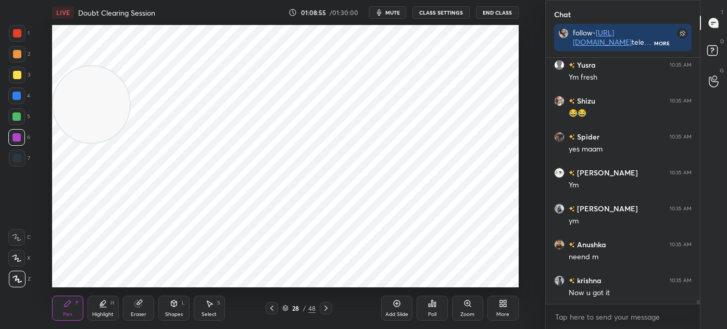
scroll to position [14295, 0]
click at [139, 305] on icon at bounding box center [137, 304] width 7 height 7
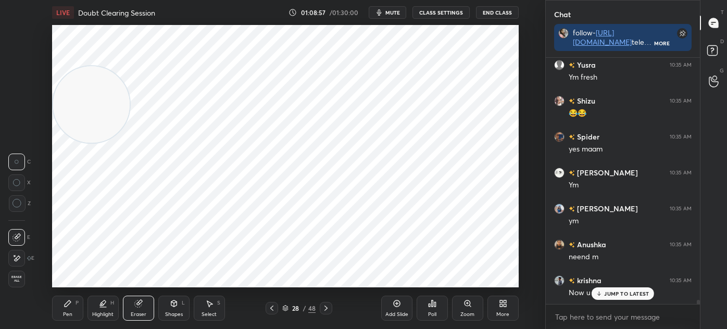
click at [74, 307] on div "Pen P" at bounding box center [67, 308] width 31 height 25
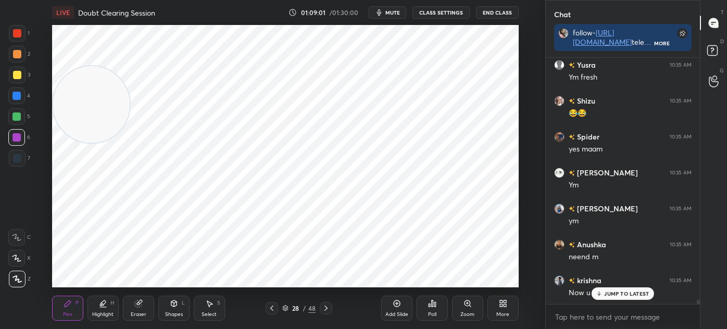
click at [284, 310] on icon at bounding box center [285, 310] width 5 height 2
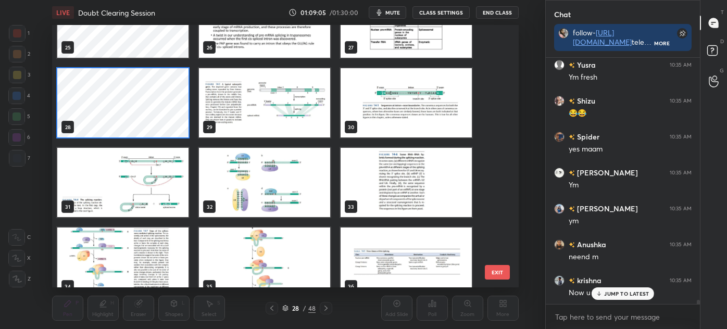
scroll to position [656, 0]
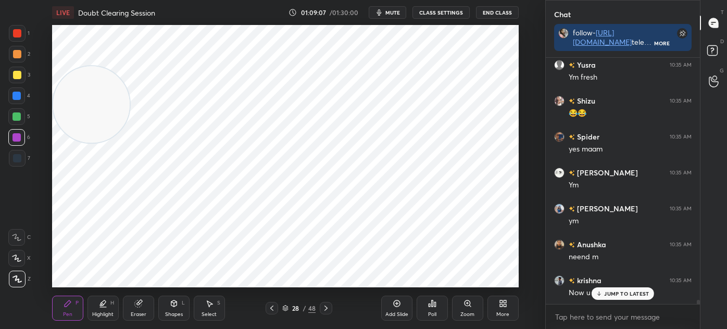
click at [328, 312] on icon at bounding box center [326, 308] width 8 height 8
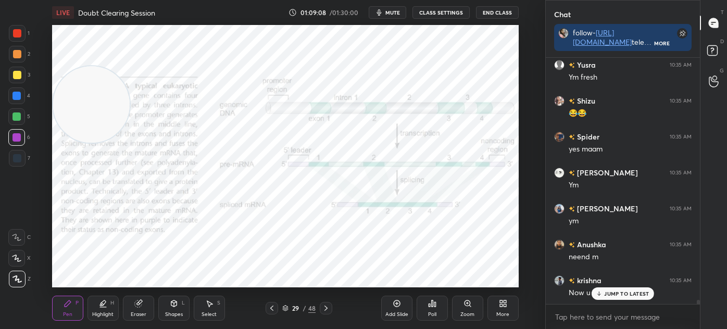
click at [329, 308] on icon at bounding box center [326, 308] width 8 height 8
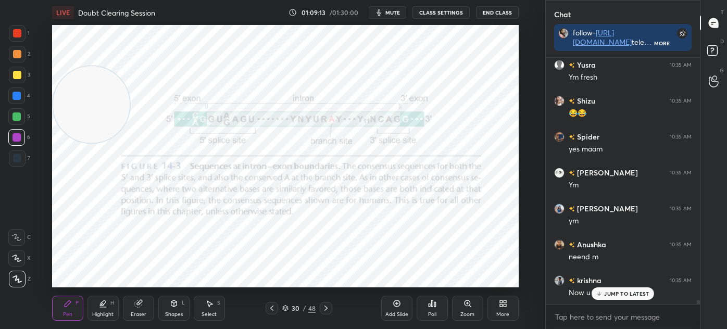
click at [394, 309] on div "Add Slide" at bounding box center [396, 308] width 31 height 25
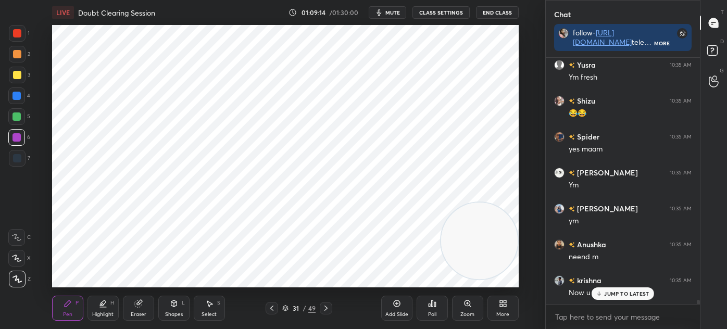
scroll to position [14332, 0]
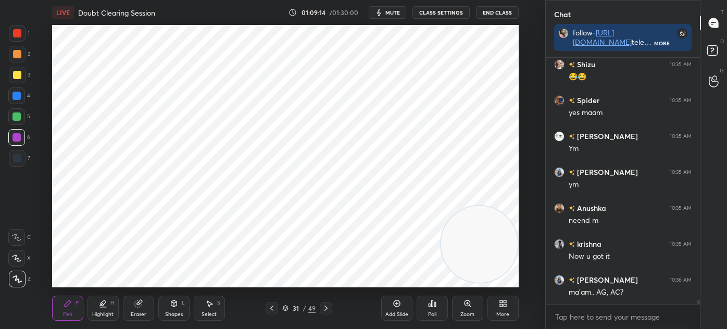
click at [14, 161] on div at bounding box center [17, 158] width 8 height 8
click at [184, 313] on div "Shapes L" at bounding box center [173, 308] width 31 height 25
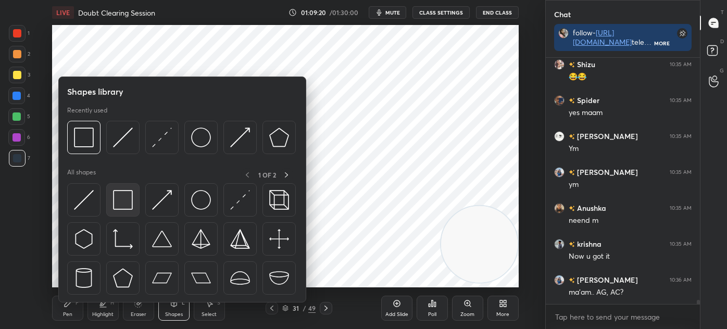
click at [121, 206] on img at bounding box center [123, 200] width 20 height 20
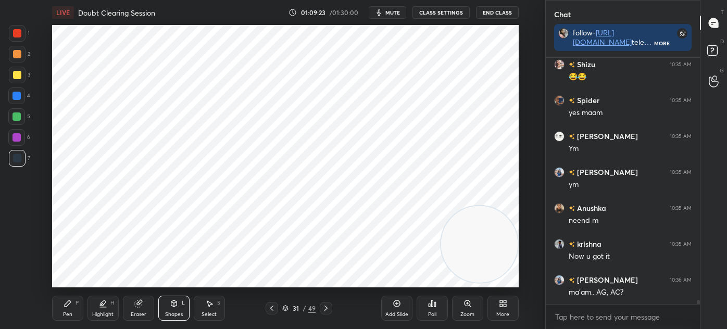
click at [70, 317] on div "Pen" at bounding box center [67, 314] width 9 height 5
click at [215, 306] on div "Select S" at bounding box center [209, 308] width 31 height 25
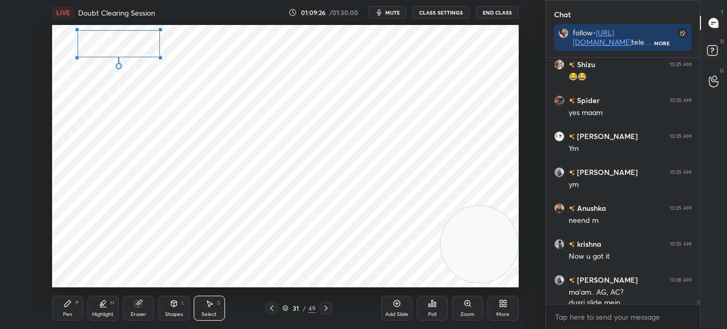
scroll to position [14342, 0]
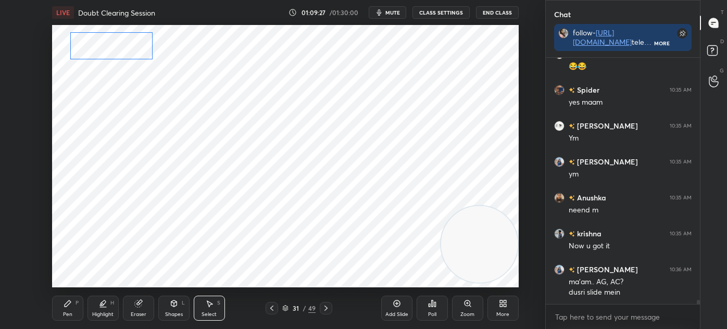
click at [98, 44] on div "0 ° Undo Copy Paste here Duplicate Duplicate to new slide Delete" at bounding box center [285, 156] width 467 height 263
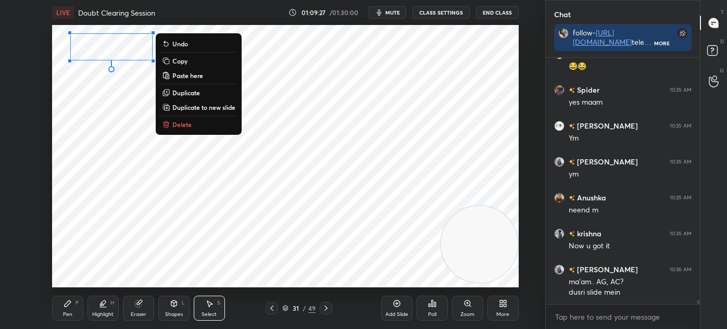
click at [88, 131] on div "0 ° Undo Copy Paste here Duplicate Duplicate to new slide Delete" at bounding box center [285, 156] width 467 height 263
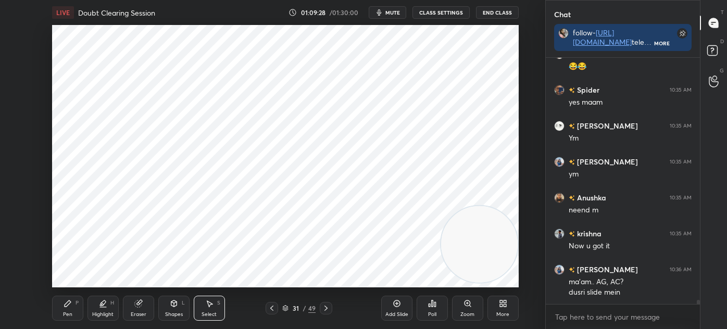
click at [271, 314] on div at bounding box center [272, 308] width 13 height 13
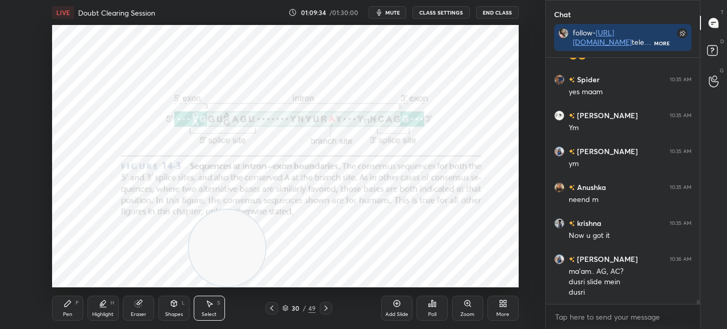
scroll to position [14398, 0]
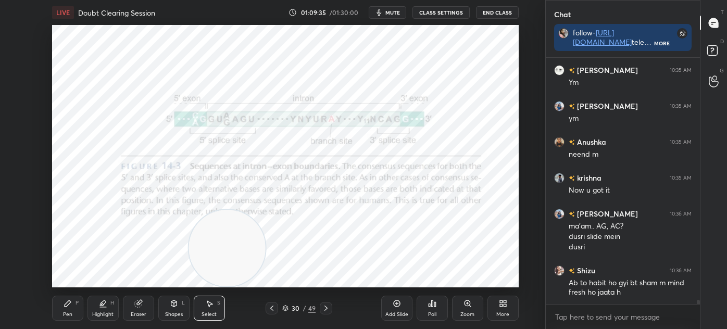
click at [287, 310] on icon at bounding box center [285, 308] width 6 height 6
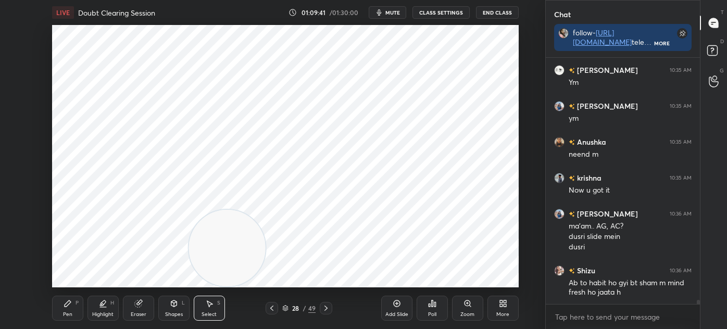
scroll to position [14434, 0]
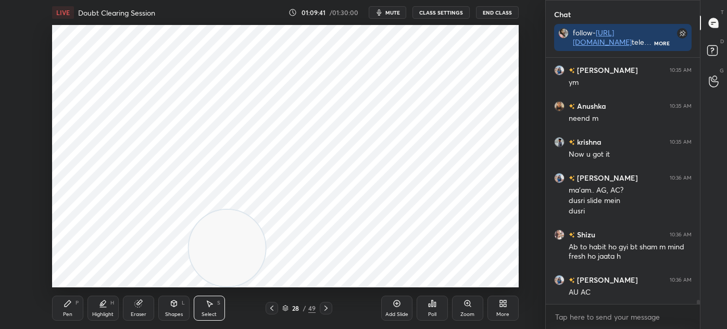
click at [71, 317] on div "Pen" at bounding box center [67, 314] width 9 height 5
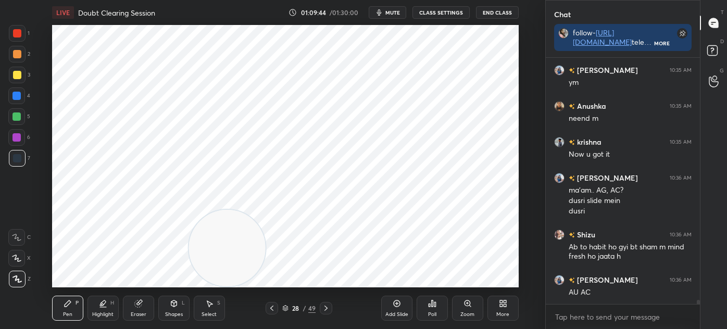
click at [287, 308] on icon at bounding box center [285, 308] width 6 height 6
click at [330, 310] on div at bounding box center [326, 308] width 13 height 13
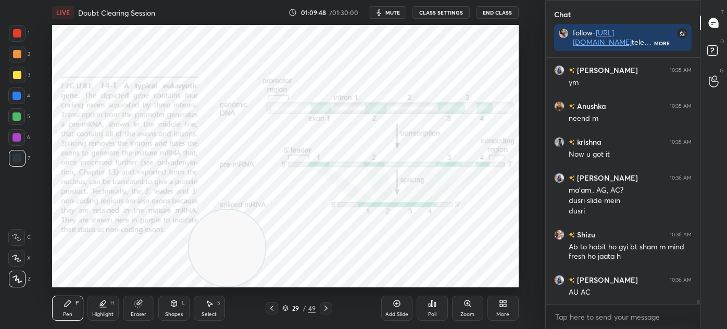
click at [329, 309] on icon at bounding box center [326, 308] width 8 height 8
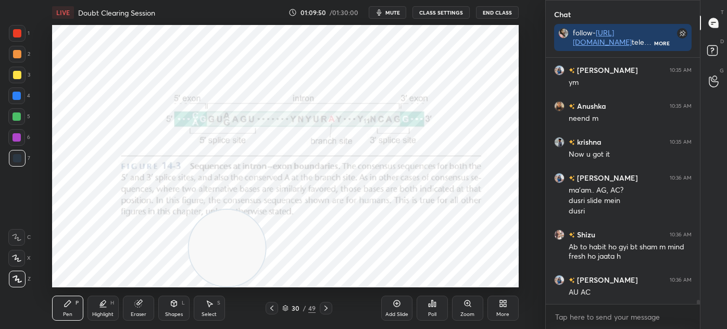
click at [139, 312] on div "Eraser" at bounding box center [139, 314] width 16 height 5
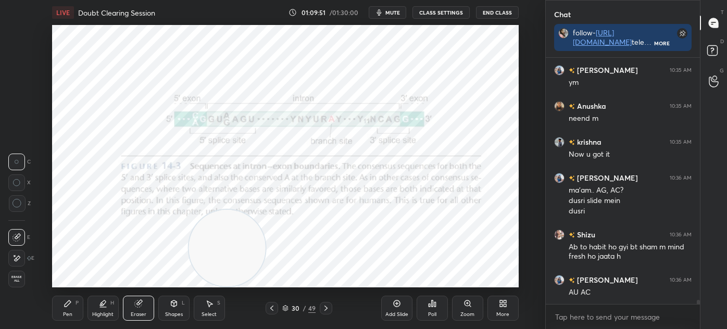
click at [73, 305] on div "Pen P" at bounding box center [67, 308] width 31 height 25
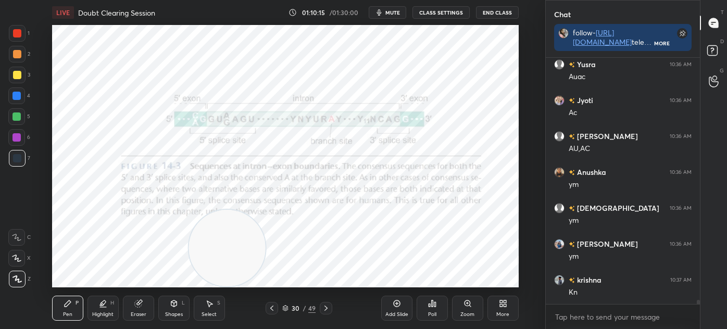
scroll to position [14721, 0]
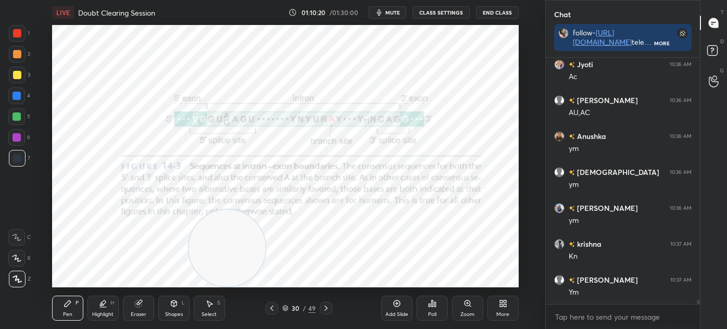
click at [330, 308] on div at bounding box center [326, 308] width 13 height 13
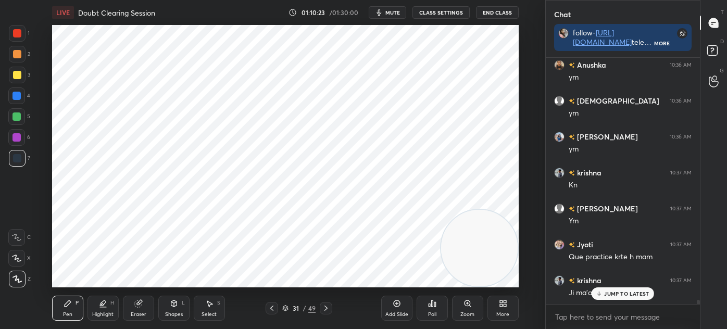
scroll to position [14829, 0]
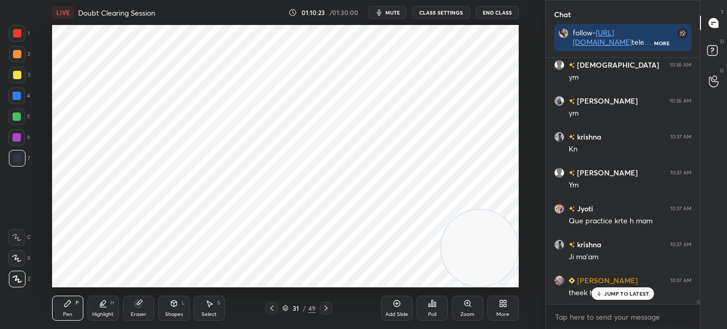
click at [15, 37] on div at bounding box center [17, 33] width 8 height 8
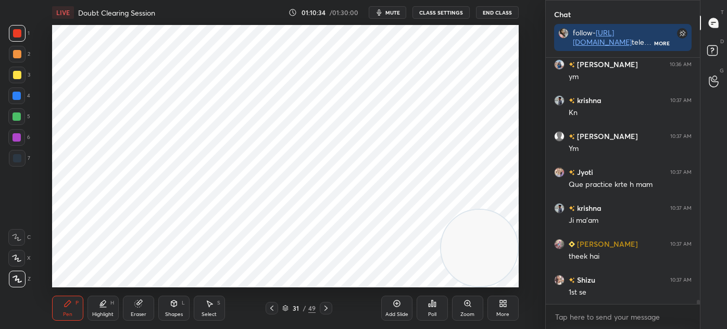
scroll to position [14901, 0]
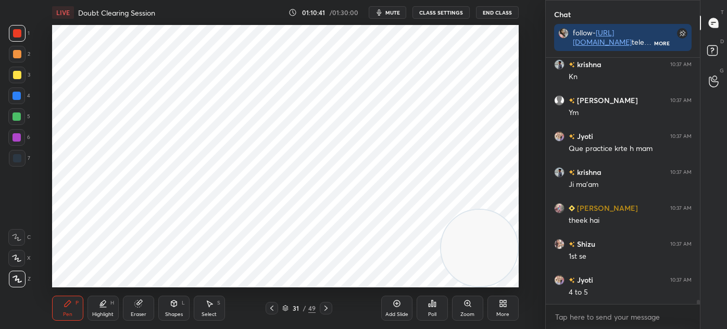
click at [208, 308] on div "Select S" at bounding box center [209, 308] width 31 height 25
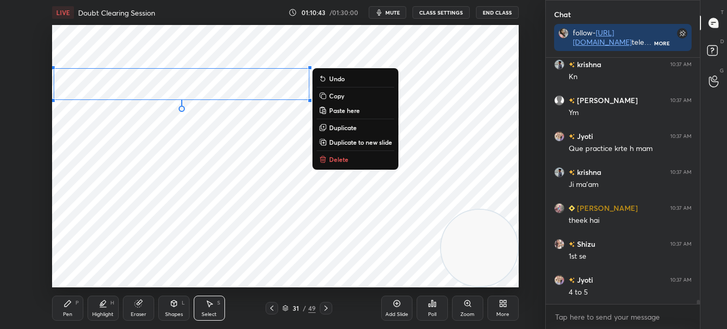
scroll to position [14937, 0]
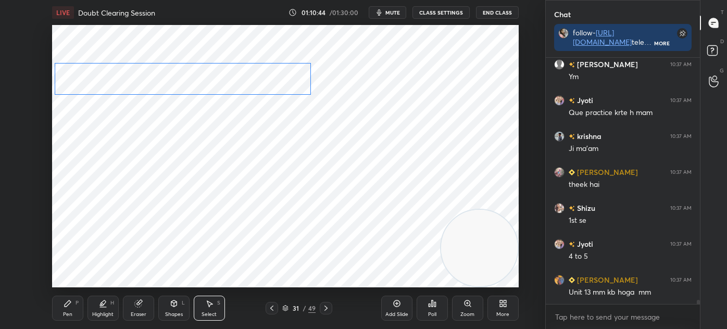
click at [268, 72] on div "0 ° Undo Copy Paste here Duplicate Duplicate to new slide Delete" at bounding box center [285, 156] width 467 height 263
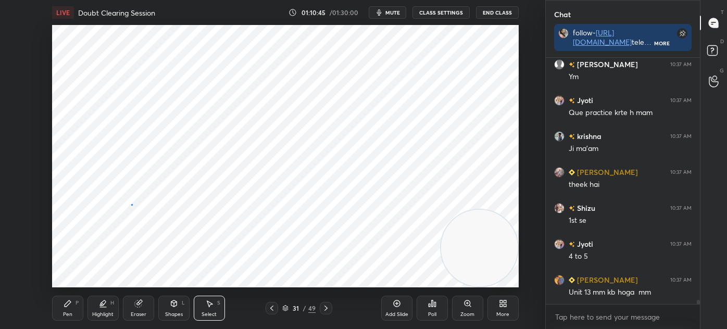
click at [132, 207] on div "0 ° Undo Copy Paste here Duplicate Duplicate to new slide Delete" at bounding box center [285, 156] width 467 height 263
click at [61, 306] on div "Pen P" at bounding box center [67, 308] width 31 height 25
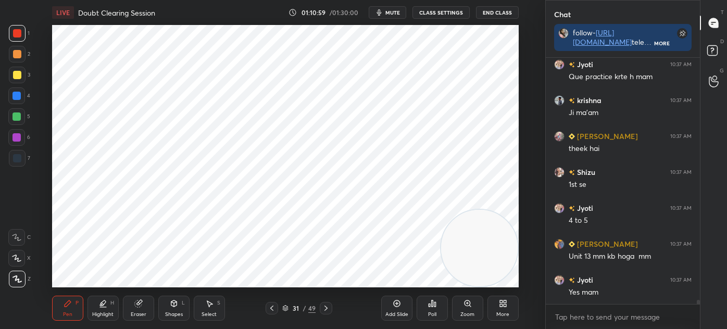
click at [383, 310] on div "Add Slide" at bounding box center [396, 308] width 31 height 25
click at [173, 312] on div "Shapes" at bounding box center [174, 314] width 18 height 5
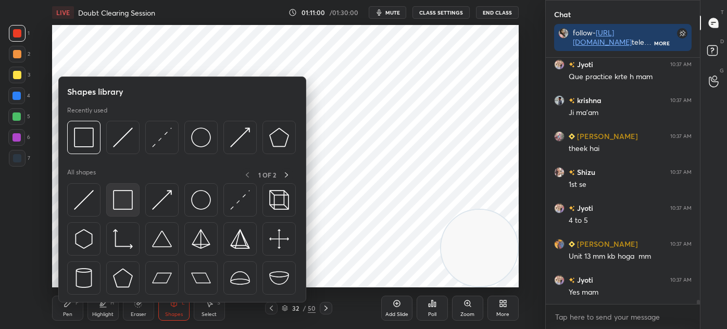
click at [125, 209] on img at bounding box center [123, 200] width 20 height 20
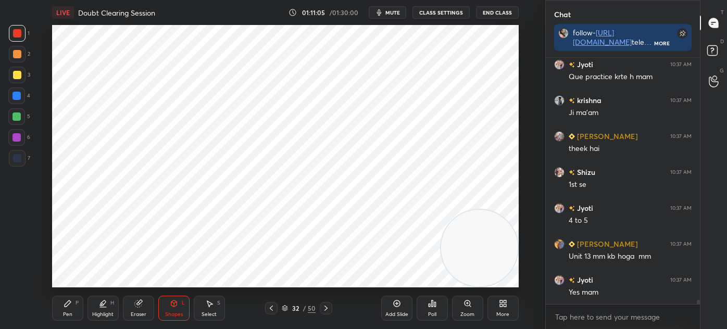
click at [19, 156] on div at bounding box center [17, 158] width 8 height 8
click at [76, 303] on div "P" at bounding box center [77, 303] width 3 height 5
click at [9, 41] on div "1" at bounding box center [19, 33] width 21 height 17
click at [209, 314] on div "Select" at bounding box center [209, 314] width 15 height 5
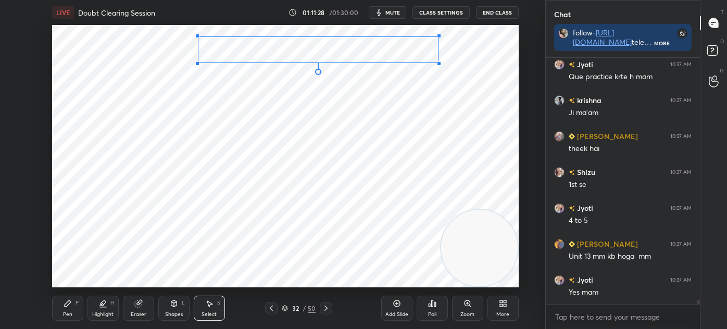
click at [198, 62] on div at bounding box center [197, 63] width 4 height 4
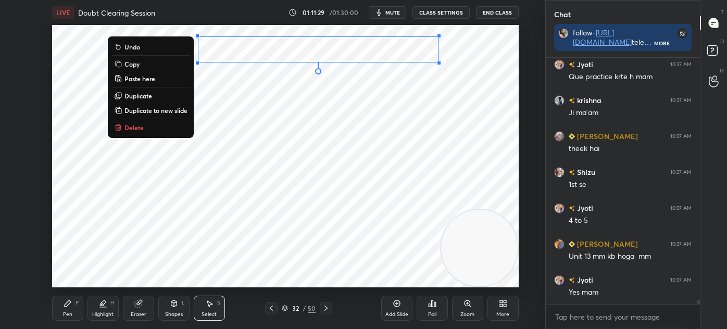
click at [189, 107] on button "Duplicate to new slide" at bounding box center [151, 110] width 78 height 13
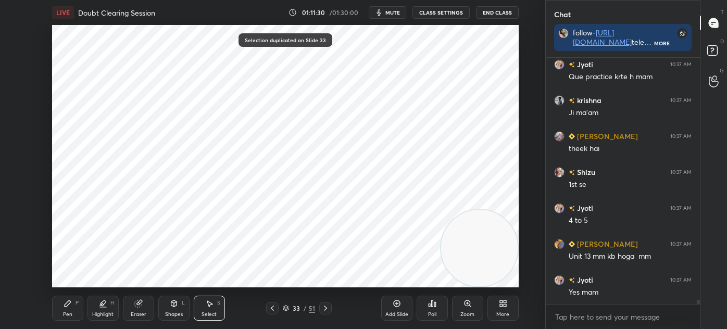
click at [71, 314] on div "Pen" at bounding box center [67, 314] width 9 height 5
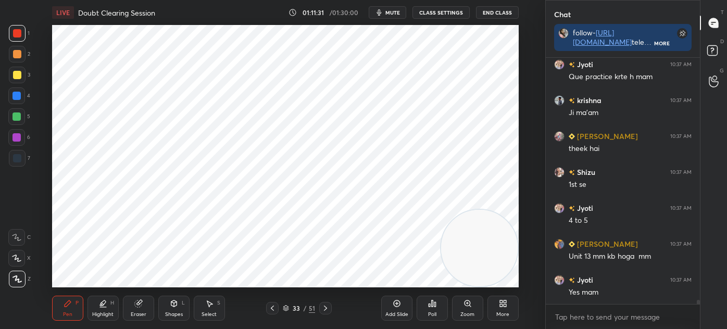
click at [18, 99] on div at bounding box center [17, 96] width 8 height 8
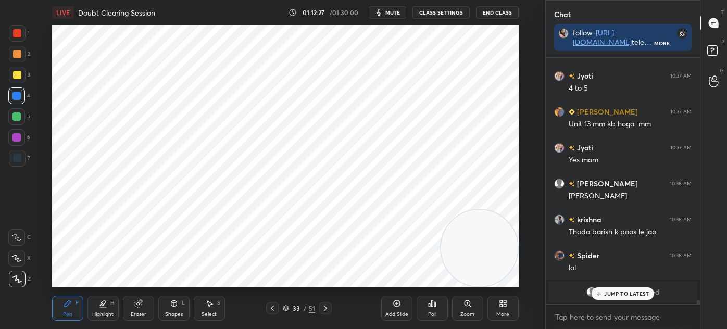
scroll to position [15141, 0]
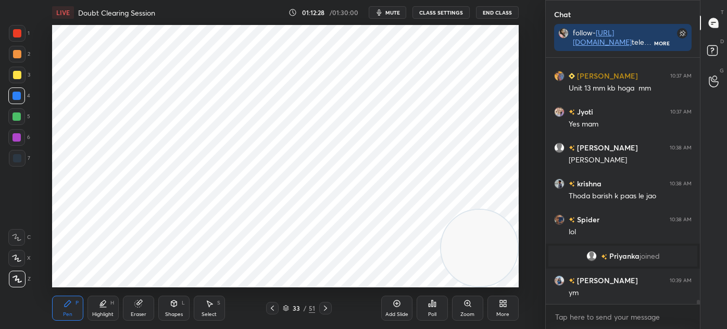
click at [22, 164] on div at bounding box center [17, 158] width 17 height 17
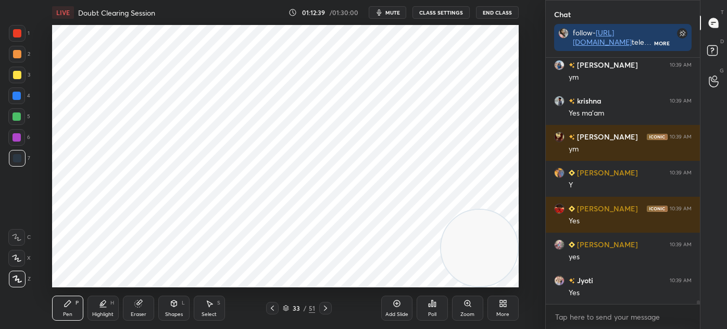
scroll to position [15393, 0]
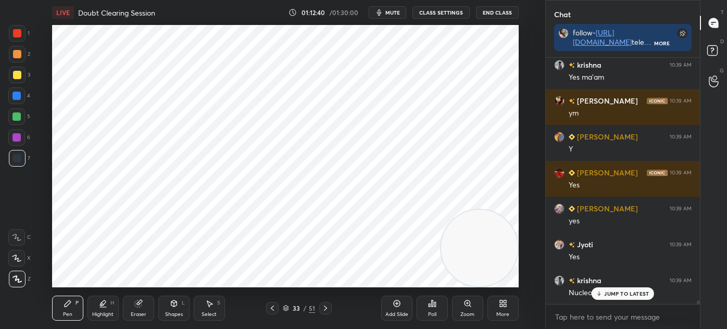
click at [22, 33] on div at bounding box center [17, 33] width 17 height 17
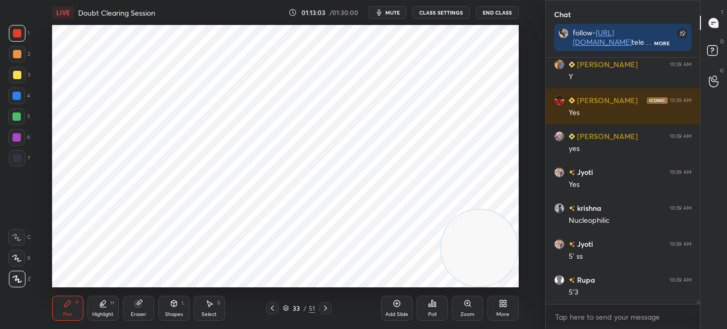
scroll to position [15501, 0]
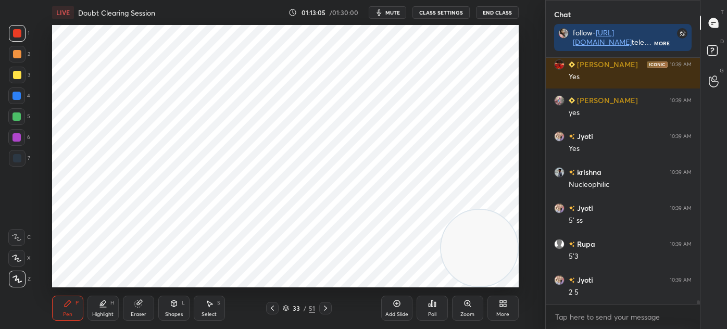
click at [276, 308] on icon at bounding box center [272, 308] width 8 height 8
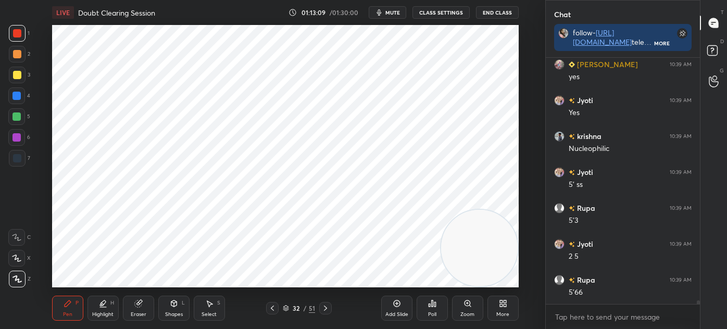
click at [327, 310] on icon at bounding box center [325, 308] width 8 height 8
click at [271, 310] on icon at bounding box center [272, 308] width 8 height 8
click at [14, 159] on div at bounding box center [17, 158] width 8 height 8
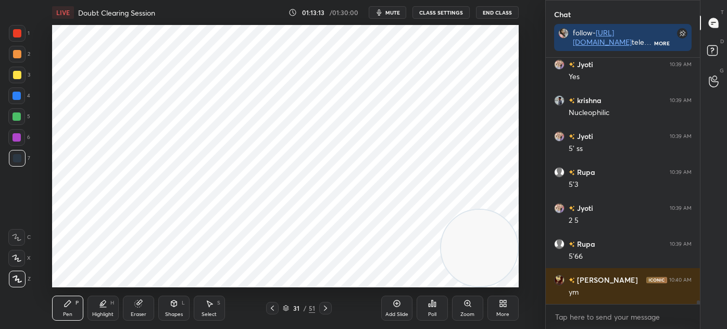
scroll to position [15609, 0]
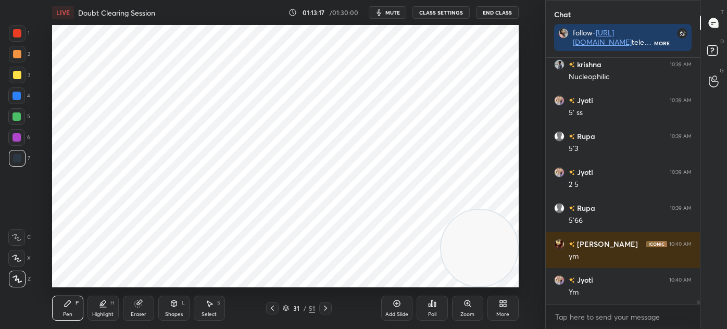
click at [18, 140] on div at bounding box center [17, 137] width 8 height 8
click at [15, 160] on div at bounding box center [17, 158] width 8 height 8
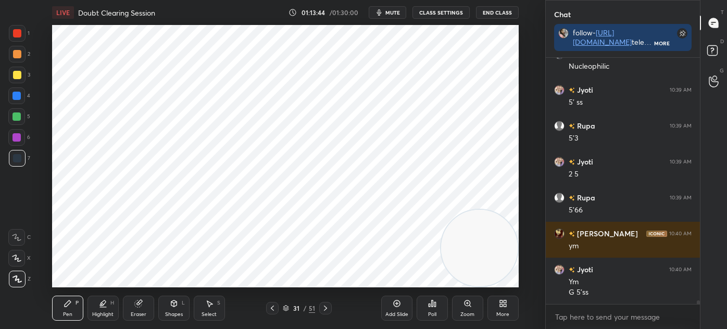
click at [327, 310] on icon at bounding box center [325, 308] width 8 height 8
click at [324, 310] on icon at bounding box center [325, 308] width 8 height 8
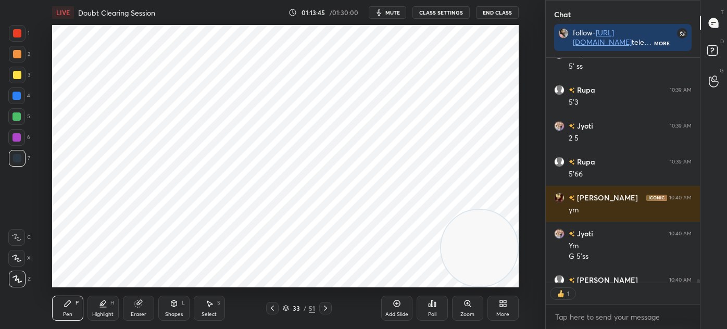
scroll to position [222, 151]
click at [166, 314] on div "Shapes" at bounding box center [174, 314] width 18 height 5
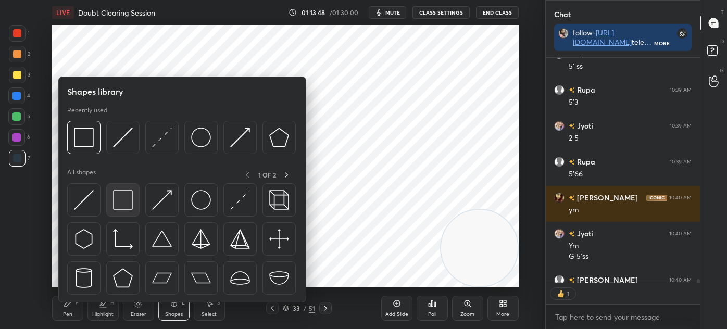
click at [117, 209] on img at bounding box center [123, 200] width 20 height 20
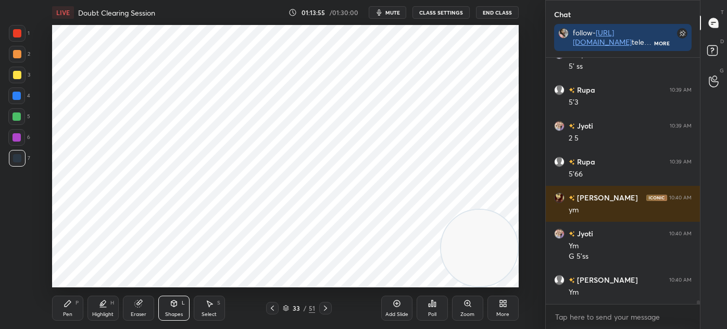
scroll to position [243, 151]
click at [148, 308] on div "Eraser" at bounding box center [138, 308] width 31 height 25
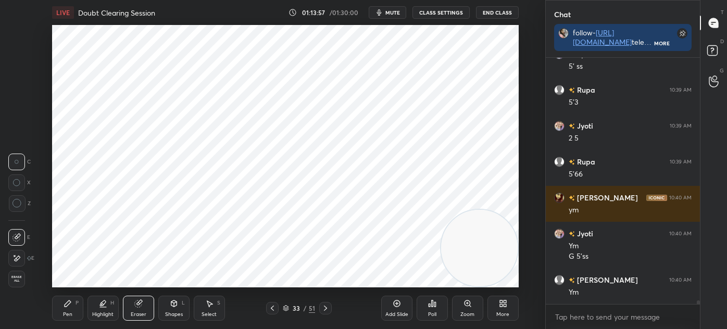
click at [71, 306] on icon at bounding box center [68, 304] width 8 height 8
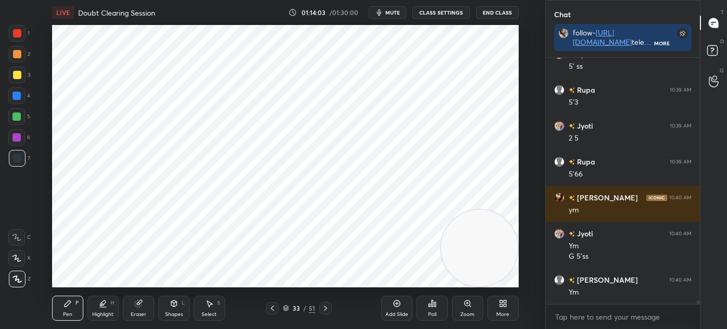
click at [23, 95] on div at bounding box center [16, 96] width 17 height 17
click at [19, 155] on div at bounding box center [17, 158] width 8 height 8
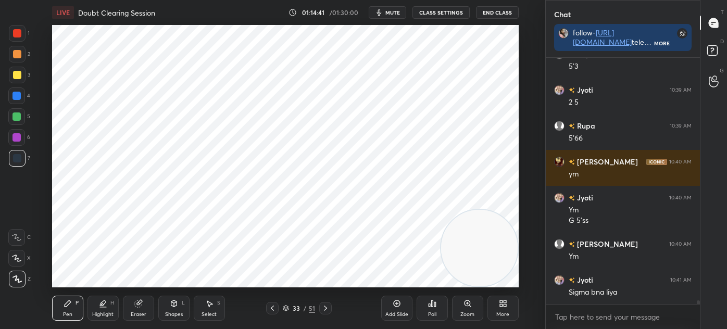
scroll to position [15727, 0]
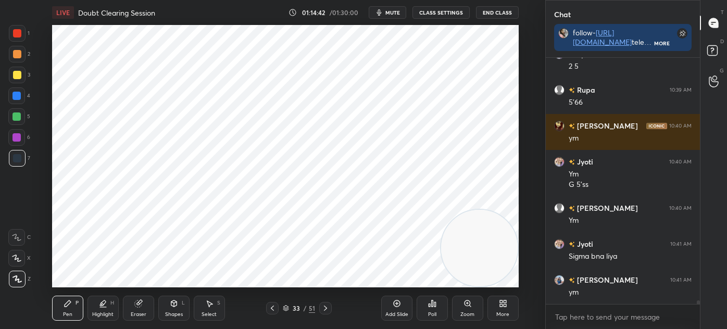
click at [22, 42] on div "1" at bounding box center [19, 35] width 21 height 21
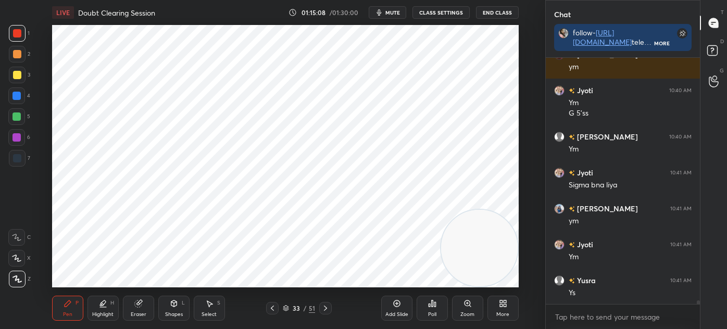
scroll to position [15834, 0]
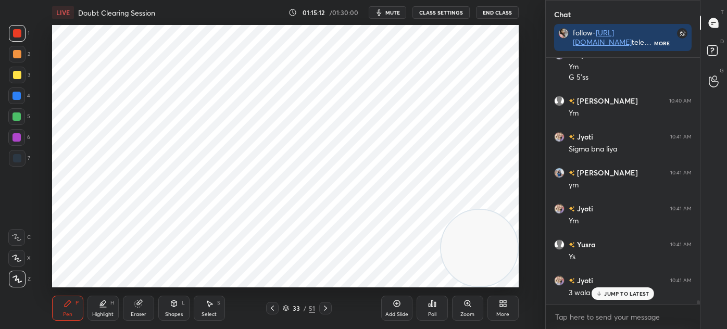
click at [166, 317] on div "Shapes" at bounding box center [174, 314] width 18 height 5
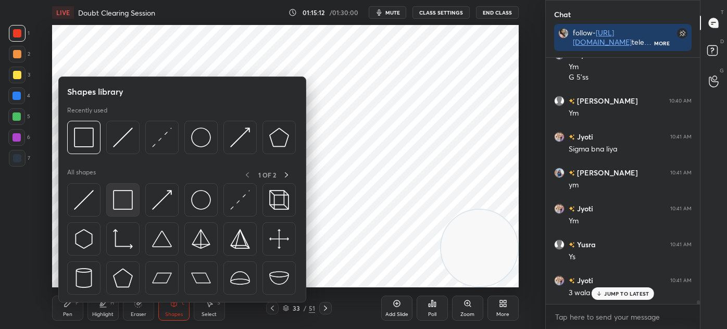
click at [132, 205] on img at bounding box center [123, 200] width 20 height 20
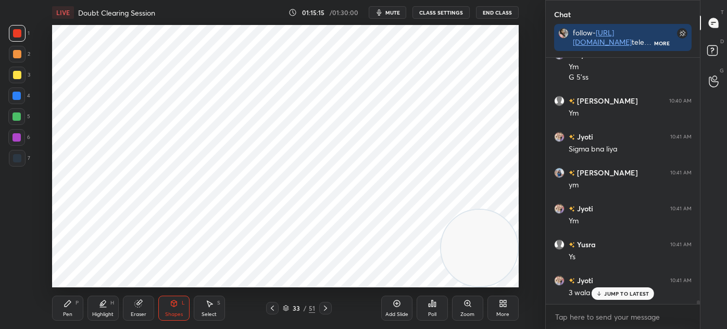
click at [18, 159] on div at bounding box center [17, 158] width 8 height 8
click at [76, 310] on div "Pen P" at bounding box center [67, 308] width 31 height 25
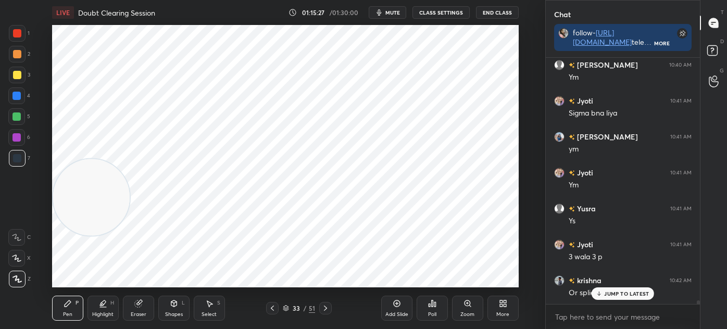
click at [221, 310] on div "Select S" at bounding box center [209, 308] width 31 height 25
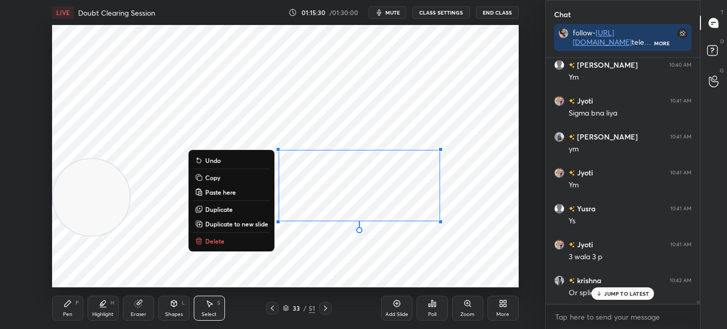
click at [223, 208] on p "Duplicate" at bounding box center [219, 209] width 28 height 8
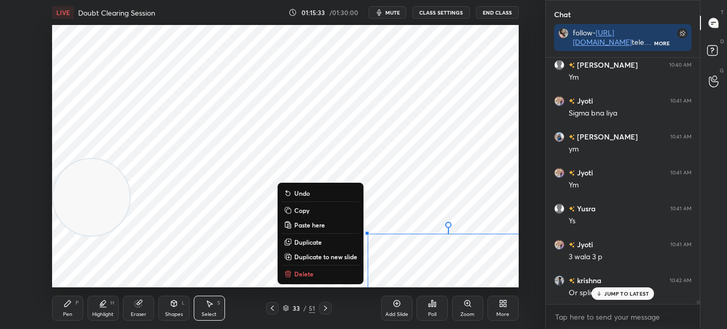
click at [132, 314] on div "Eraser" at bounding box center [139, 314] width 16 height 5
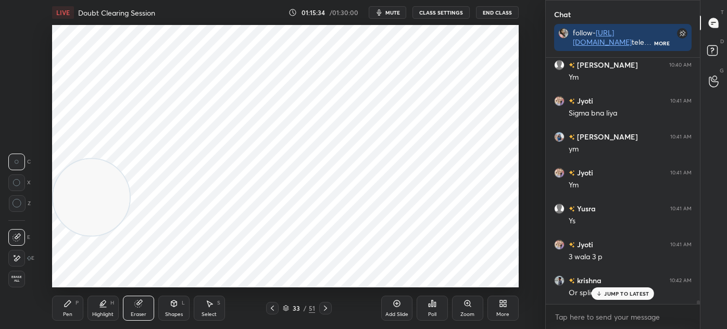
click at [14, 257] on icon at bounding box center [17, 258] width 8 height 9
click at [22, 241] on div at bounding box center [16, 237] width 17 height 17
click at [85, 306] on div "Pen P Highlight H Eraser Shapes L Select S" at bounding box center [134, 308] width 165 height 25
click at [85, 309] on div "Pen P Highlight H Eraser Shapes L Select S" at bounding box center [134, 308] width 165 height 25
click at [76, 314] on div "Pen P" at bounding box center [67, 308] width 31 height 25
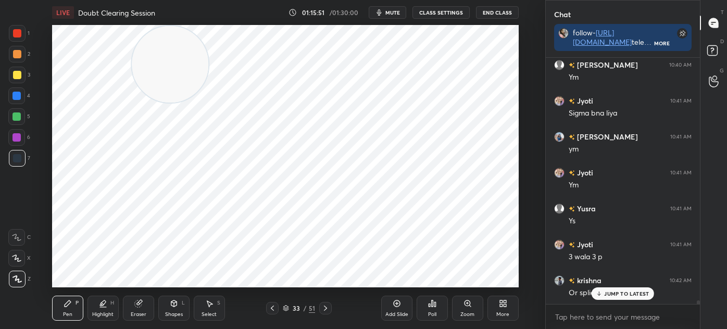
click at [17, 39] on div at bounding box center [17, 33] width 17 height 17
click at [273, 309] on icon at bounding box center [272, 308] width 8 height 8
click at [275, 308] on icon at bounding box center [272, 308] width 8 height 8
click at [15, 142] on div at bounding box center [16, 137] width 17 height 17
click at [21, 103] on div at bounding box center [16, 96] width 17 height 17
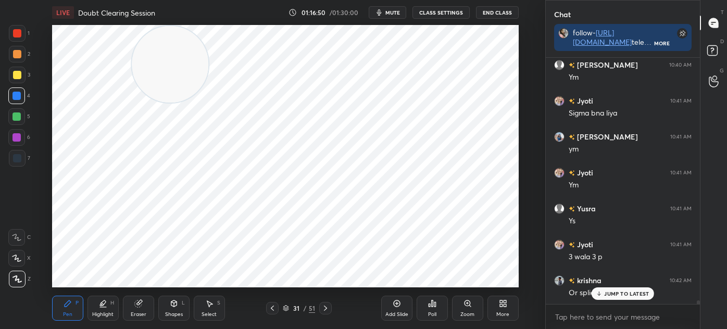
click at [322, 308] on icon at bounding box center [325, 308] width 8 height 8
click at [204, 307] on div "Select S" at bounding box center [209, 308] width 31 height 25
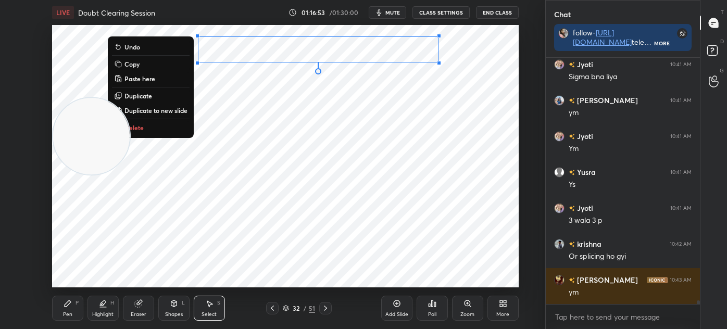
scroll to position [15943, 0]
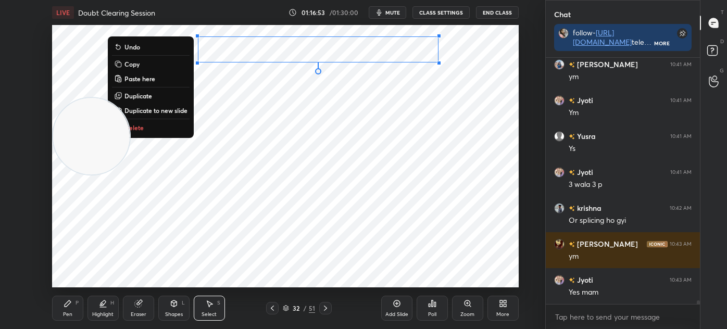
click at [180, 130] on button "Delete" at bounding box center [151, 127] width 78 height 13
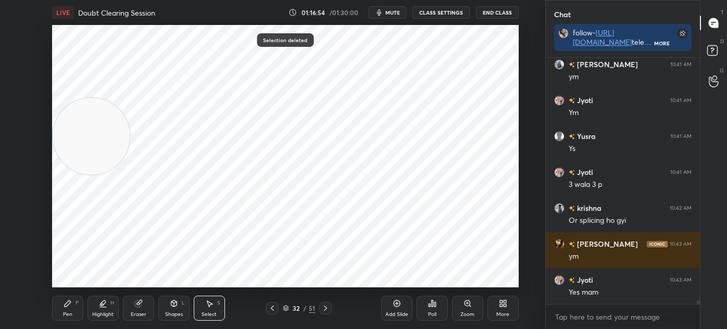
scroll to position [15979, 0]
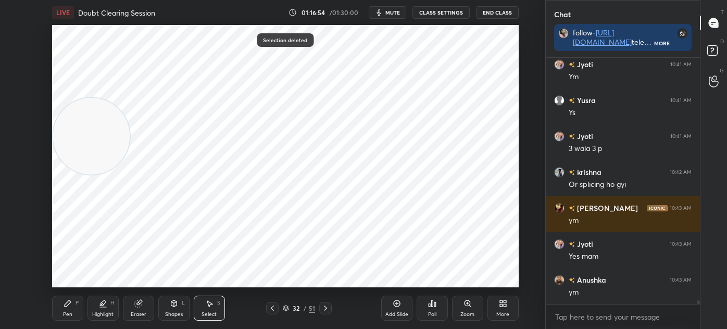
click at [322, 312] on icon at bounding box center [325, 308] width 8 height 8
click at [323, 310] on icon at bounding box center [325, 308] width 8 height 8
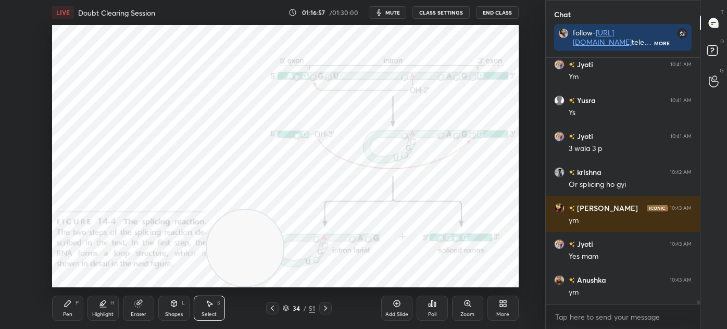
scroll to position [16015, 0]
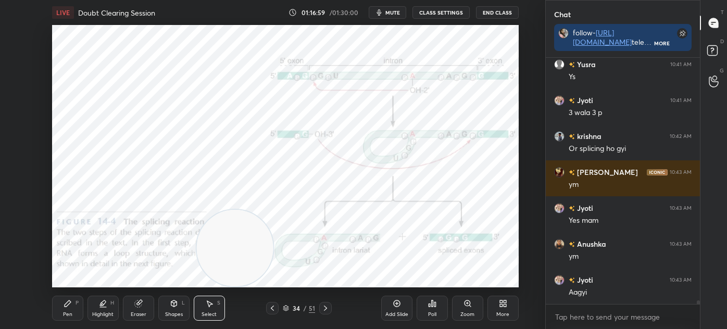
click at [75, 298] on div "Pen P" at bounding box center [67, 308] width 31 height 25
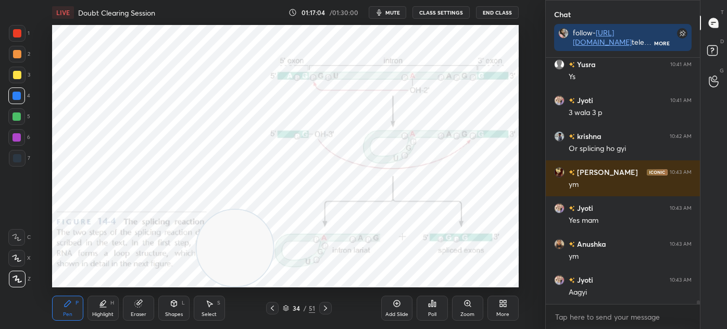
click at [9, 38] on div at bounding box center [17, 33] width 17 height 17
click at [20, 158] on div at bounding box center [17, 158] width 8 height 8
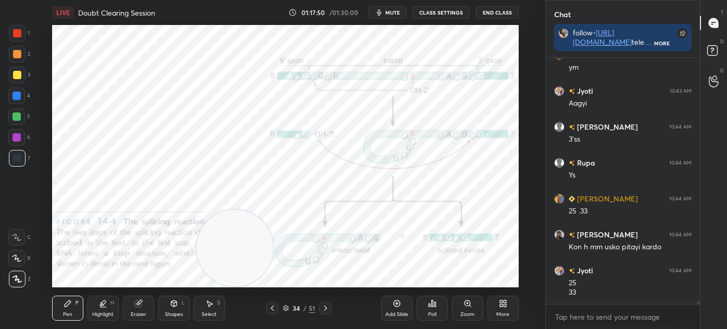
scroll to position [16240, 0]
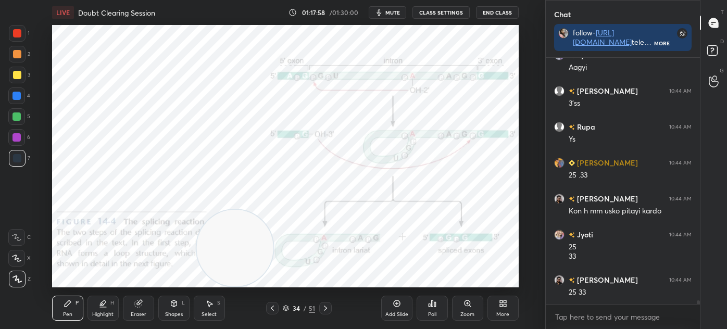
click at [330, 308] on div at bounding box center [325, 308] width 13 height 13
click at [330, 310] on div at bounding box center [325, 308] width 13 height 13
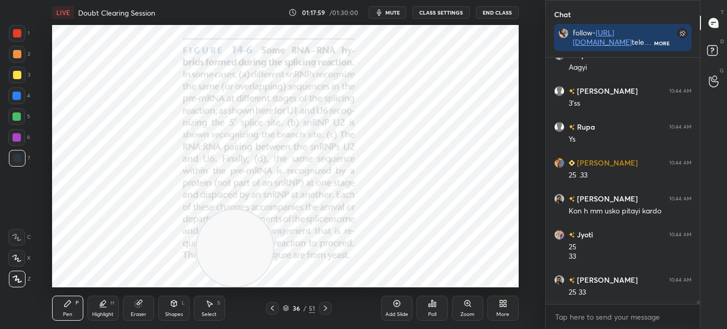
click at [330, 310] on div at bounding box center [325, 308] width 13 height 13
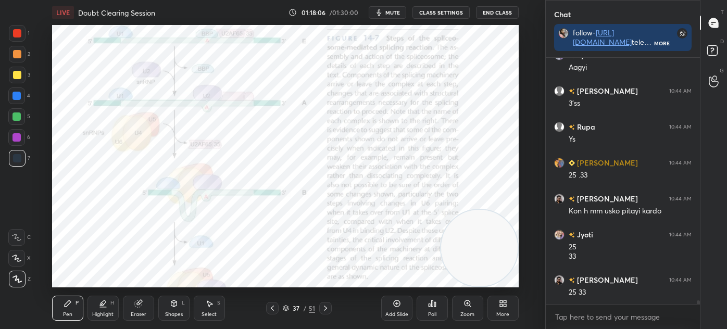
click at [325, 310] on icon at bounding box center [325, 308] width 3 height 5
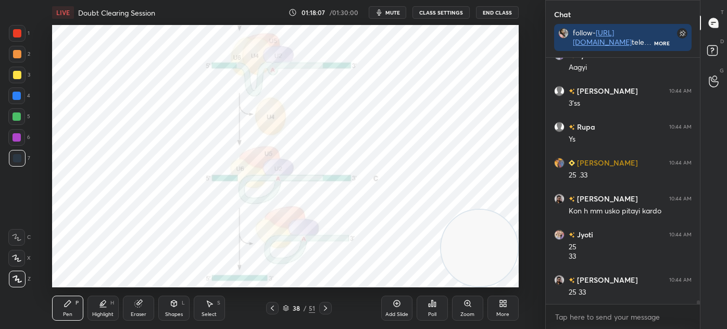
click at [323, 307] on icon at bounding box center [325, 308] width 8 height 8
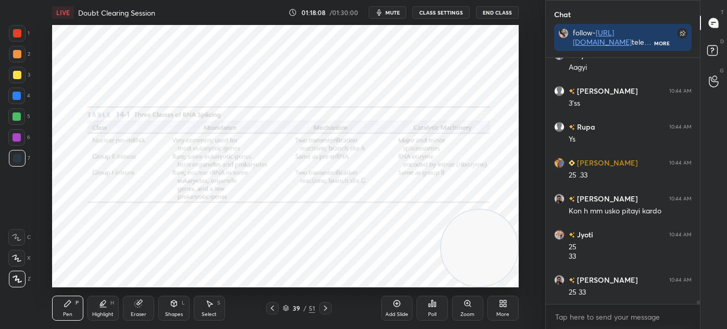
click at [286, 309] on icon at bounding box center [285, 309] width 5 height 2
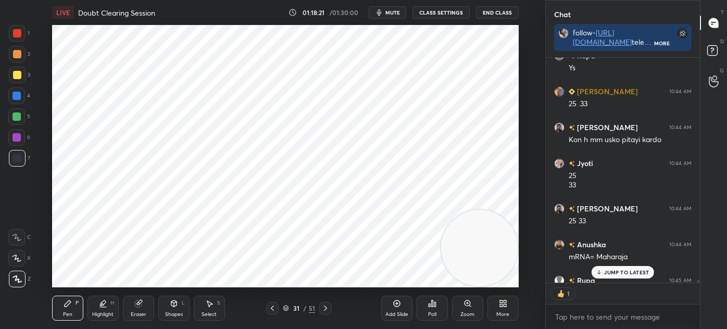
scroll to position [16369, 0]
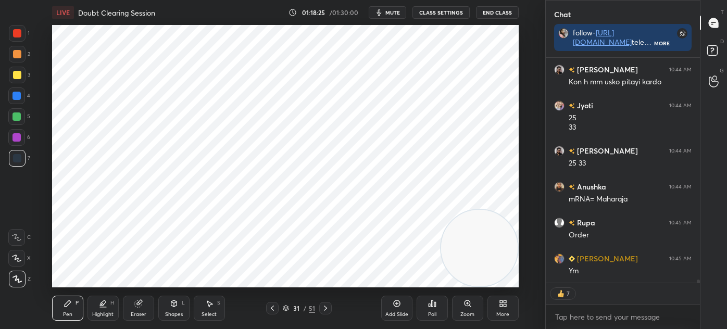
click at [284, 310] on icon at bounding box center [285, 310] width 5 height 2
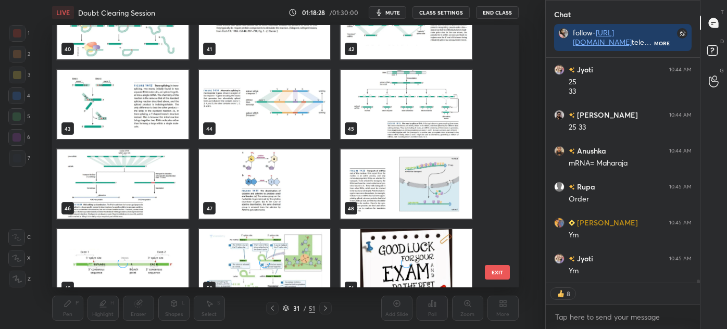
scroll to position [1092, 0]
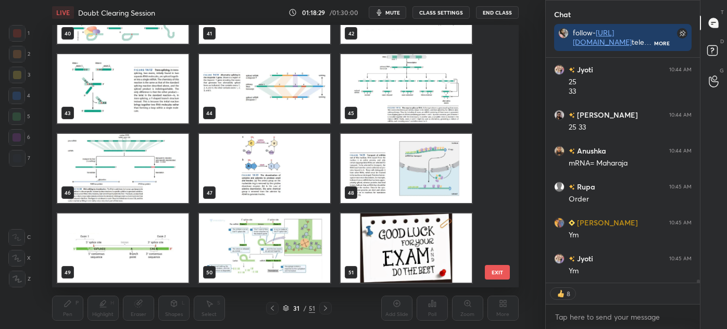
click at [410, 248] on img "grid" at bounding box center [406, 248] width 131 height 69
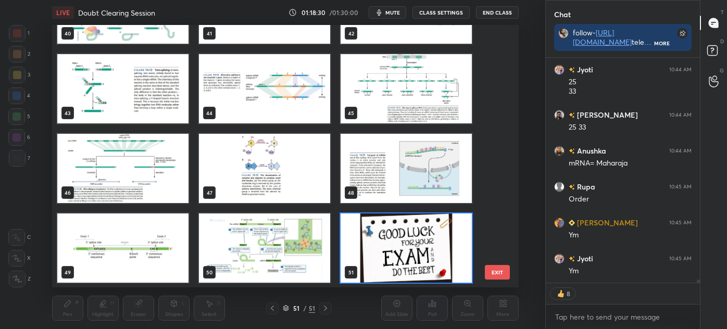
click at [411, 250] on img "grid" at bounding box center [406, 248] width 131 height 69
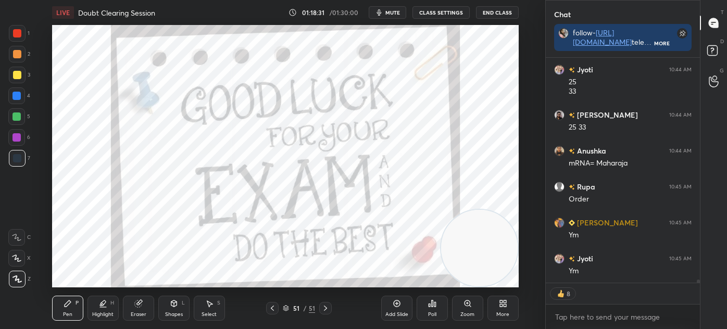
click at [280, 309] on div "51 / 51" at bounding box center [299, 308] width 66 height 13
click at [286, 309] on icon at bounding box center [285, 309] width 5 height 2
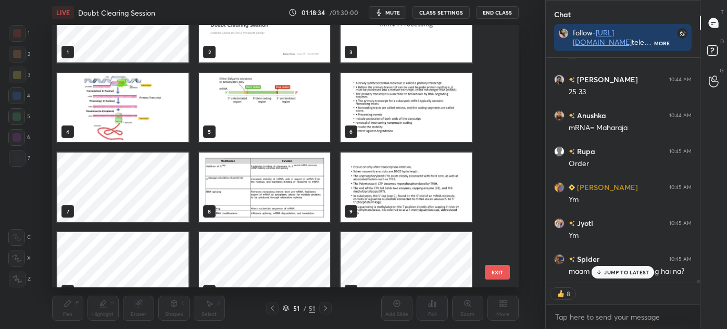
scroll to position [0, 0]
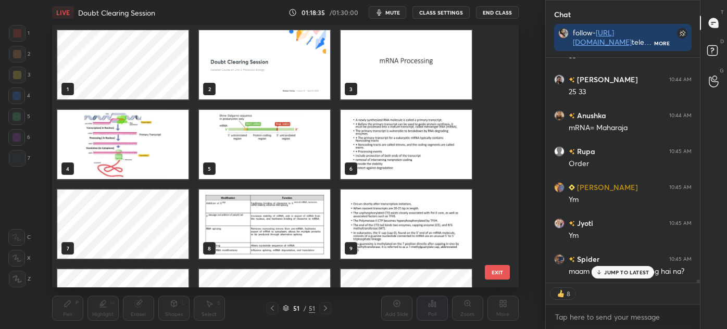
click at [607, 272] on p "JUMP TO LATEST" at bounding box center [626, 272] width 45 height 6
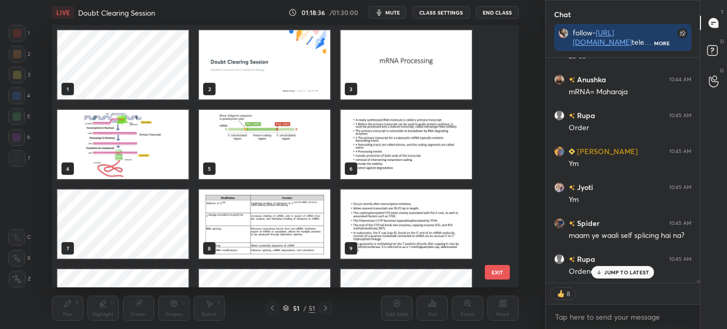
scroll to position [16522, 0]
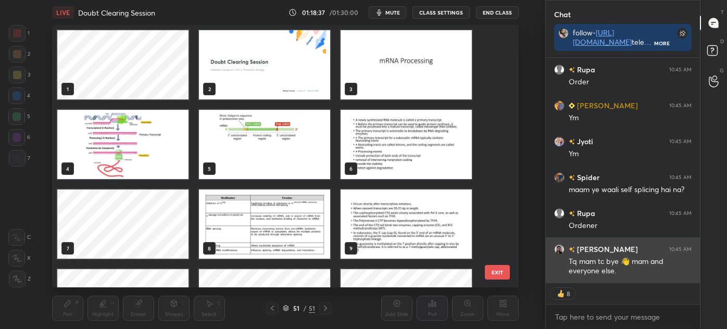
click at [628, 268] on div "Tq mam tc bye 👋 mam and everyone else." at bounding box center [630, 267] width 123 height 20
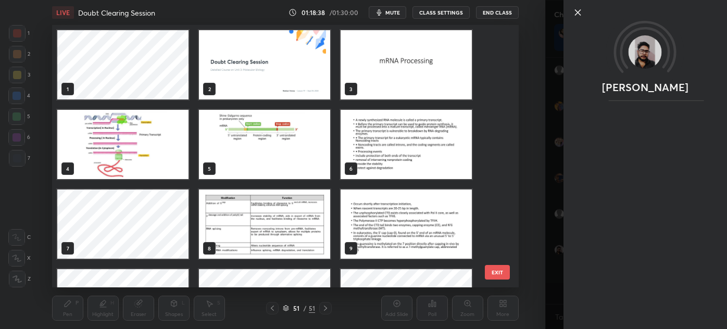
scroll to position [16501, 0]
click at [570, 13] on div at bounding box center [646, 30] width 164 height 60
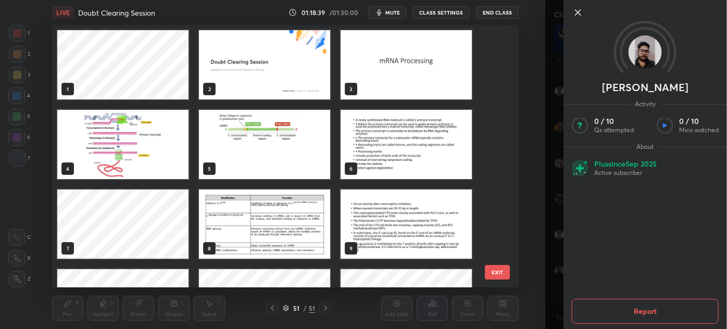
click at [577, 15] on icon at bounding box center [578, 12] width 13 height 13
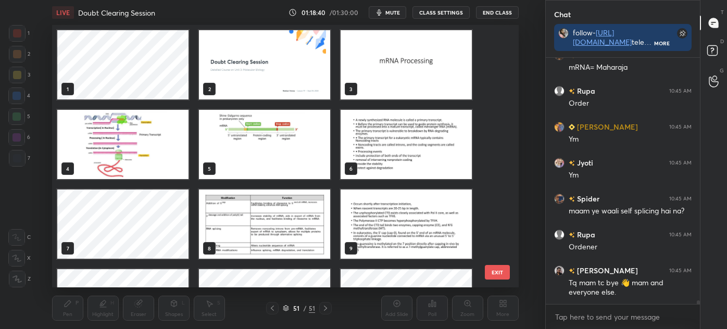
click at [264, 64] on img "grid" at bounding box center [264, 64] width 131 height 69
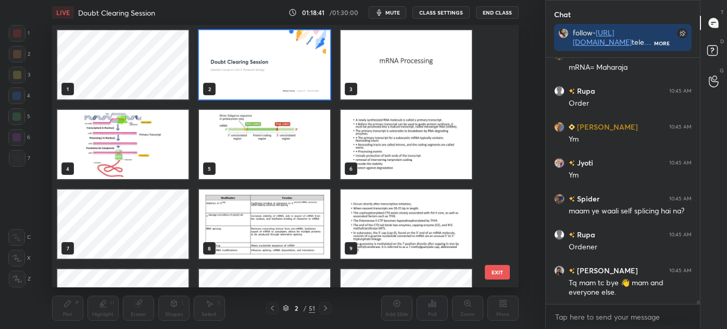
click at [267, 62] on img "grid" at bounding box center [264, 64] width 131 height 69
click at [271, 64] on img "grid" at bounding box center [264, 64] width 131 height 69
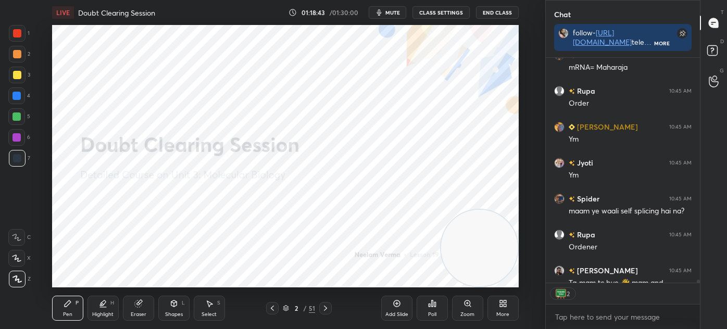
click at [24, 166] on div "7" at bounding box center [19, 158] width 21 height 17
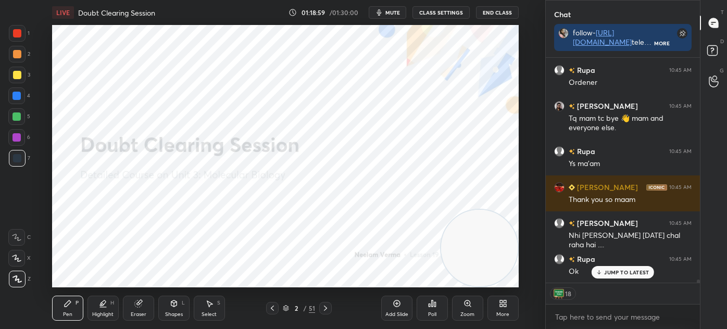
type textarea "x"
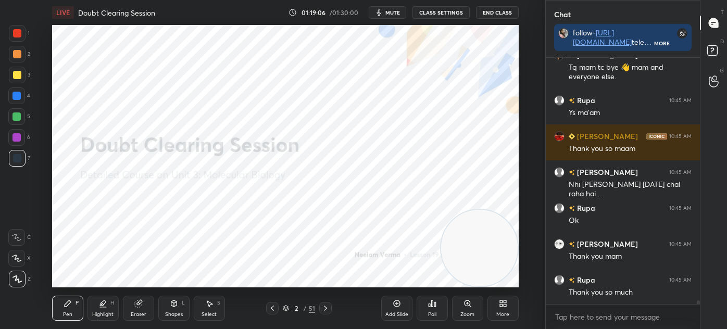
click at [147, 303] on div "Eraser" at bounding box center [138, 308] width 31 height 25
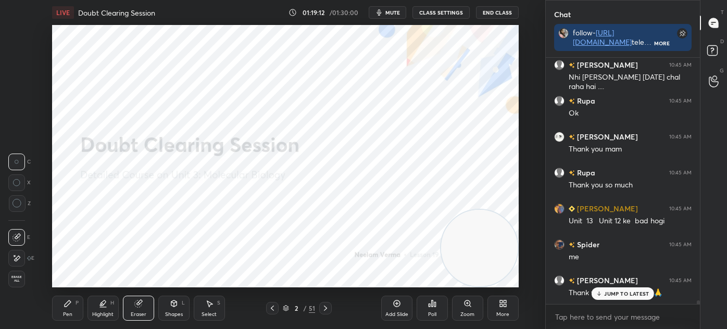
click at [76, 301] on div "P" at bounding box center [77, 303] width 3 height 5
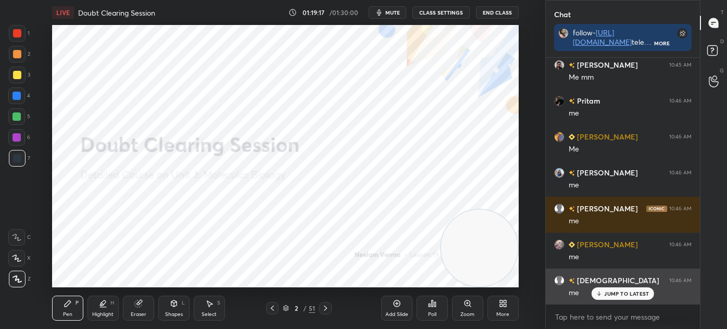
click at [622, 297] on div "JUMP TO LATEST" at bounding box center [623, 294] width 63 height 13
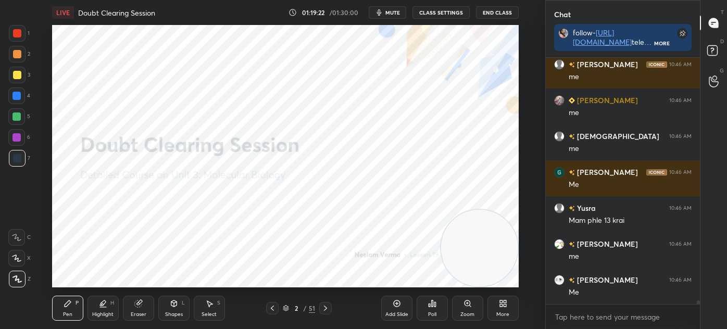
click at [434, 310] on div "Poll" at bounding box center [432, 308] width 31 height 25
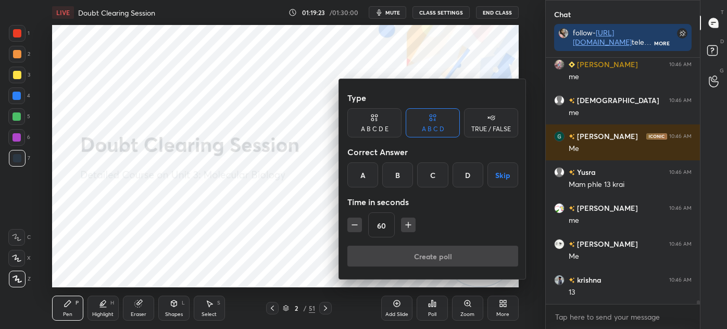
click at [494, 129] on div "TRUE / FALSE" at bounding box center [491, 129] width 40 height 6
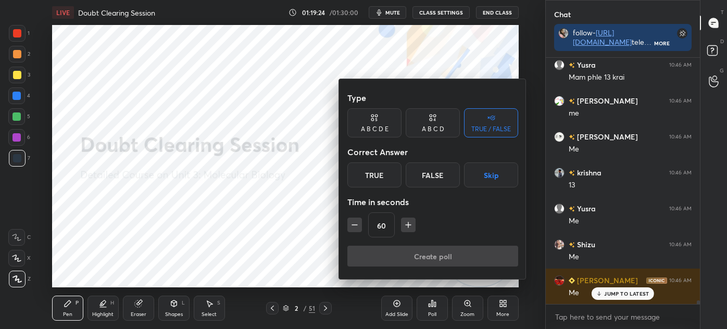
click at [499, 175] on button "Skip" at bounding box center [491, 175] width 54 height 25
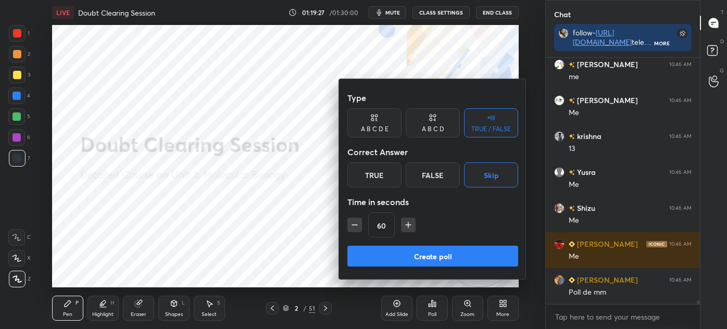
click at [369, 228] on input "60" at bounding box center [382, 225] width 26 height 25
click at [354, 229] on icon "button" at bounding box center [355, 225] width 10 height 10
type input "45"
click at [297, 273] on div at bounding box center [363, 164] width 727 height 329
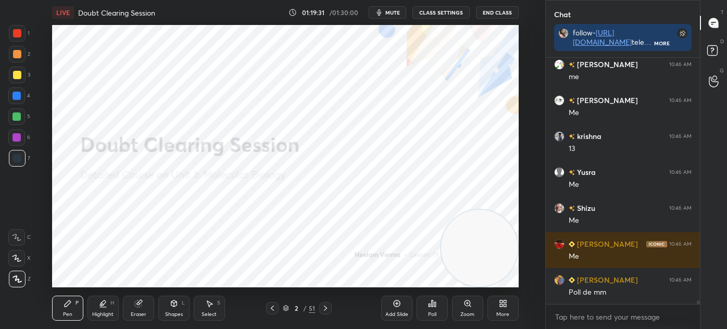
click at [148, 305] on div "Eraser" at bounding box center [138, 308] width 31 height 25
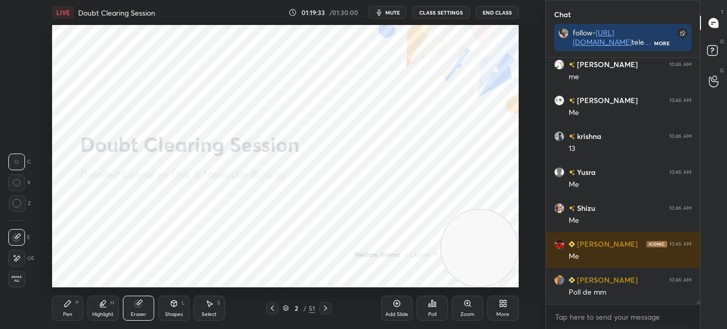
click at [71, 316] on div "Pen" at bounding box center [67, 314] width 9 height 5
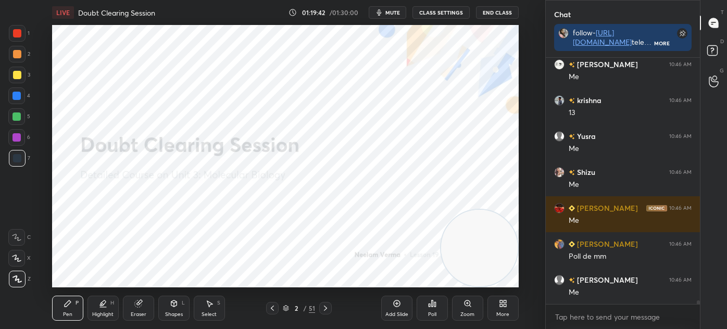
click at [143, 305] on div "Eraser" at bounding box center [138, 308] width 31 height 25
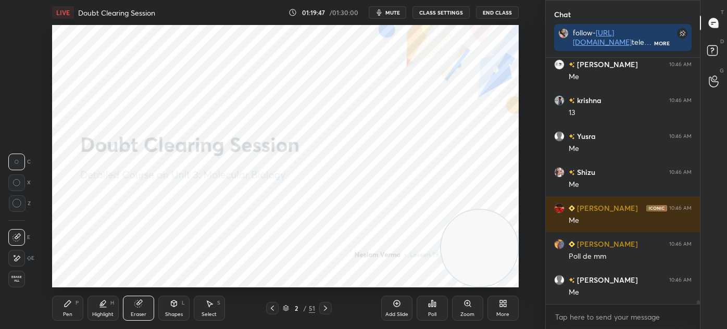
click at [71, 306] on icon at bounding box center [68, 304] width 8 height 8
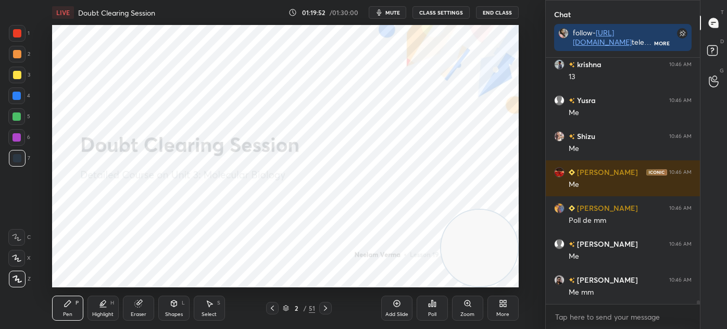
scroll to position [17615, 0]
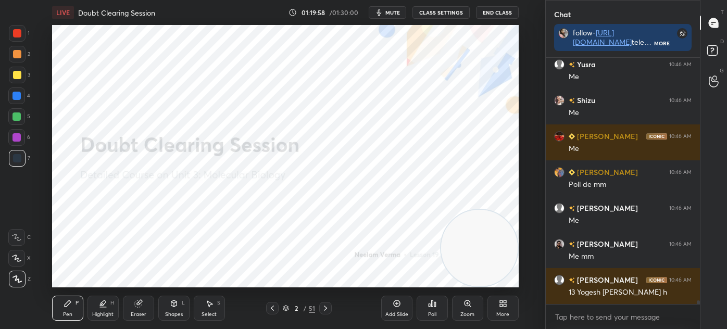
click at [434, 312] on div "Poll" at bounding box center [432, 314] width 8 height 5
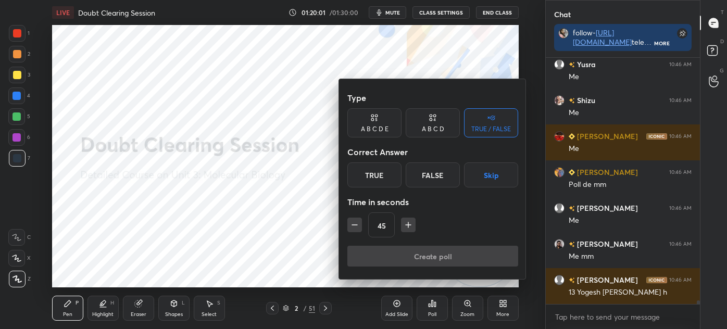
click at [350, 227] on icon "button" at bounding box center [355, 225] width 10 height 10
type input "30"
click at [495, 177] on button "Skip" at bounding box center [491, 175] width 54 height 25
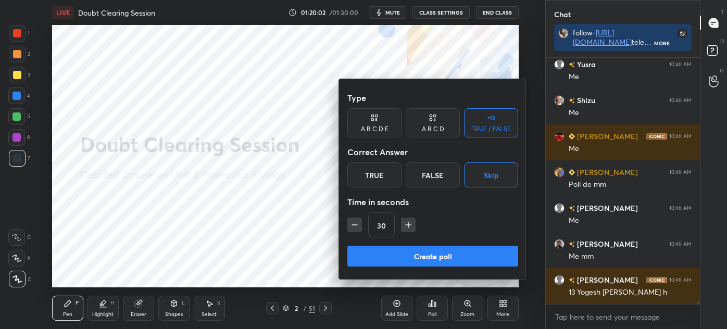
click at [447, 254] on button "Create poll" at bounding box center [432, 256] width 171 height 21
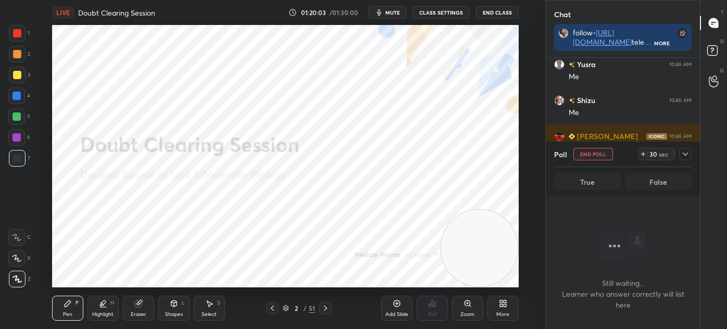
scroll to position [4, 3]
click at [626, 135] on div "[PERSON_NAME] 10:46 AM" at bounding box center [623, 136] width 138 height 11
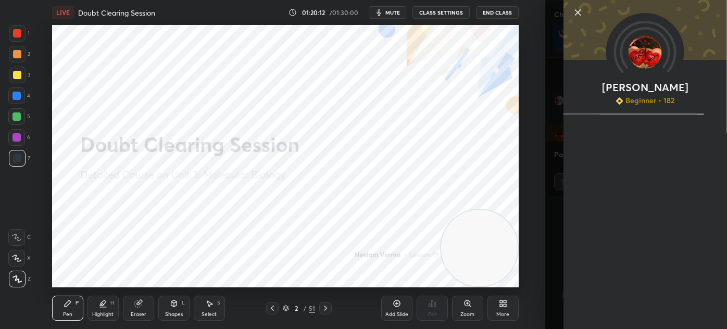
scroll to position [17705, 0]
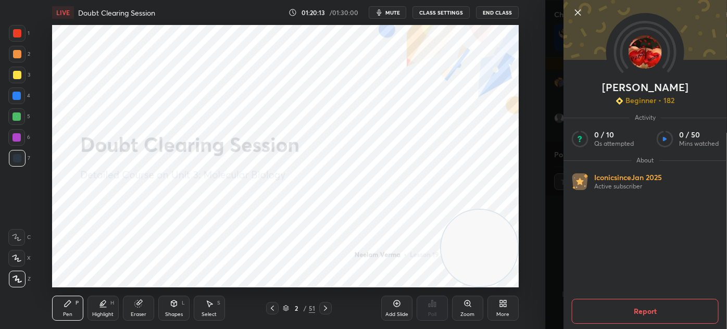
click at [572, 12] on icon at bounding box center [578, 12] width 13 height 13
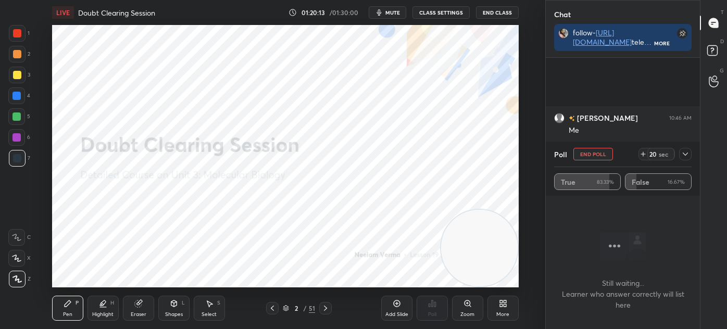
scroll to position [17798, 0]
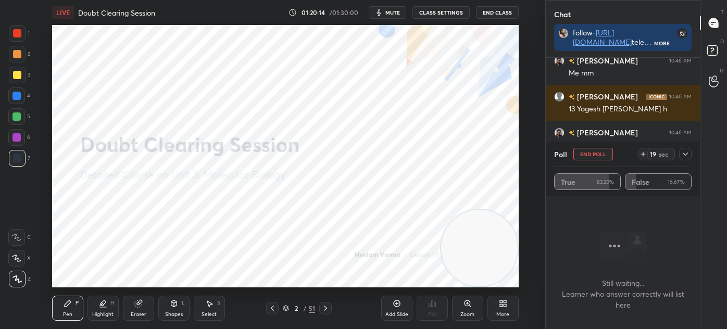
click at [595, 158] on button "End Poll" at bounding box center [594, 154] width 40 height 13
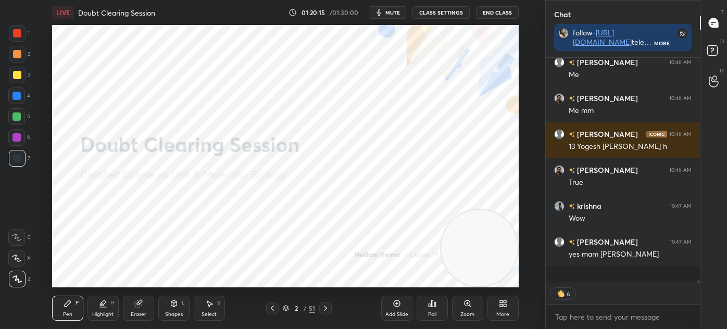
scroll to position [217, 151]
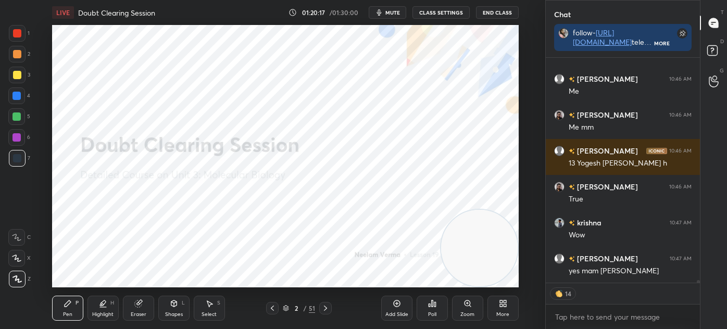
click at [206, 304] on icon at bounding box center [209, 304] width 8 height 8
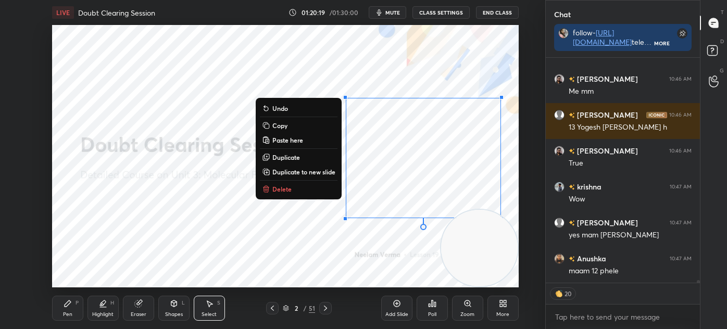
click at [307, 192] on button "Delete" at bounding box center [299, 189] width 78 height 13
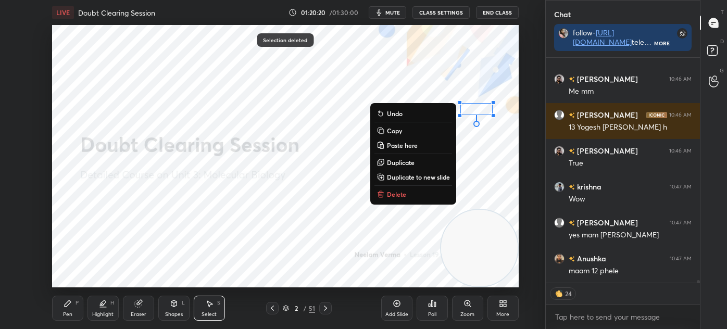
click at [414, 200] on button "Delete" at bounding box center [414, 194] width 78 height 13
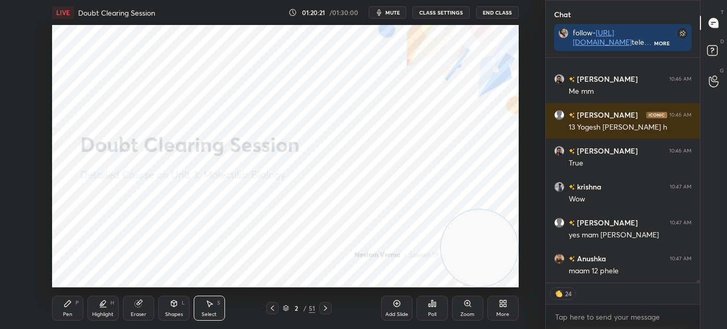
click at [76, 302] on div "P" at bounding box center [77, 303] width 3 height 5
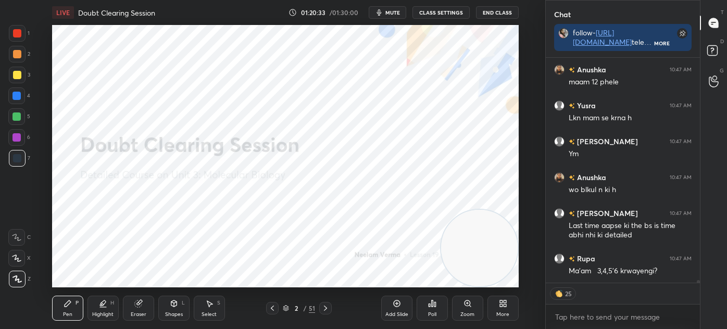
click at [147, 303] on div "Eraser" at bounding box center [138, 308] width 31 height 25
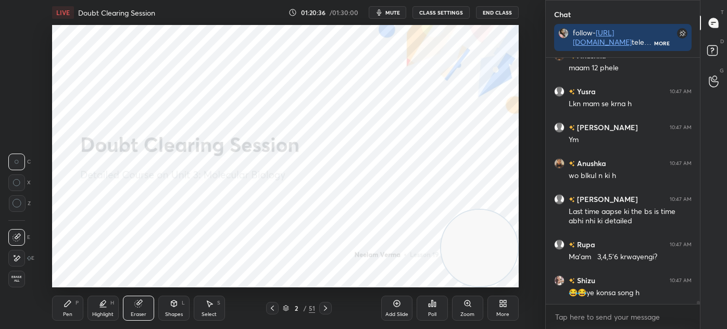
click at [74, 301] on div "Pen P" at bounding box center [67, 308] width 31 height 25
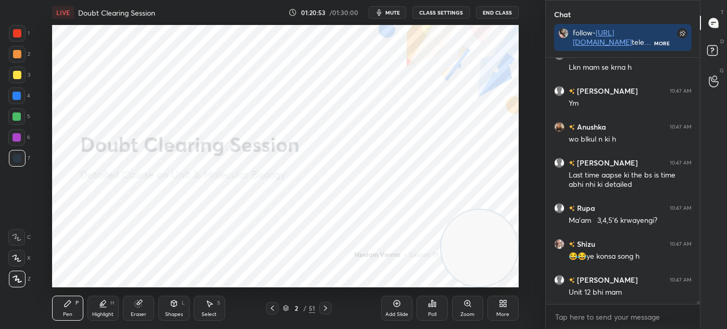
click at [430, 308] on icon at bounding box center [432, 304] width 8 height 8
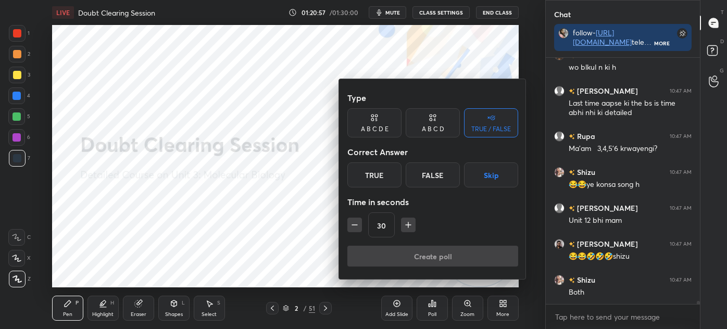
click at [431, 257] on div "Create poll" at bounding box center [432, 258] width 171 height 25
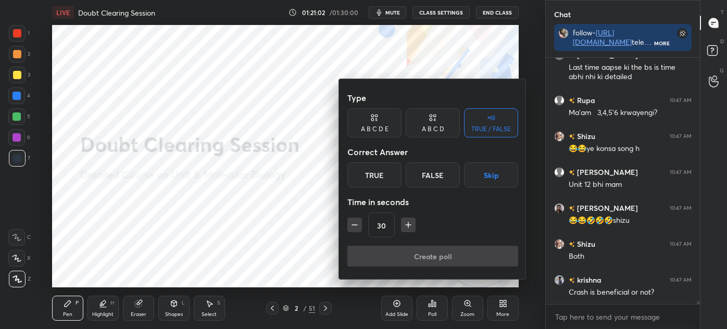
click at [504, 119] on div "TRUE / FALSE" at bounding box center [491, 122] width 54 height 29
click at [449, 252] on div "Create poll" at bounding box center [432, 258] width 171 height 25
click at [450, 255] on div "Create poll" at bounding box center [432, 258] width 171 height 25
click at [482, 187] on button "Skip" at bounding box center [491, 175] width 54 height 25
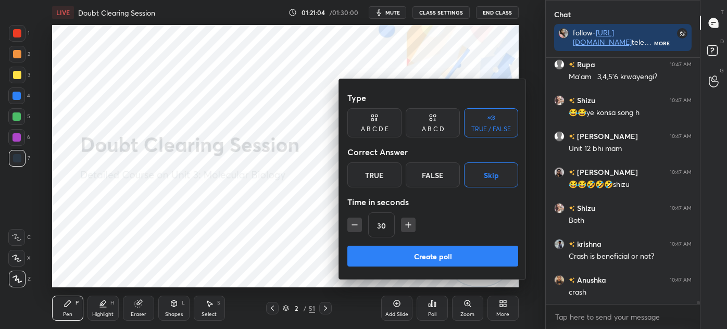
click at [445, 258] on button "Create poll" at bounding box center [432, 256] width 171 height 21
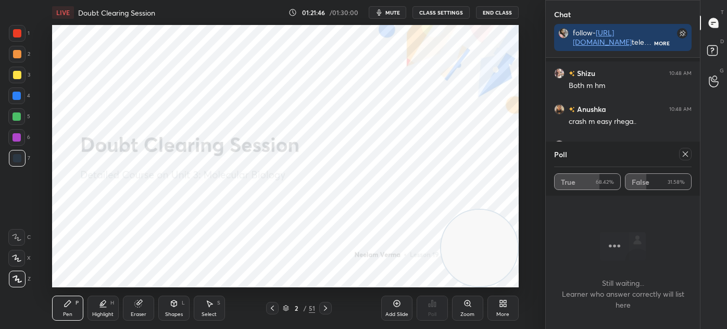
scroll to position [18596, 0]
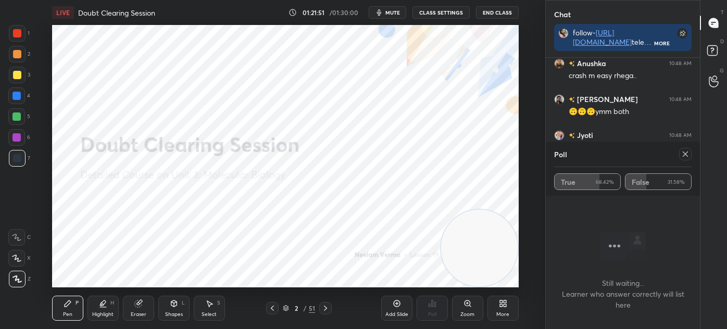
click at [685, 153] on icon at bounding box center [685, 154] width 8 height 8
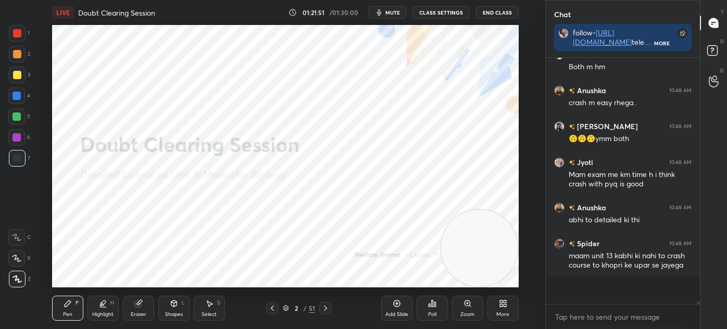
scroll to position [4, 3]
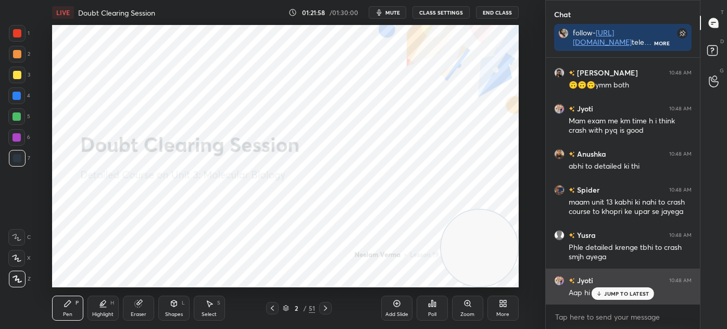
click at [616, 293] on p "JUMP TO LATEST" at bounding box center [626, 294] width 45 height 6
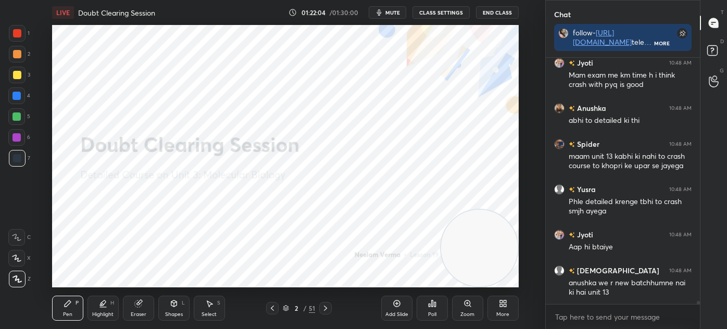
scroll to position [18704, 0]
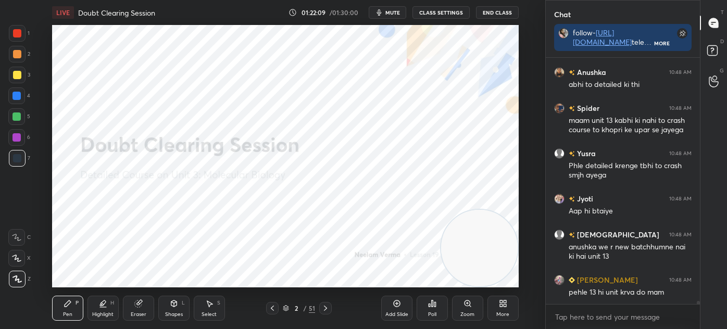
click at [204, 312] on div "Select" at bounding box center [209, 314] width 15 height 5
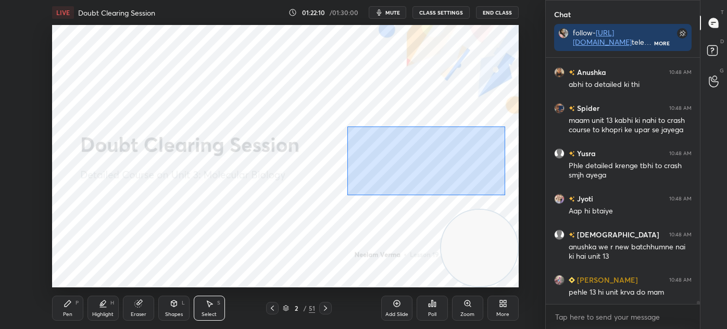
scroll to position [18758, 0]
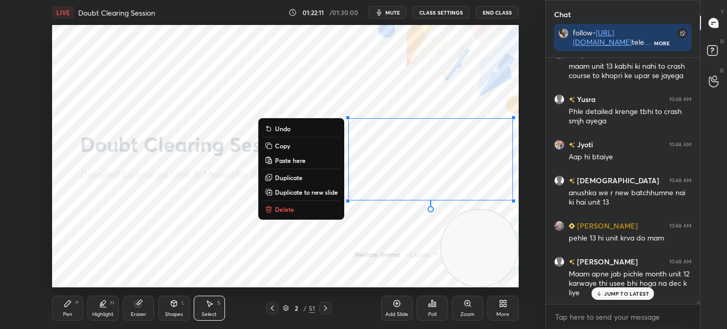
click at [289, 211] on p "Delete" at bounding box center [284, 209] width 19 height 8
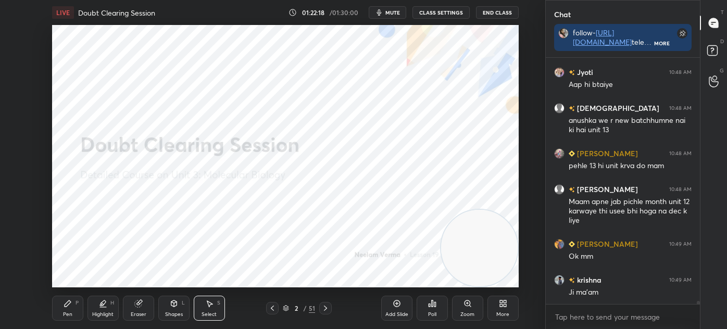
scroll to position [18867, 0]
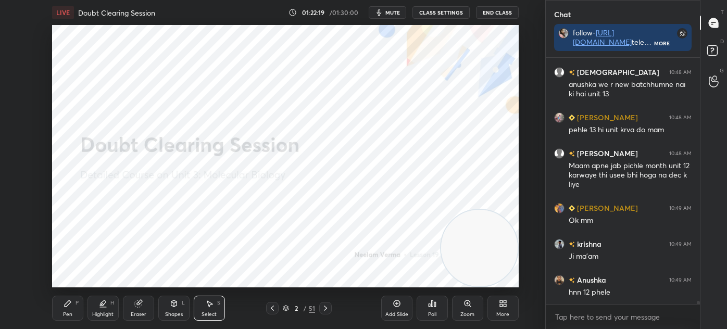
click at [78, 306] on div "Pen P" at bounding box center [67, 308] width 31 height 25
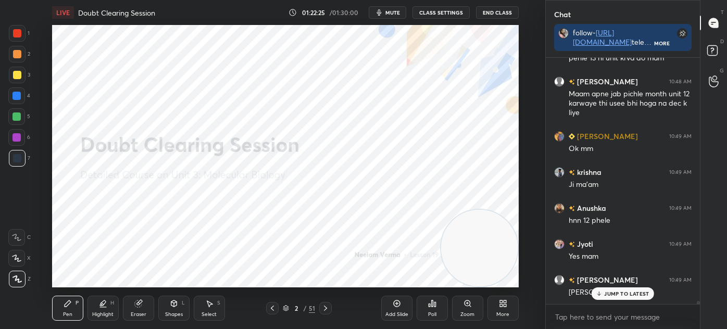
scroll to position [19010, 0]
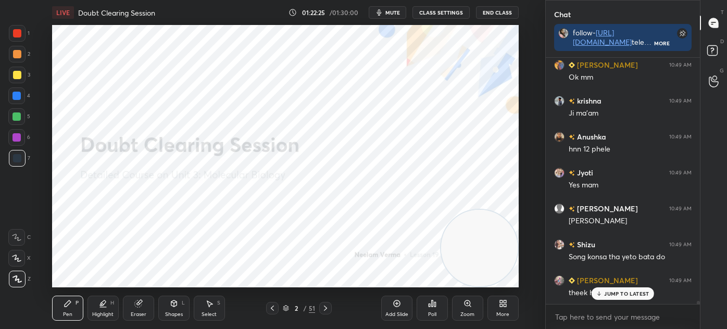
click at [19, 165] on div at bounding box center [17, 158] width 17 height 17
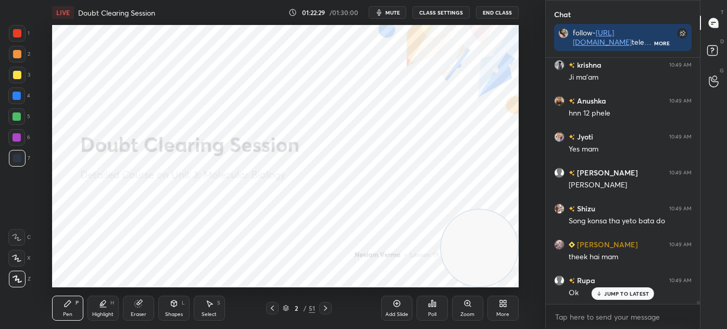
click at [605, 295] on p "JUMP TO LATEST" at bounding box center [626, 294] width 45 height 6
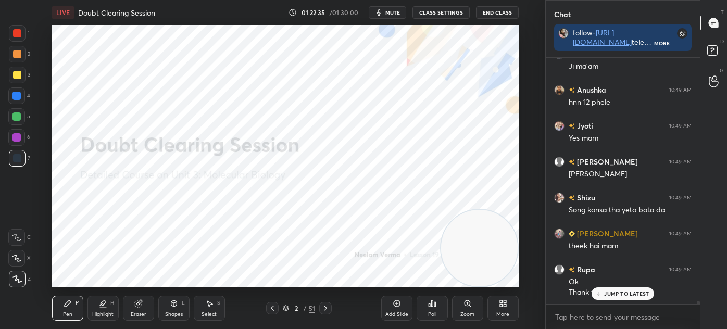
scroll to position [19102, 0]
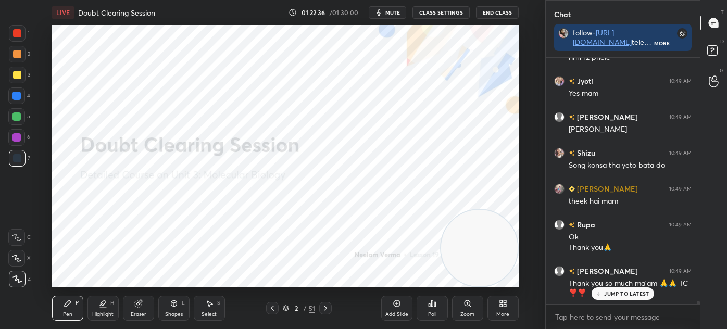
click at [506, 10] on button "End Class" at bounding box center [497, 12] width 43 height 13
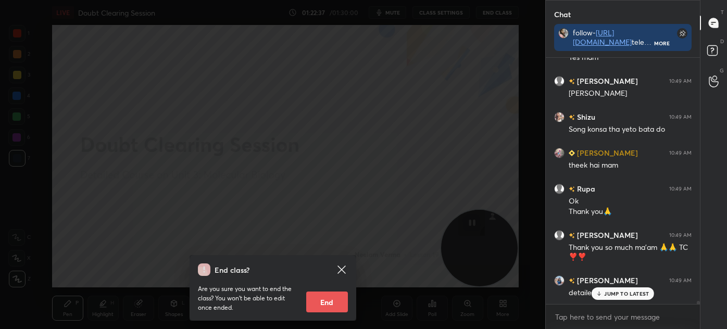
scroll to position [19174, 0]
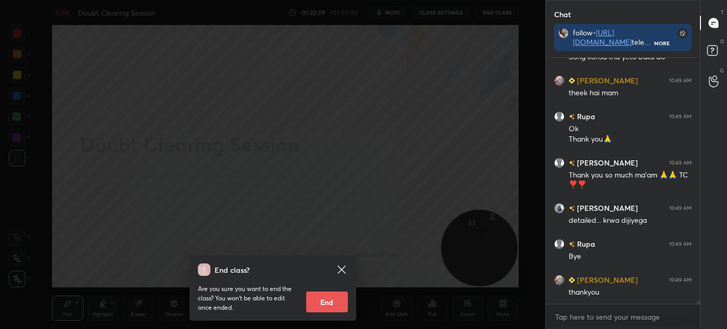
click at [342, 265] on icon at bounding box center [341, 270] width 13 height 13
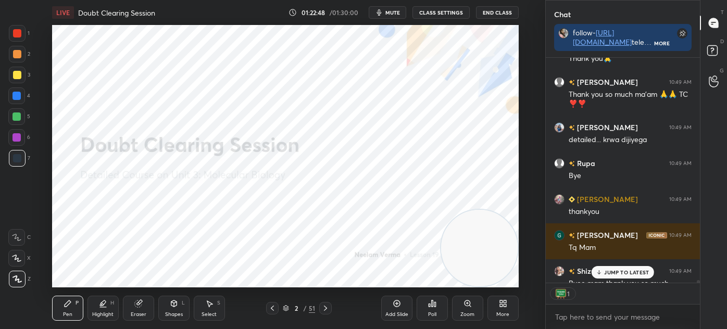
click at [646, 277] on div "JUMP TO LATEST" at bounding box center [623, 272] width 63 height 13
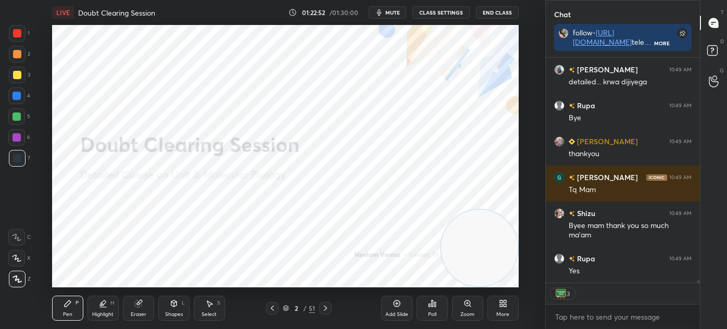
scroll to position [4, 3]
click at [505, 15] on button "End Class" at bounding box center [497, 12] width 43 height 13
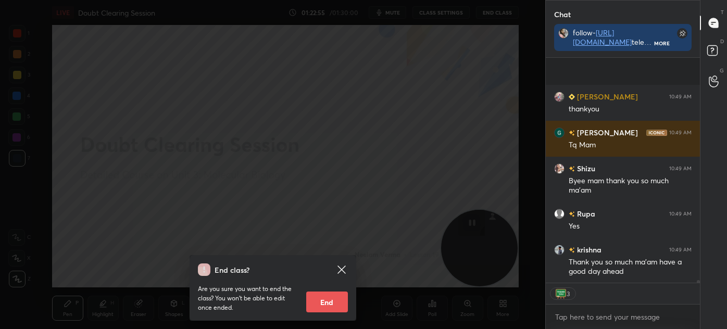
scroll to position [19466, 0]
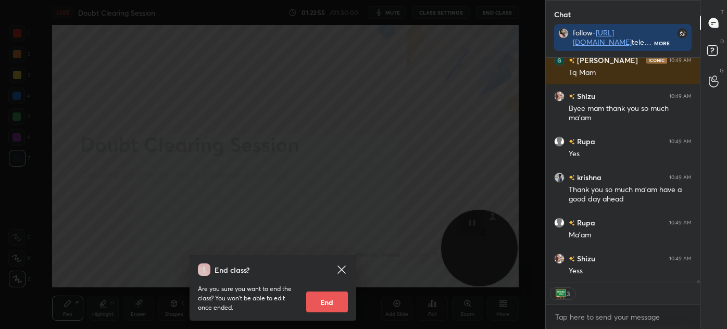
click at [332, 298] on button "End" at bounding box center [327, 302] width 42 height 21
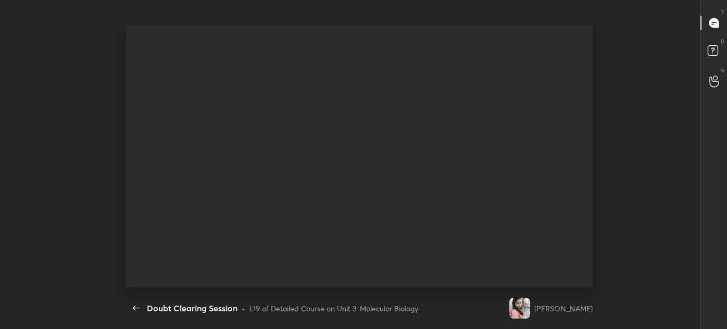
scroll to position [276, 11]
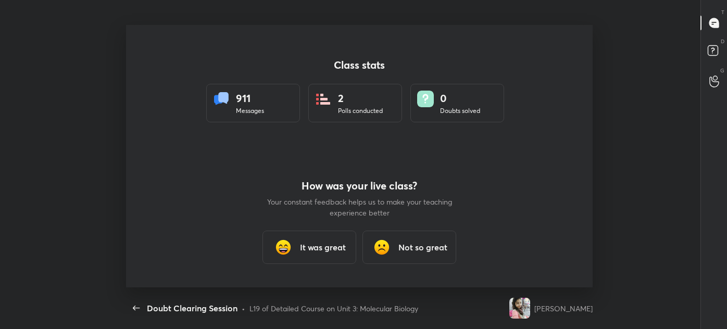
click at [327, 247] on h3 "It was great" at bounding box center [323, 247] width 46 height 13
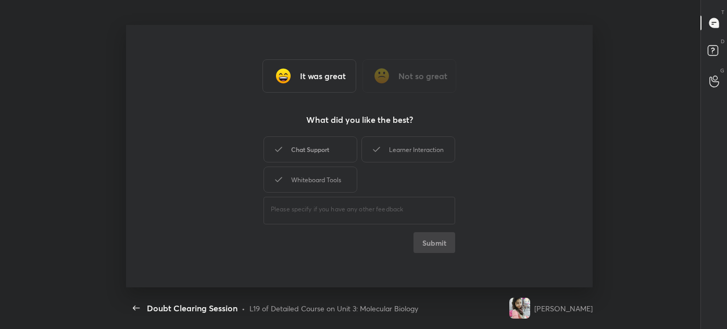
click at [320, 154] on div "Chat Support" at bounding box center [311, 149] width 94 height 26
click at [324, 181] on div "Whiteboard Tools" at bounding box center [311, 180] width 94 height 26
click at [432, 144] on div "Learner Interaction" at bounding box center [409, 149] width 94 height 26
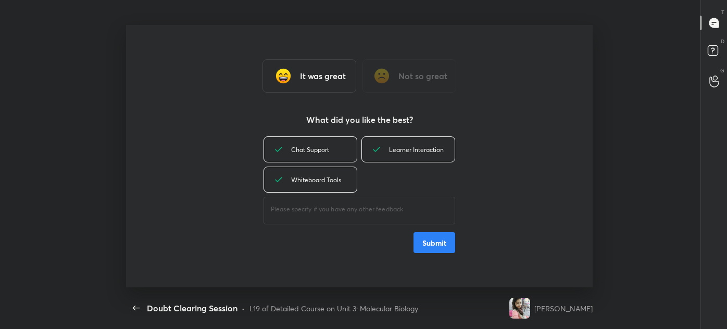
click at [435, 234] on button "Submit" at bounding box center [435, 242] width 42 height 21
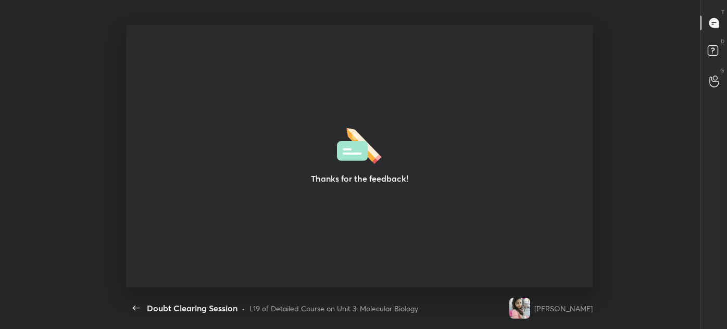
type textarea "x"
